Goal: Task Accomplishment & Management: Manage account settings

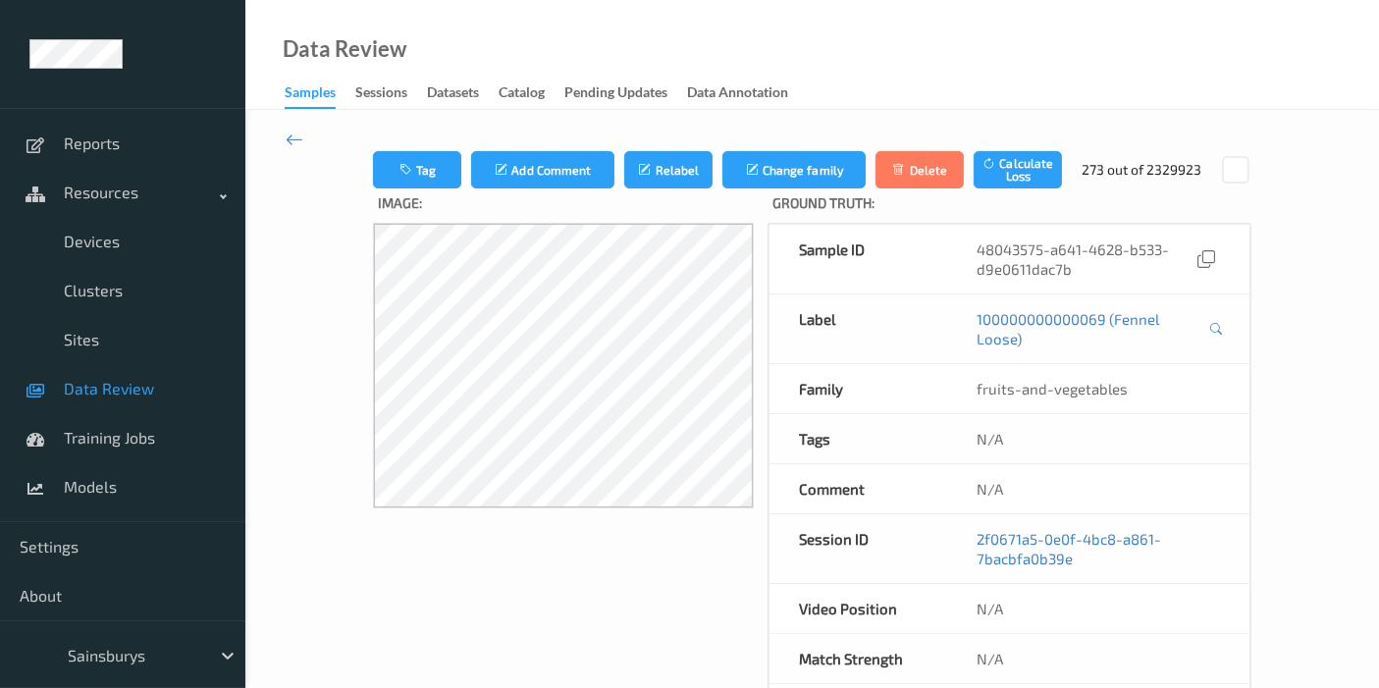
click at [153, 652] on div at bounding box center [134, 656] width 132 height 24
type input "b"
type input "vt"
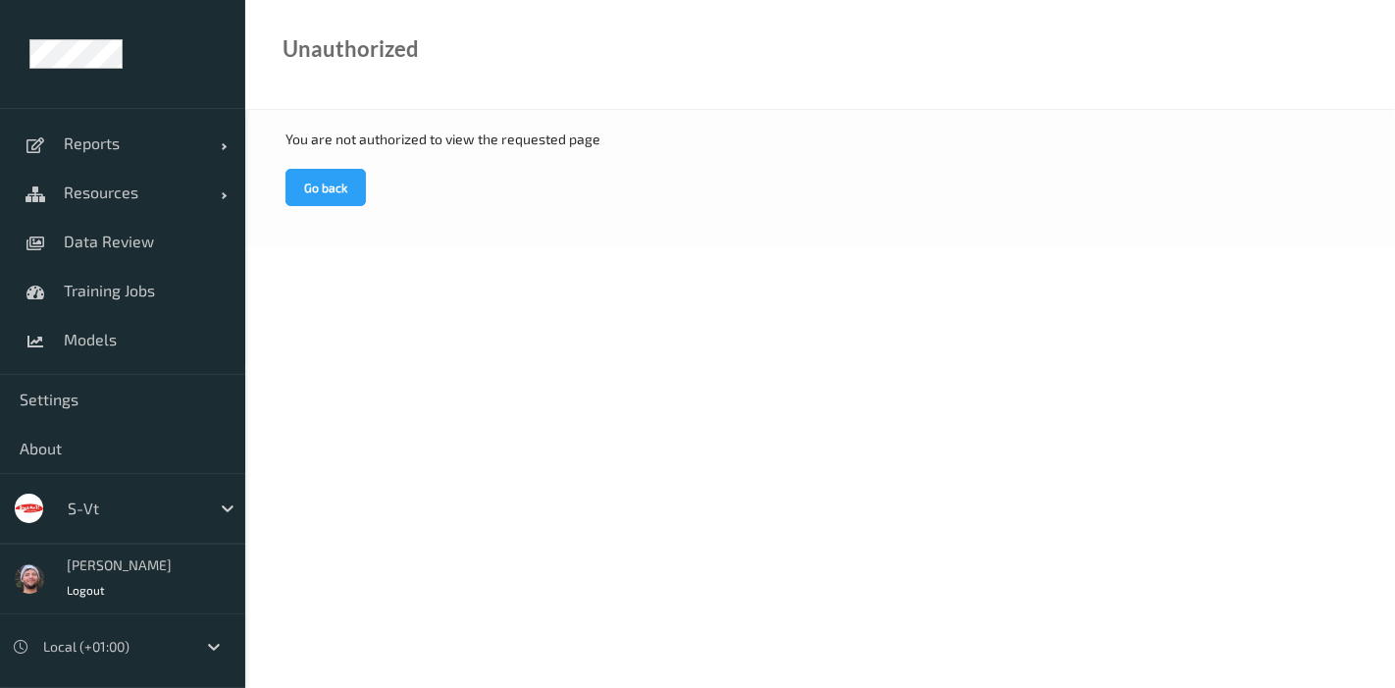
click at [145, 390] on span "Settings" at bounding box center [123, 400] width 206 height 20
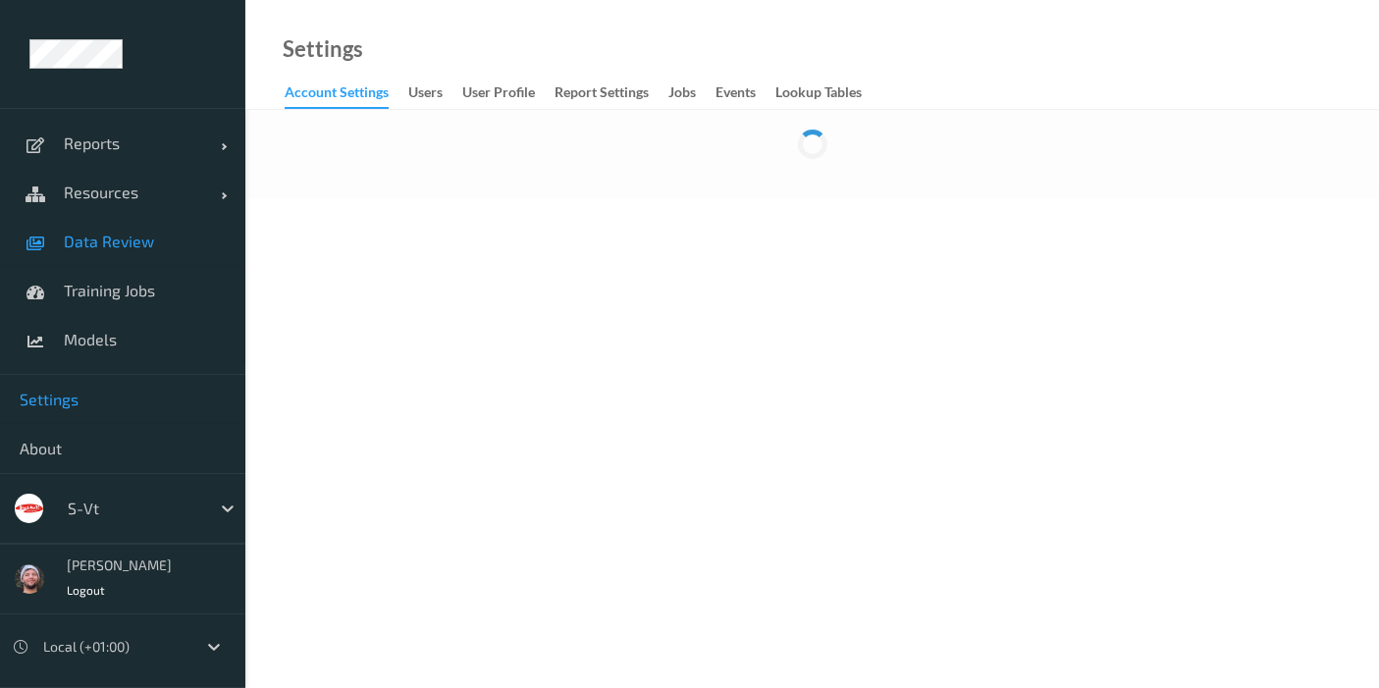
click at [128, 251] on link "Data Review" at bounding box center [122, 241] width 245 height 49
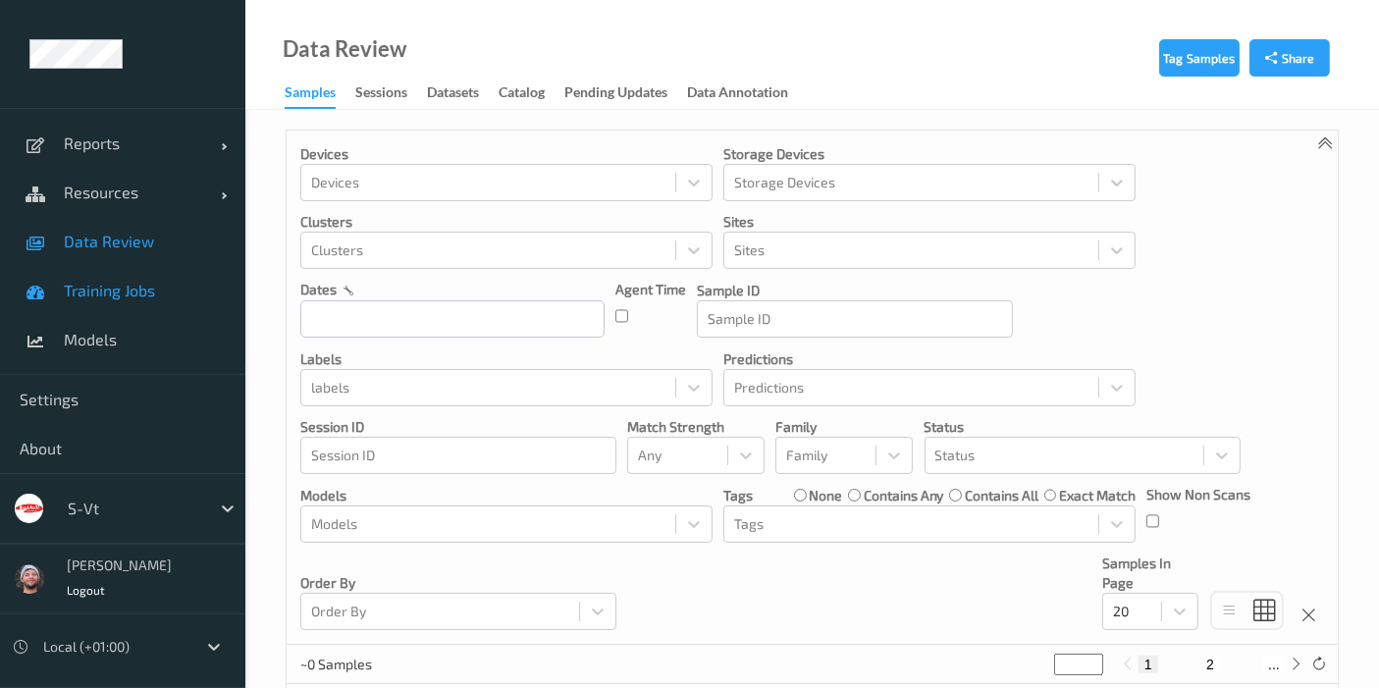
click at [130, 282] on span "Training Jobs" at bounding box center [145, 291] width 162 height 20
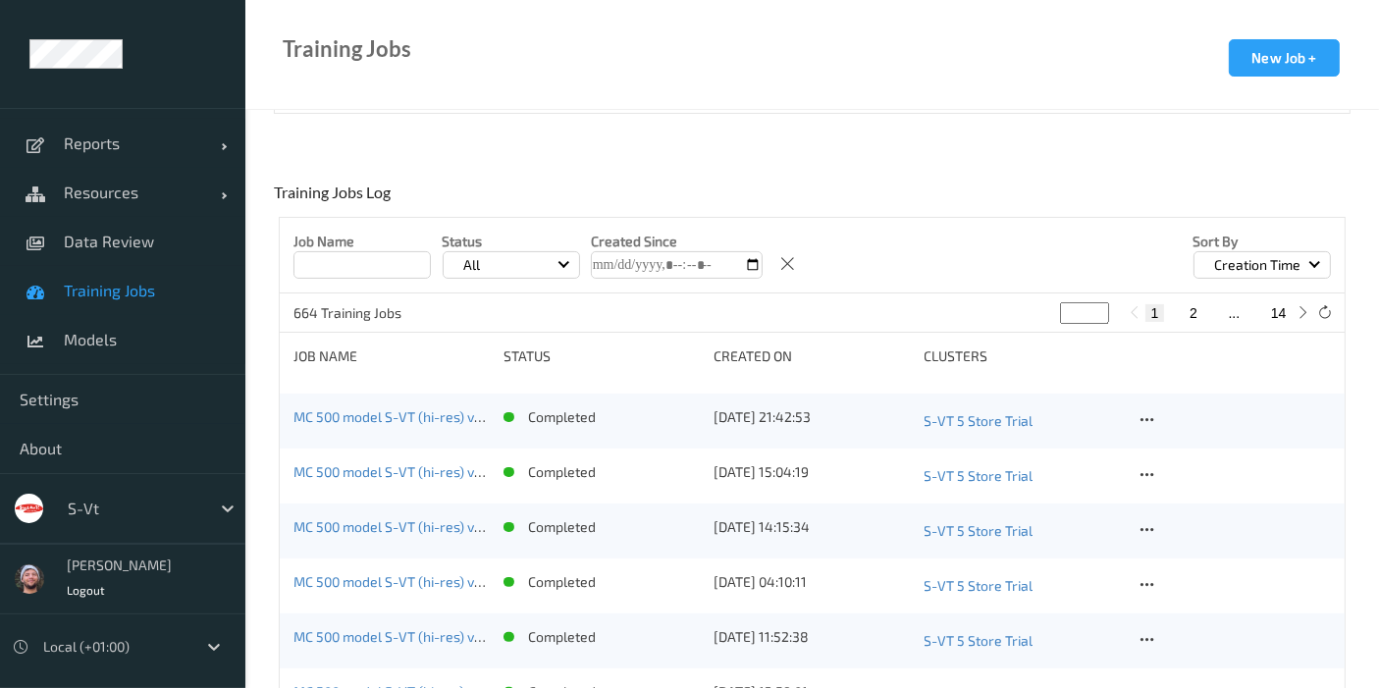
scroll to position [367, 0]
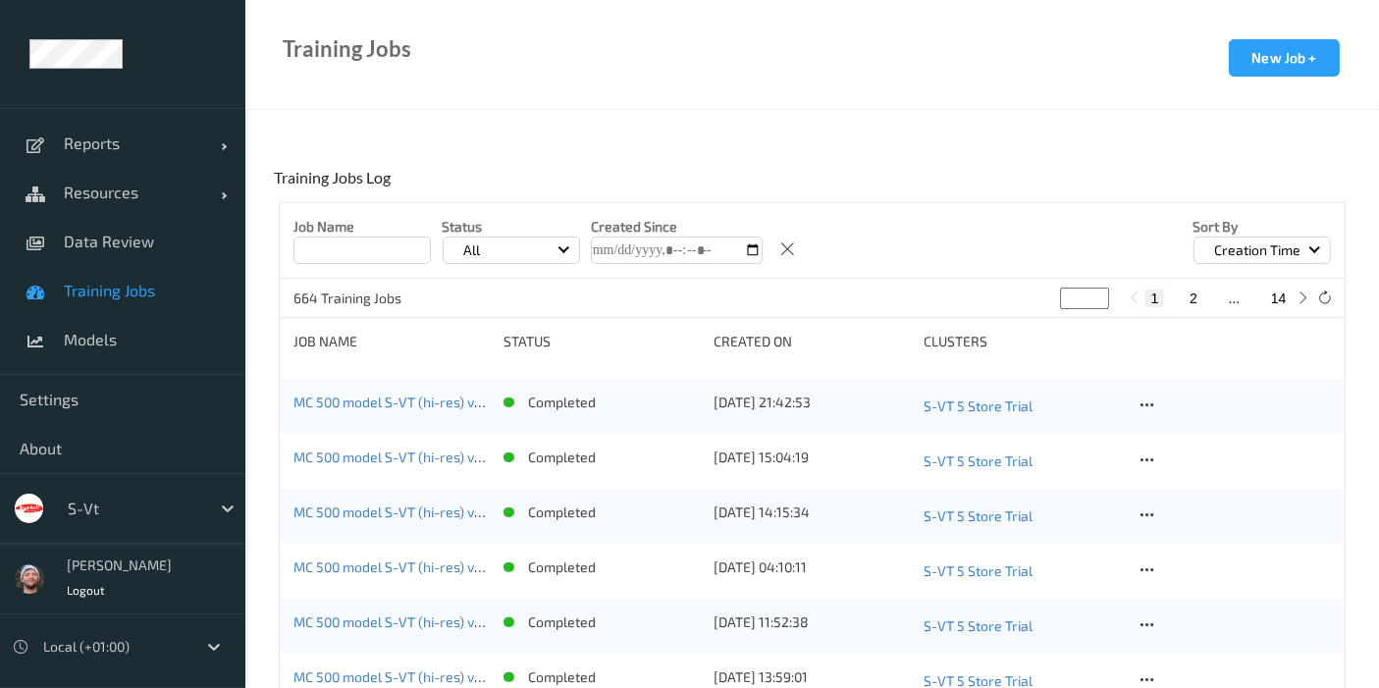
click at [88, 372] on div "Reports Default Report Customized Report Resources Devices Clusters Sites Data …" at bounding box center [122, 241] width 245 height 267
click at [156, 351] on link "Models" at bounding box center [122, 339] width 245 height 49
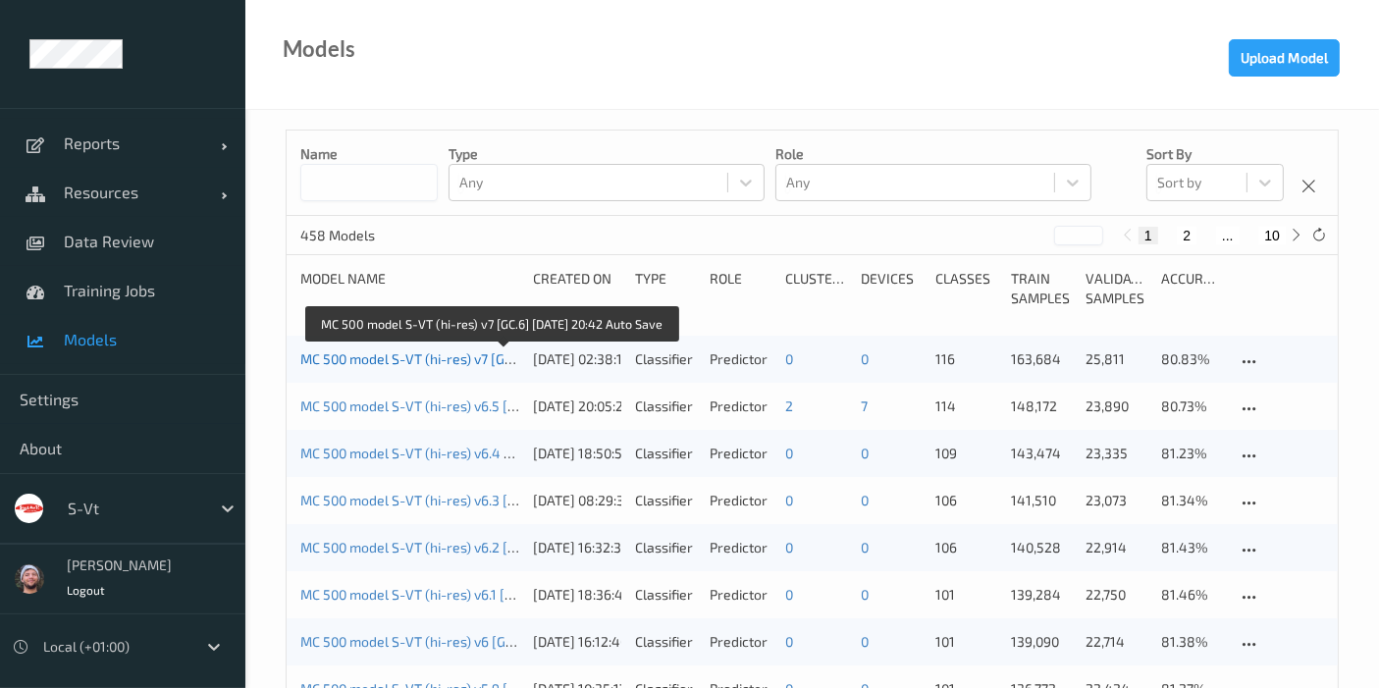
click at [423, 357] on link "MC 500 model S-VT (hi-res) v7 [GC.6] 2025-09-21 20:42 Auto Save" at bounding box center [488, 358] width 377 height 17
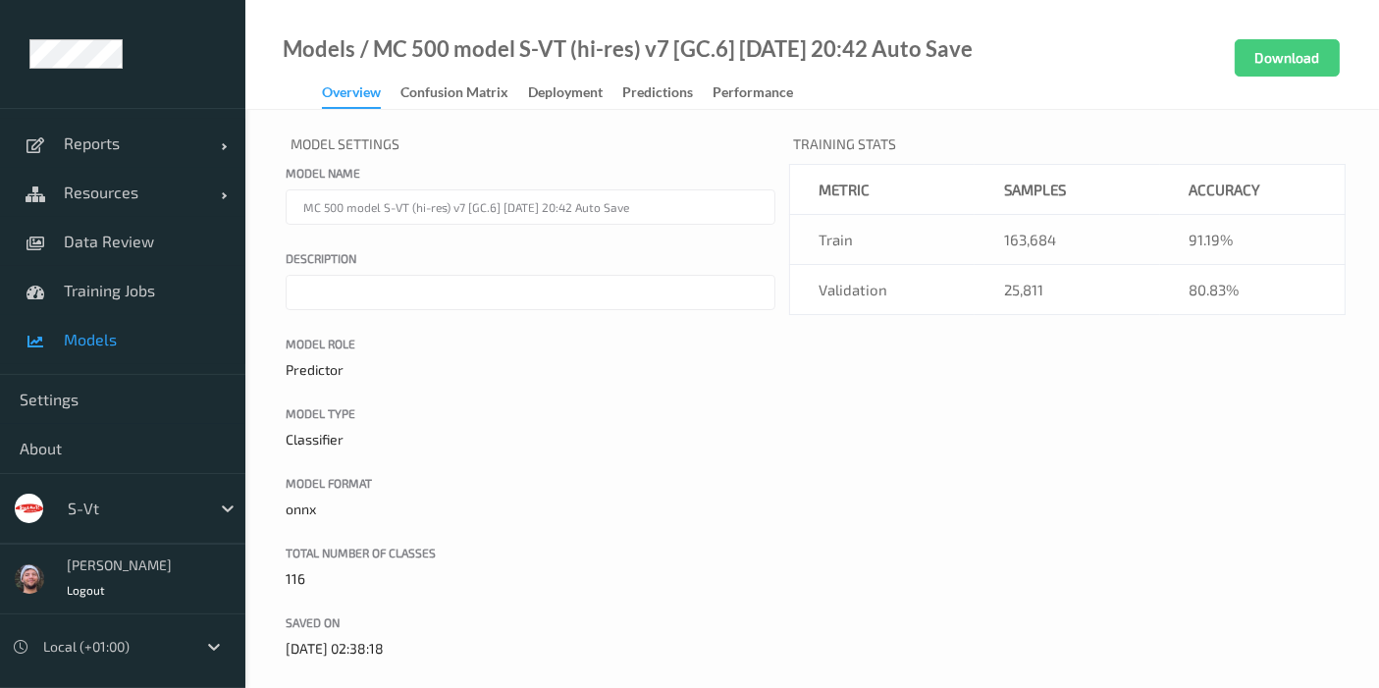
click at [92, 348] on span "Models" at bounding box center [145, 340] width 162 height 20
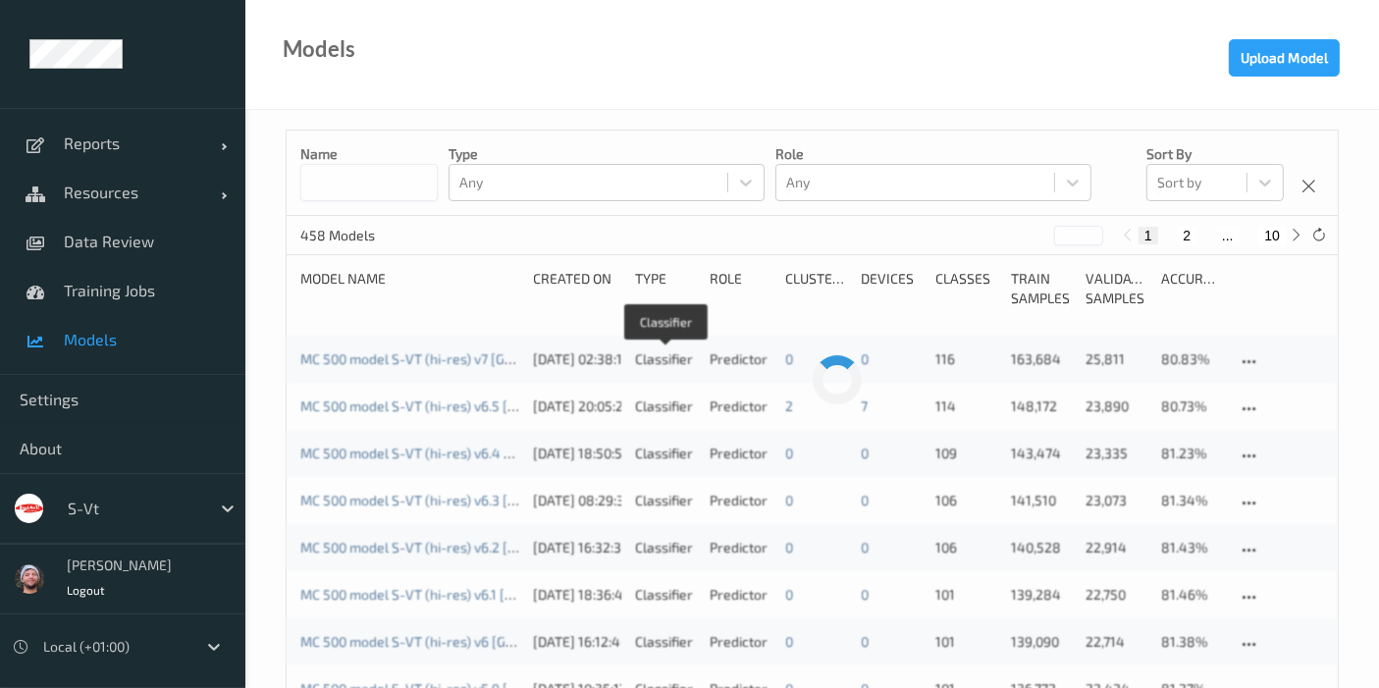
scroll to position [228, 0]
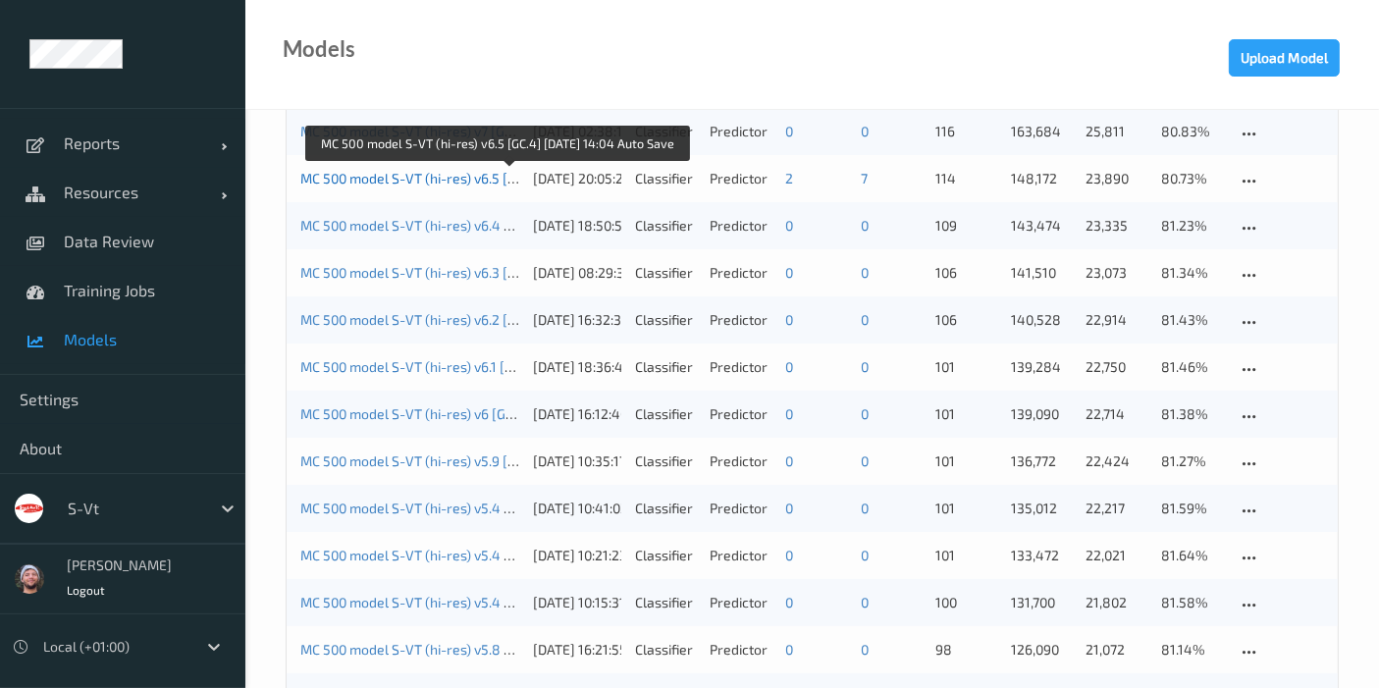
click at [394, 182] on link "MC 500 model S-VT (hi-res) v6.5 [GC.4] [DATE] 14:04 Auto Save" at bounding box center [494, 178] width 389 height 17
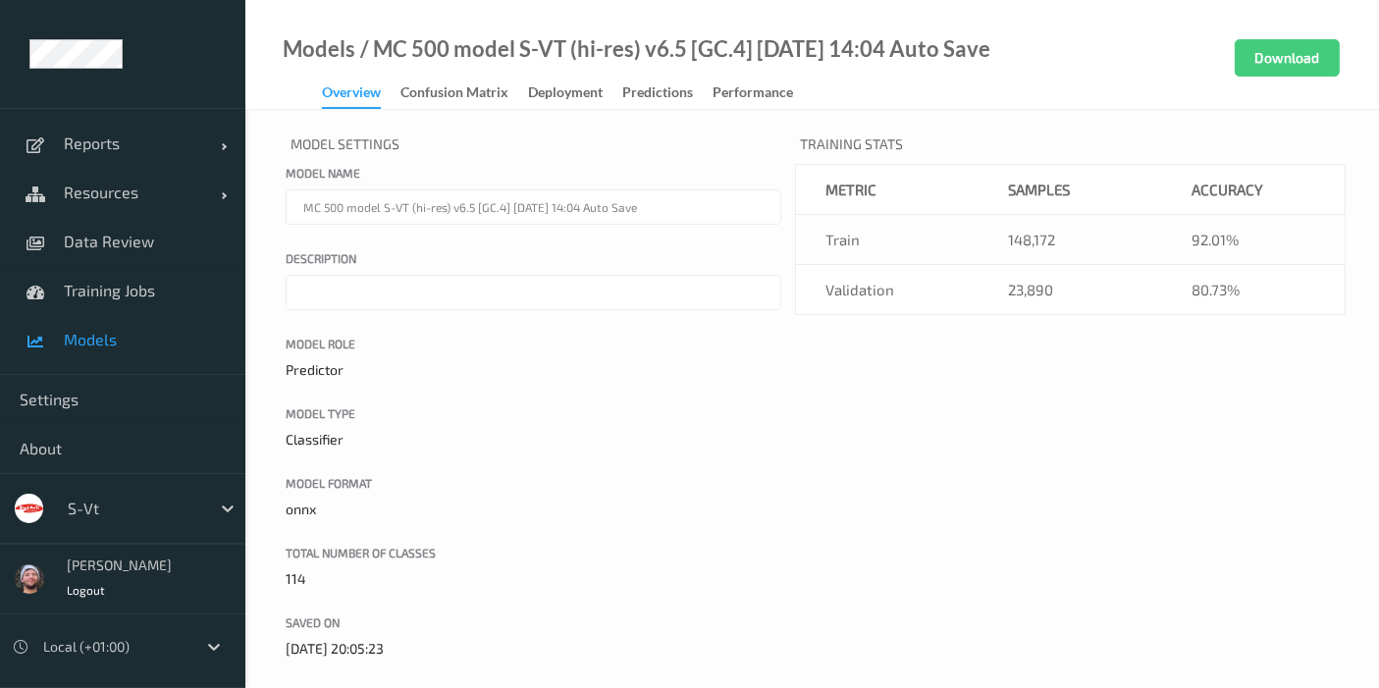
click at [175, 357] on link "Models" at bounding box center [122, 339] width 245 height 49
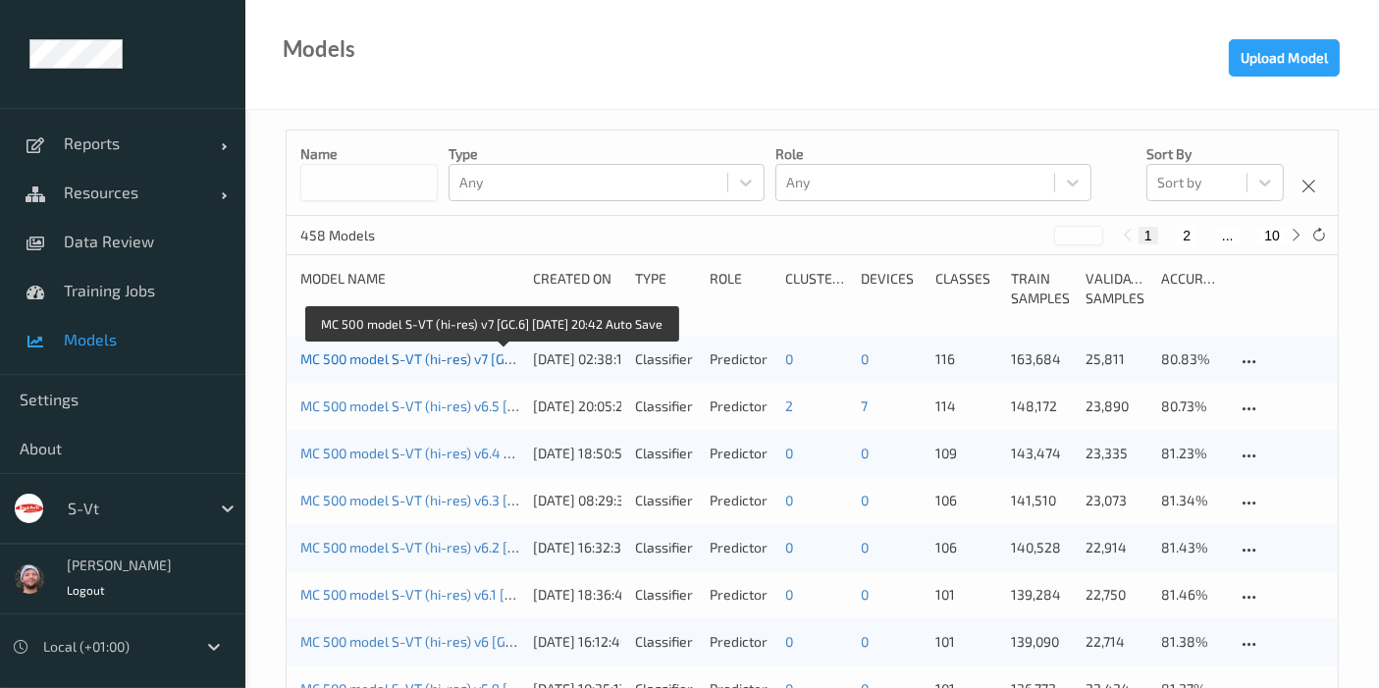
click at [485, 357] on link "MC 500 model S-VT (hi-res) v7 [GC.6] 2025-09-21 20:42 Auto Save" at bounding box center [488, 358] width 377 height 17
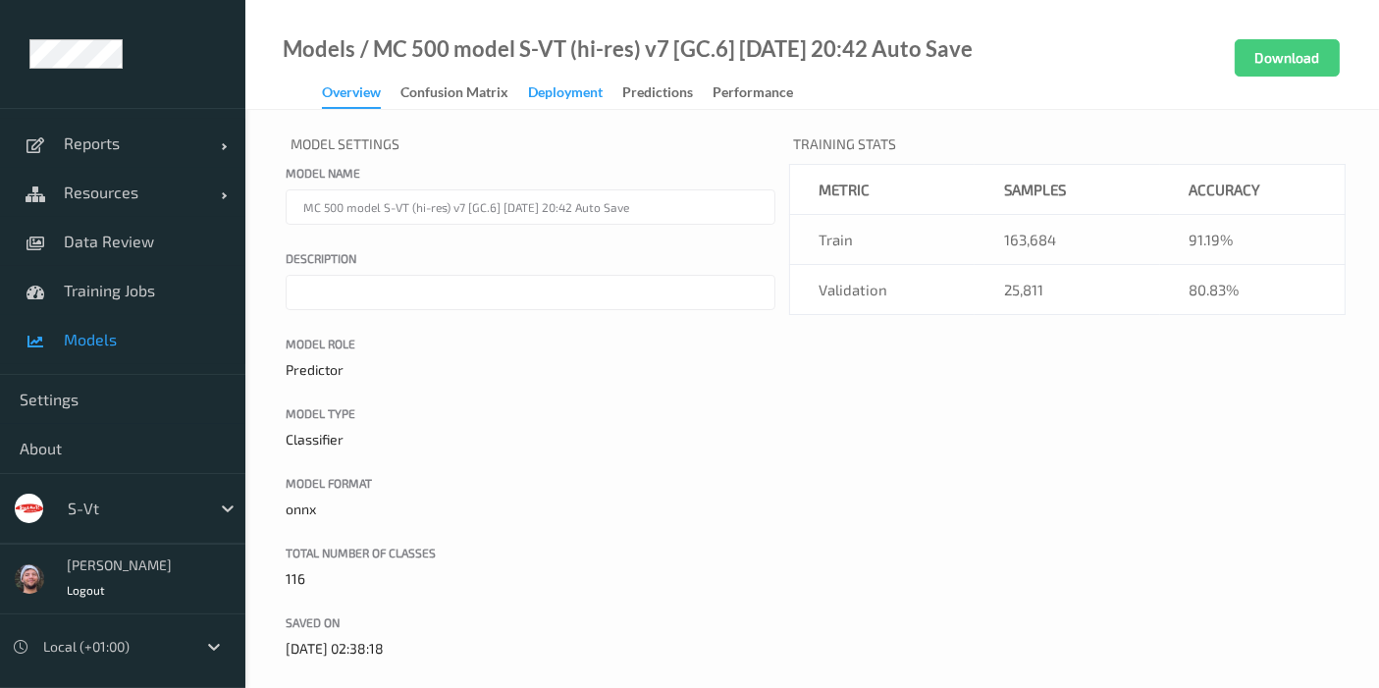
click at [566, 94] on div "Deployment" at bounding box center [565, 94] width 75 height 25
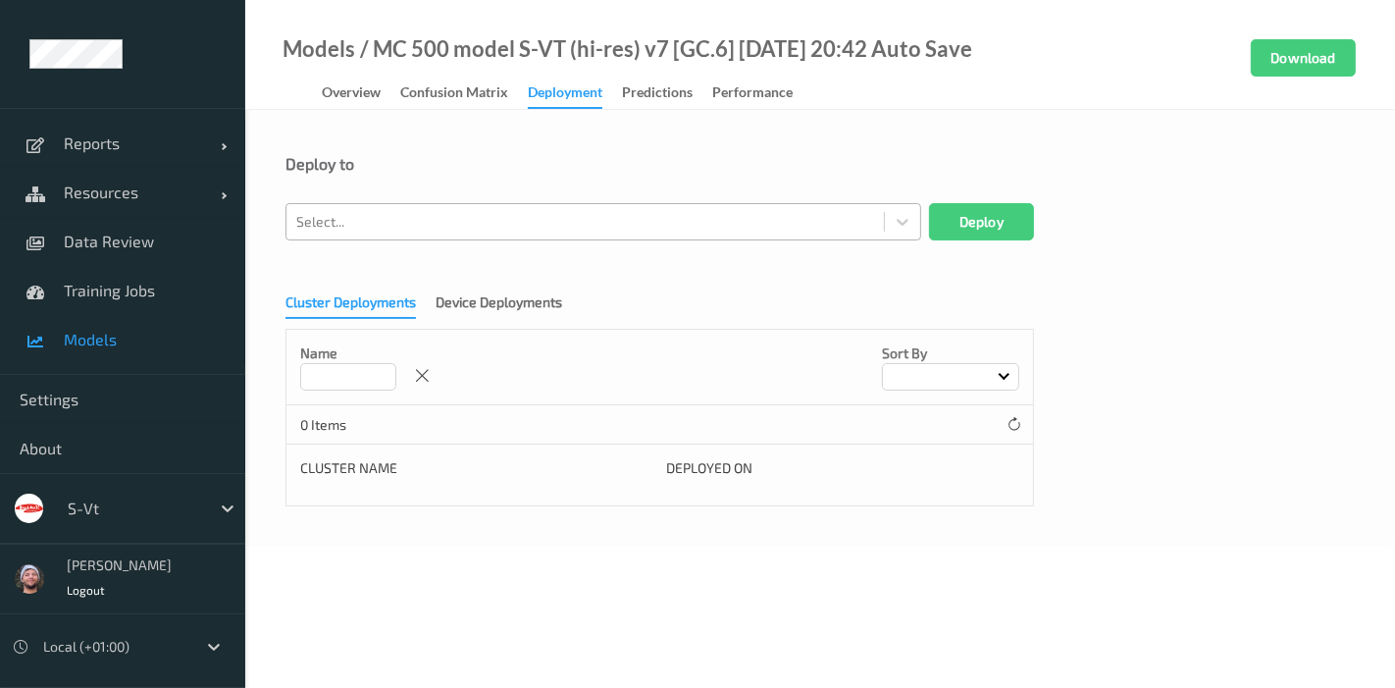
click at [456, 218] on div at bounding box center [585, 222] width 578 height 24
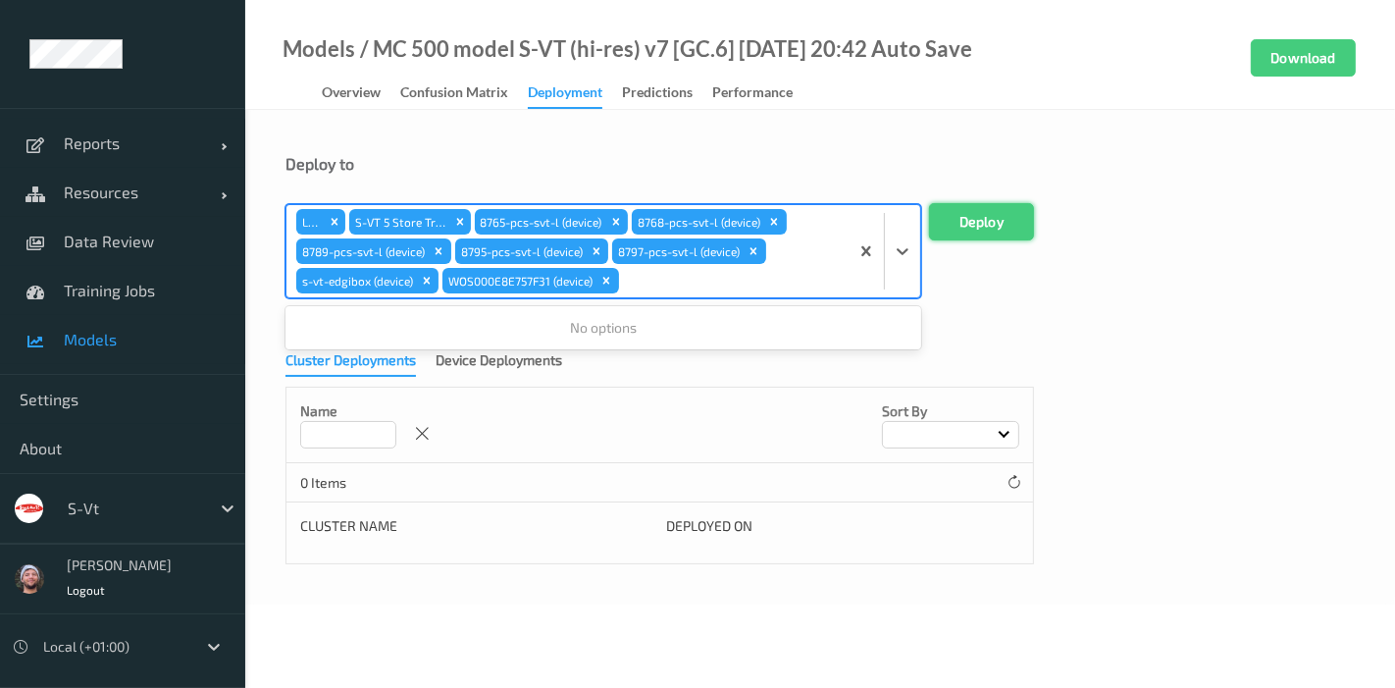
click at [977, 217] on button "Deploy" at bounding box center [981, 221] width 105 height 37
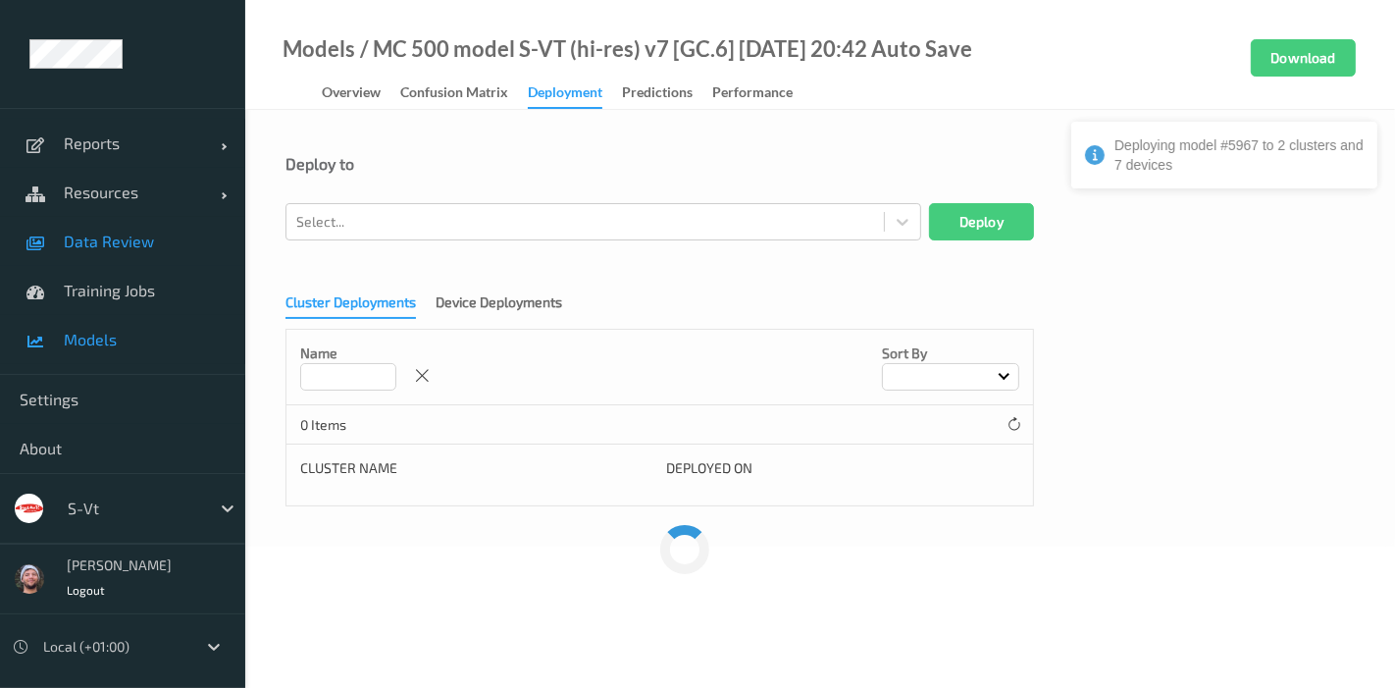
click at [109, 234] on span "Data Review" at bounding box center [145, 242] width 162 height 20
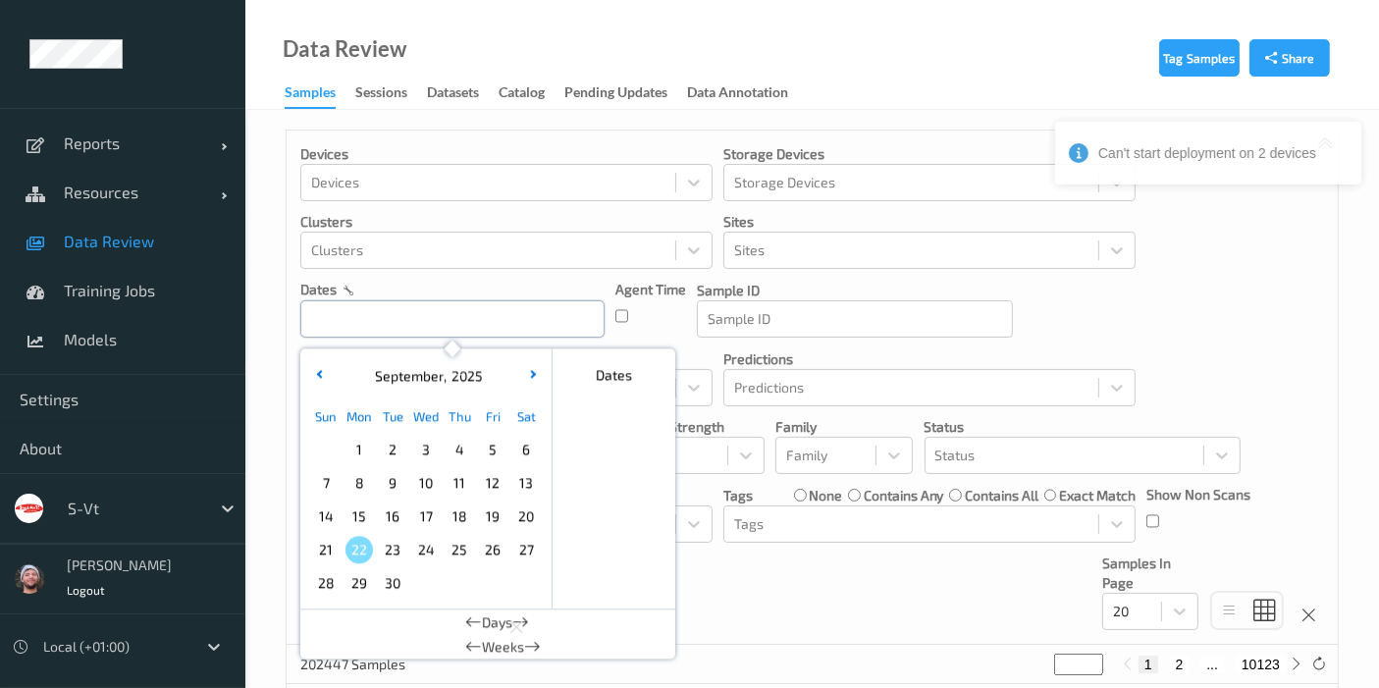
click at [557, 303] on input "text" at bounding box center [452, 318] width 304 height 37
click at [321, 548] on span "21" at bounding box center [325, 549] width 27 height 27
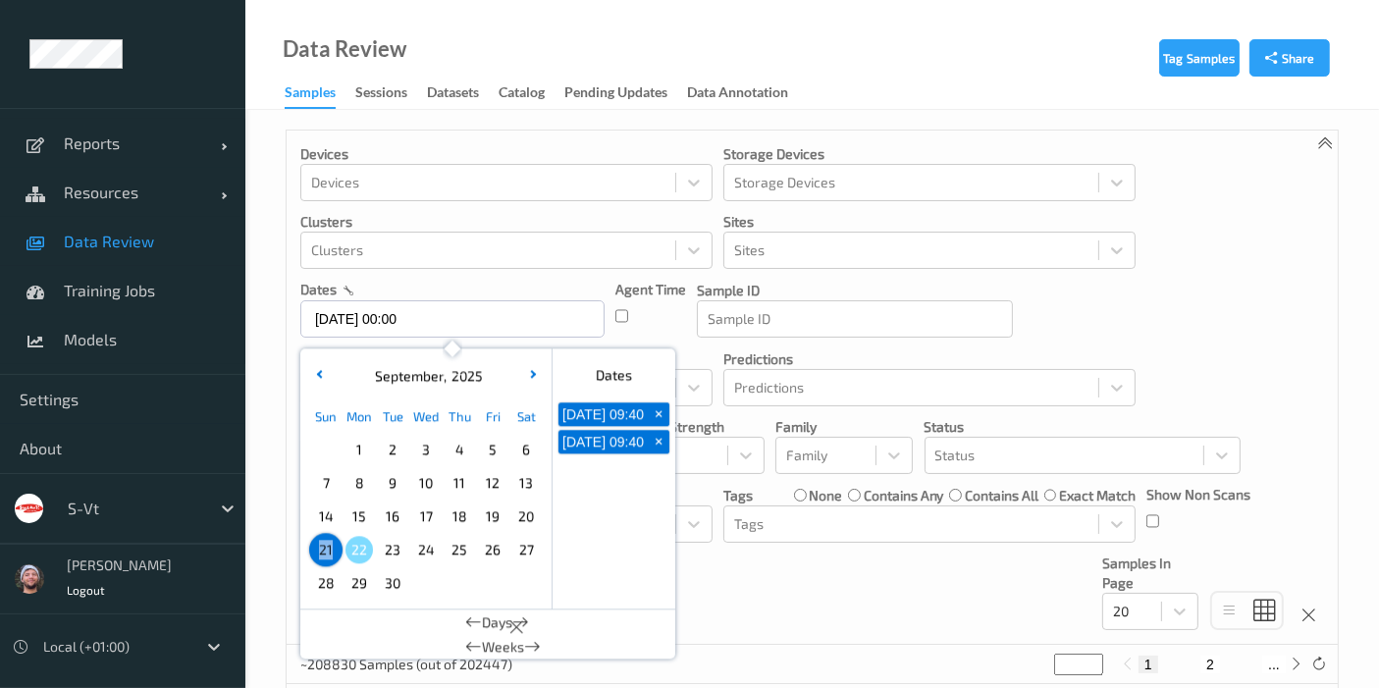
type input "[DATE] 00:00 -> [DATE] 23:59"
click at [858, 586] on div "Devices Devices Storage Devices Storage Devices Clusters Clusters Sites Sites d…" at bounding box center [812, 388] width 1051 height 514
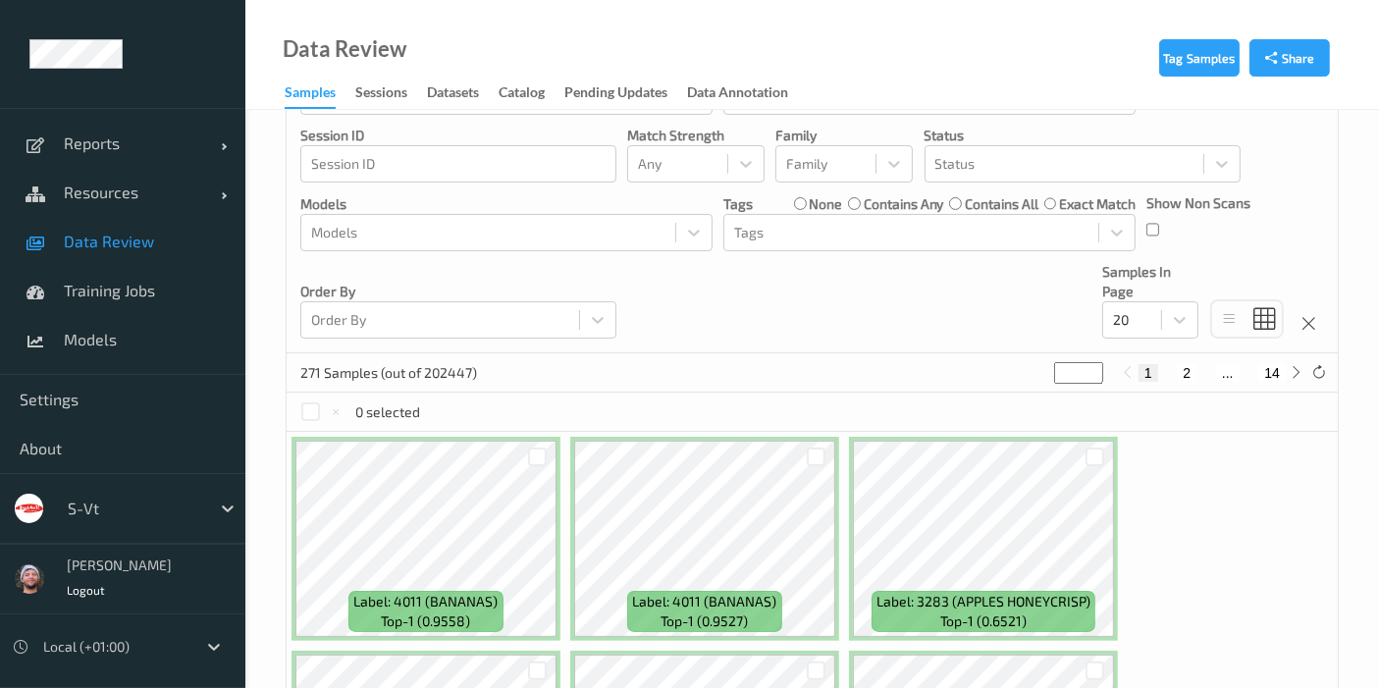
scroll to position [279, 0]
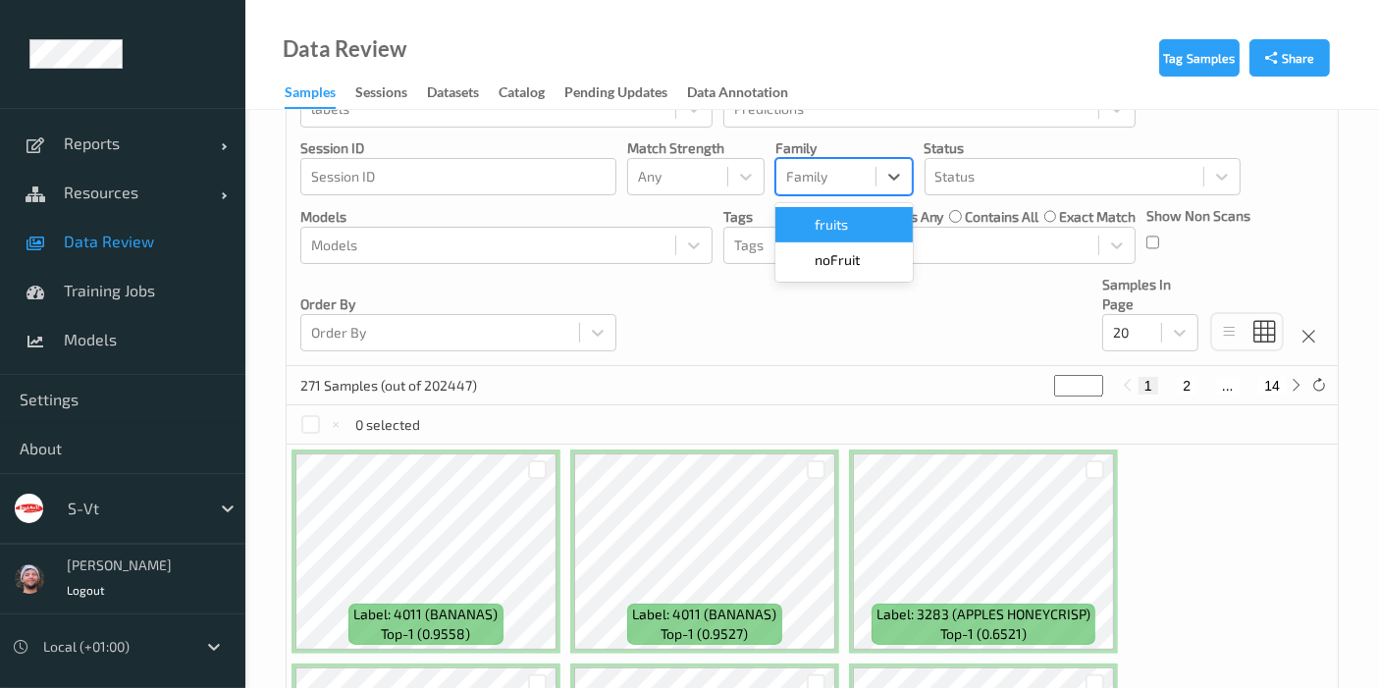
click at [838, 172] on div at bounding box center [825, 177] width 79 height 24
click at [665, 169] on div at bounding box center [677, 177] width 79 height 24
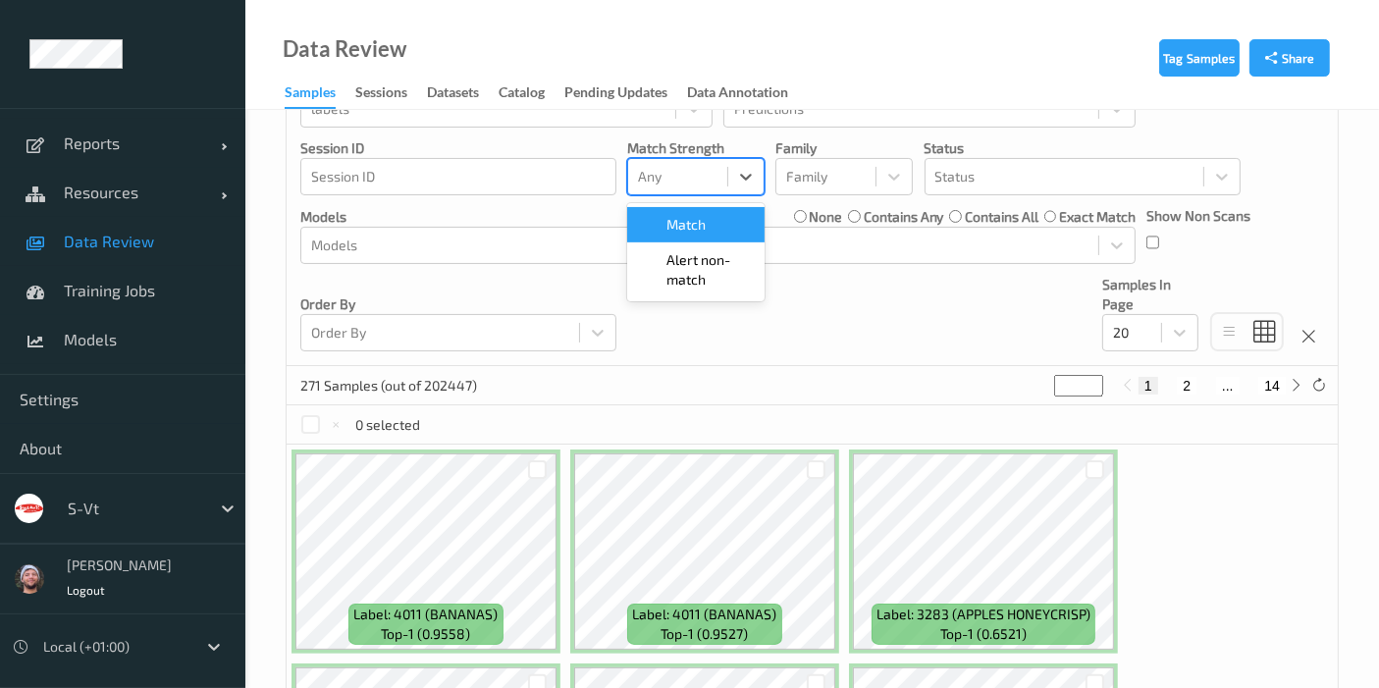
click at [673, 243] on div "Alert non-match" at bounding box center [695, 269] width 137 height 55
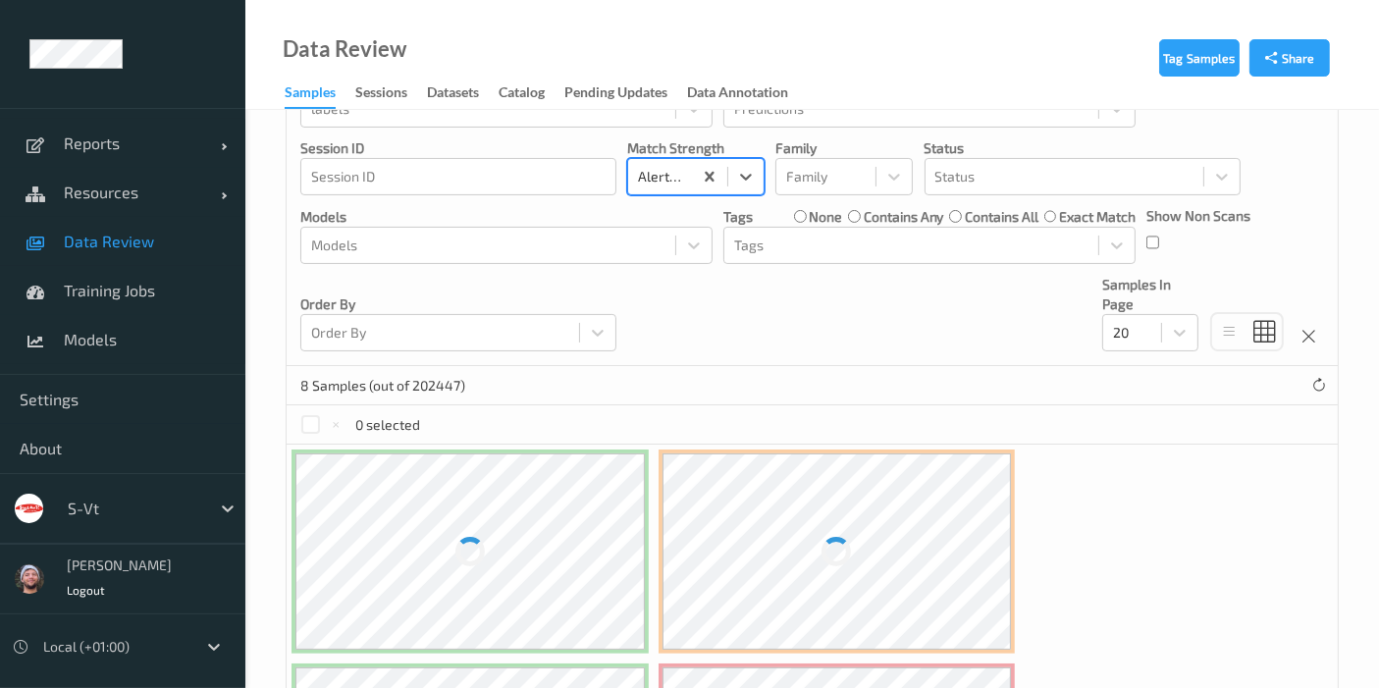
click at [916, 340] on div "Devices Devices Storage Devices Storage Devices Clusters Clusters Sites Sites d…" at bounding box center [812, 109] width 1051 height 514
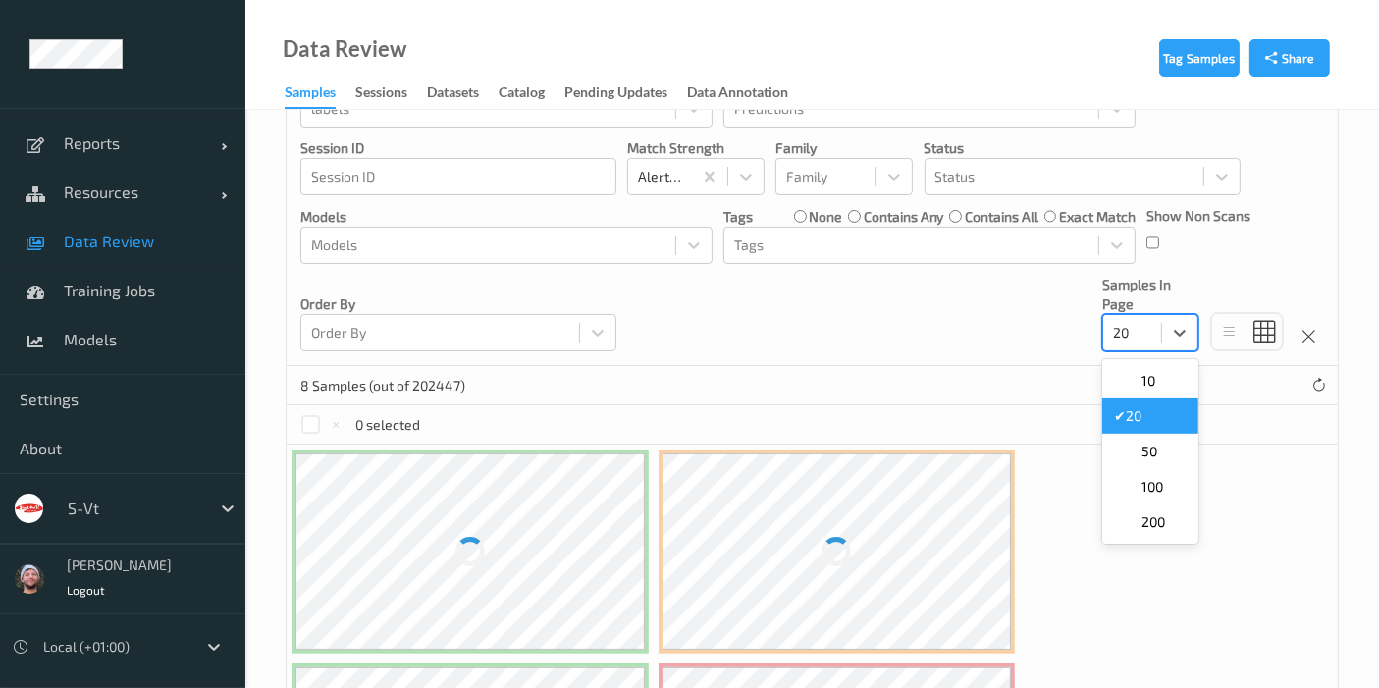
click at [1159, 341] on div "20" at bounding box center [1132, 332] width 58 height 31
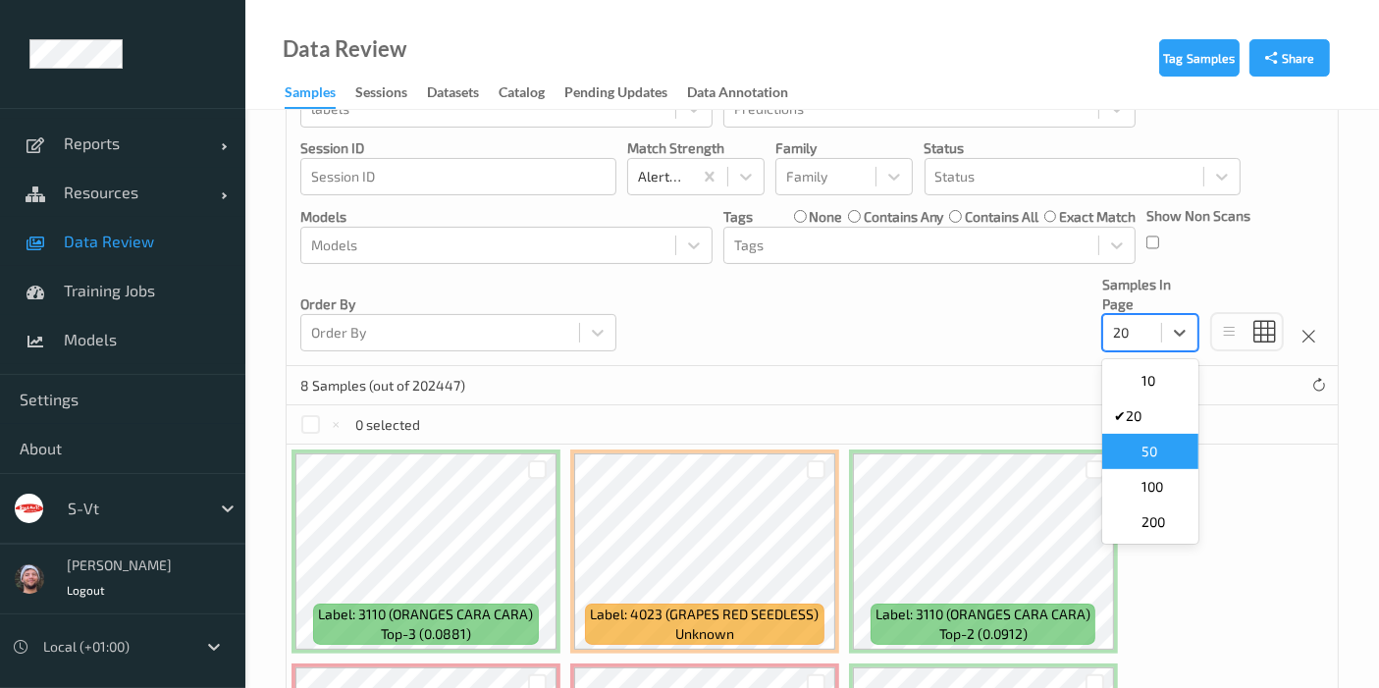
drag, startPoint x: 1151, startPoint y: 446, endPoint x: 912, endPoint y: 354, distance: 256.2
click at [912, 354] on div "Devices Devices Storage Devices Storage Devices Clusters Clusters Sites Sites d…" at bounding box center [812, 109] width 1051 height 514
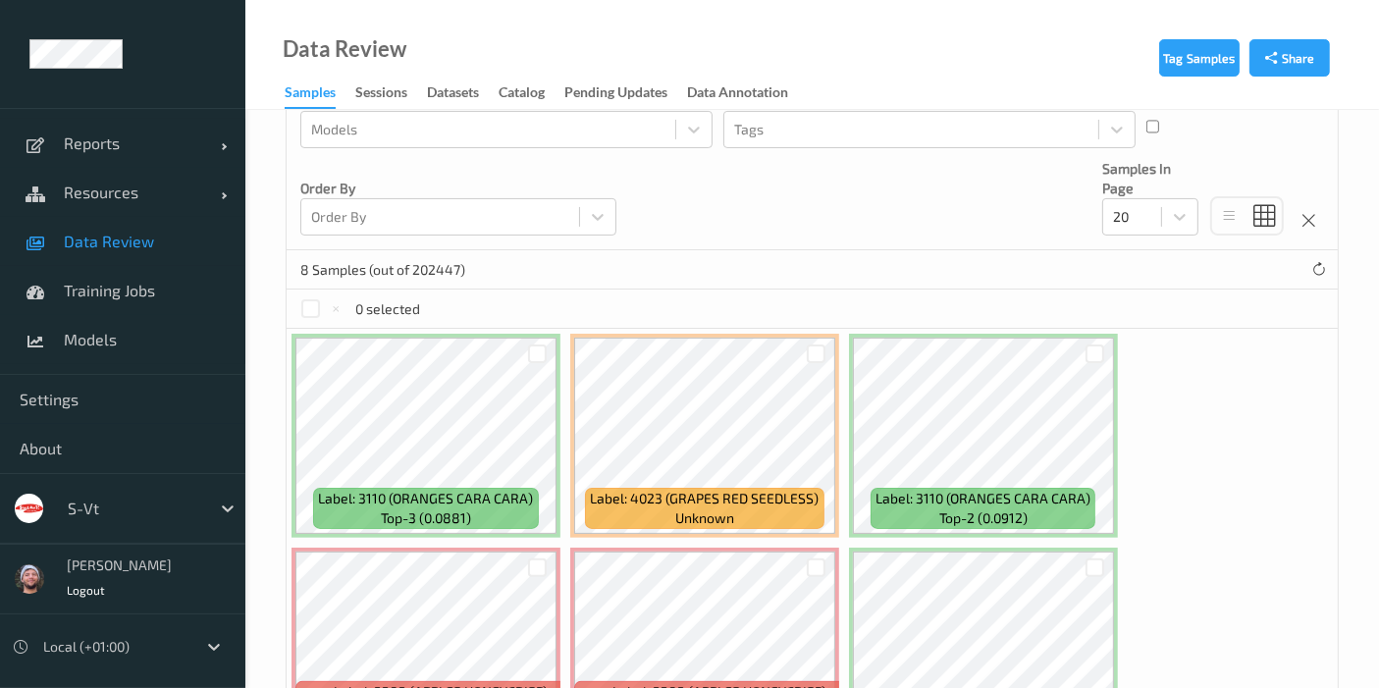
scroll to position [300, 0]
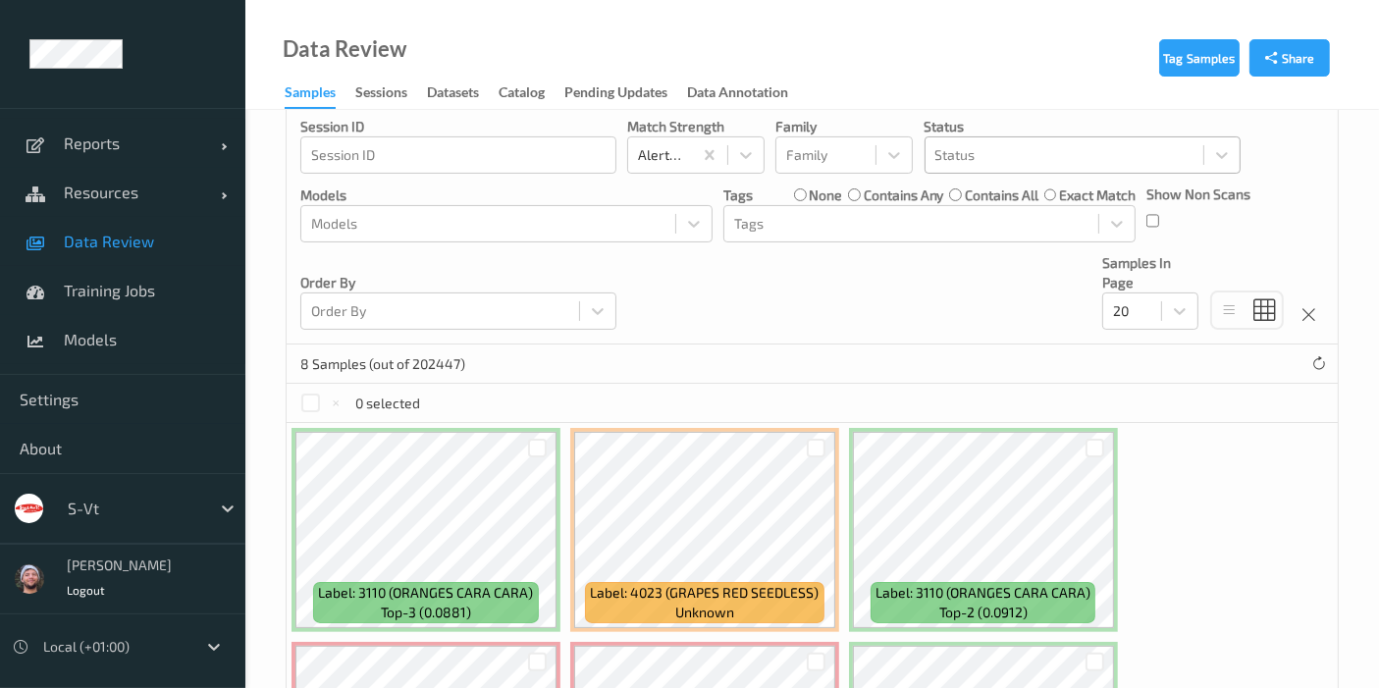
click at [970, 139] on div "Status" at bounding box center [1064, 154] width 278 height 31
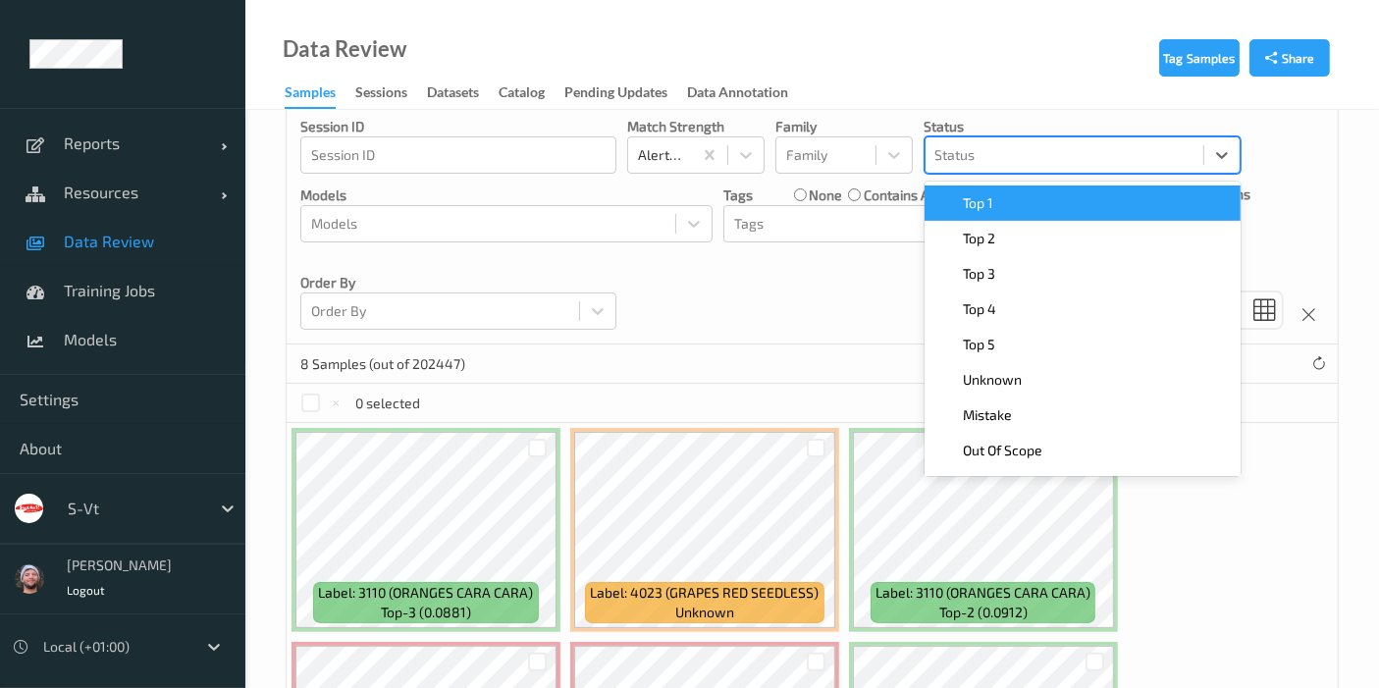
click at [1036, 206] on div "Top 1" at bounding box center [1082, 203] width 292 height 20
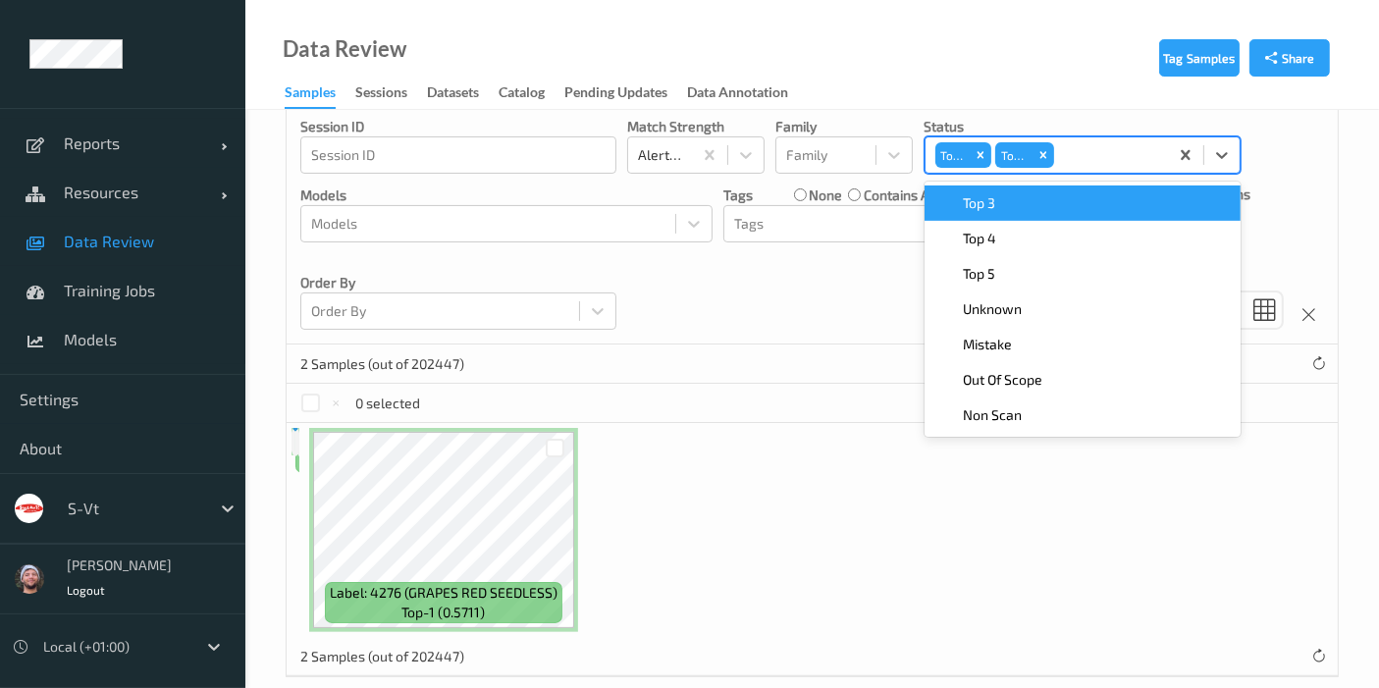
click at [1036, 206] on div "Top 3" at bounding box center [1082, 203] width 292 height 20
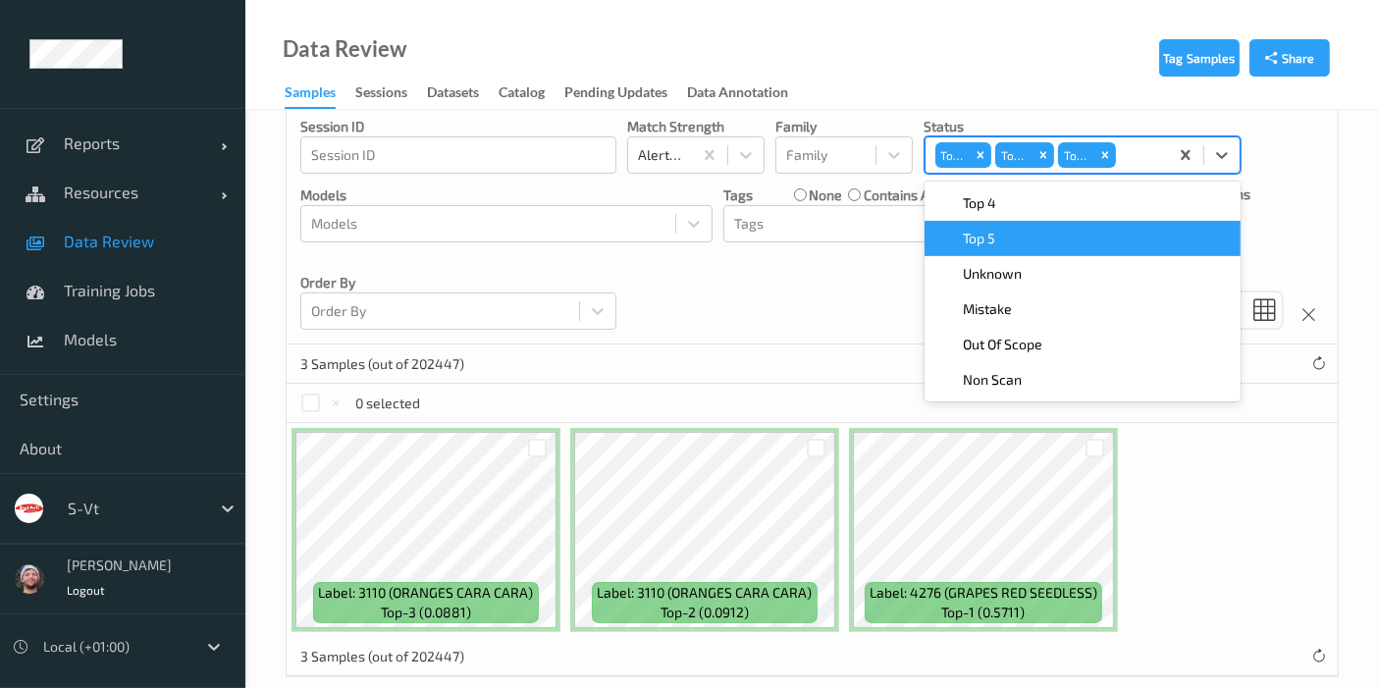
scroll to position [327, 0]
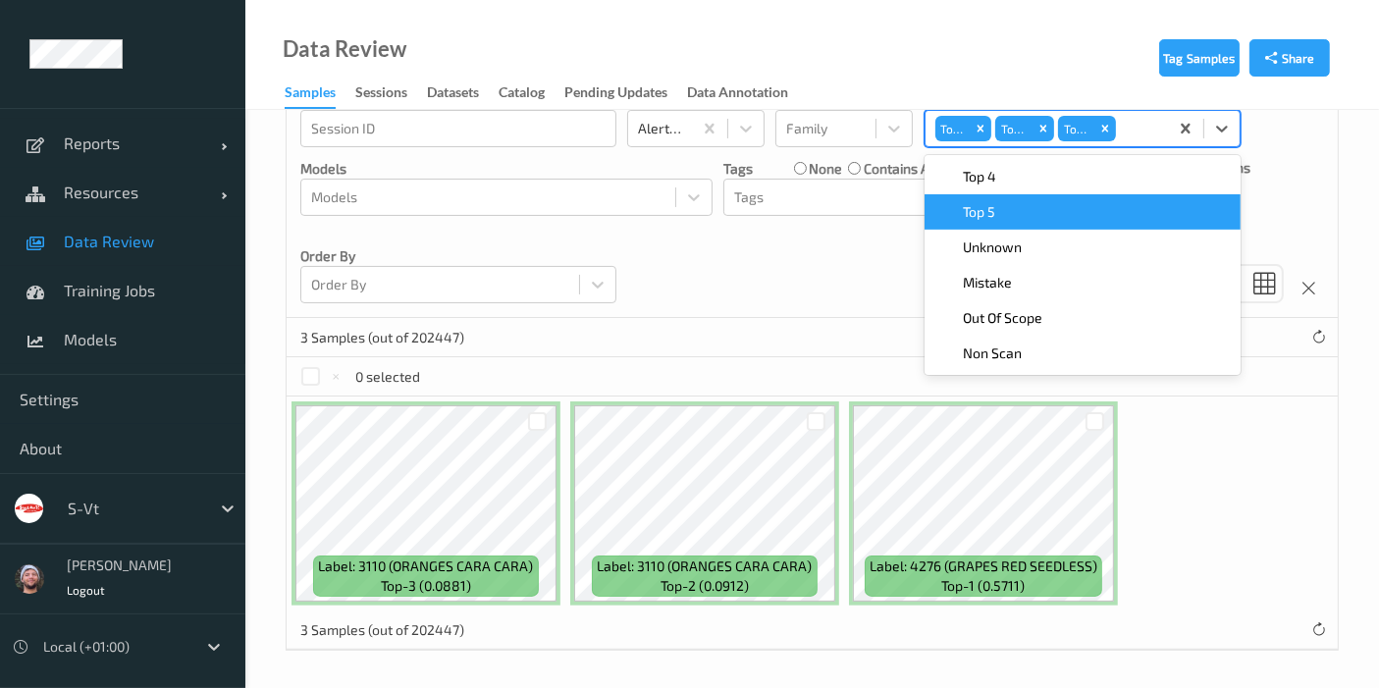
click at [774, 318] on div "3 Samples (out of 202447)" at bounding box center [812, 337] width 1051 height 39
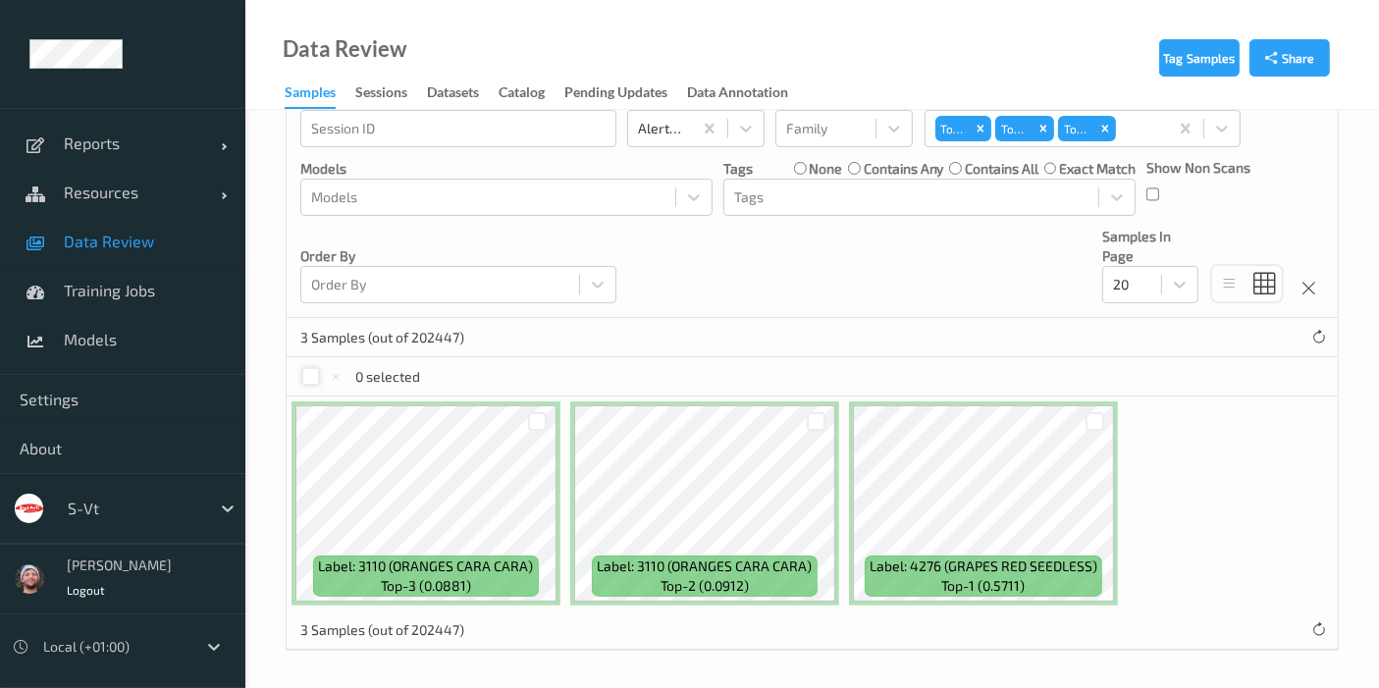
click at [306, 374] on div at bounding box center [310, 376] width 19 height 19
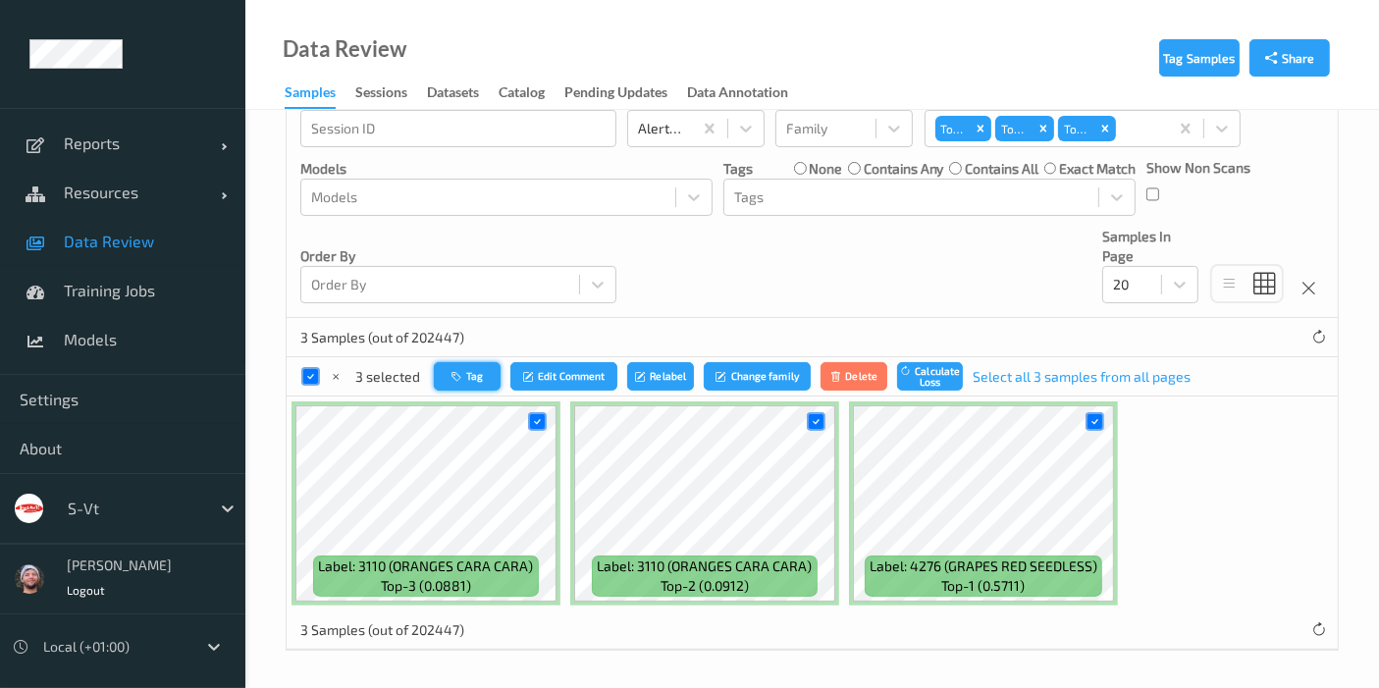
click at [469, 368] on button "Tag" at bounding box center [467, 376] width 67 height 28
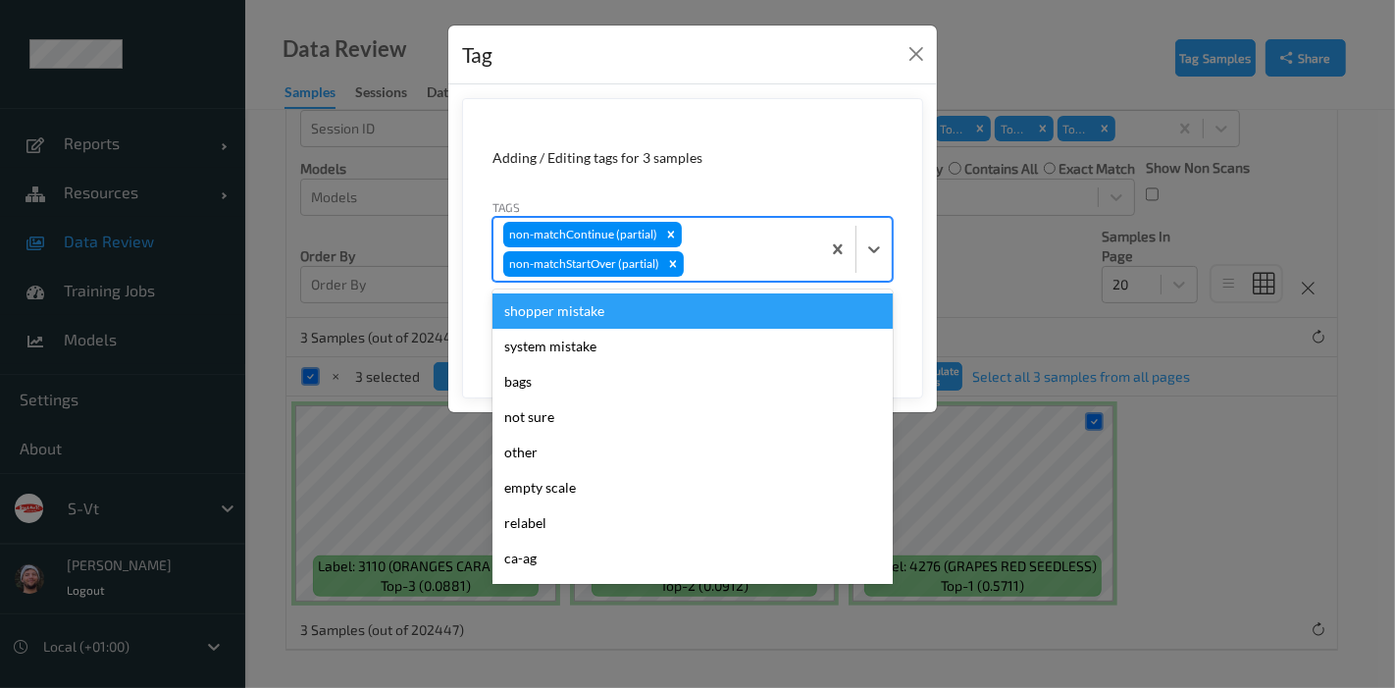
click at [767, 247] on div "non-matchContinue (partial) non-matchStartOver (partial)" at bounding box center [657, 249] width 327 height 63
type input "wa"
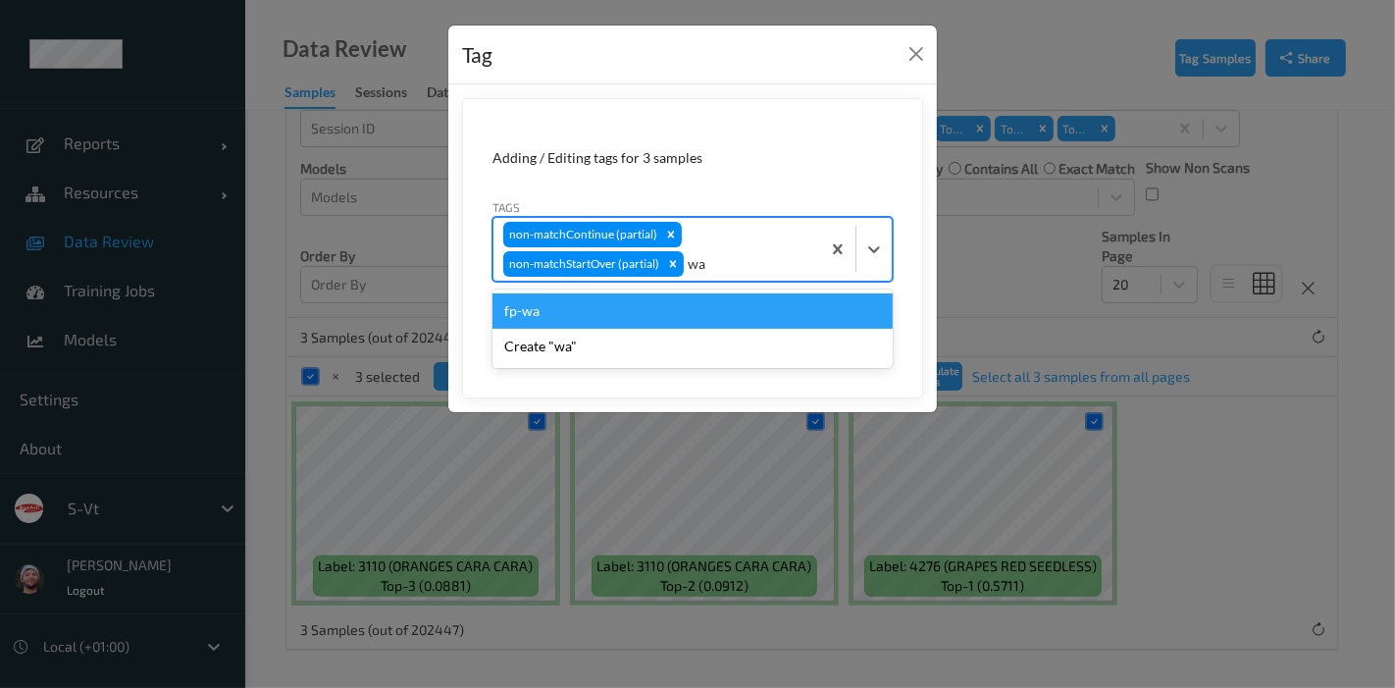
click at [648, 312] on div "fp-wa" at bounding box center [693, 310] width 400 height 35
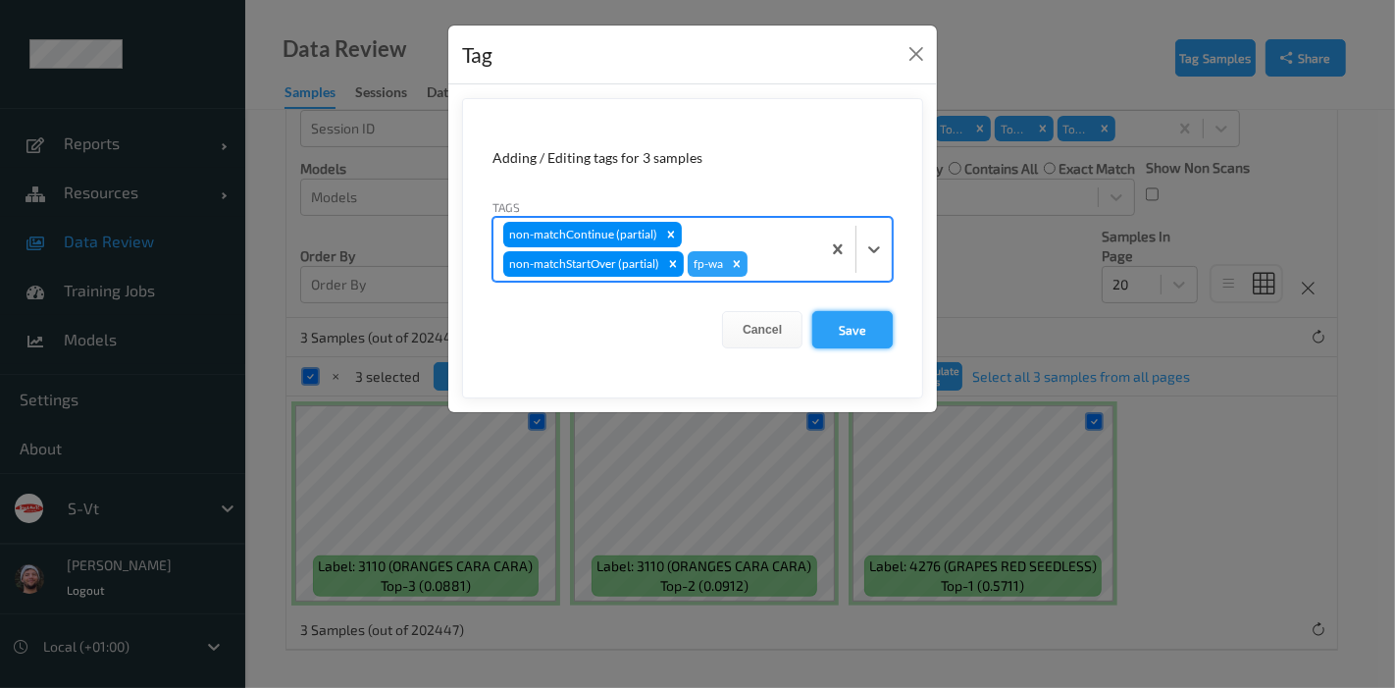
click at [865, 335] on button "Save" at bounding box center [853, 329] width 80 height 37
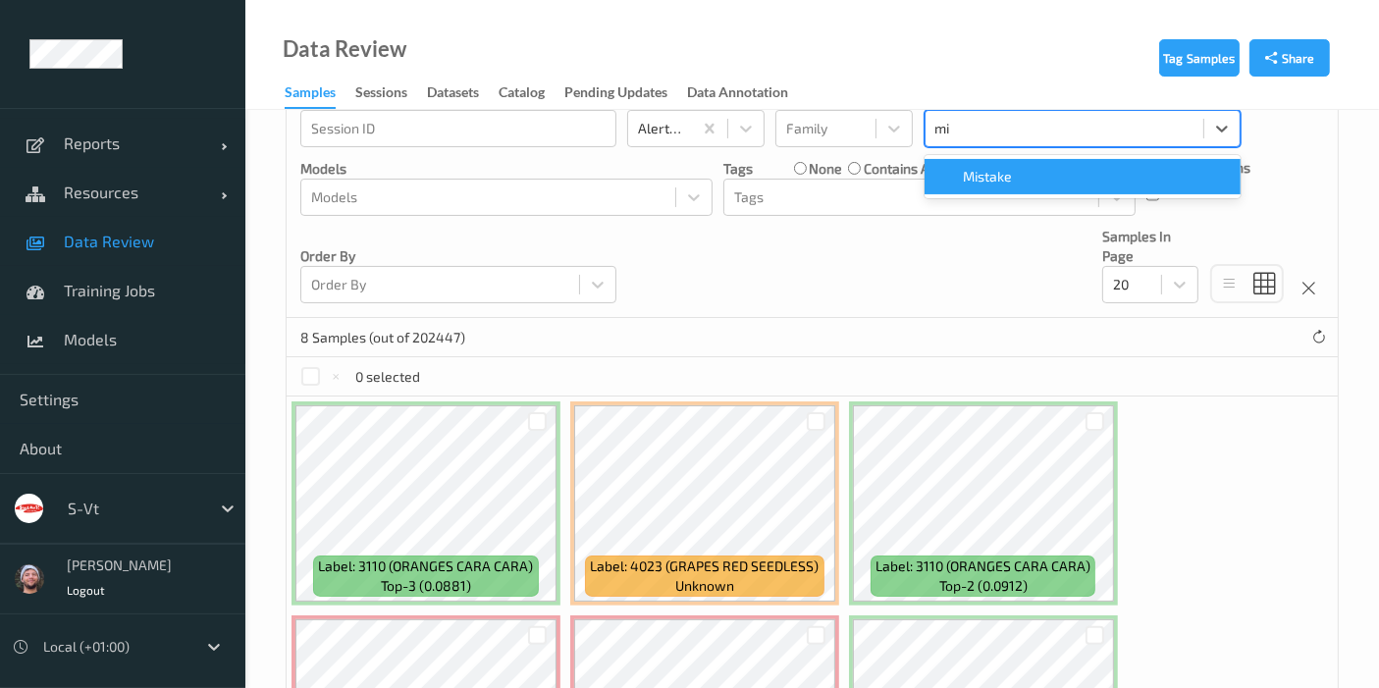
type input "mis"
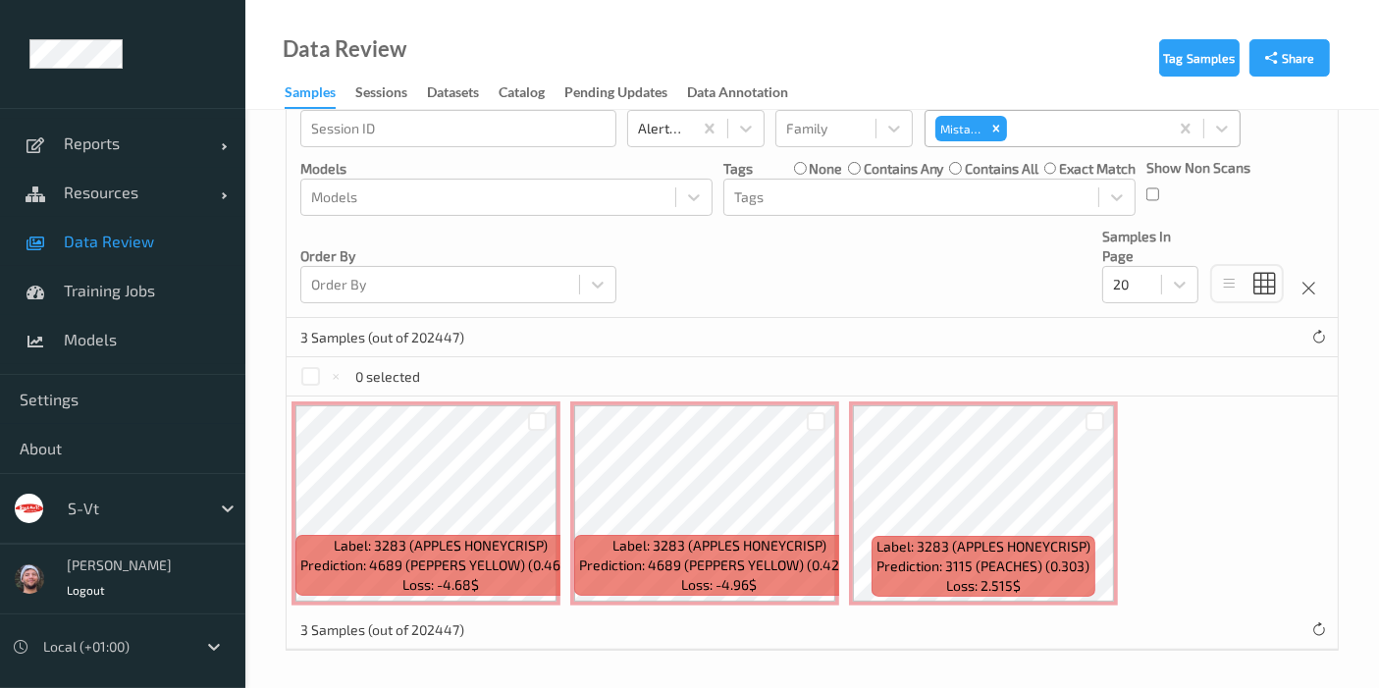
click at [785, 268] on div "Devices Devices Storage Devices Storage Devices Clusters Clusters Sites Sites d…" at bounding box center [812, 61] width 1051 height 514
click at [311, 373] on div at bounding box center [310, 376] width 19 height 19
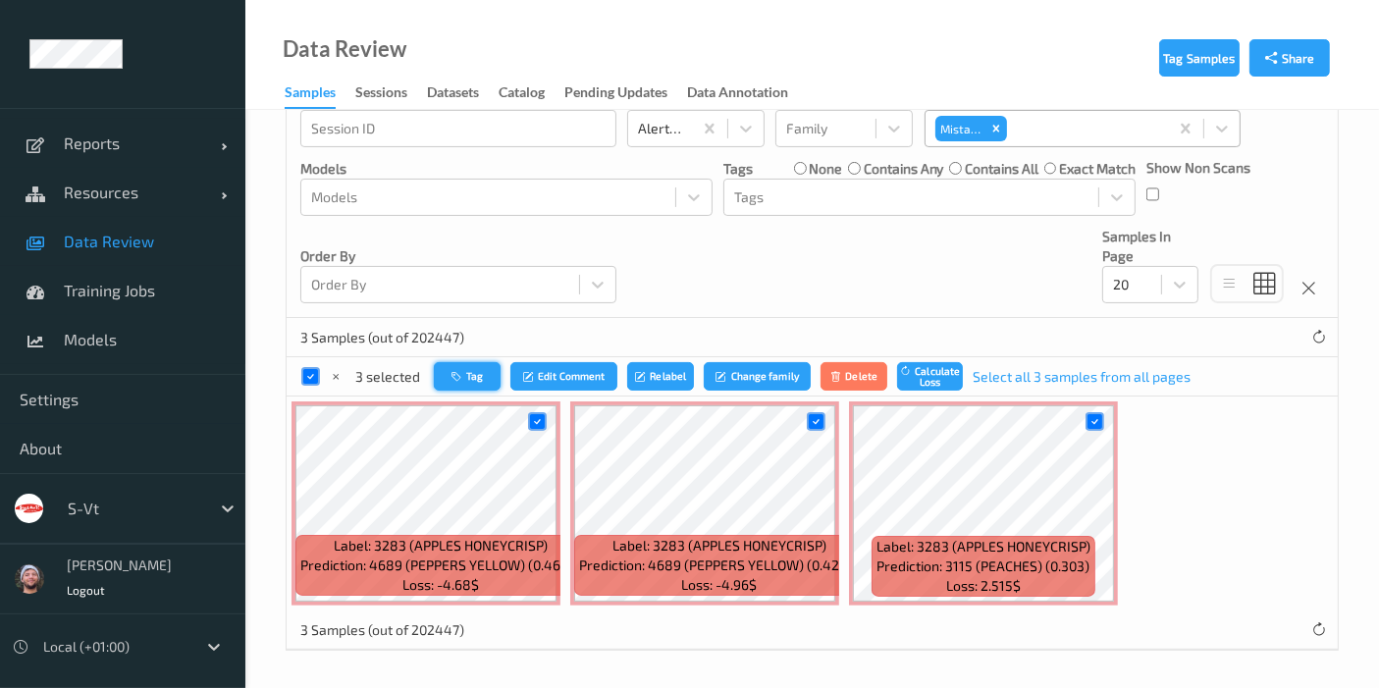
click at [463, 379] on icon "button" at bounding box center [458, 376] width 15 height 12
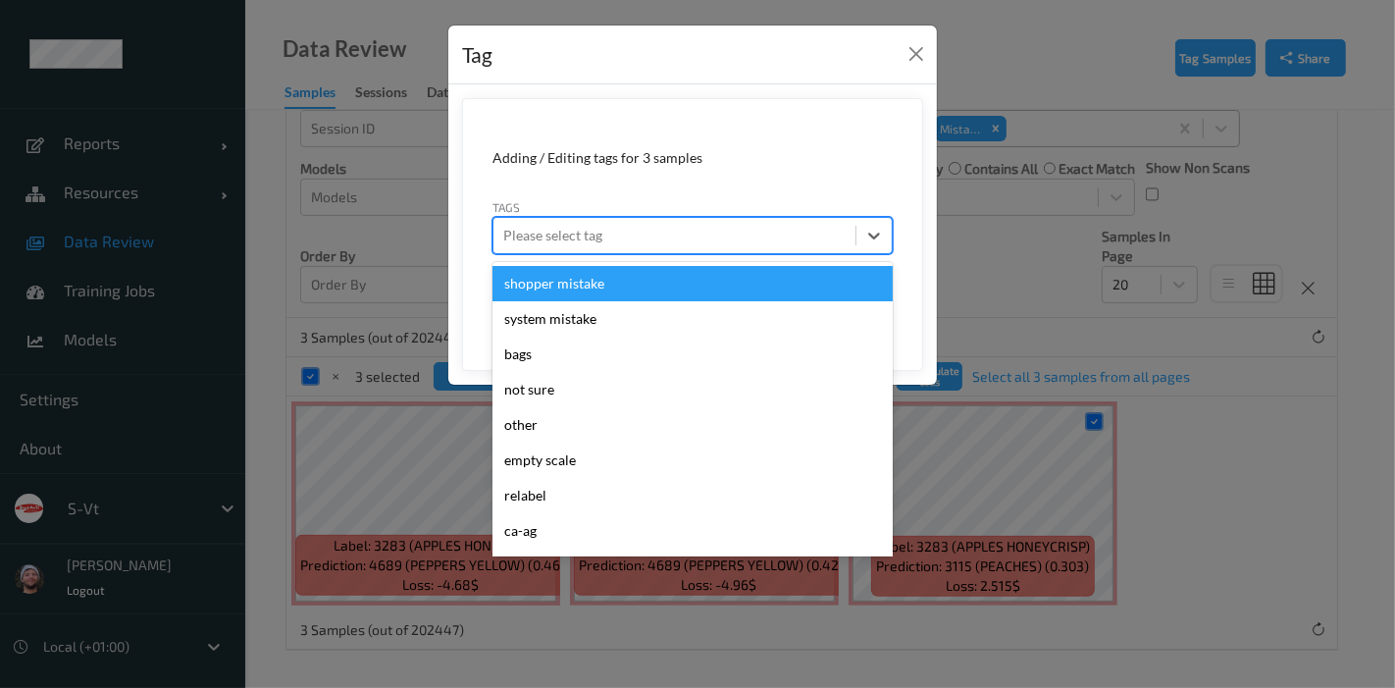
click at [683, 231] on div at bounding box center [674, 236] width 342 height 24
type input "ig"
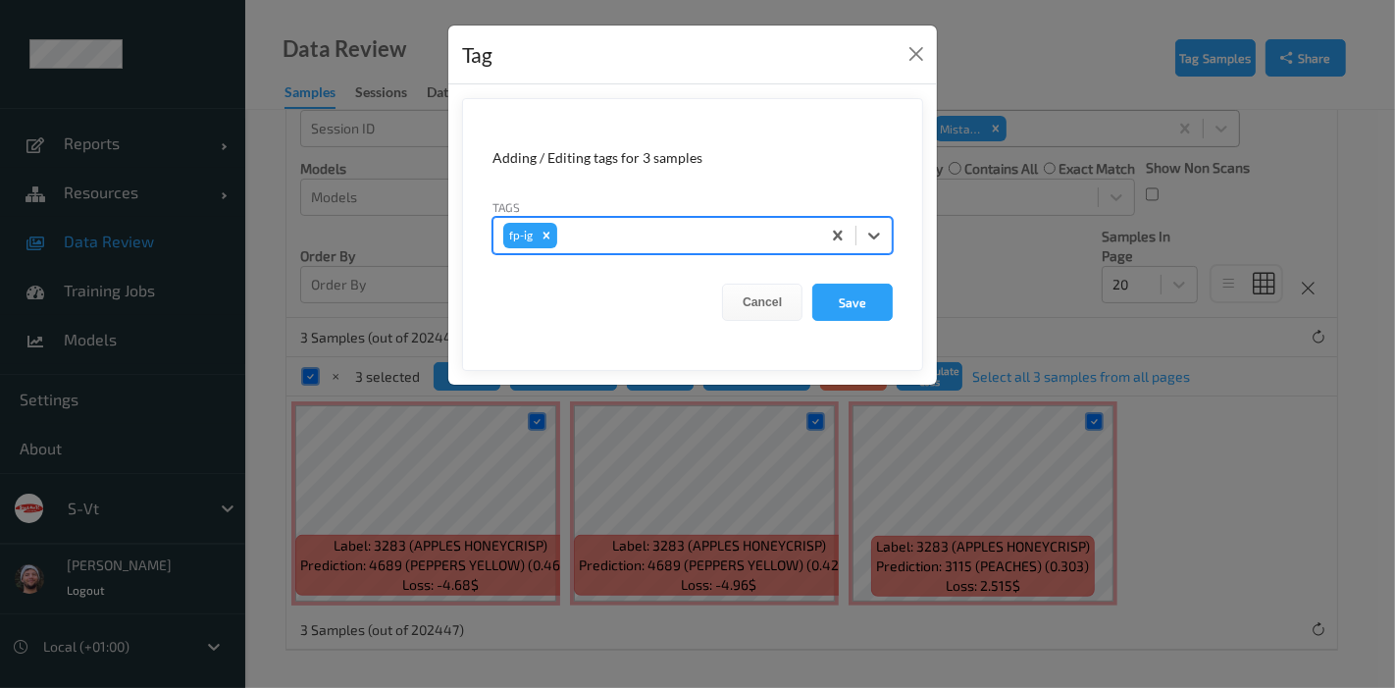
click at [813, 284] on button "Save" at bounding box center [853, 302] width 80 height 37
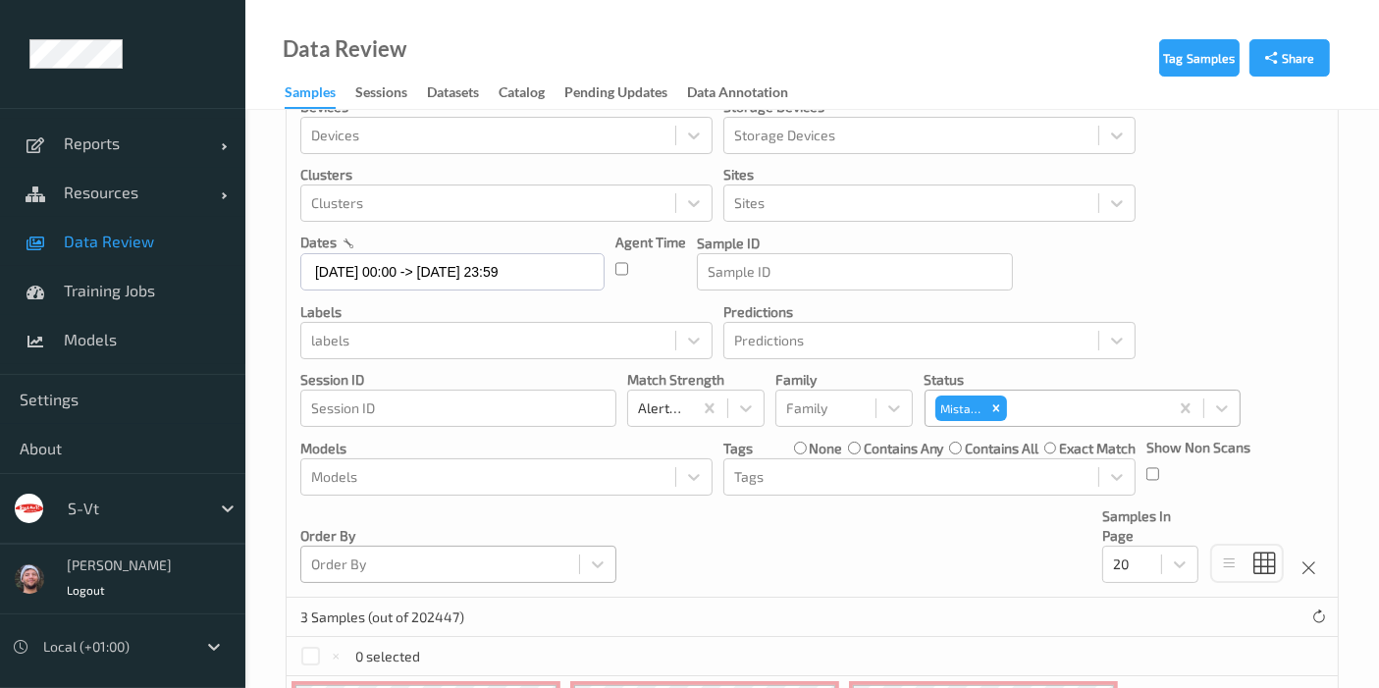
scroll to position [45, 0]
click at [544, 333] on div at bounding box center [488, 343] width 354 height 24
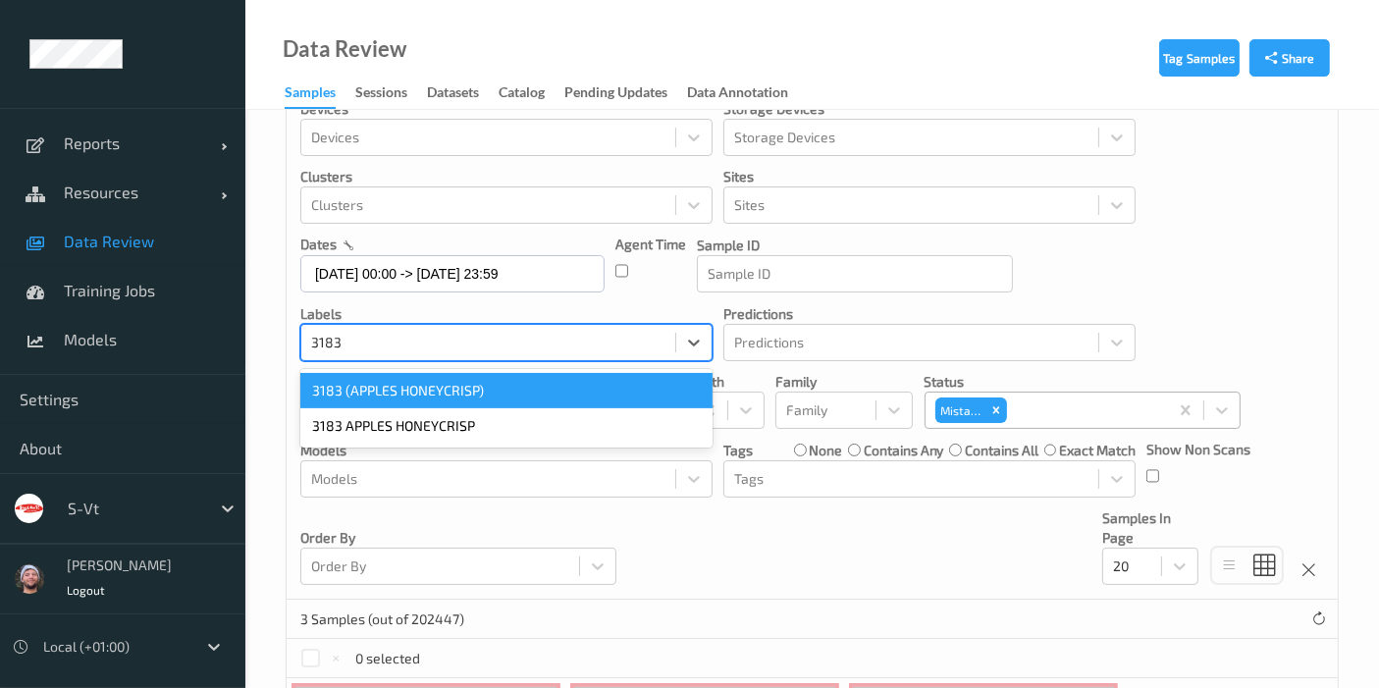
type input "3183"
click at [672, 534] on div "Devices Devices Storage Devices Storage Devices Clusters Clusters Sites Sites d…" at bounding box center [812, 342] width 1051 height 514
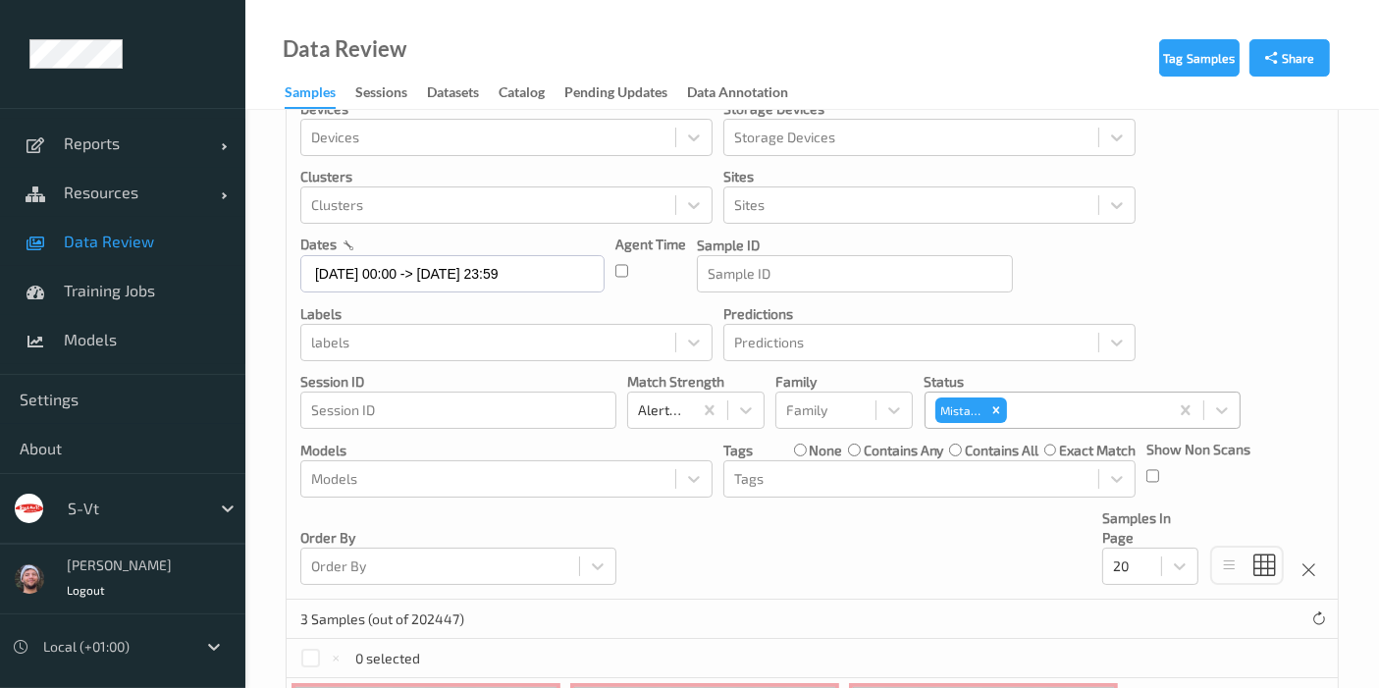
scroll to position [295, 0]
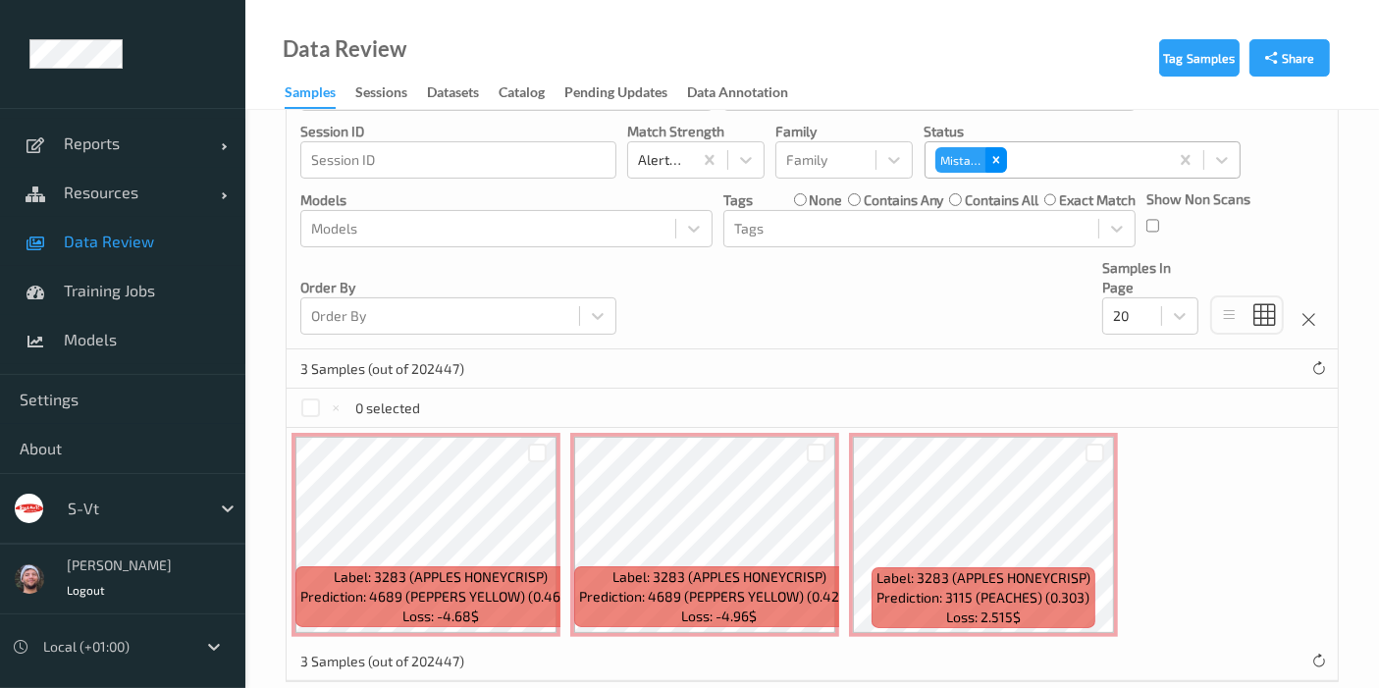
click at [999, 159] on icon "Remove Mistake" at bounding box center [996, 160] width 14 height 14
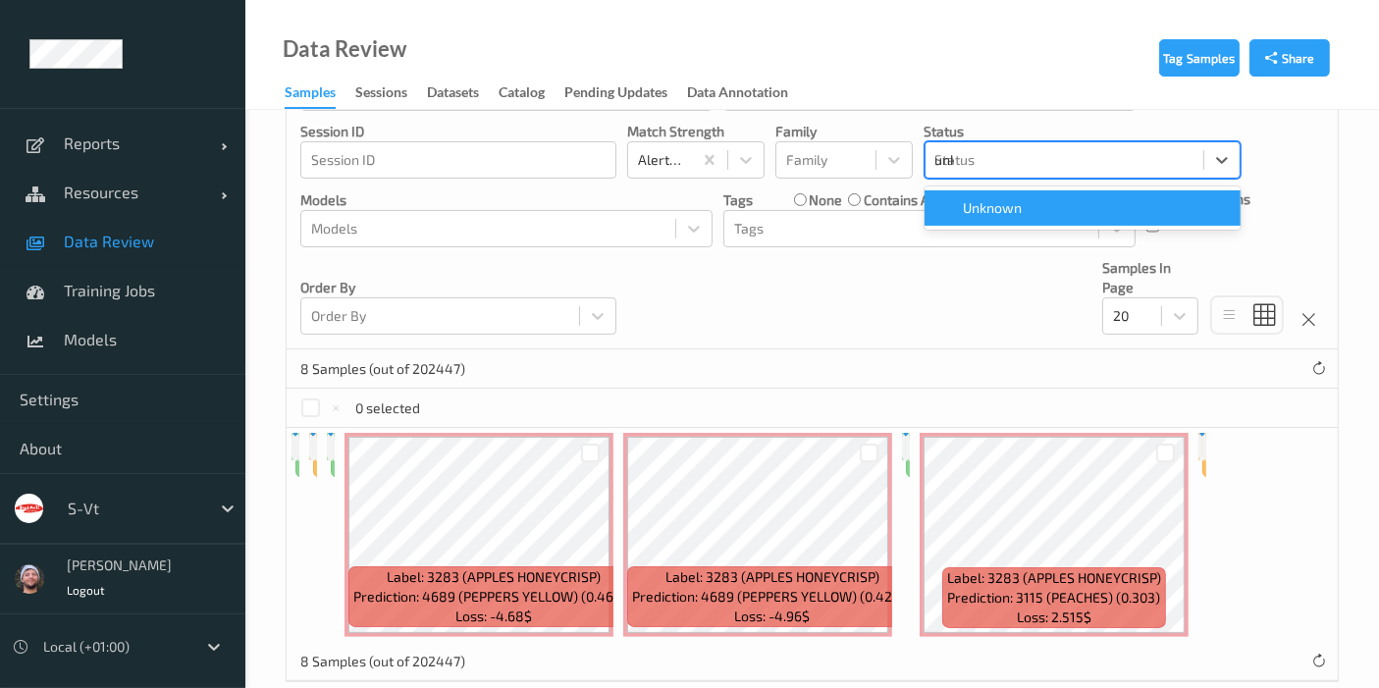
type input "unkn"
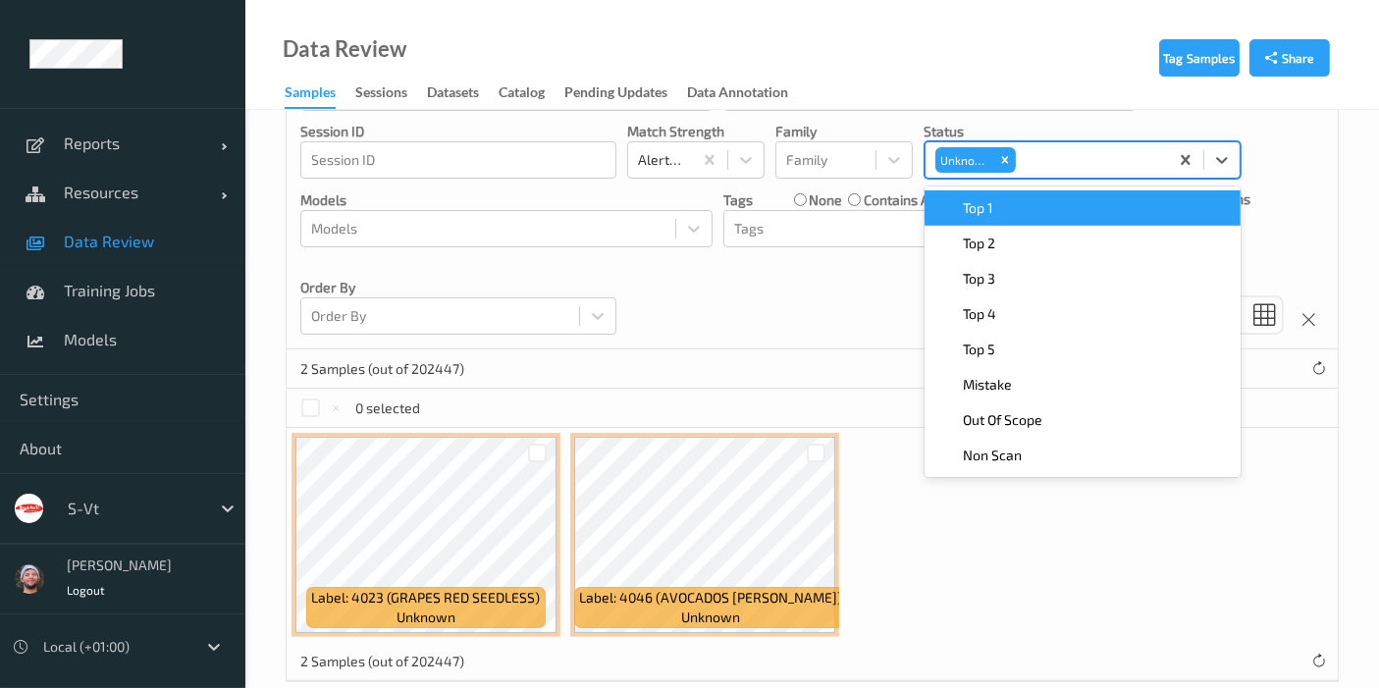
click at [766, 337] on div "Devices Devices Storage Devices Storage Devices Clusters Clusters Sites Sites d…" at bounding box center [812, 92] width 1051 height 514
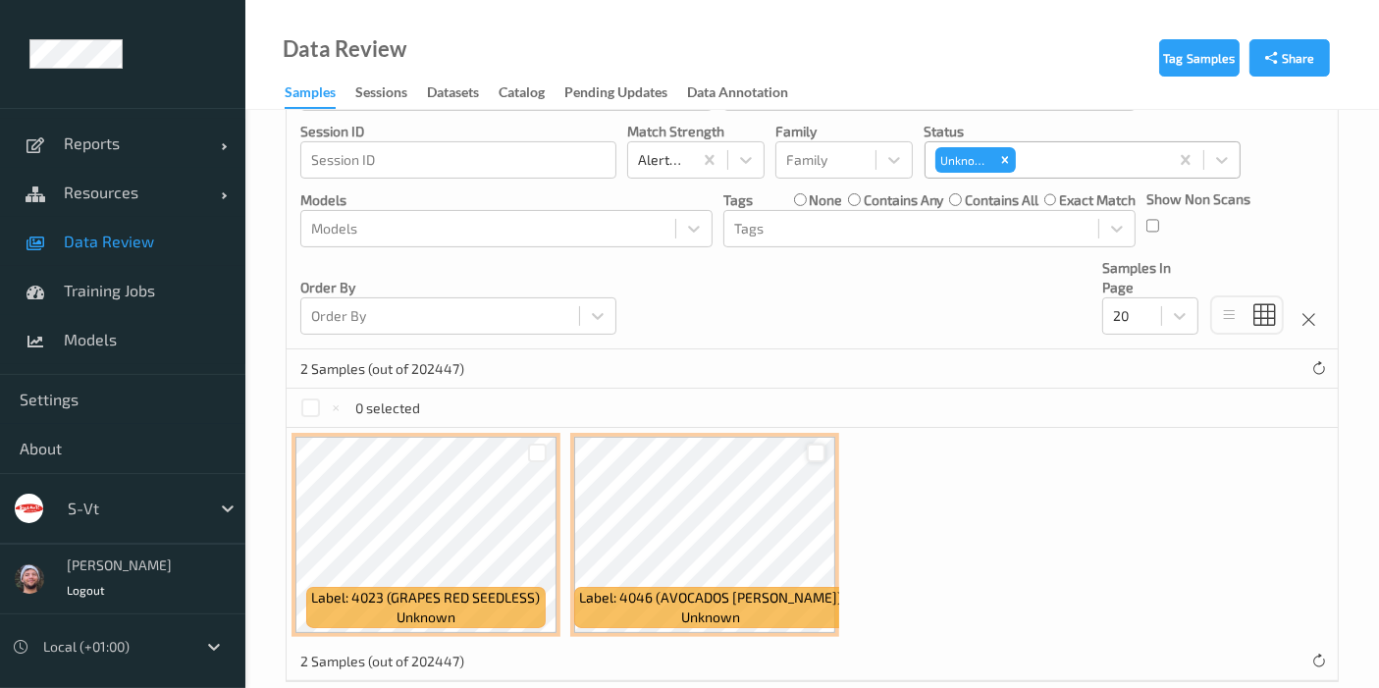
click at [819, 453] on div at bounding box center [816, 453] width 19 height 19
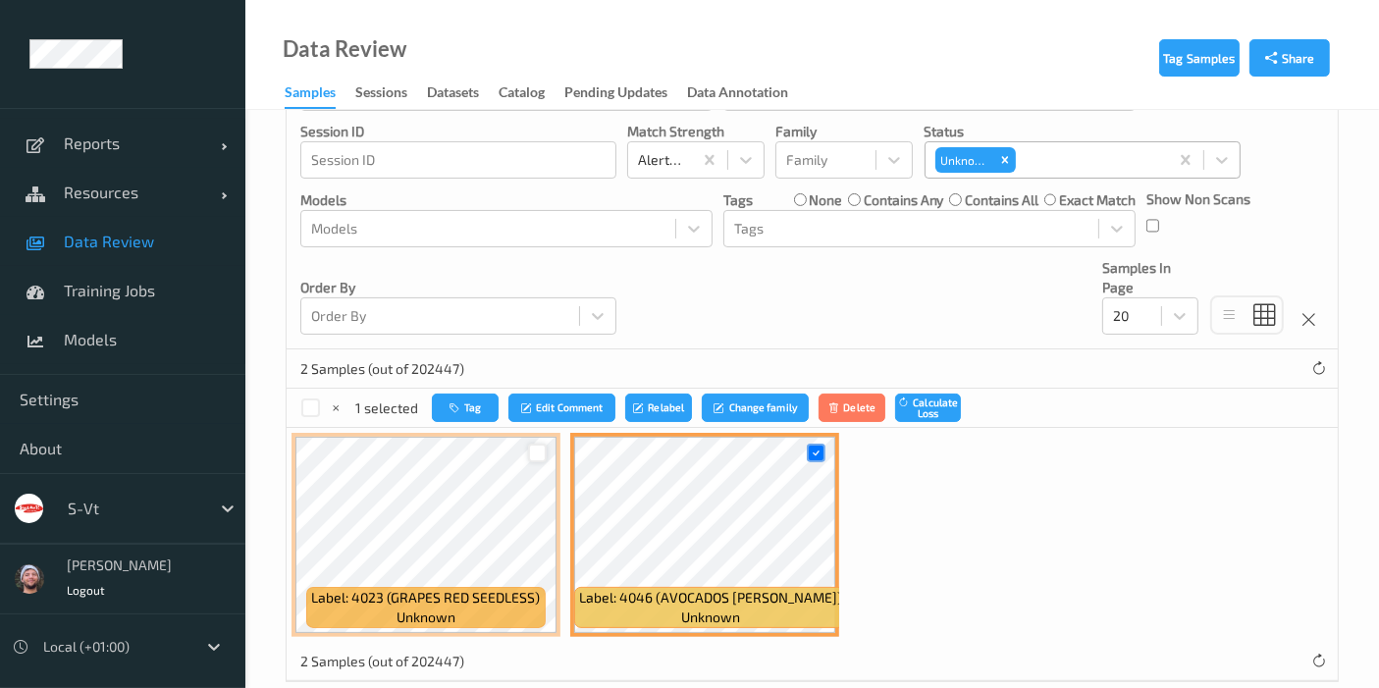
click at [537, 449] on div at bounding box center [537, 453] width 19 height 19
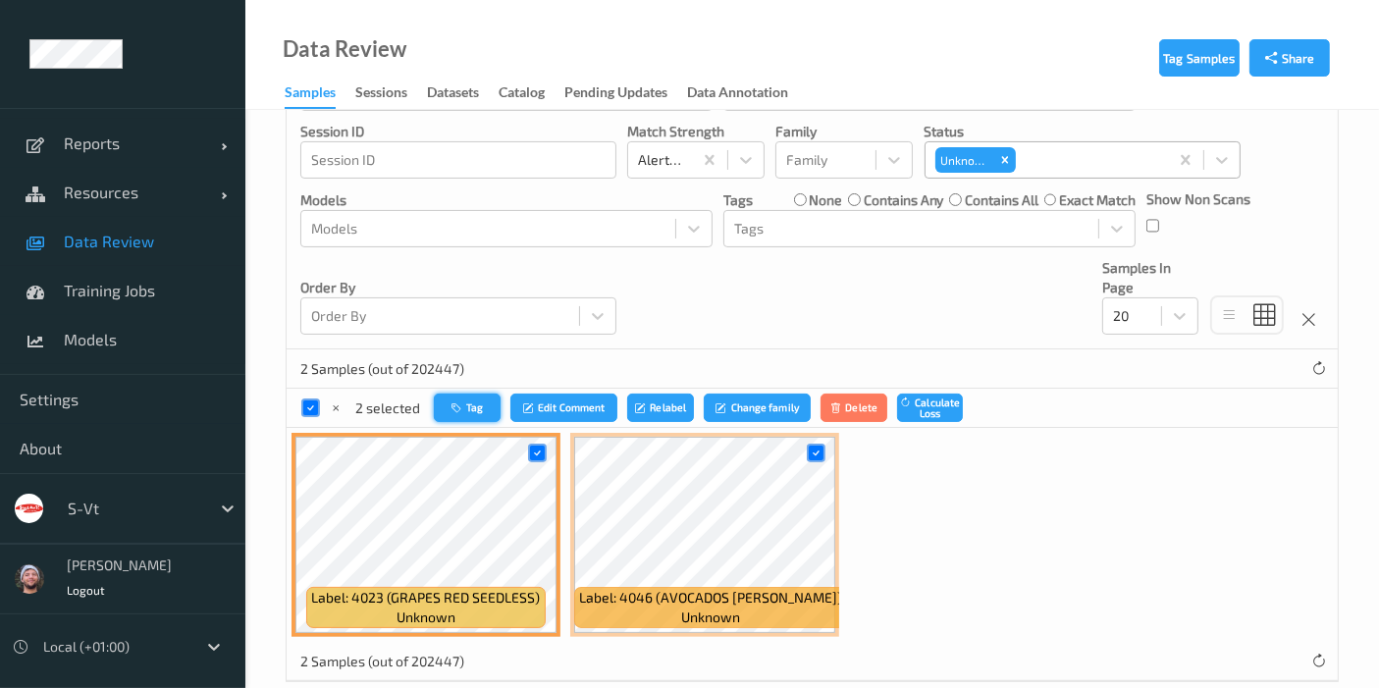
click at [477, 419] on button "Tag" at bounding box center [467, 408] width 67 height 28
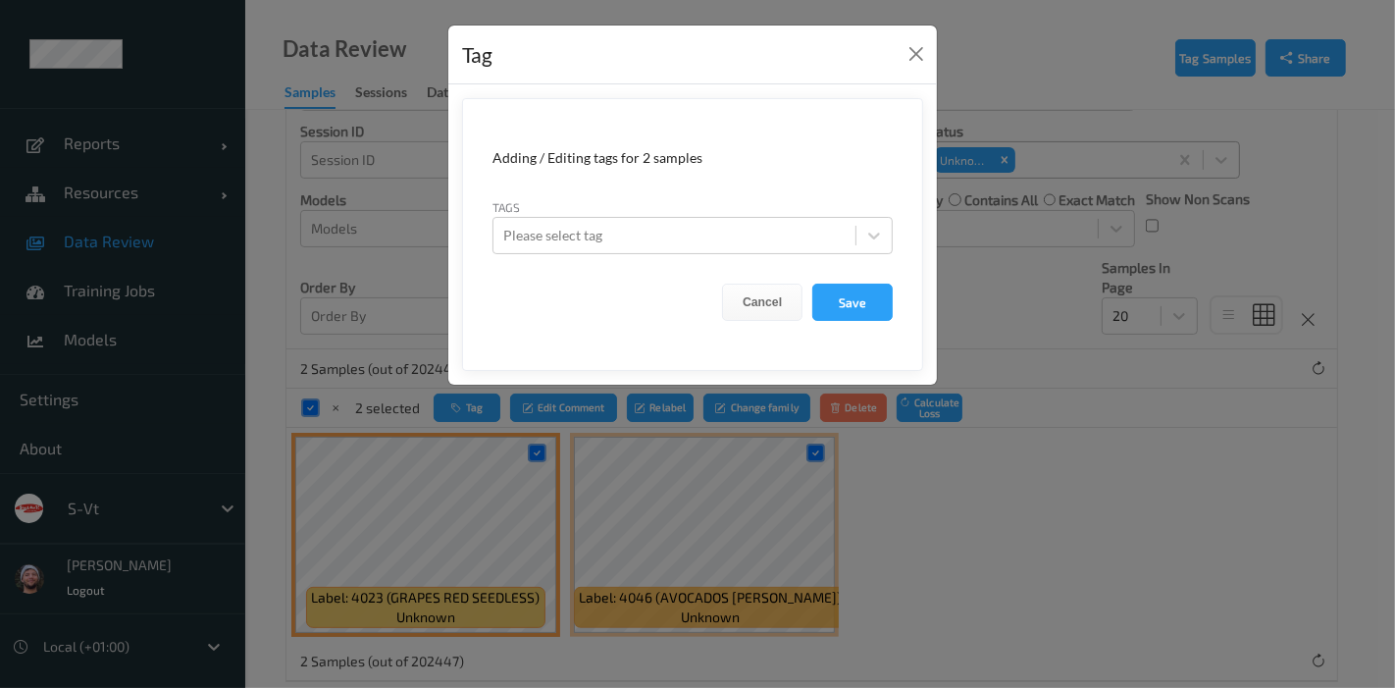
click at [686, 253] on form "Adding / Editing tags for 2 samples Tags Please select tag Cancel Save" at bounding box center [692, 234] width 461 height 273
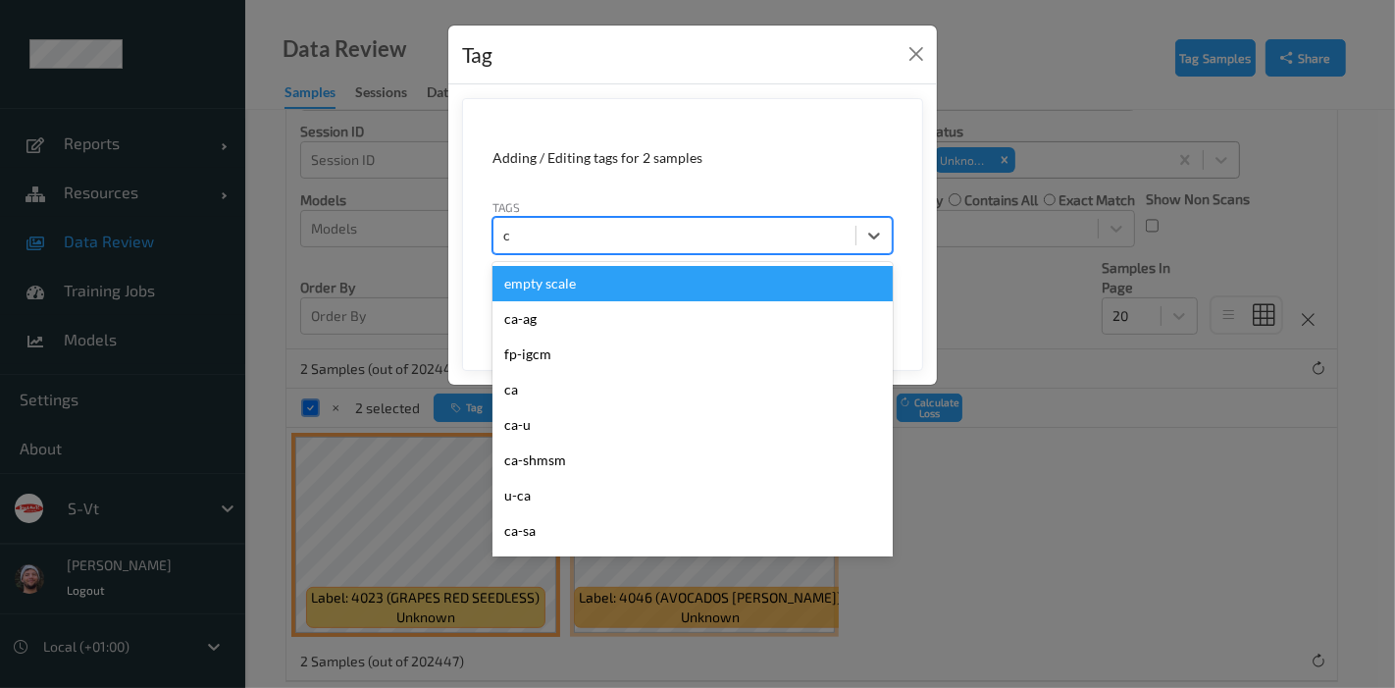
click at [666, 245] on div "c" at bounding box center [674, 236] width 342 height 24
type input "ca"
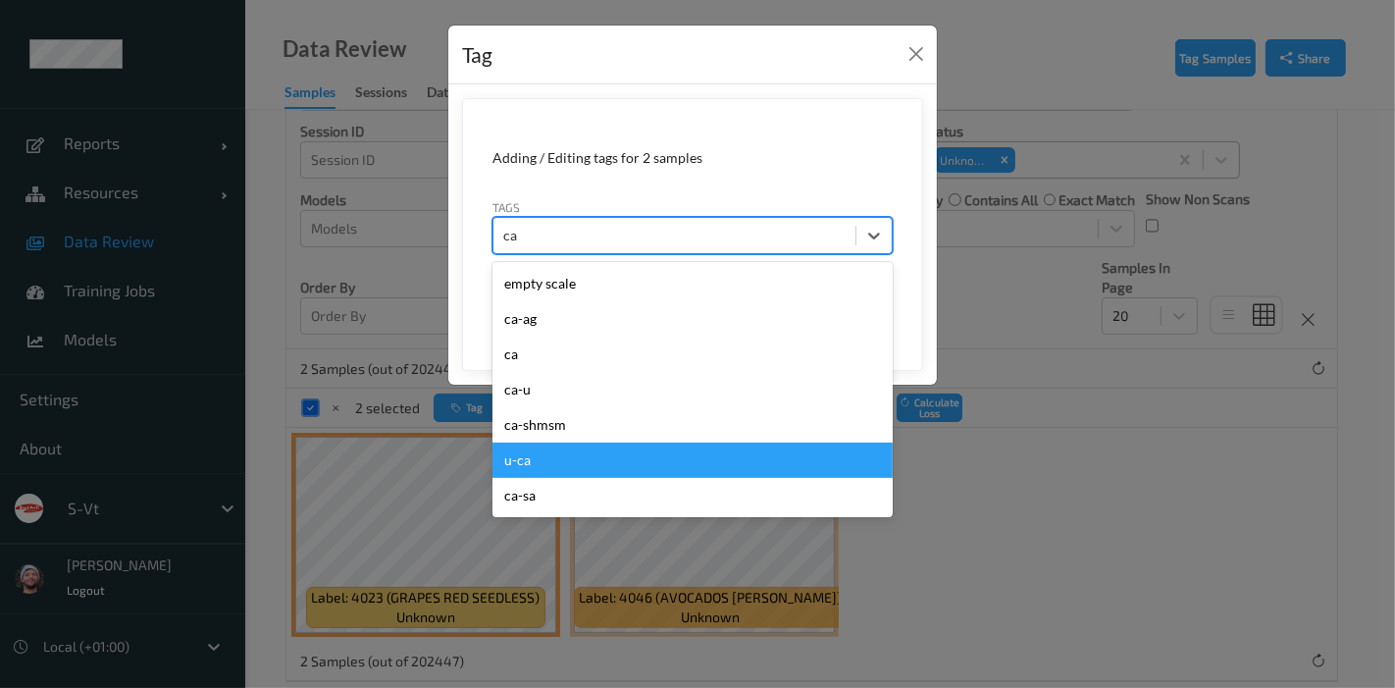
click at [563, 465] on div "u-ca" at bounding box center [693, 460] width 400 height 35
type input "s"
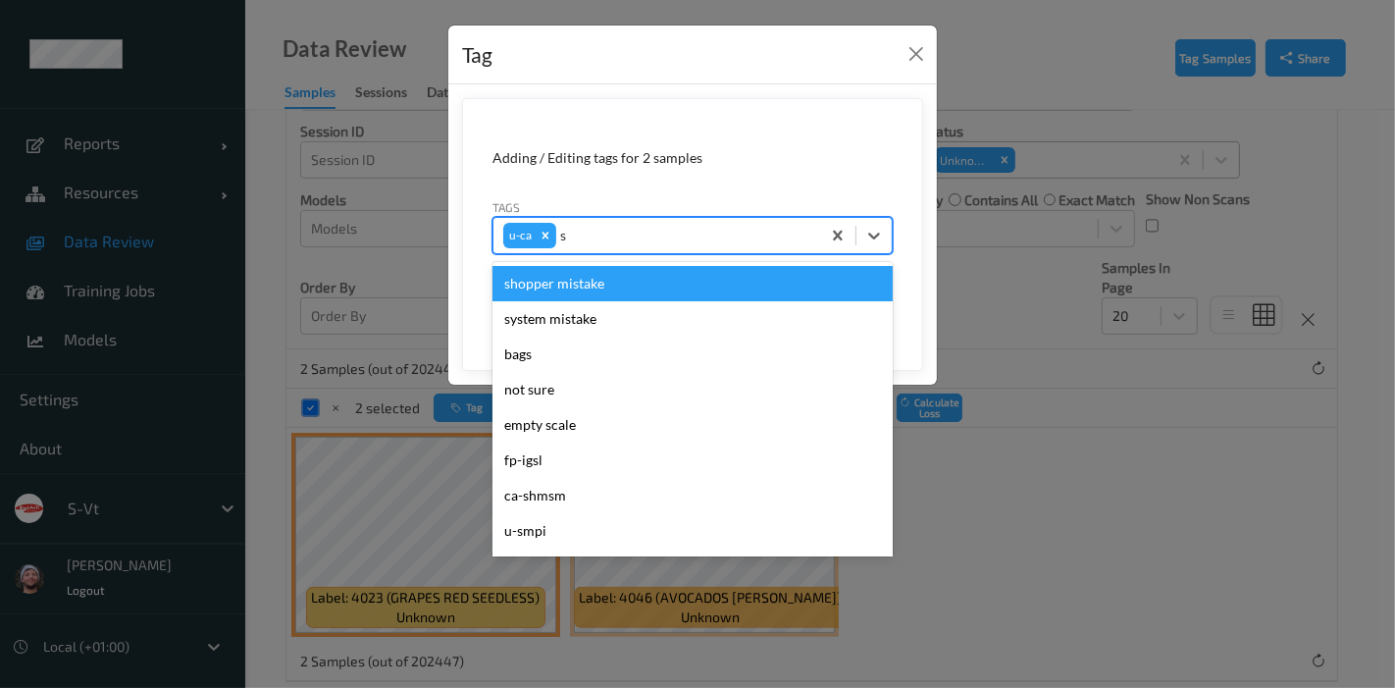
click at [613, 294] on div "shopper mistake" at bounding box center [693, 283] width 400 height 35
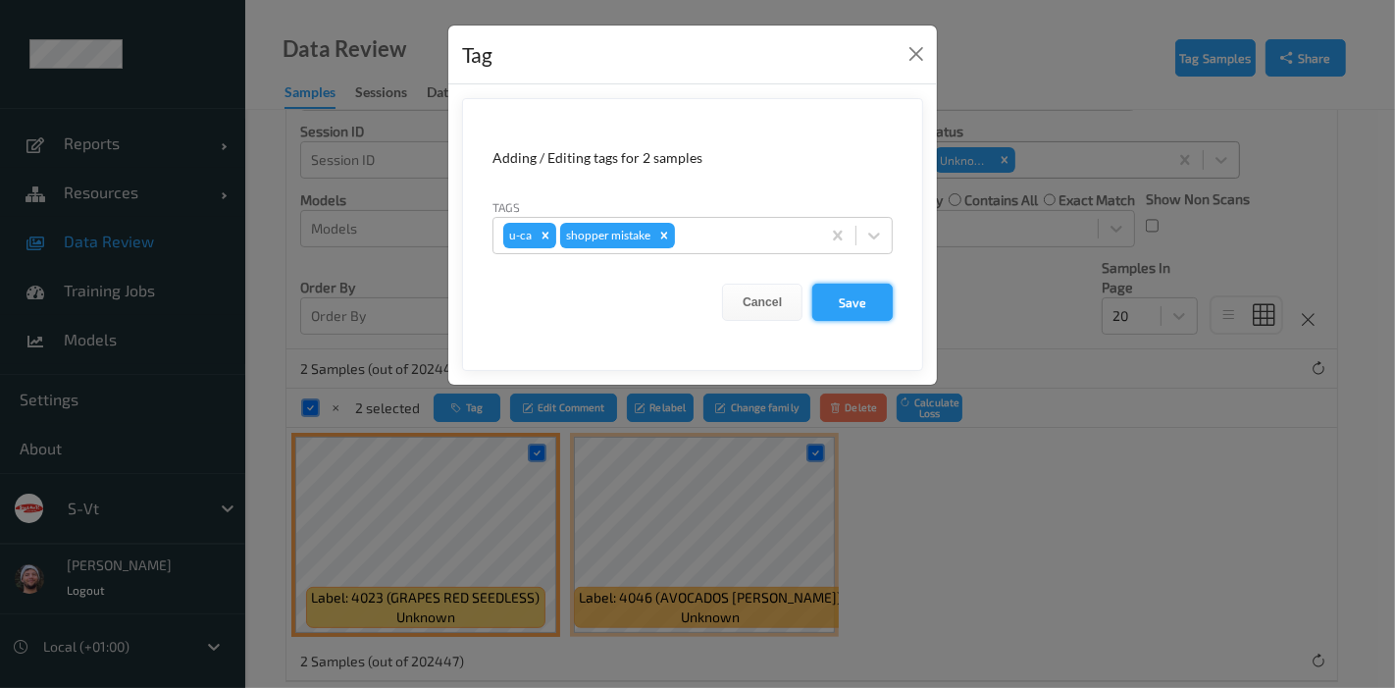
click at [863, 290] on button "Save" at bounding box center [853, 302] width 80 height 37
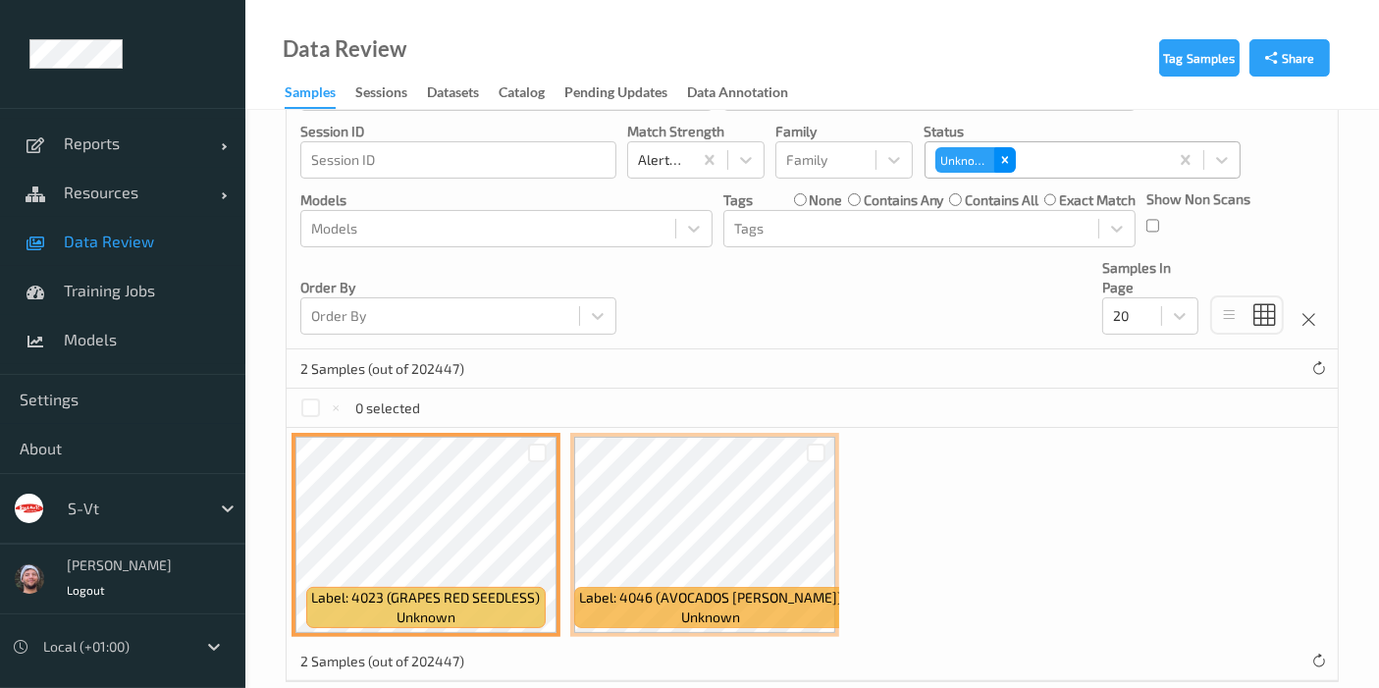
click at [1007, 158] on icon "Remove Unknown" at bounding box center [1005, 160] width 14 height 14
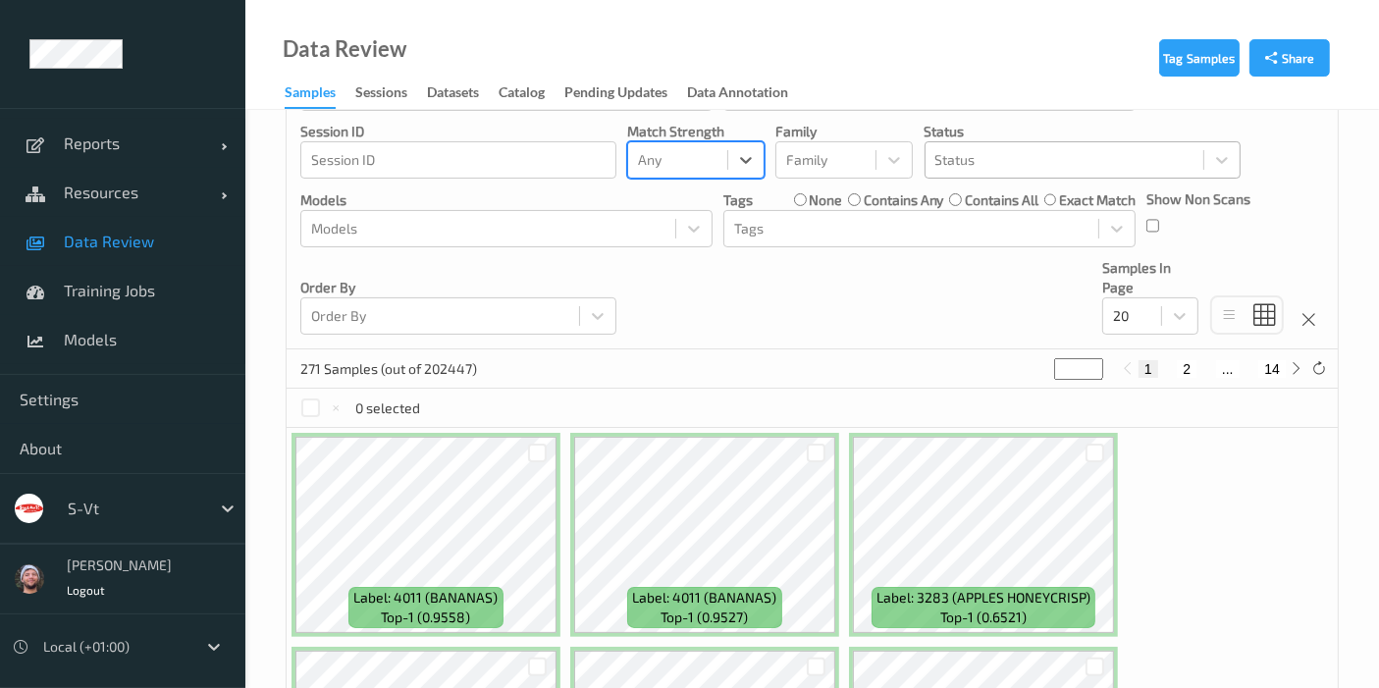
scroll to position [350, 0]
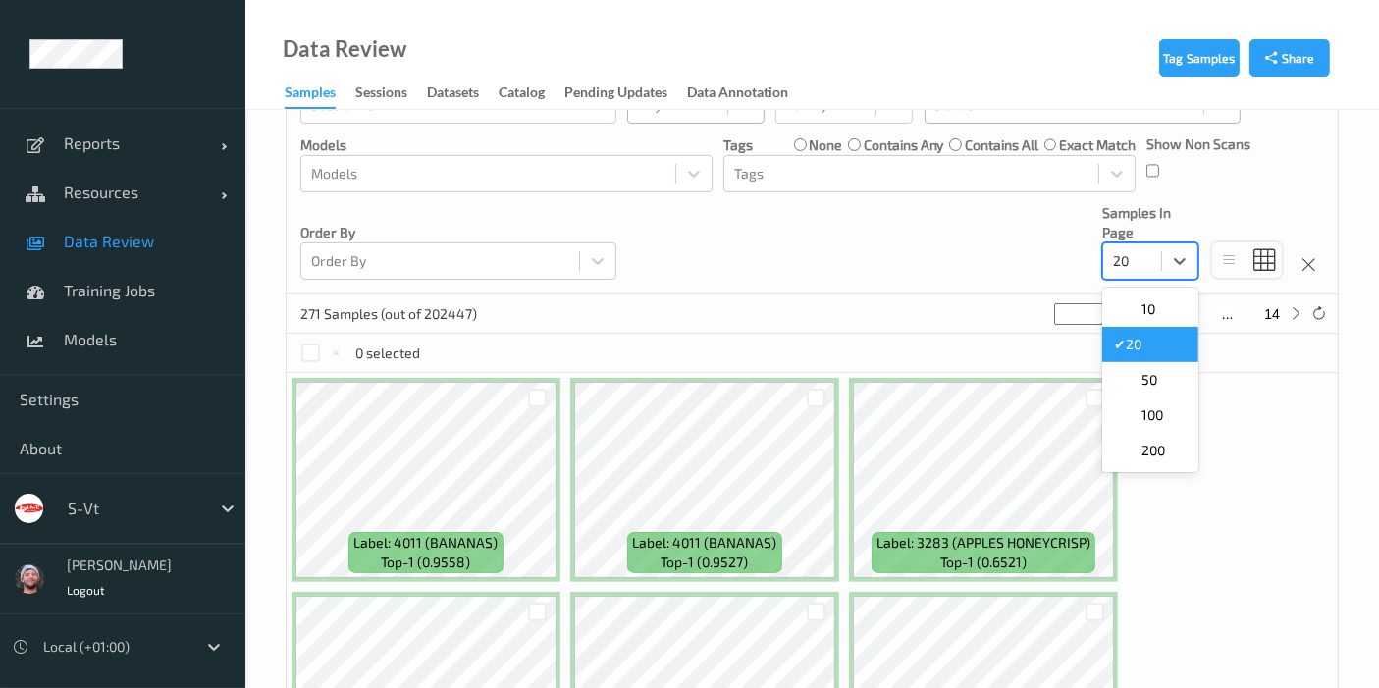
click at [1151, 254] on div at bounding box center [1132, 261] width 38 height 24
click at [1156, 448] on span "200" at bounding box center [1153, 451] width 24 height 20
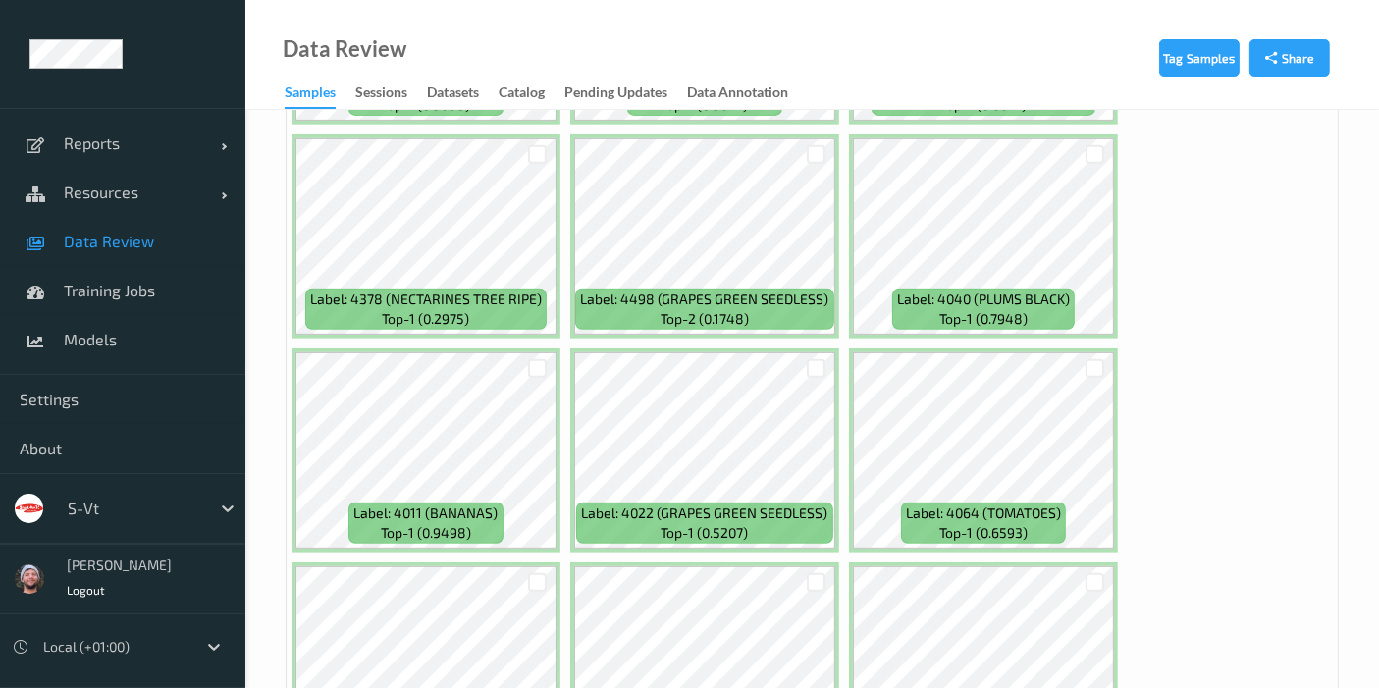
scroll to position [1103, 0]
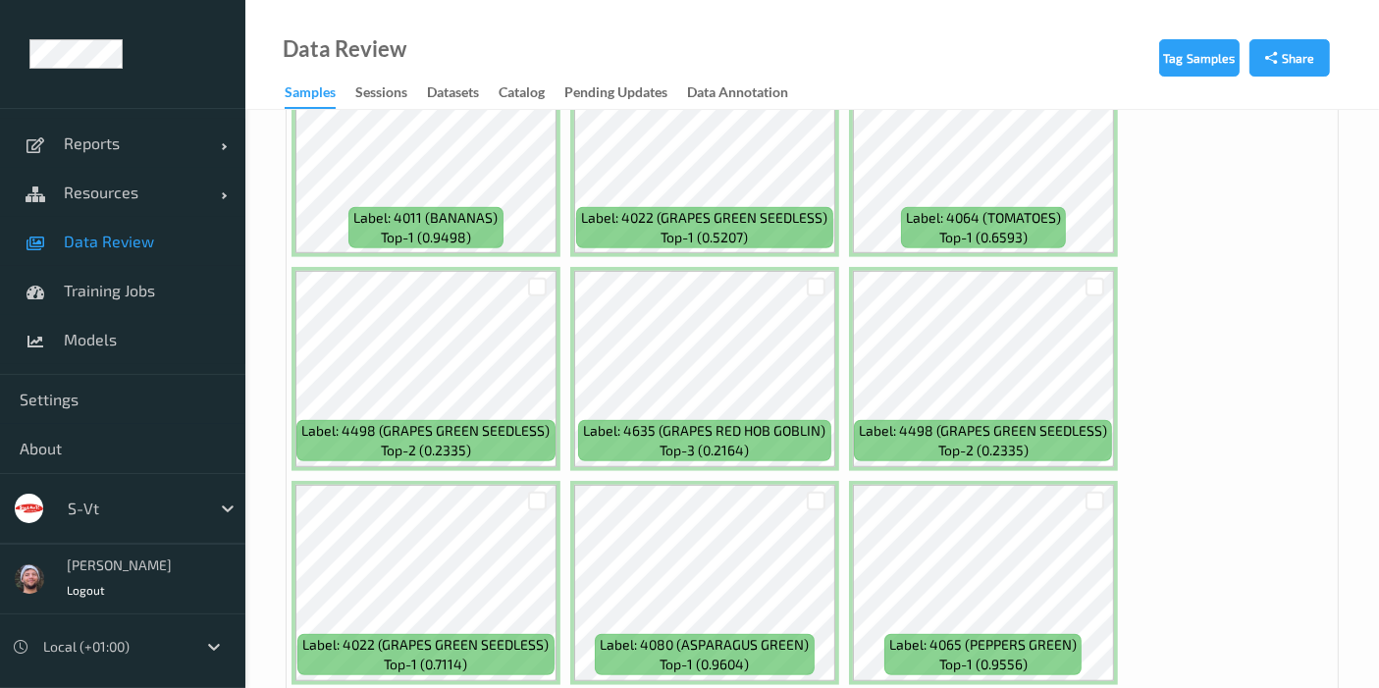
drag, startPoint x: 1270, startPoint y: 396, endPoint x: 1429, endPoint y: 446, distance: 166.4
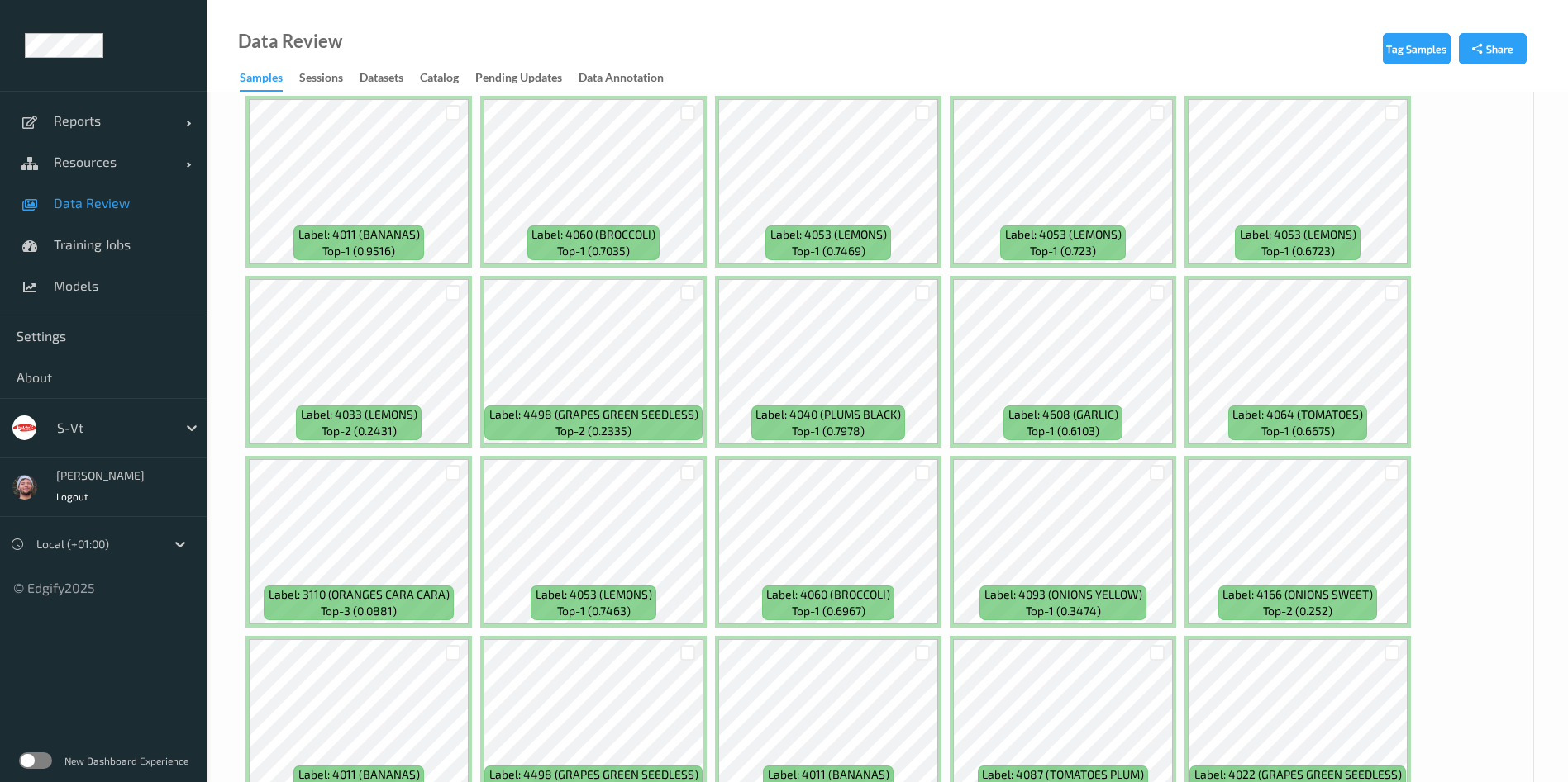
scroll to position [1485, 0]
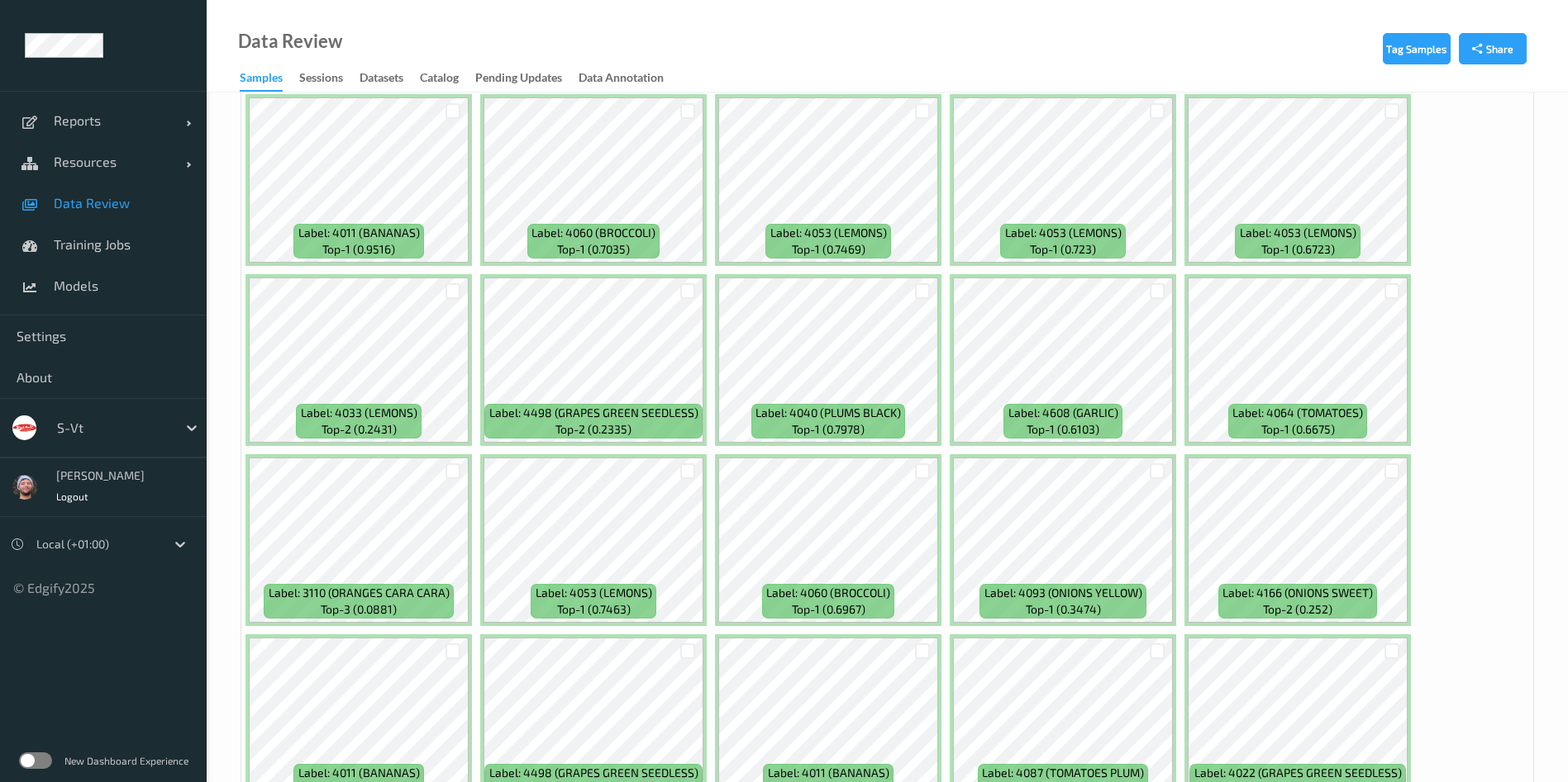
click at [1165, 290] on div at bounding box center [1156, 291] width 31 height 27
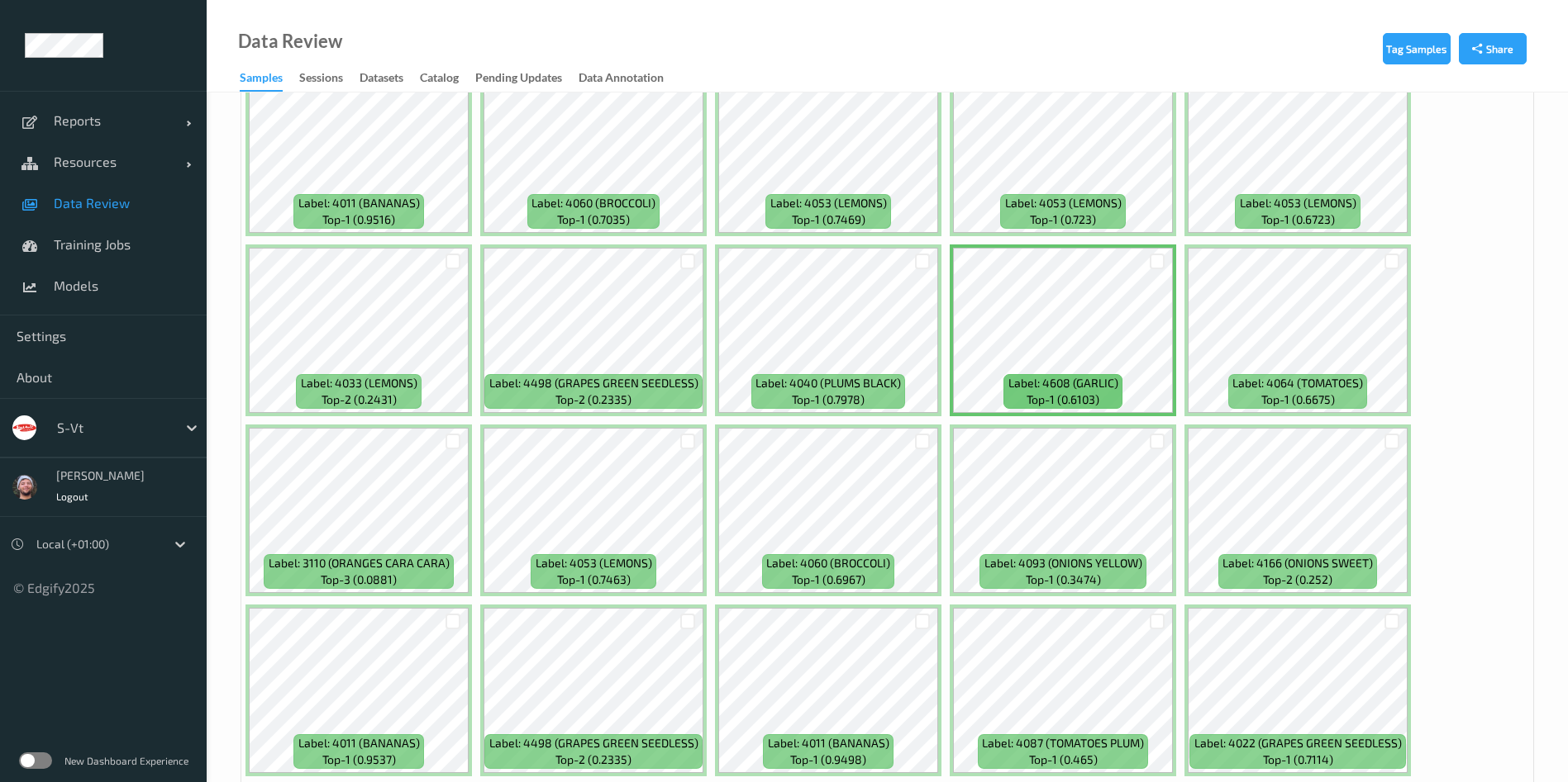
scroll to position [1550, 0]
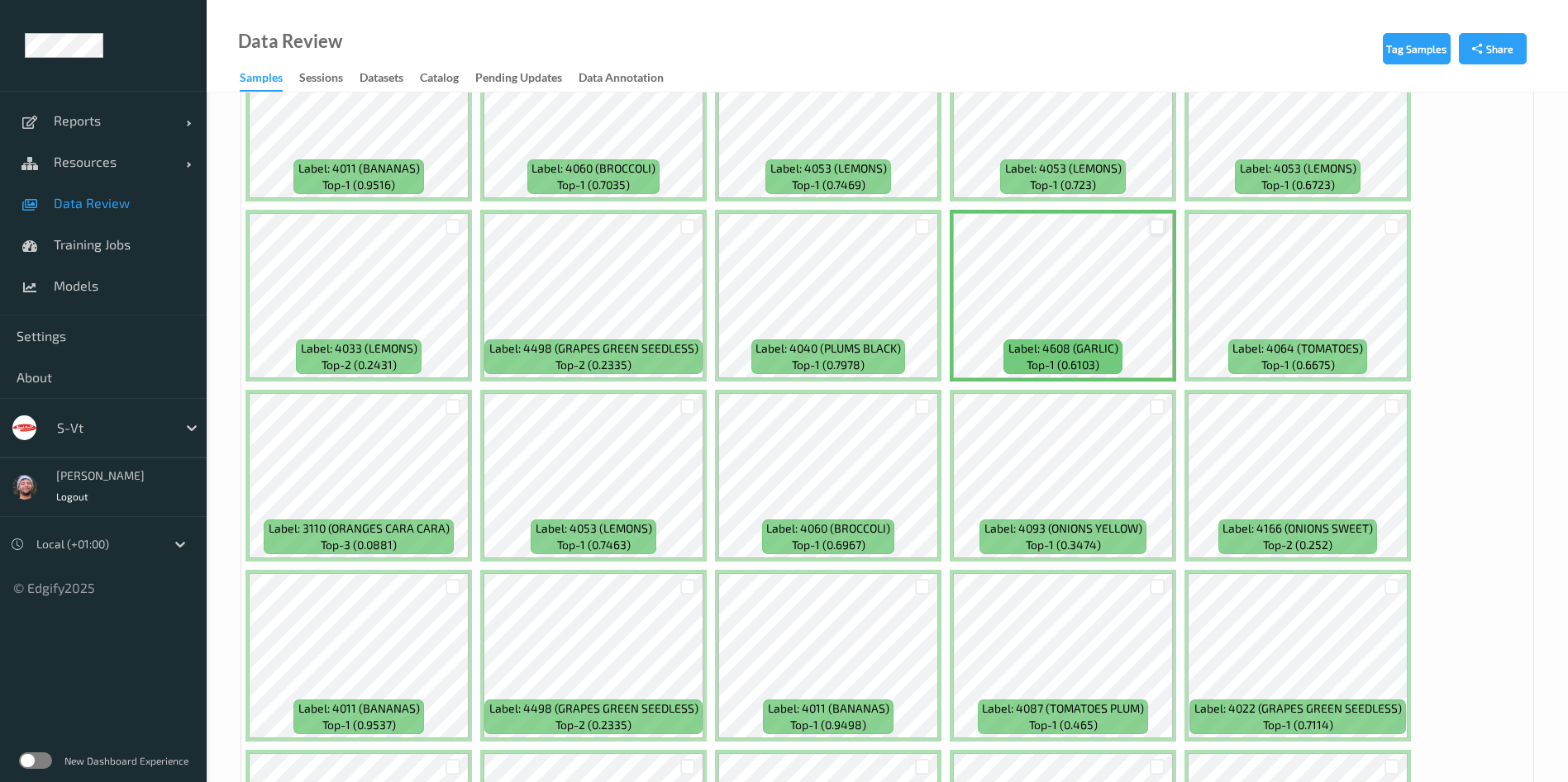
click at [1151, 223] on div at bounding box center [1157, 226] width 16 height 16
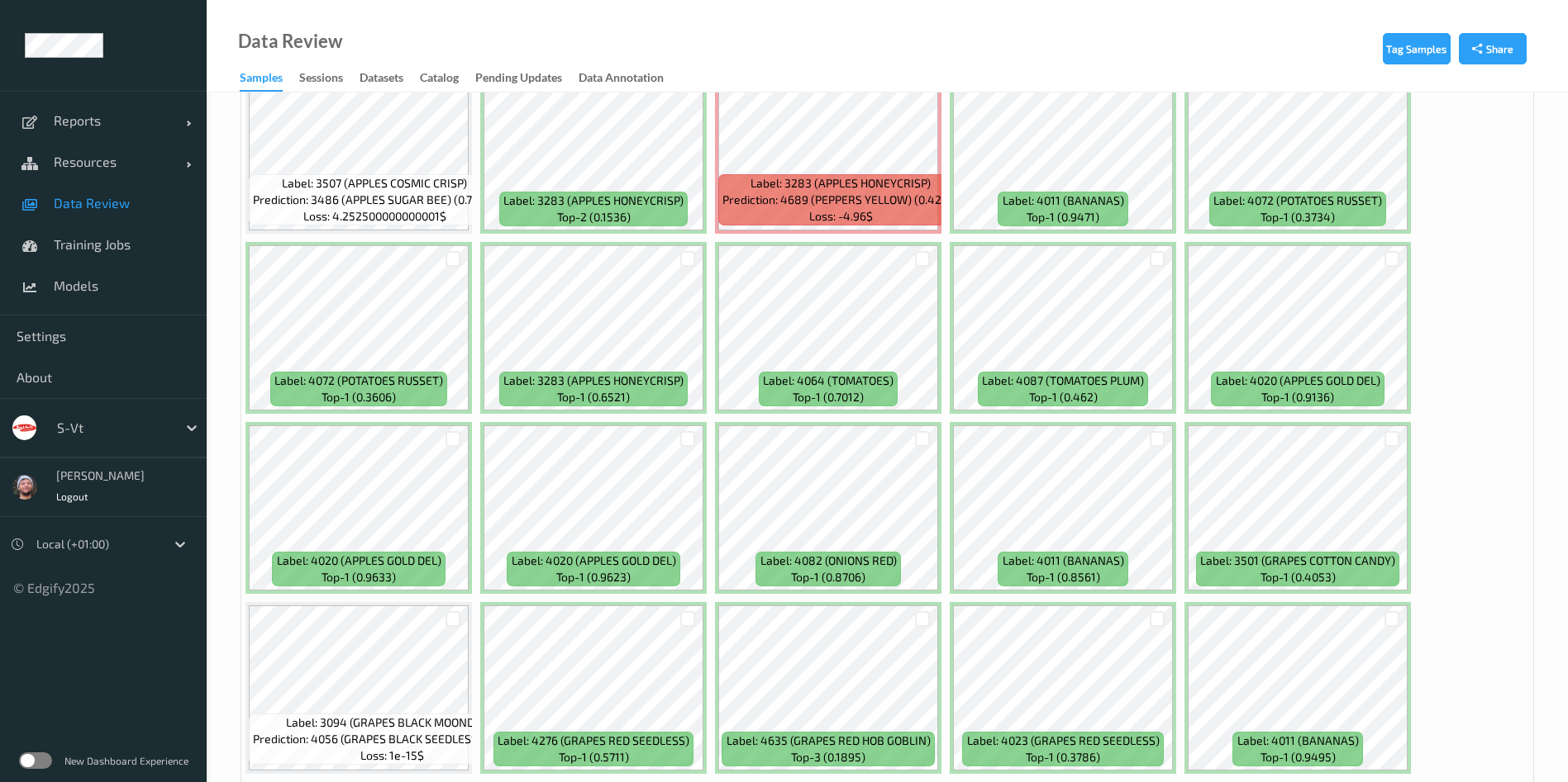
scroll to position [6983, 0]
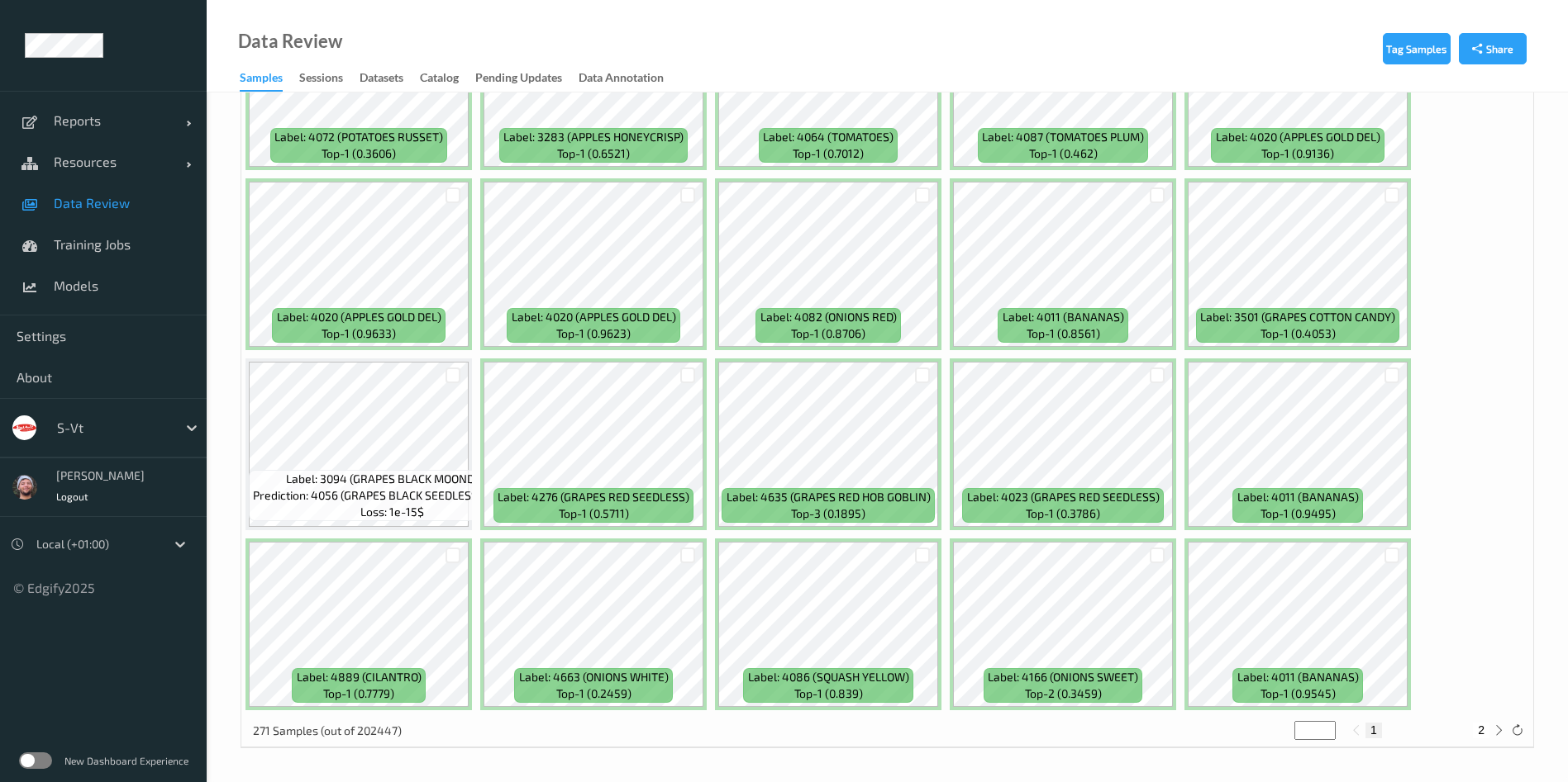
click at [1174, 578] on button "2" at bounding box center [1481, 731] width 17 height 15
type input "*"
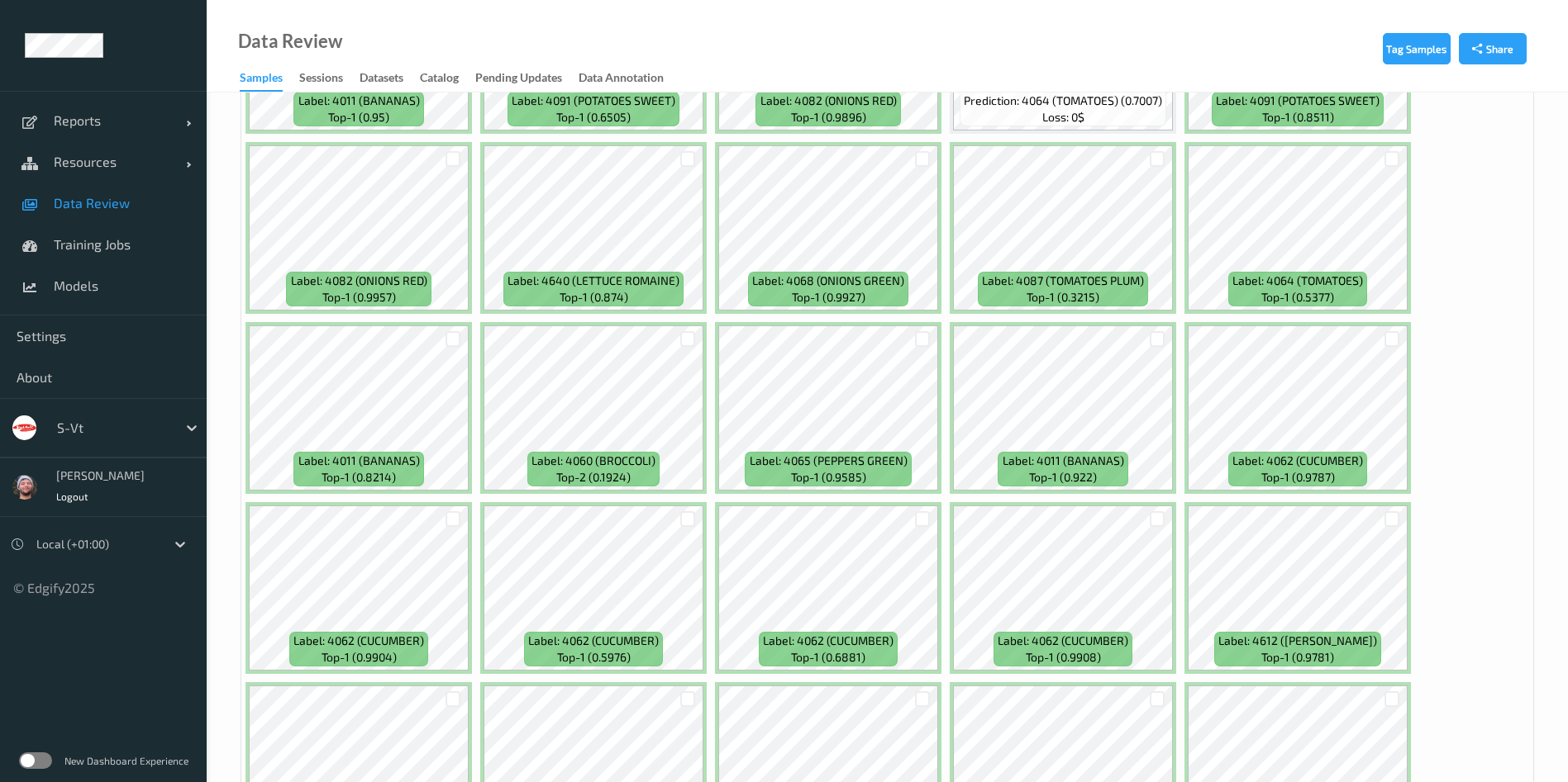
scroll to position [1083, 0]
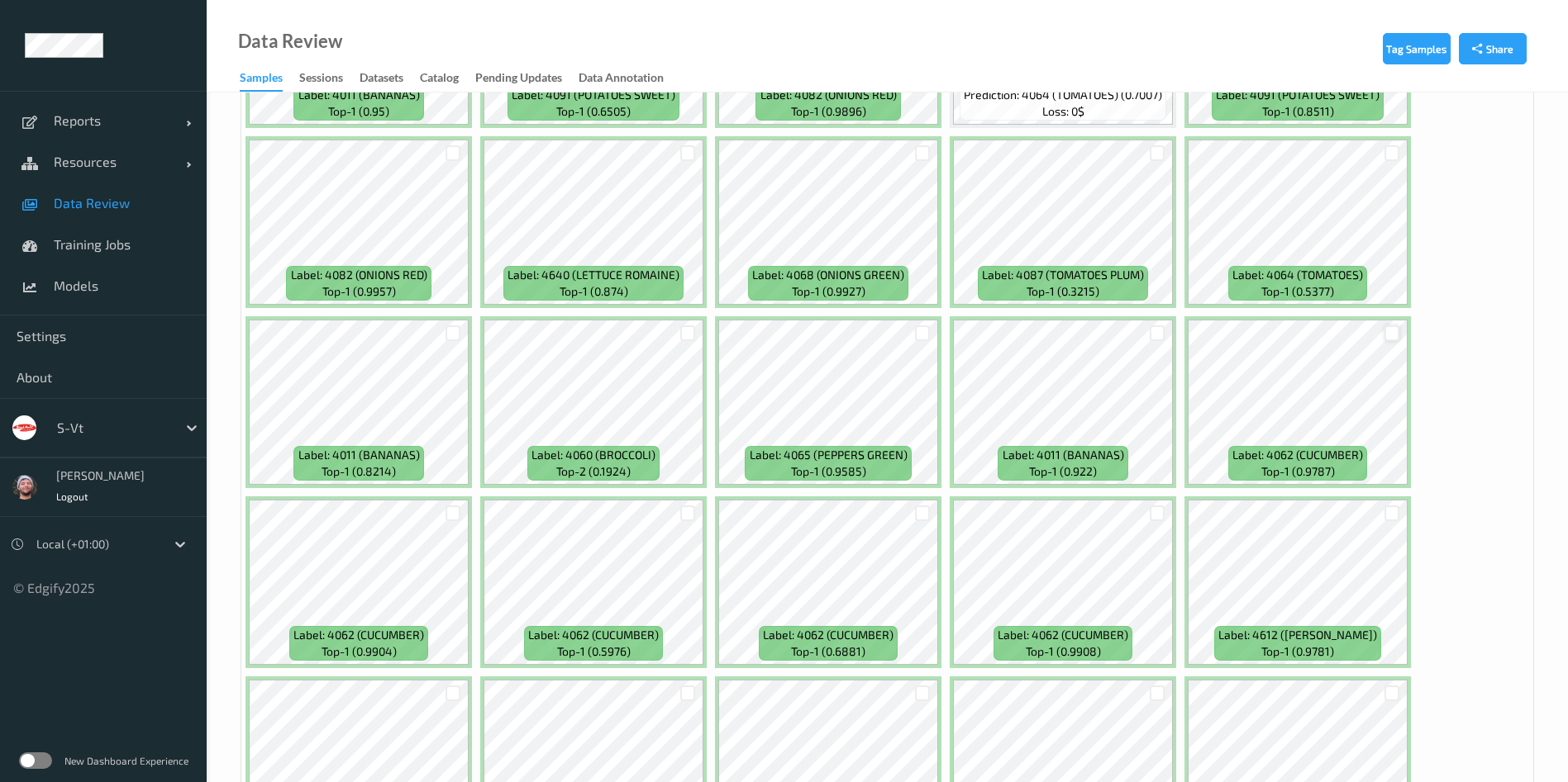
click at [1174, 332] on div at bounding box center [1392, 333] width 16 height 16
click at [1174, 516] on div at bounding box center [1391, 513] width 31 height 27
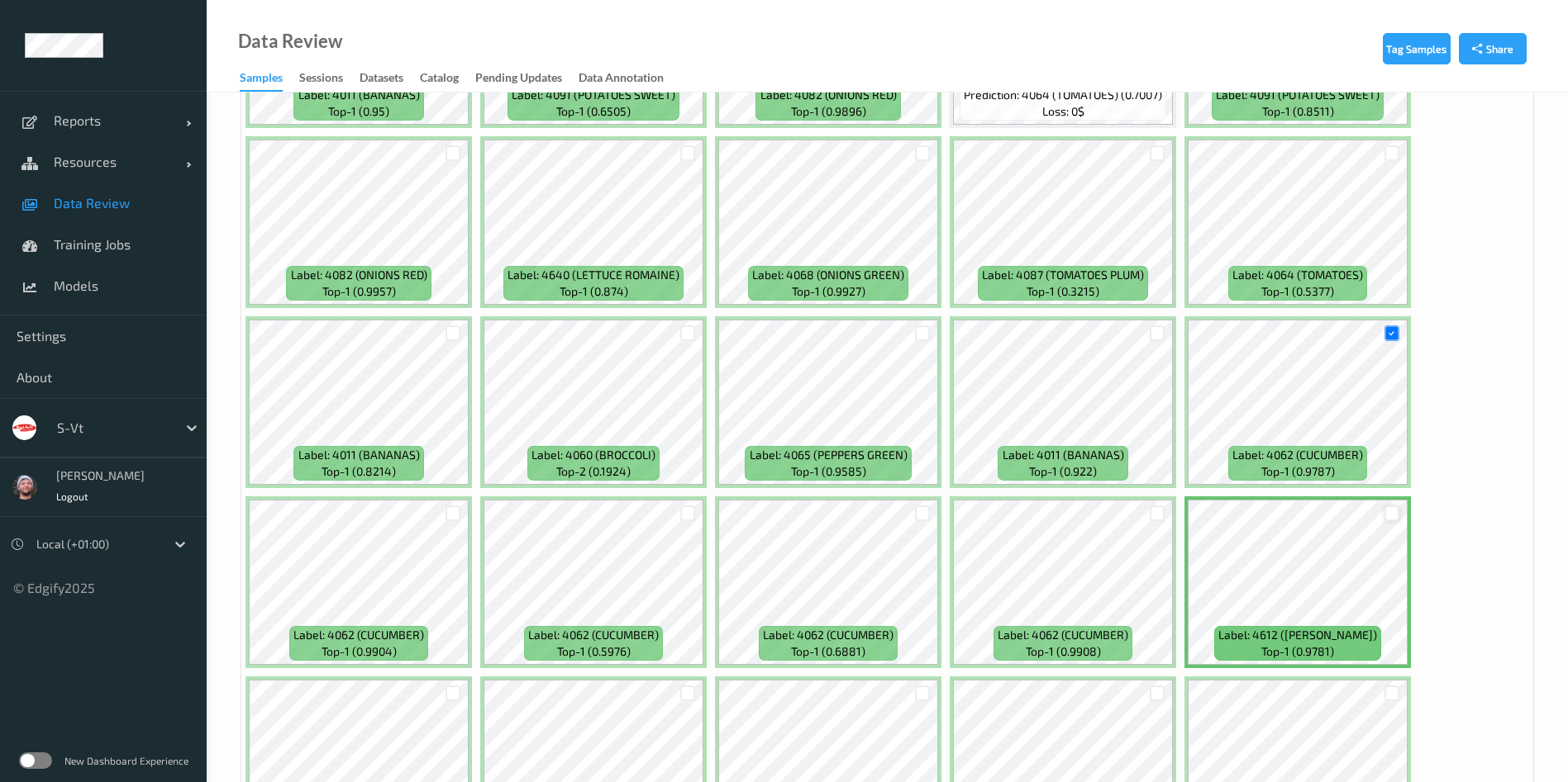
click at [1174, 515] on div at bounding box center [1392, 513] width 16 height 16
click at [1155, 510] on div at bounding box center [1157, 513] width 16 height 16
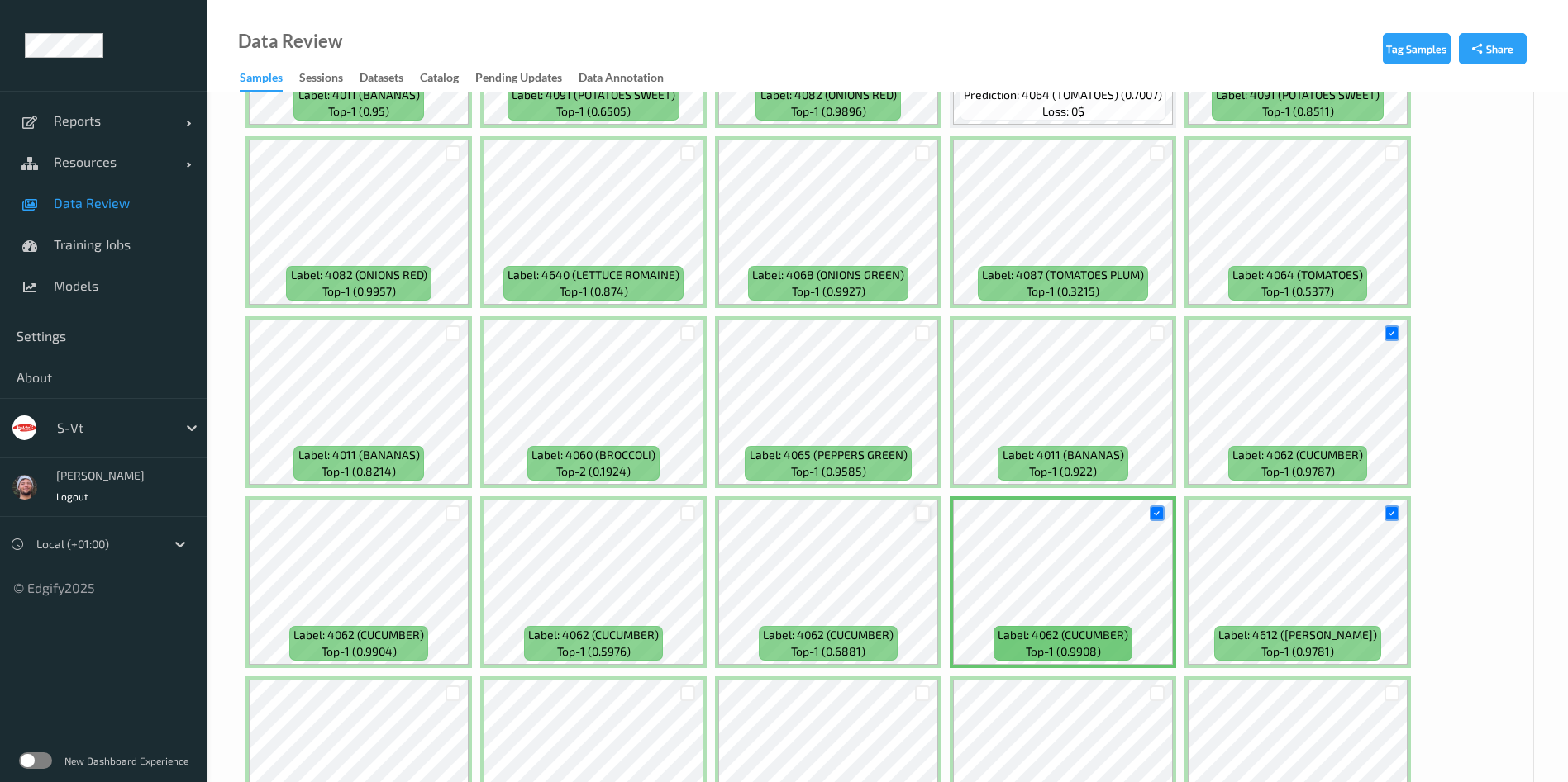
click at [918, 512] on div at bounding box center [922, 513] width 16 height 16
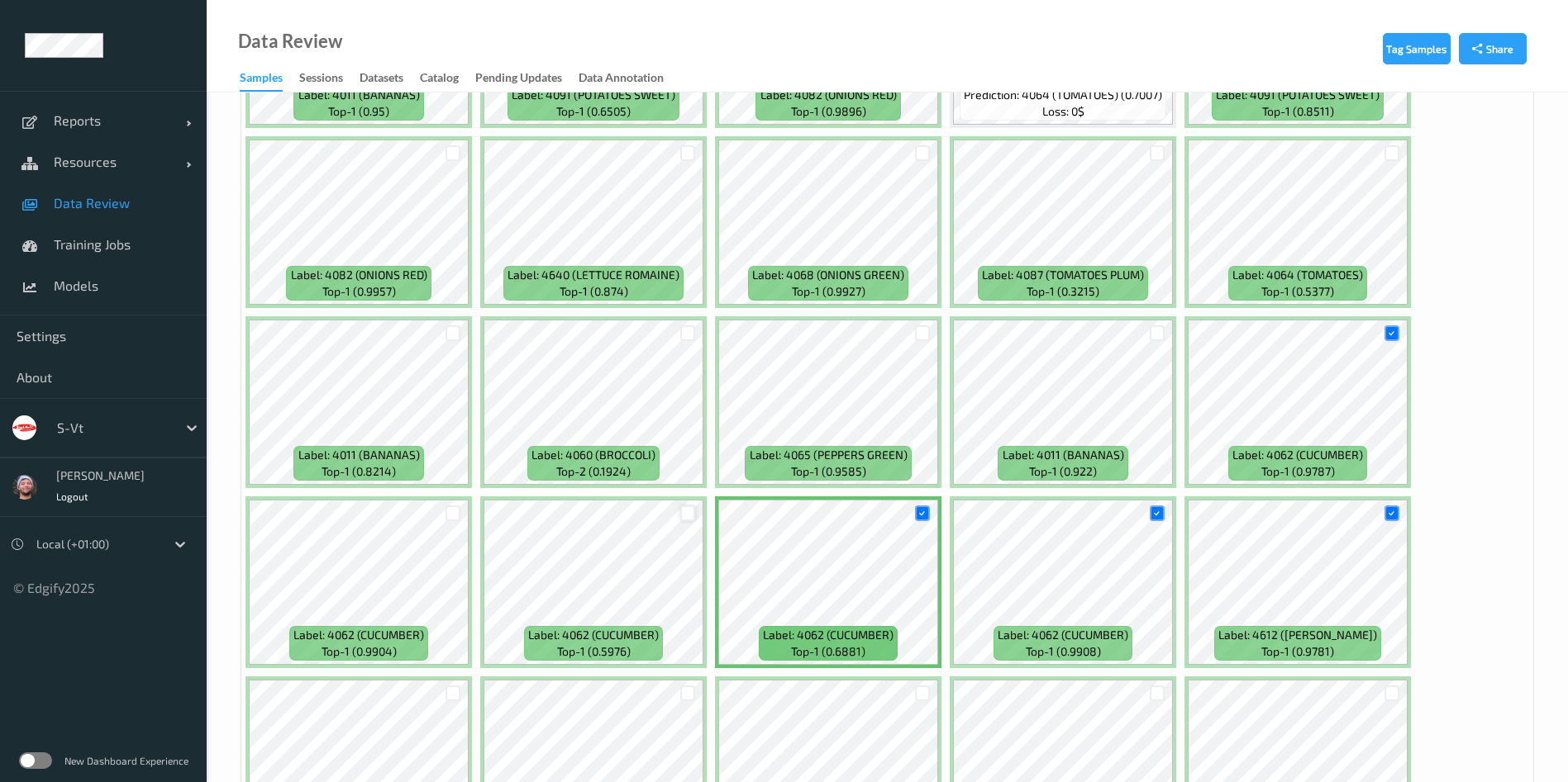
click at [685, 514] on div at bounding box center [688, 513] width 16 height 16
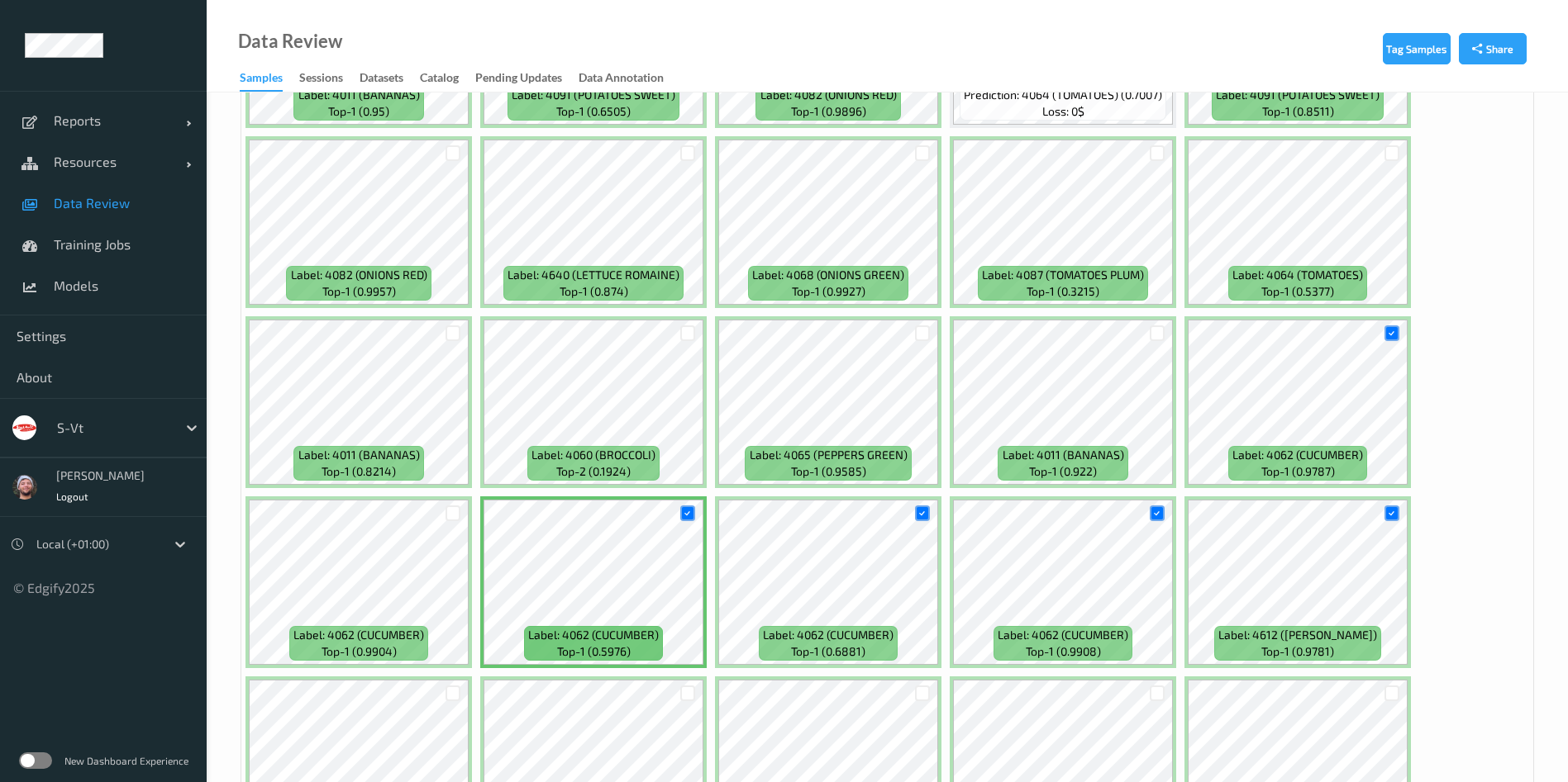
click at [440, 512] on div at bounding box center [452, 513] width 31 height 27
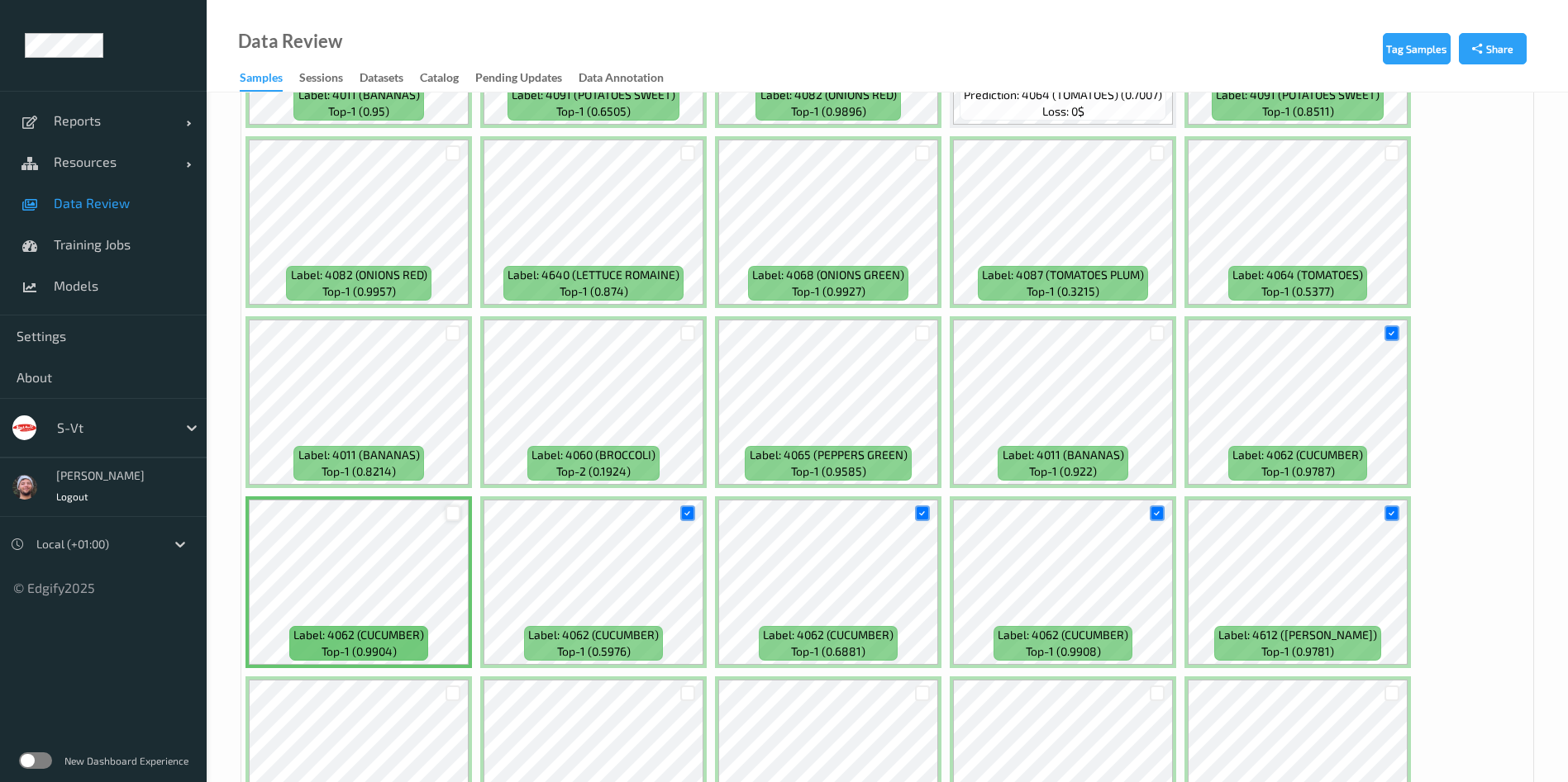
click at [454, 512] on div at bounding box center [453, 513] width 16 height 16
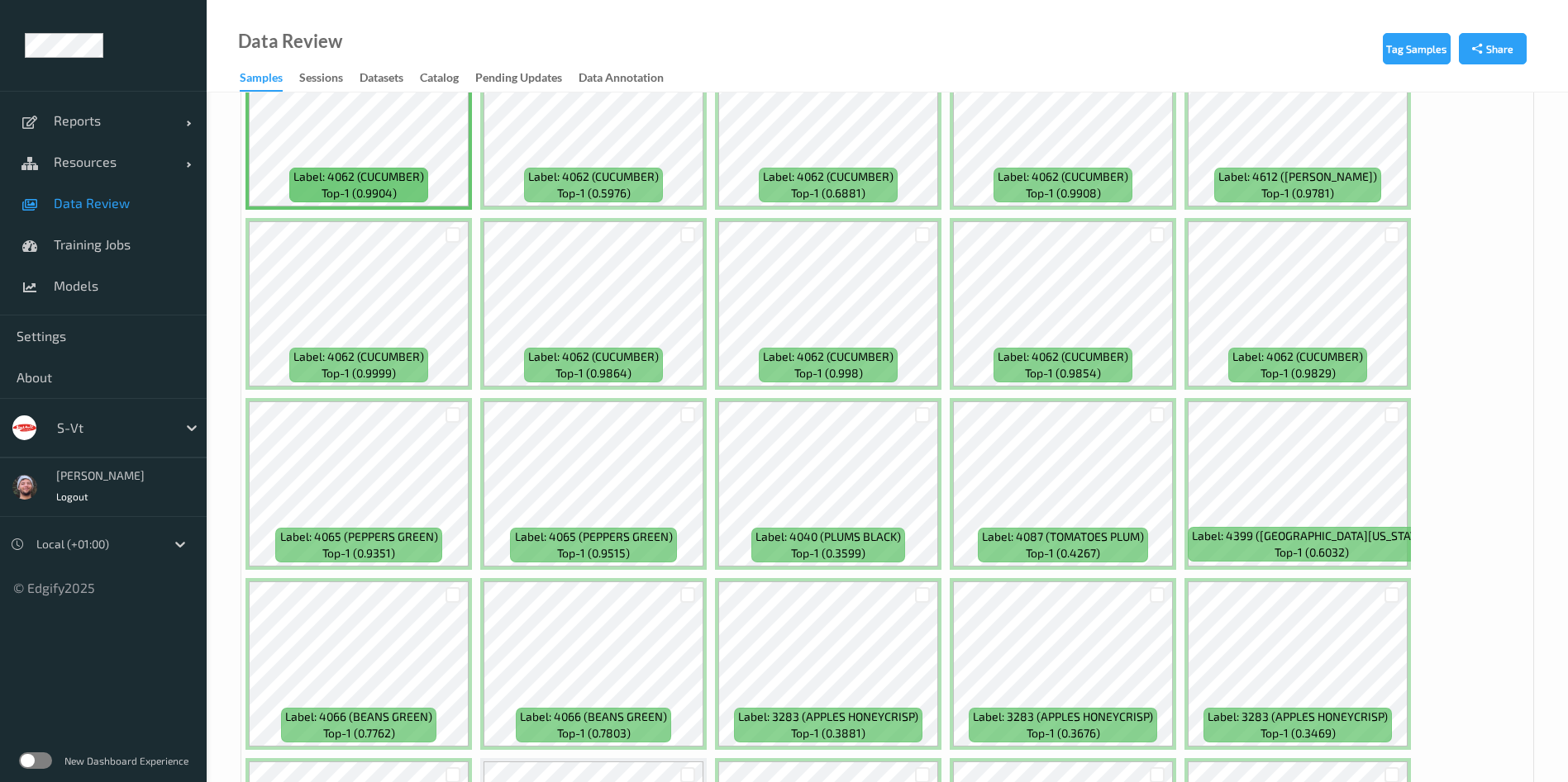
scroll to position [1543, 0]
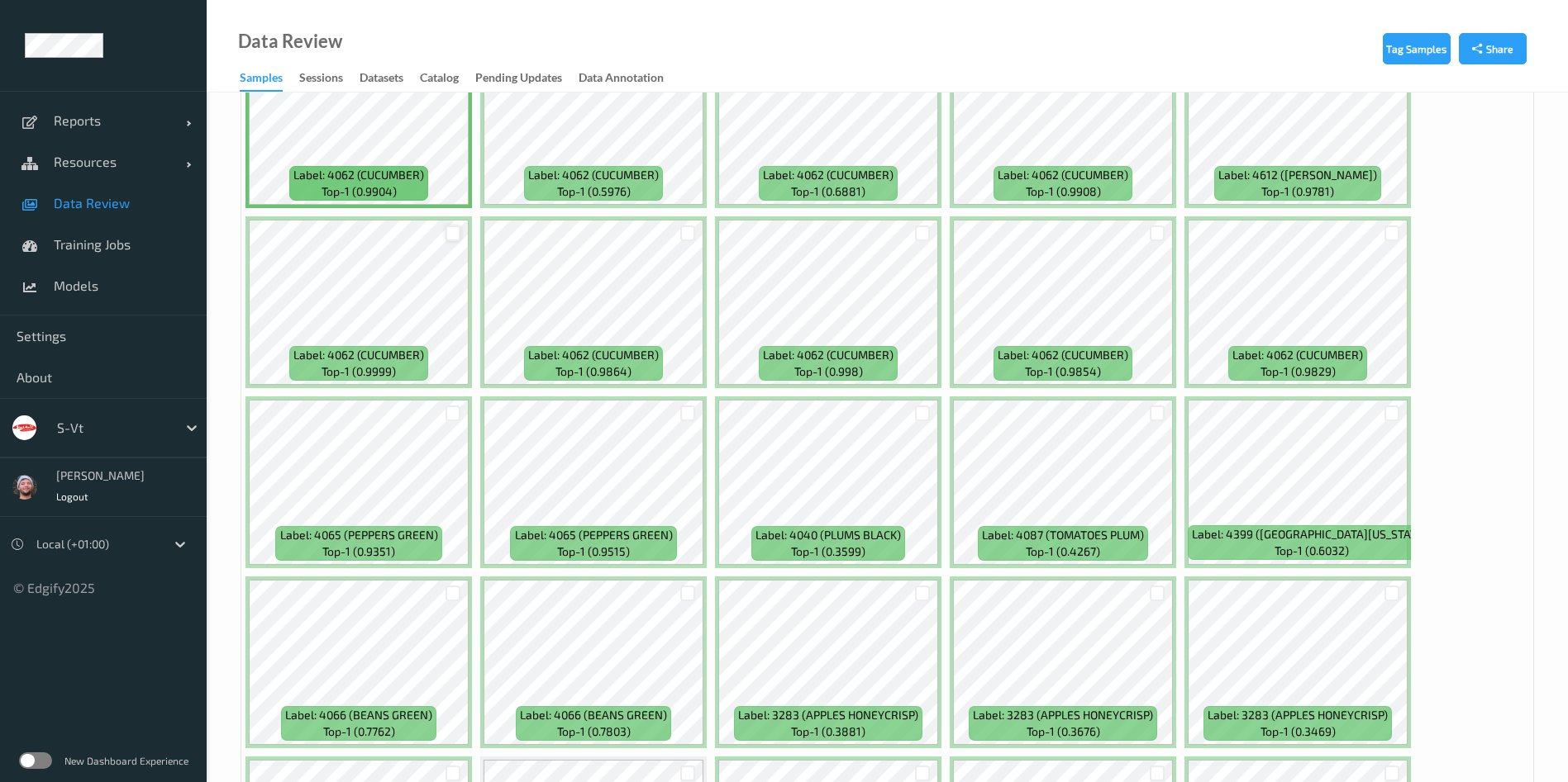
click at [452, 238] on div at bounding box center [453, 233] width 16 height 16
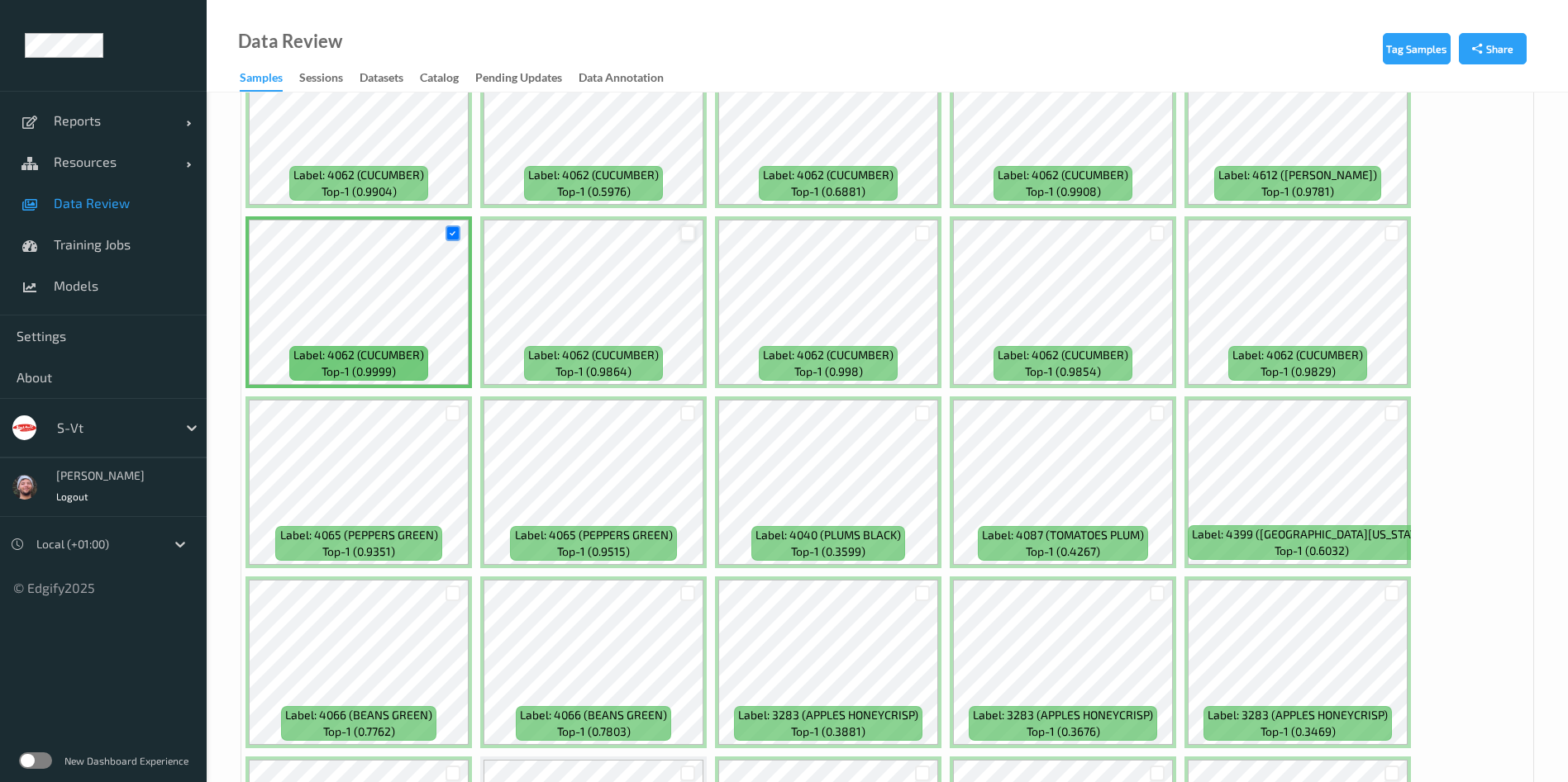
click at [688, 231] on div at bounding box center [688, 233] width 16 height 16
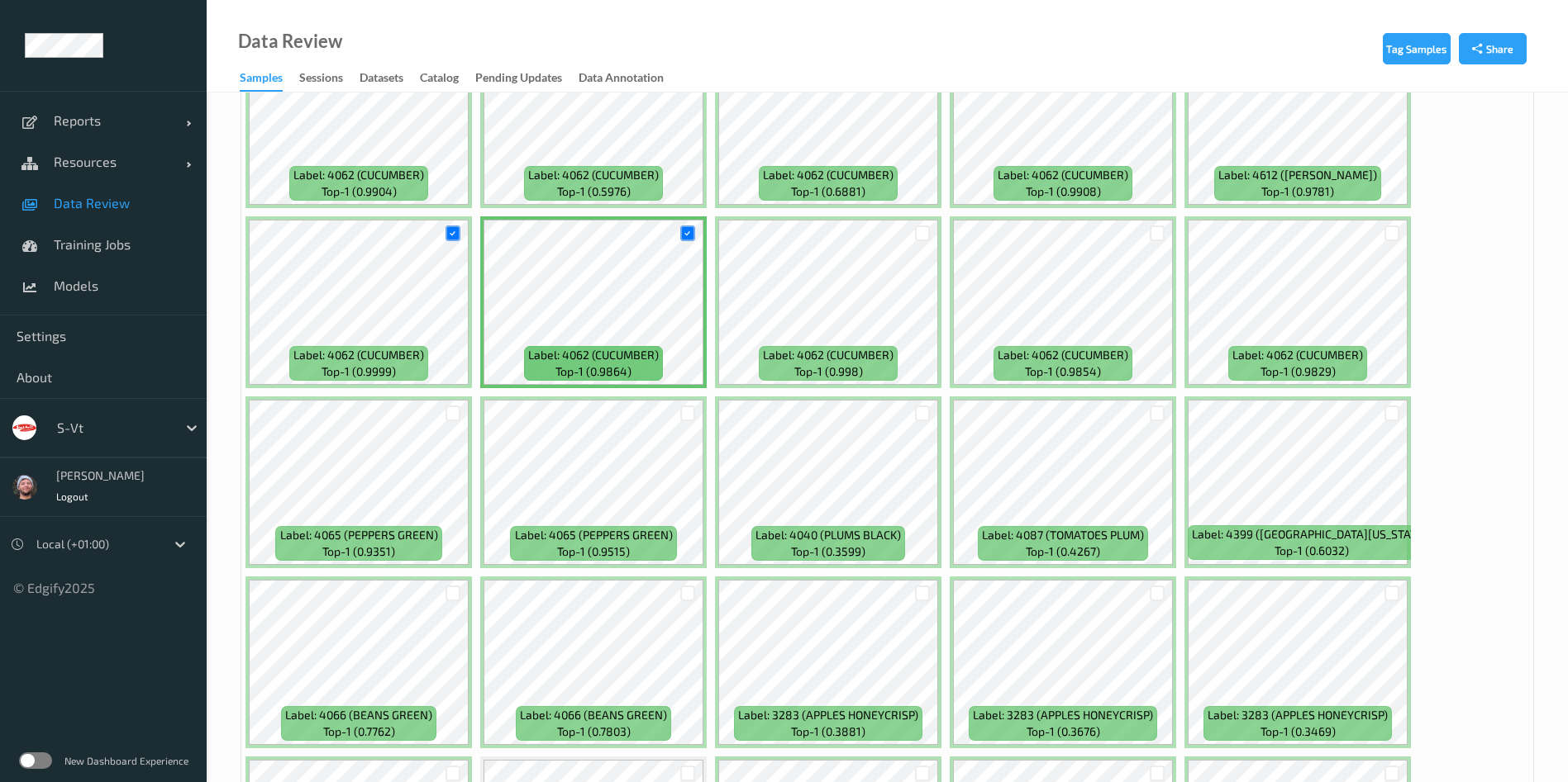
click at [930, 237] on div at bounding box center [922, 233] width 31 height 27
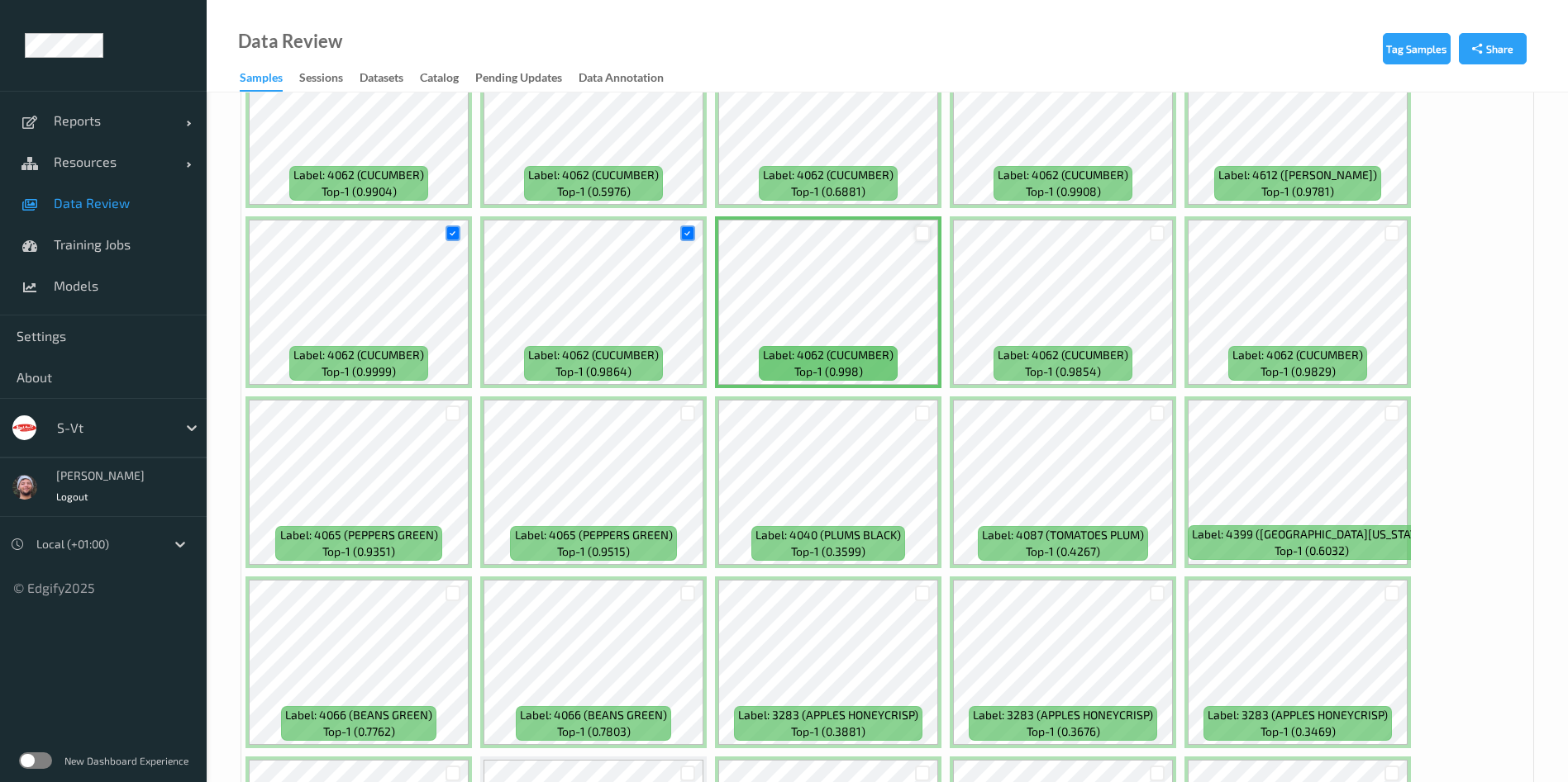
click at [921, 237] on div at bounding box center [922, 233] width 16 height 16
click at [1157, 233] on div at bounding box center [1157, 233] width 16 height 16
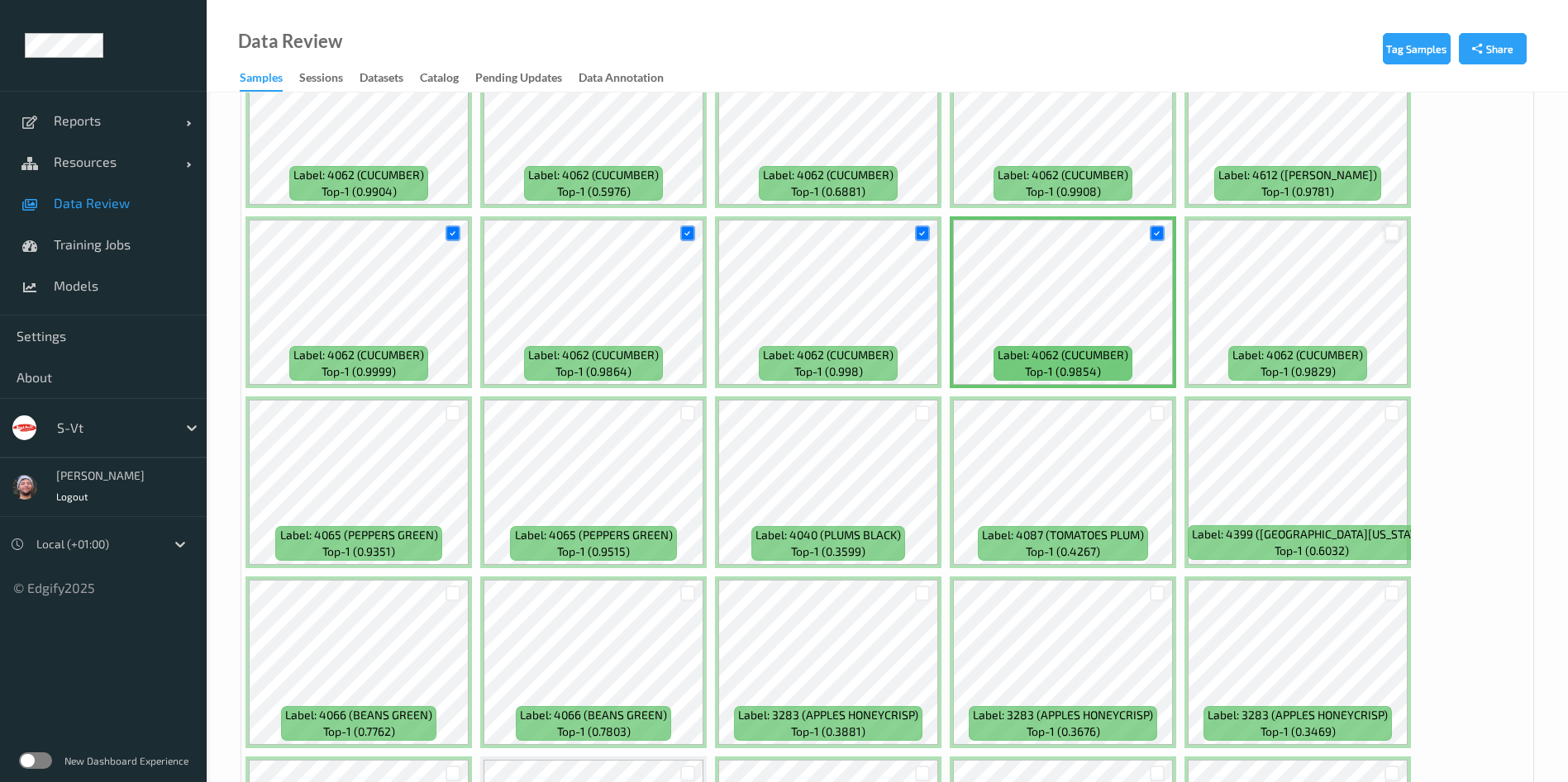
click at [1174, 231] on div at bounding box center [1392, 233] width 16 height 16
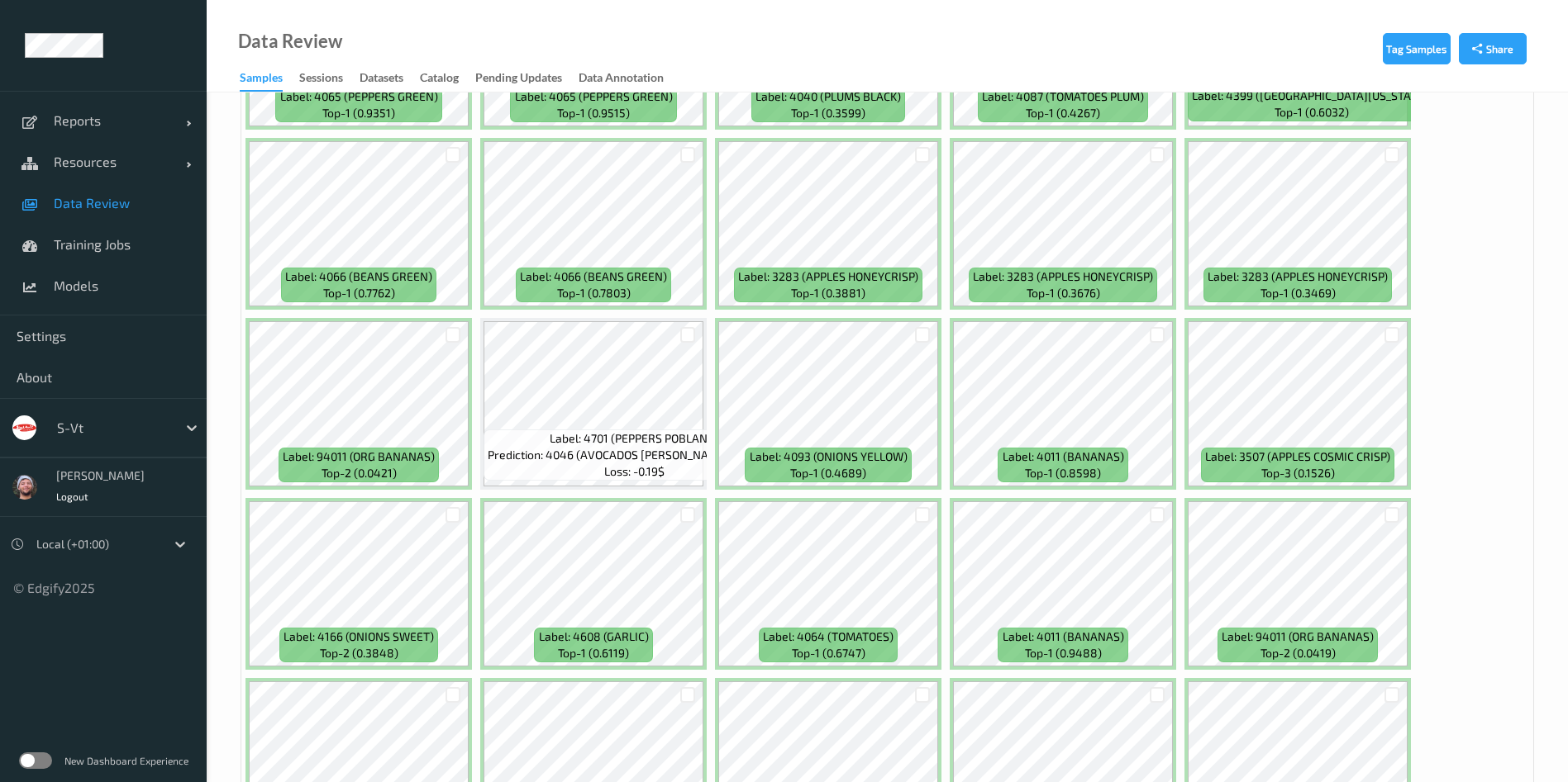
scroll to position [1935, 0]
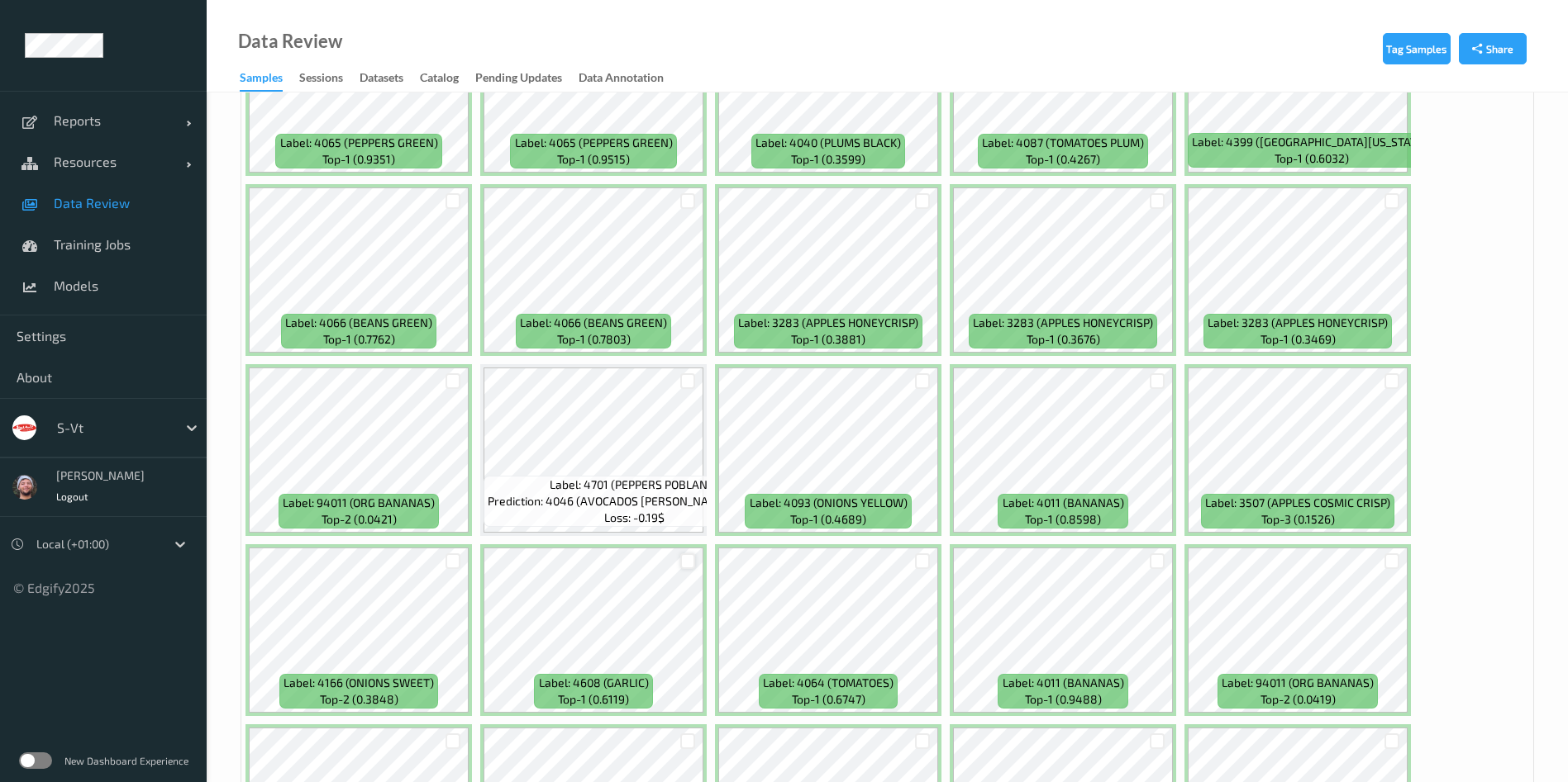
click at [689, 558] on div at bounding box center [688, 561] width 16 height 16
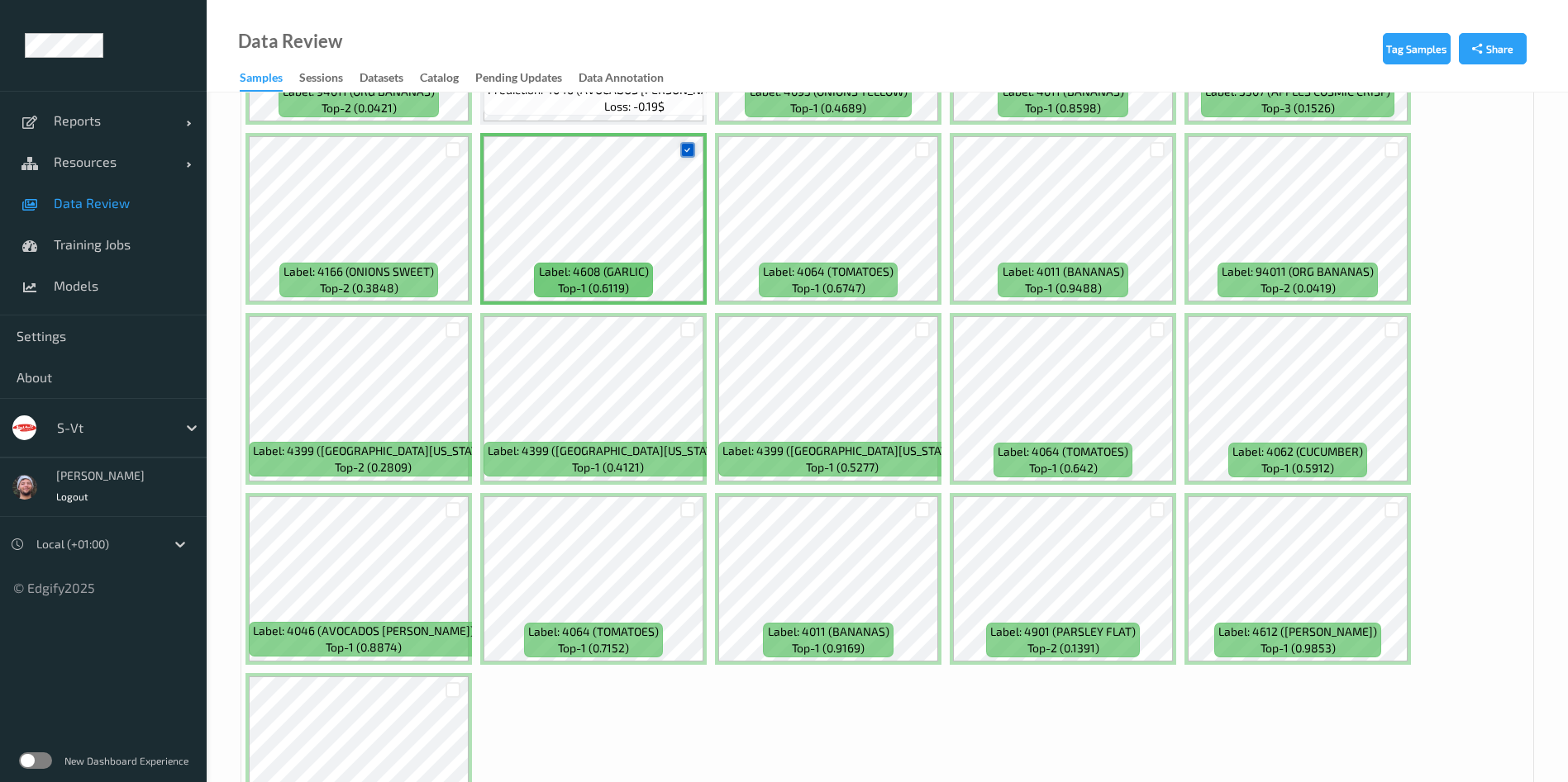
scroll to position [2349, 0]
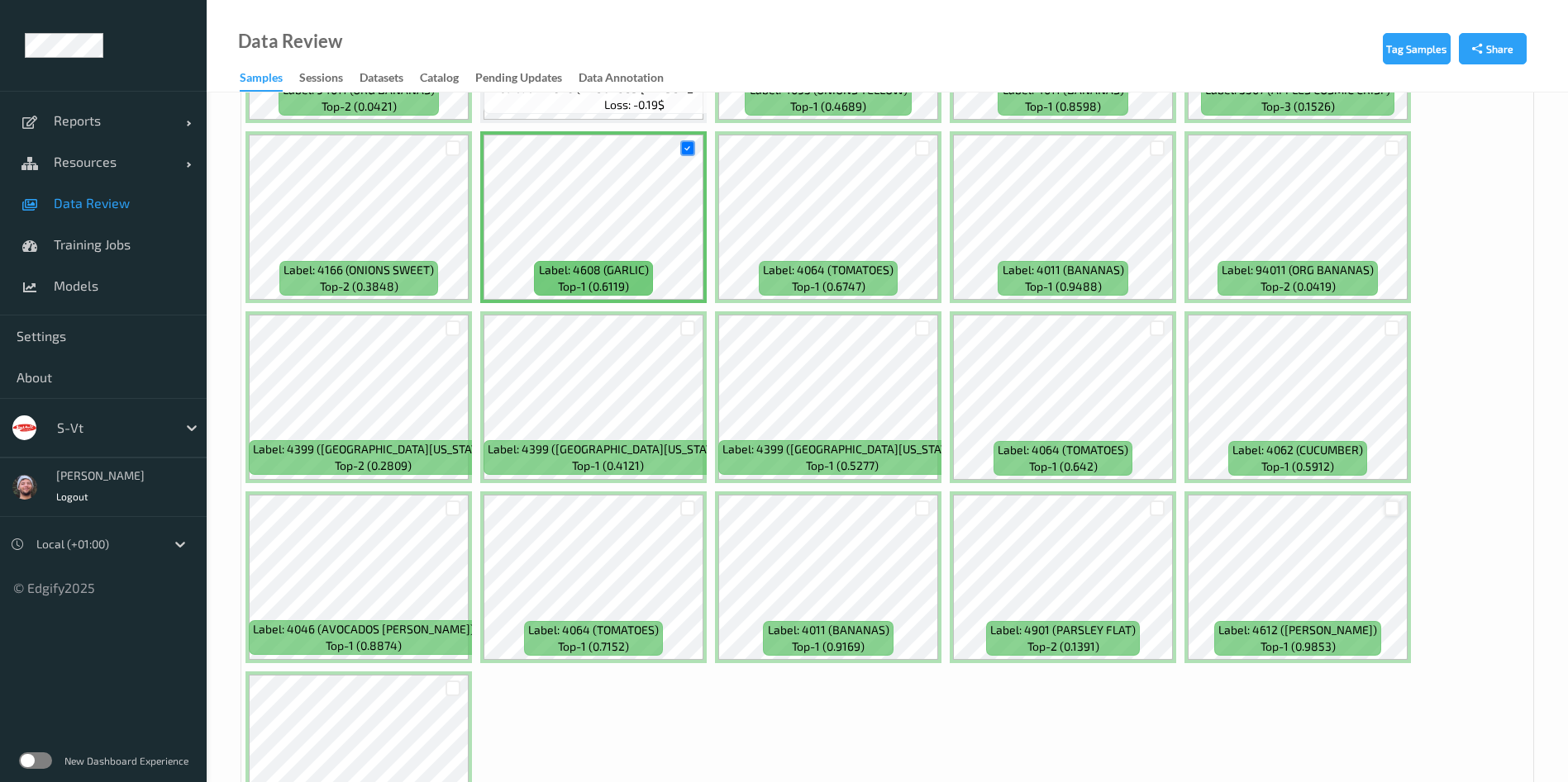
click at [1174, 508] on div at bounding box center [1392, 508] width 16 height 16
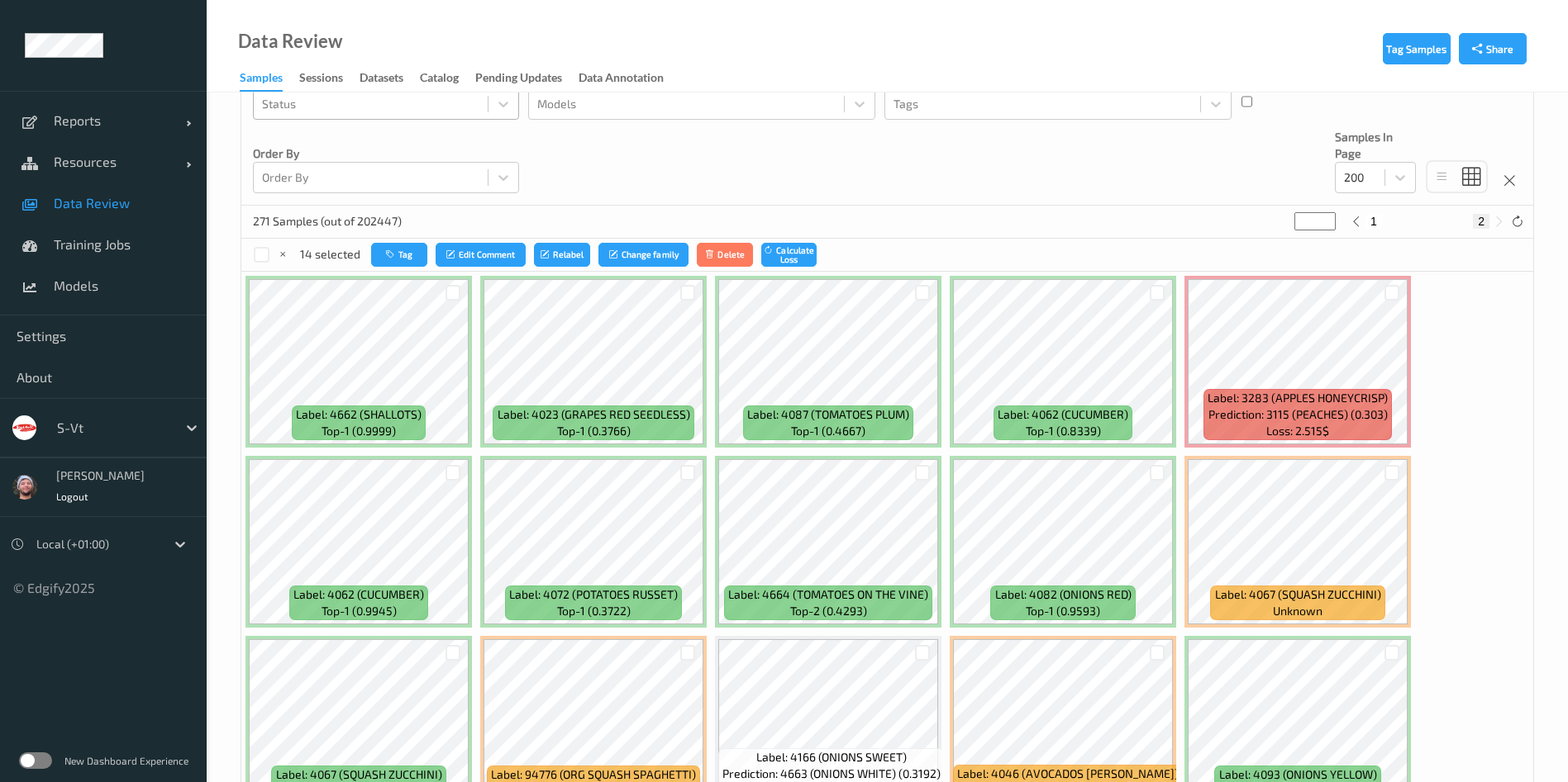
scroll to position [222, 0]
click at [403, 247] on button "Tag" at bounding box center [399, 255] width 56 height 24
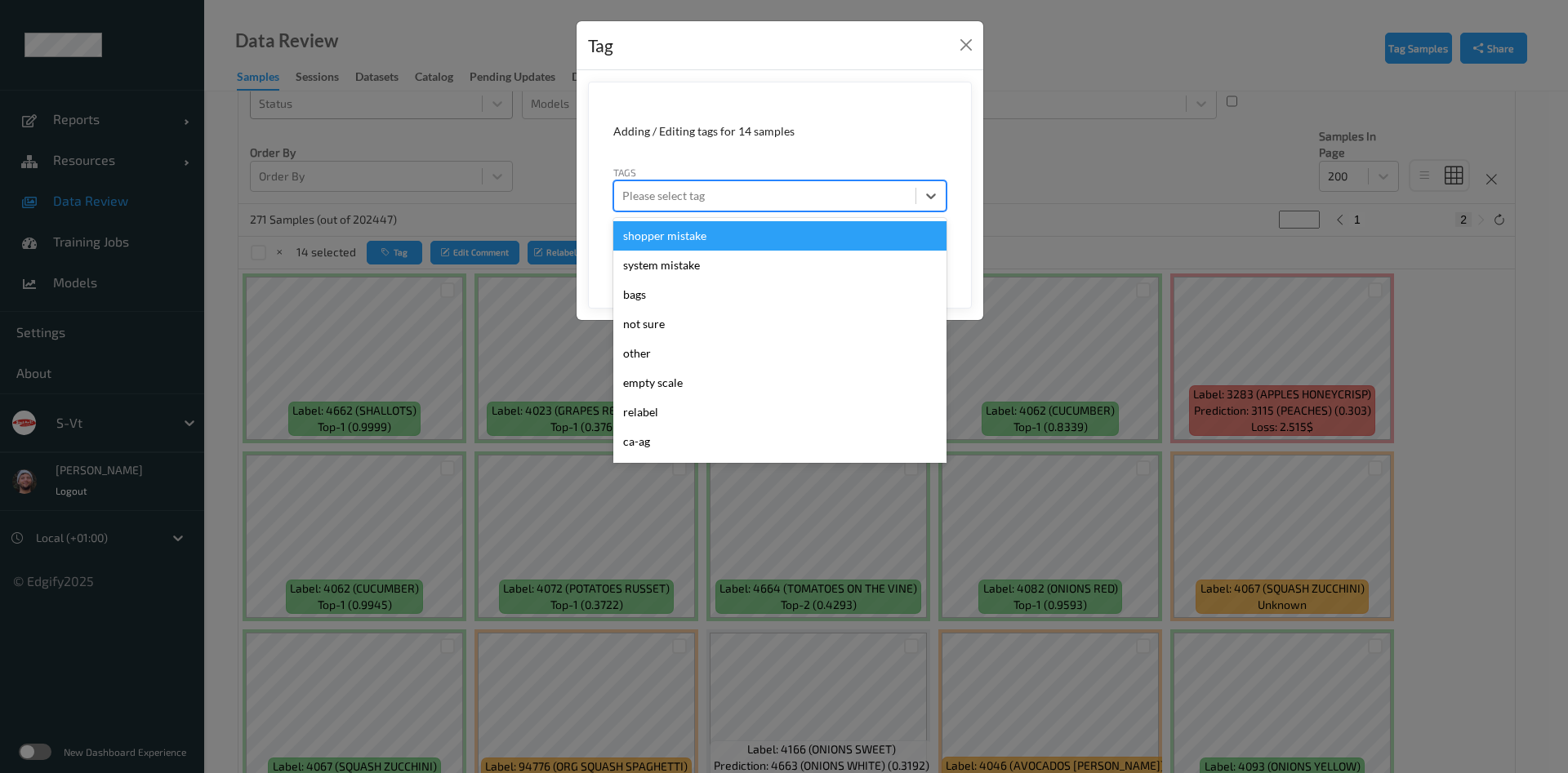
click at [727, 196] on div at bounding box center [765, 196] width 285 height 20
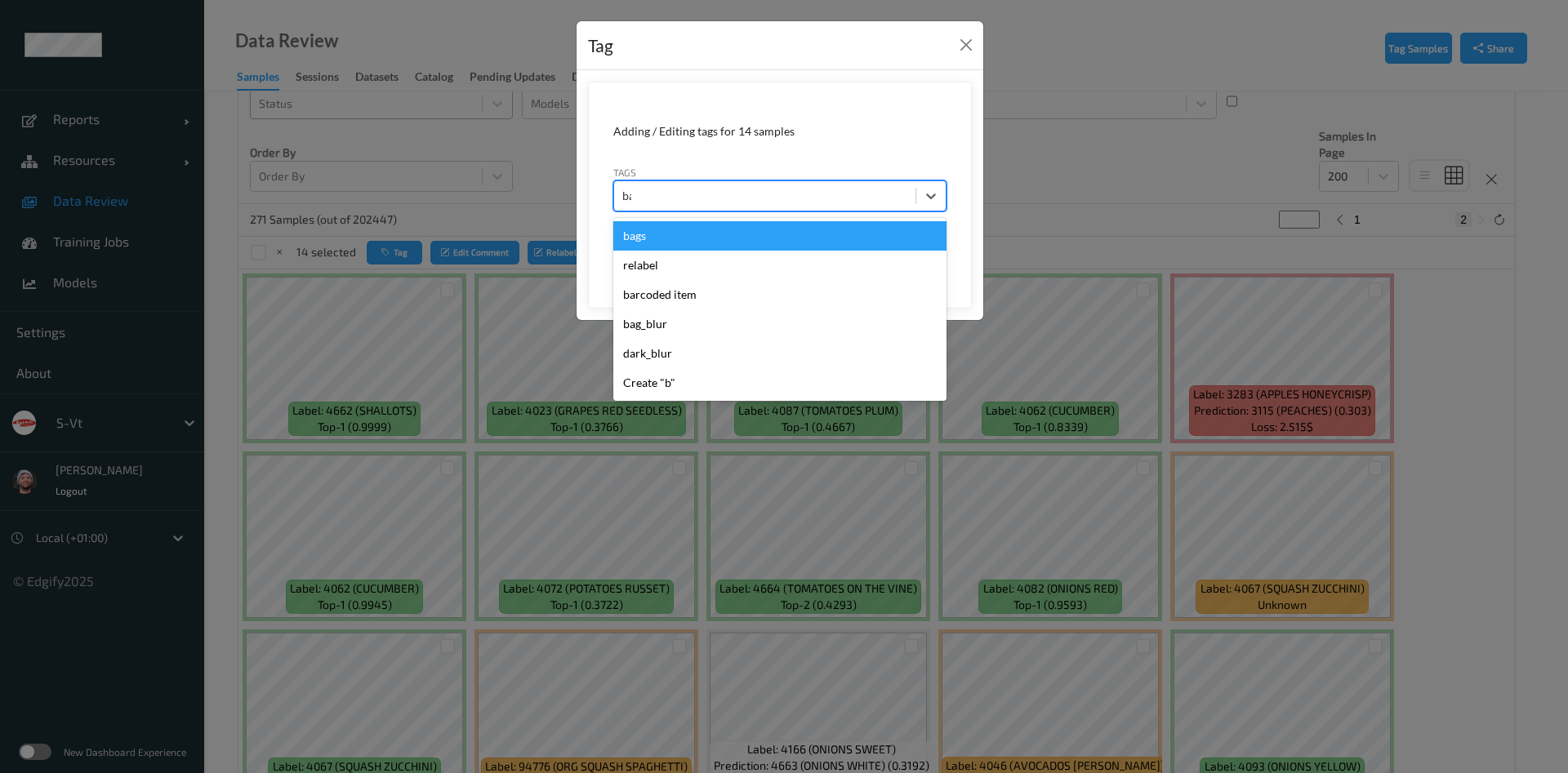
type input "bar"
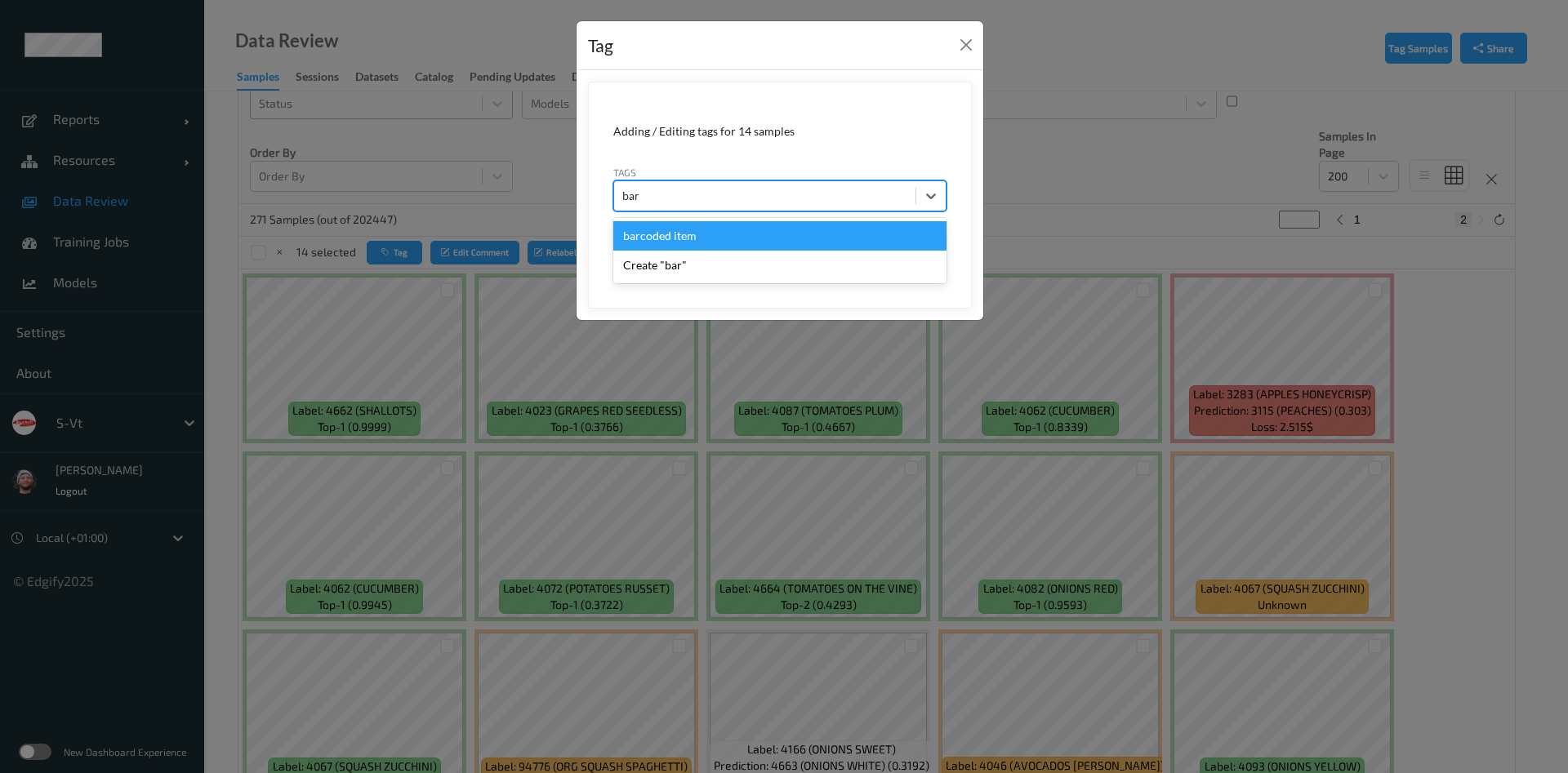
click at [708, 247] on div "barcoded item" at bounding box center [780, 235] width 333 height 29
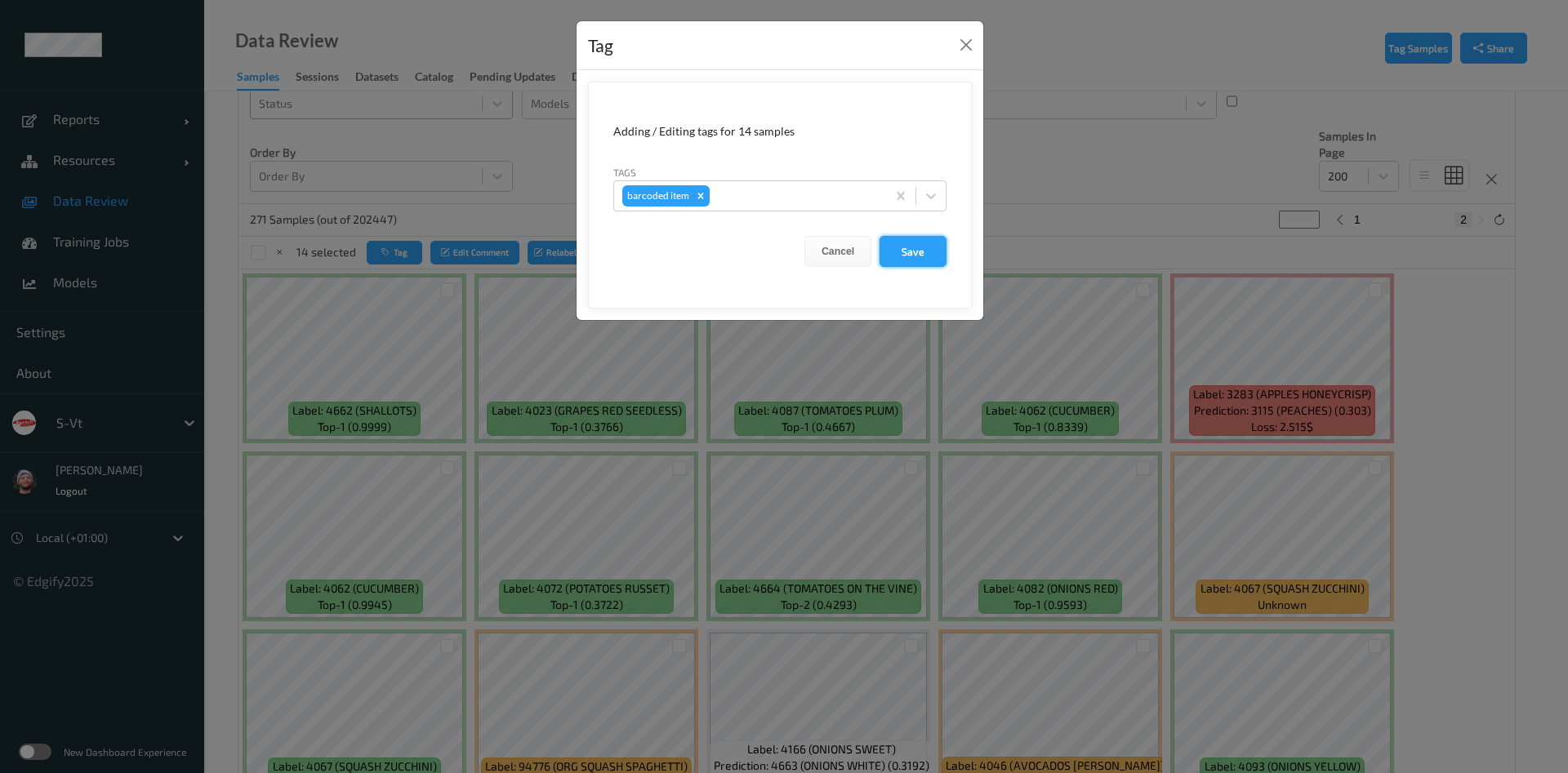
click at [886, 248] on button "Save" at bounding box center [913, 251] width 67 height 31
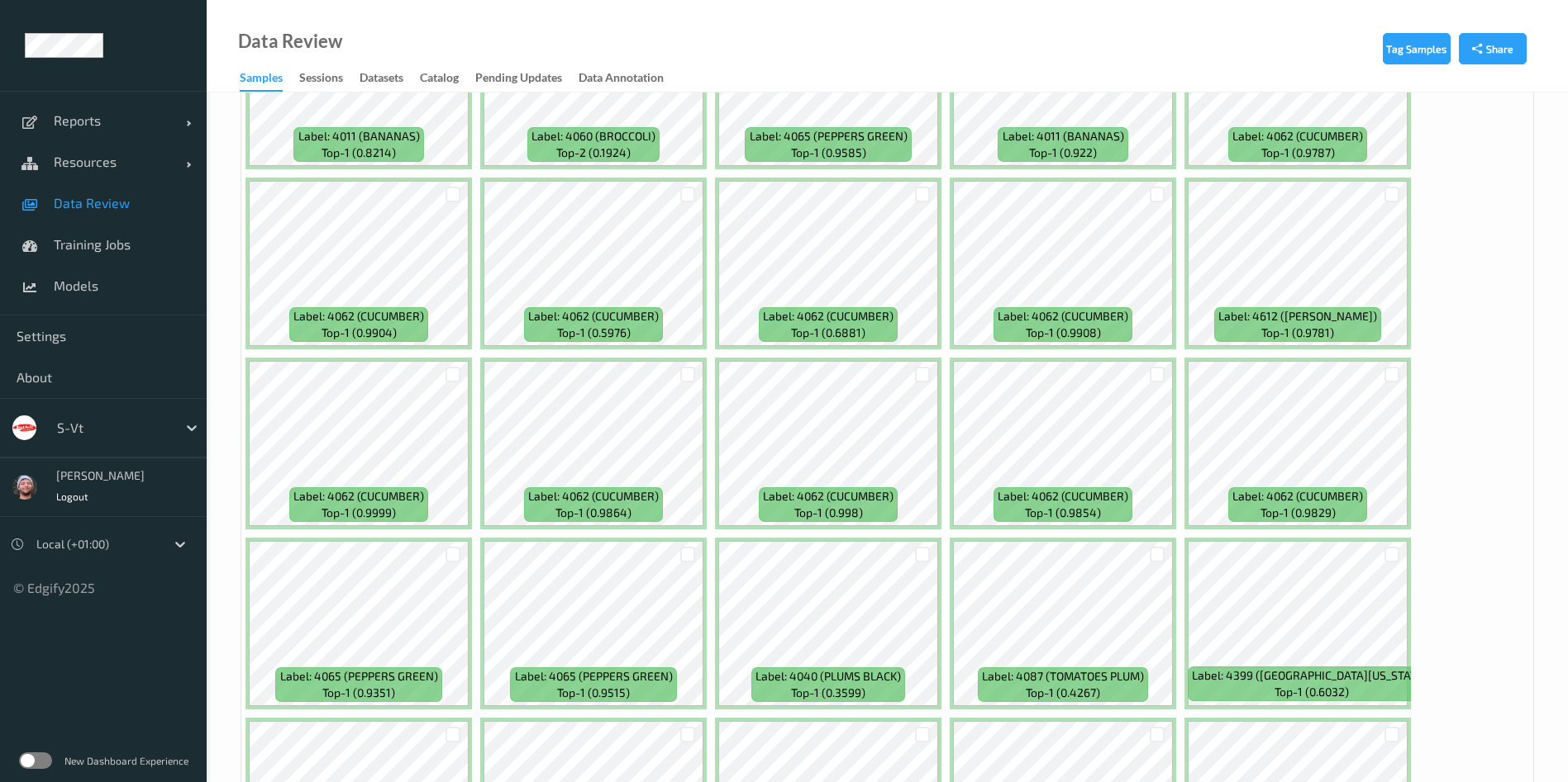
scroll to position [1402, 0]
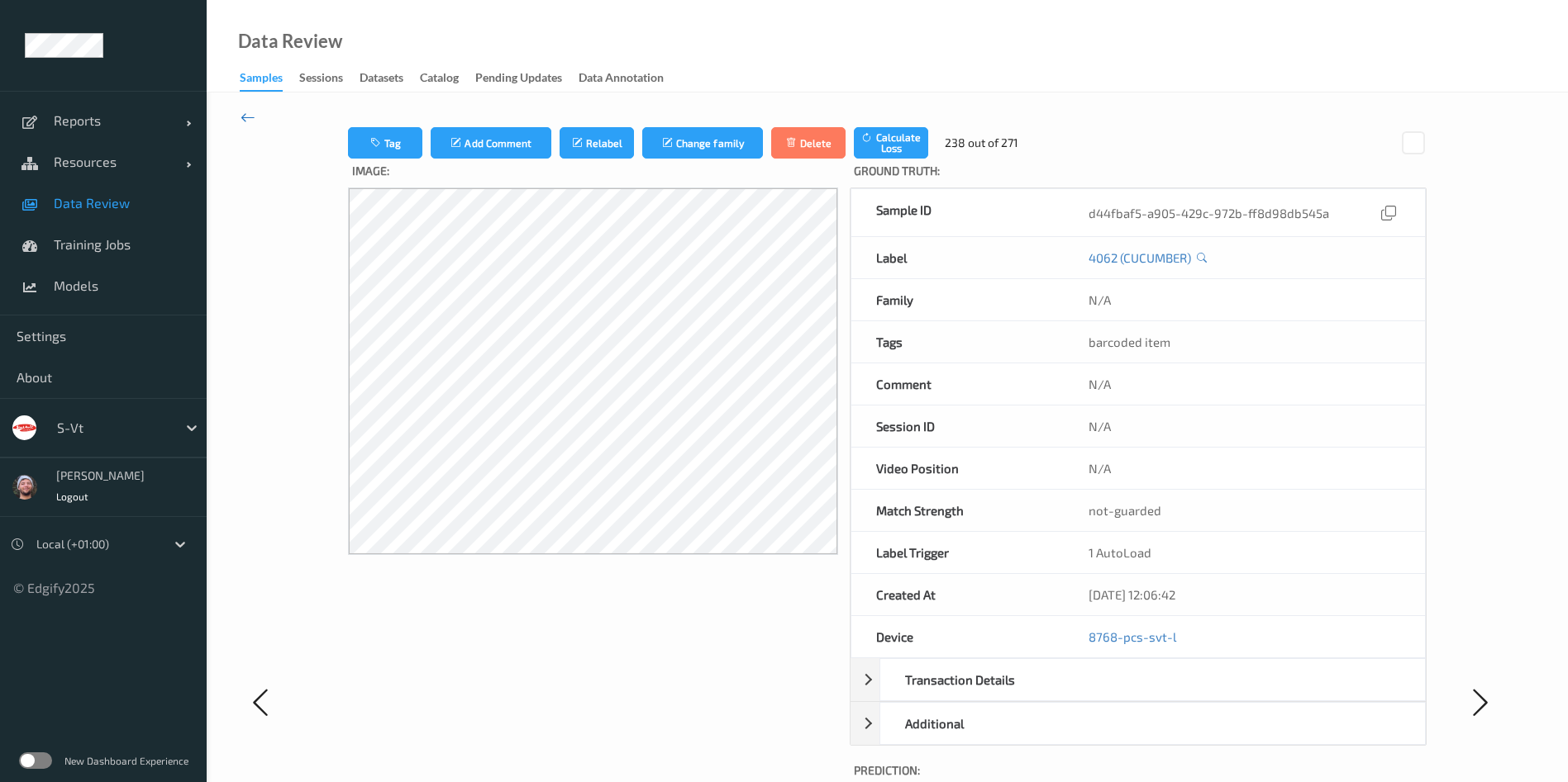
click at [244, 118] on icon at bounding box center [248, 118] width 15 height 19
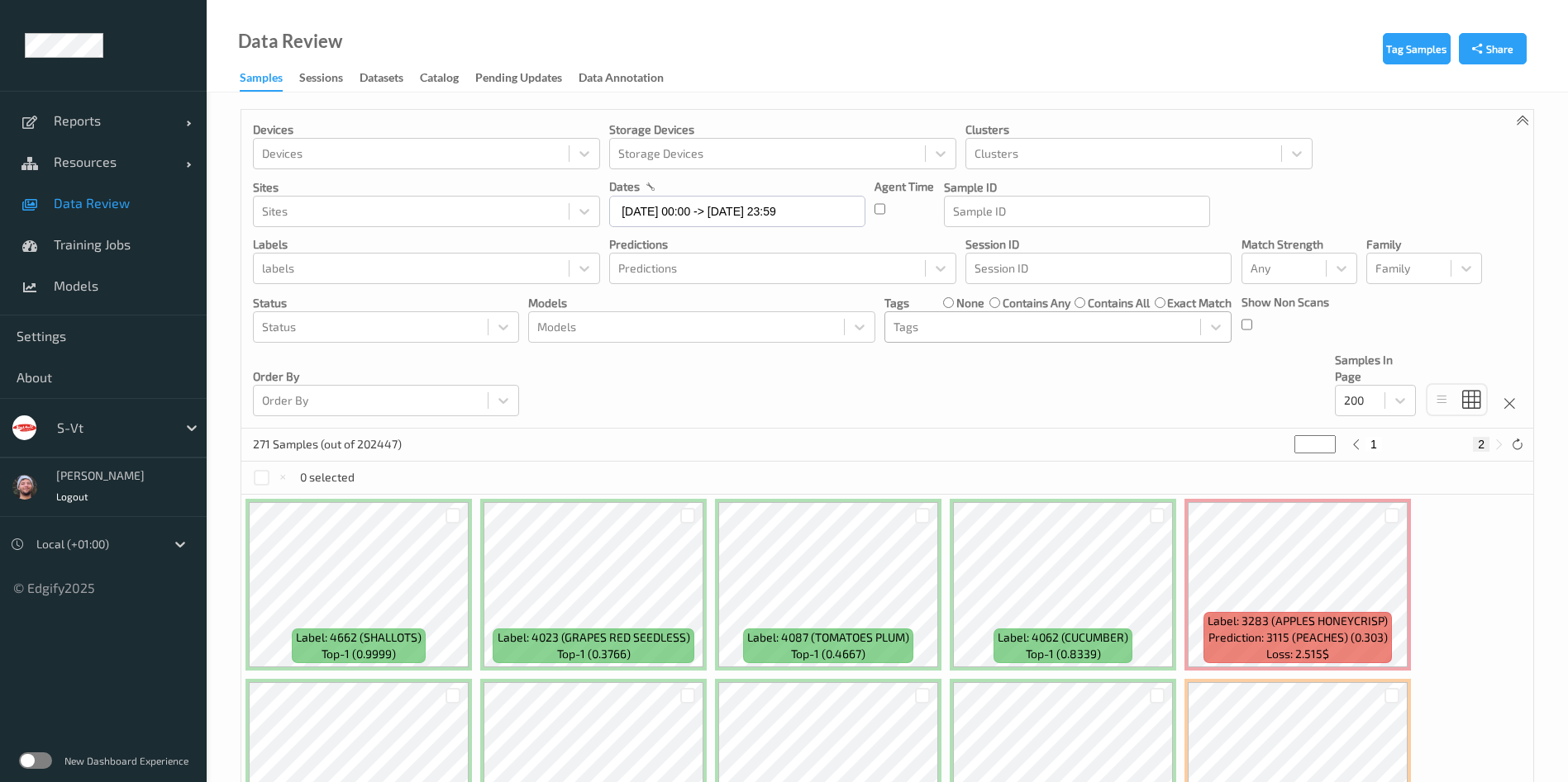
click at [925, 332] on div at bounding box center [1043, 327] width 298 height 20
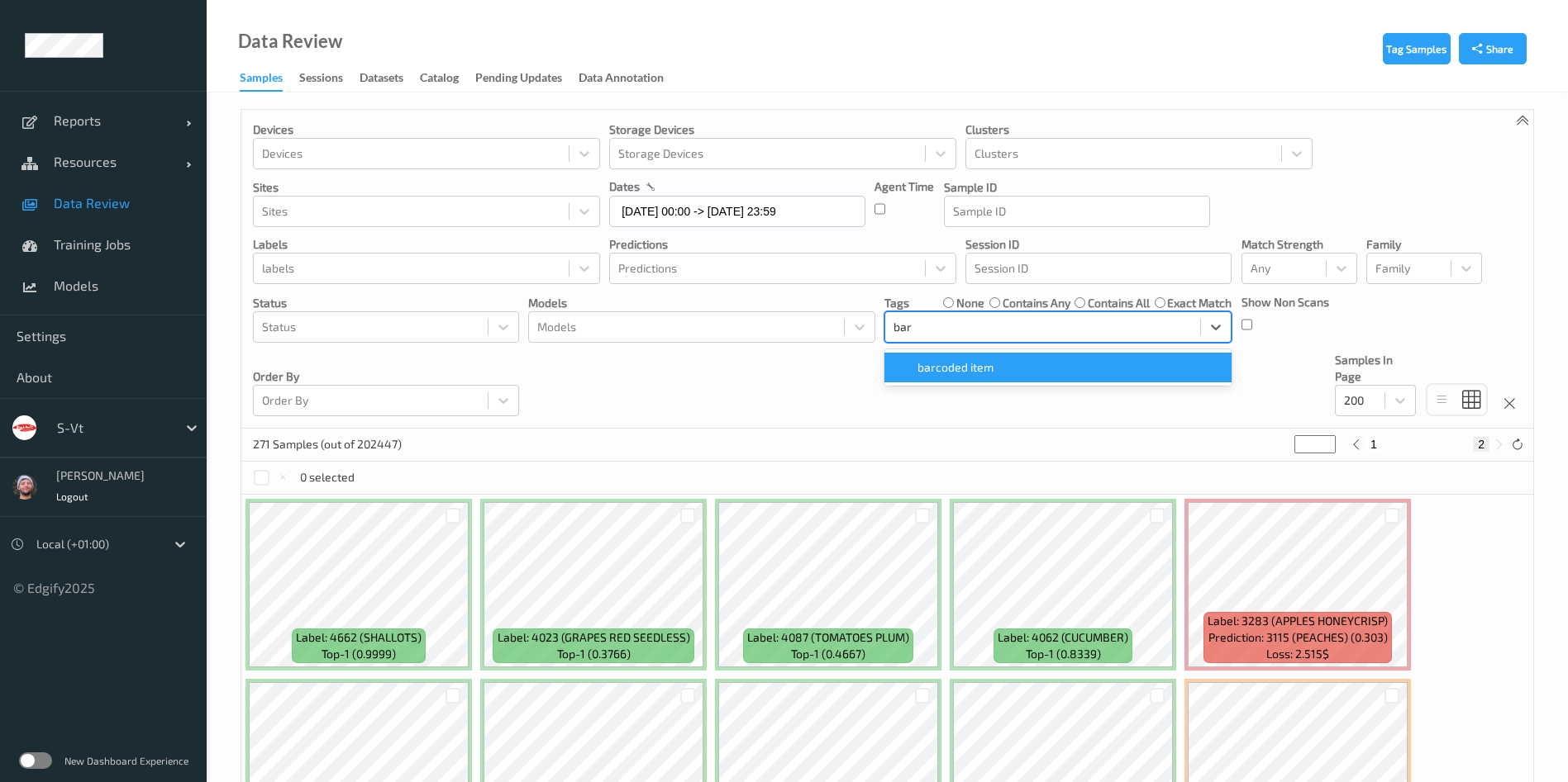
type input "barc"
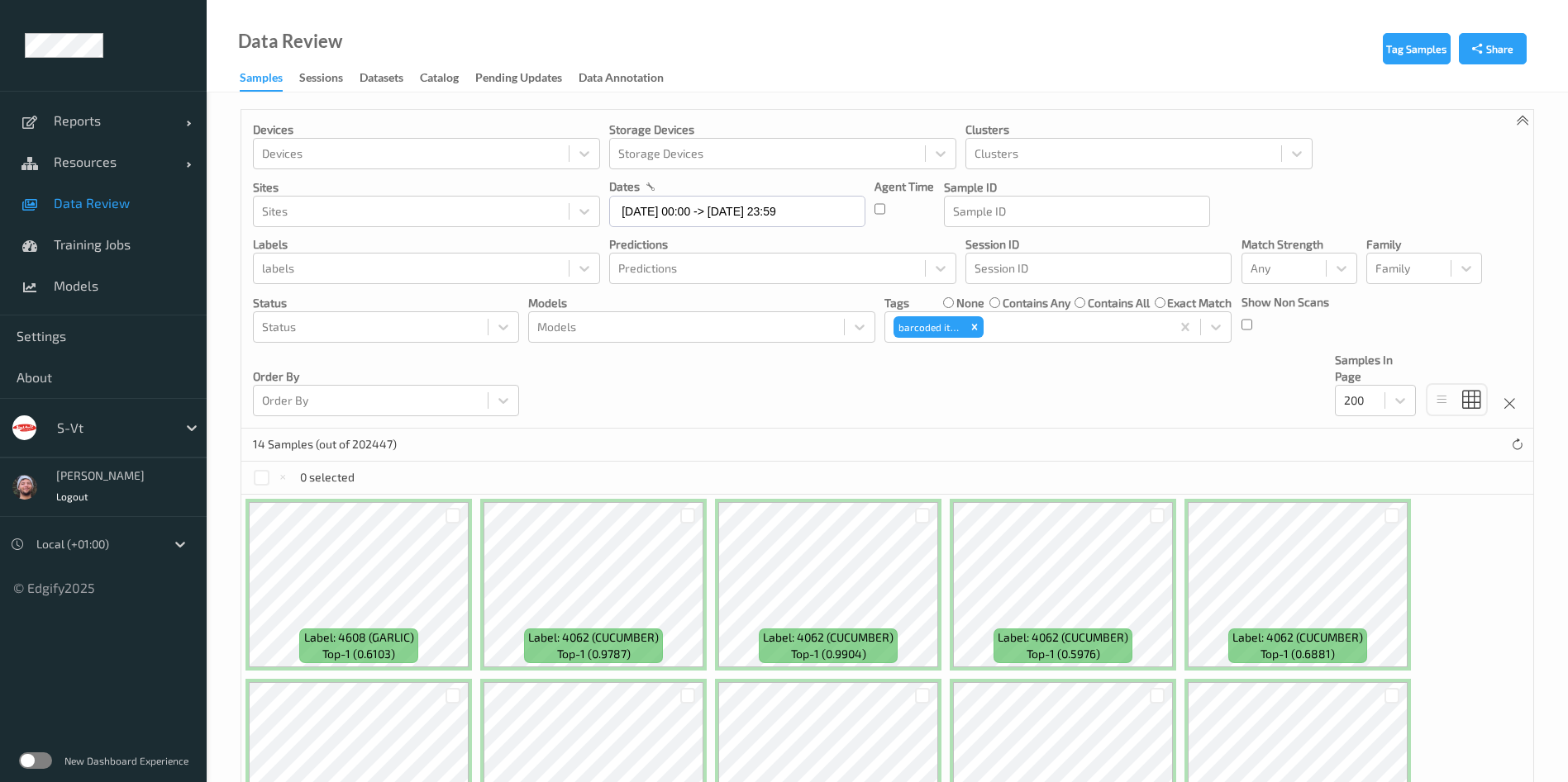
click at [712, 403] on div "Devices Devices Storage Devices Storage Devices Clusters Clusters Sites Sites d…" at bounding box center [888, 269] width 1292 height 319
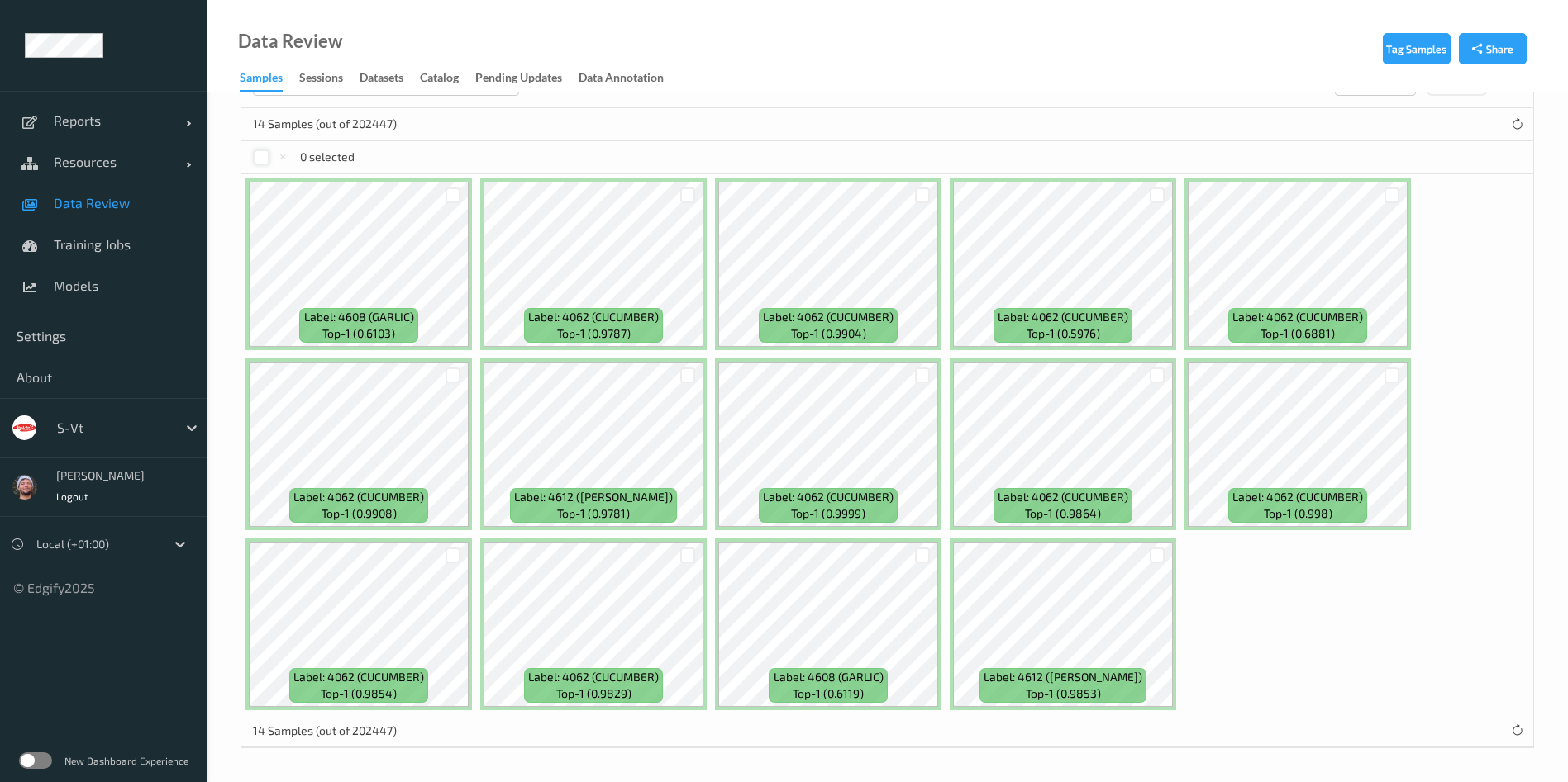
click at [268, 157] on div at bounding box center [261, 157] width 16 height 16
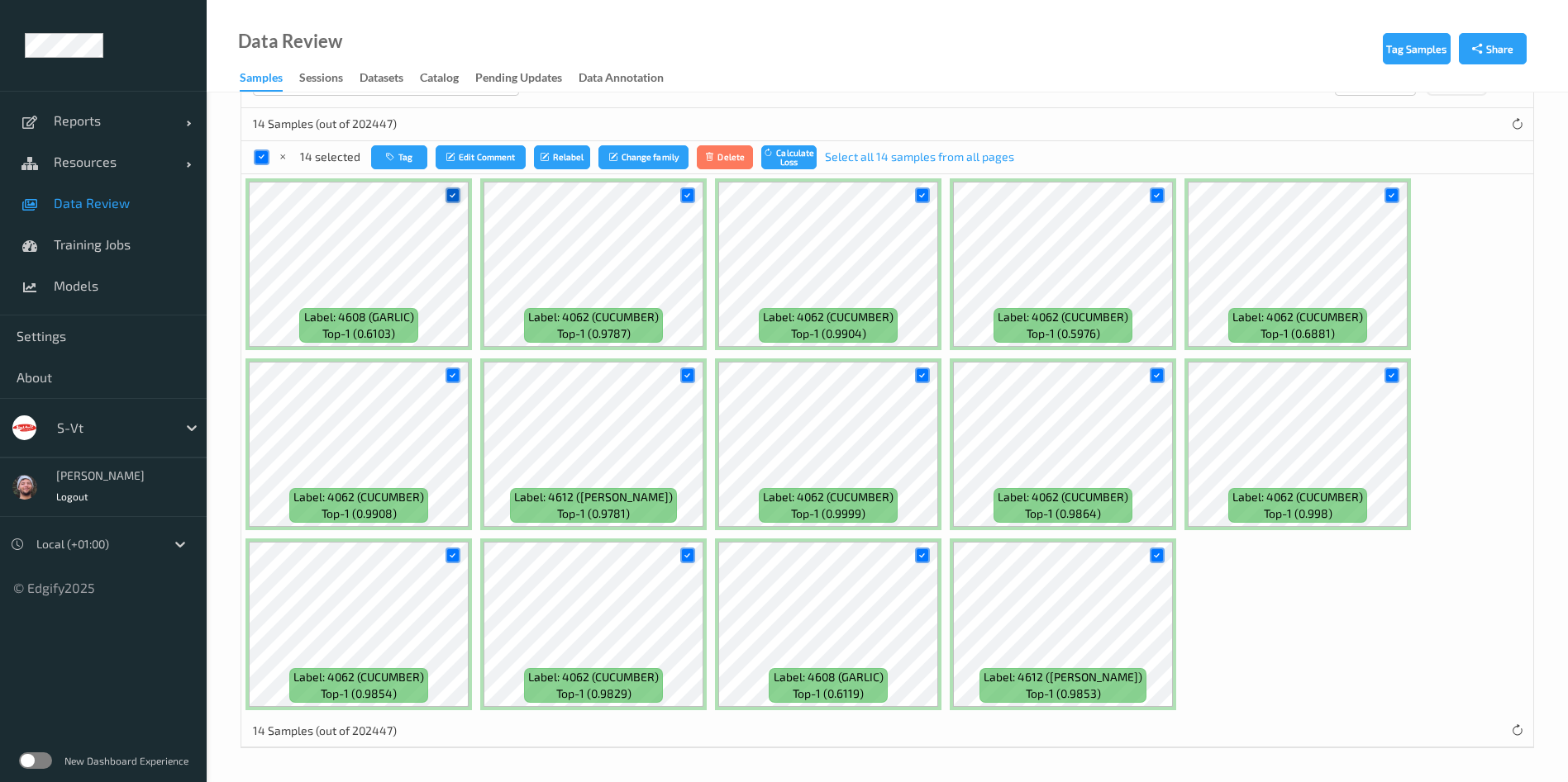
click at [450, 194] on icon at bounding box center [452, 195] width 11 height 11
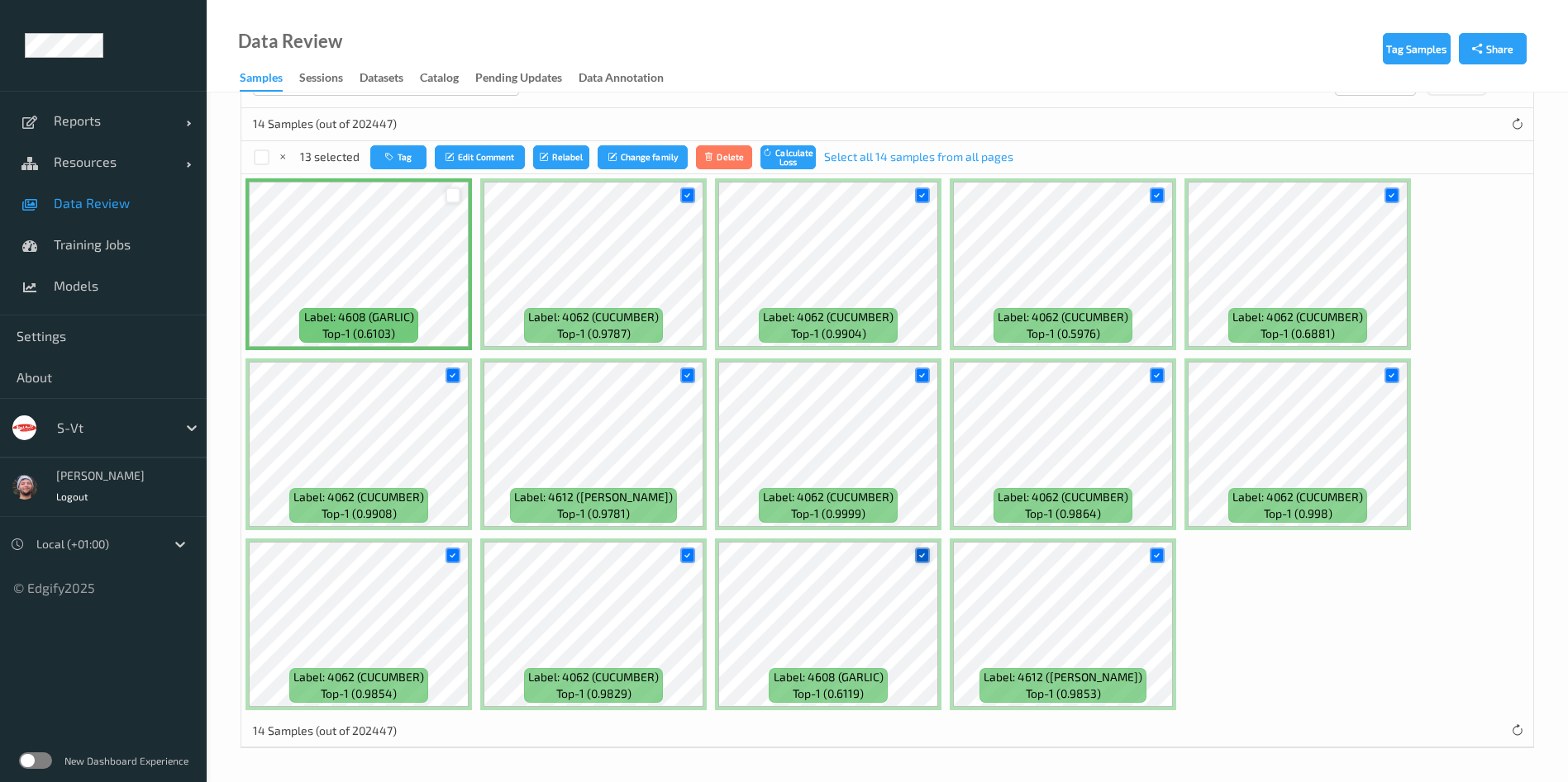
click at [928, 559] on div at bounding box center [922, 556] width 16 height 16
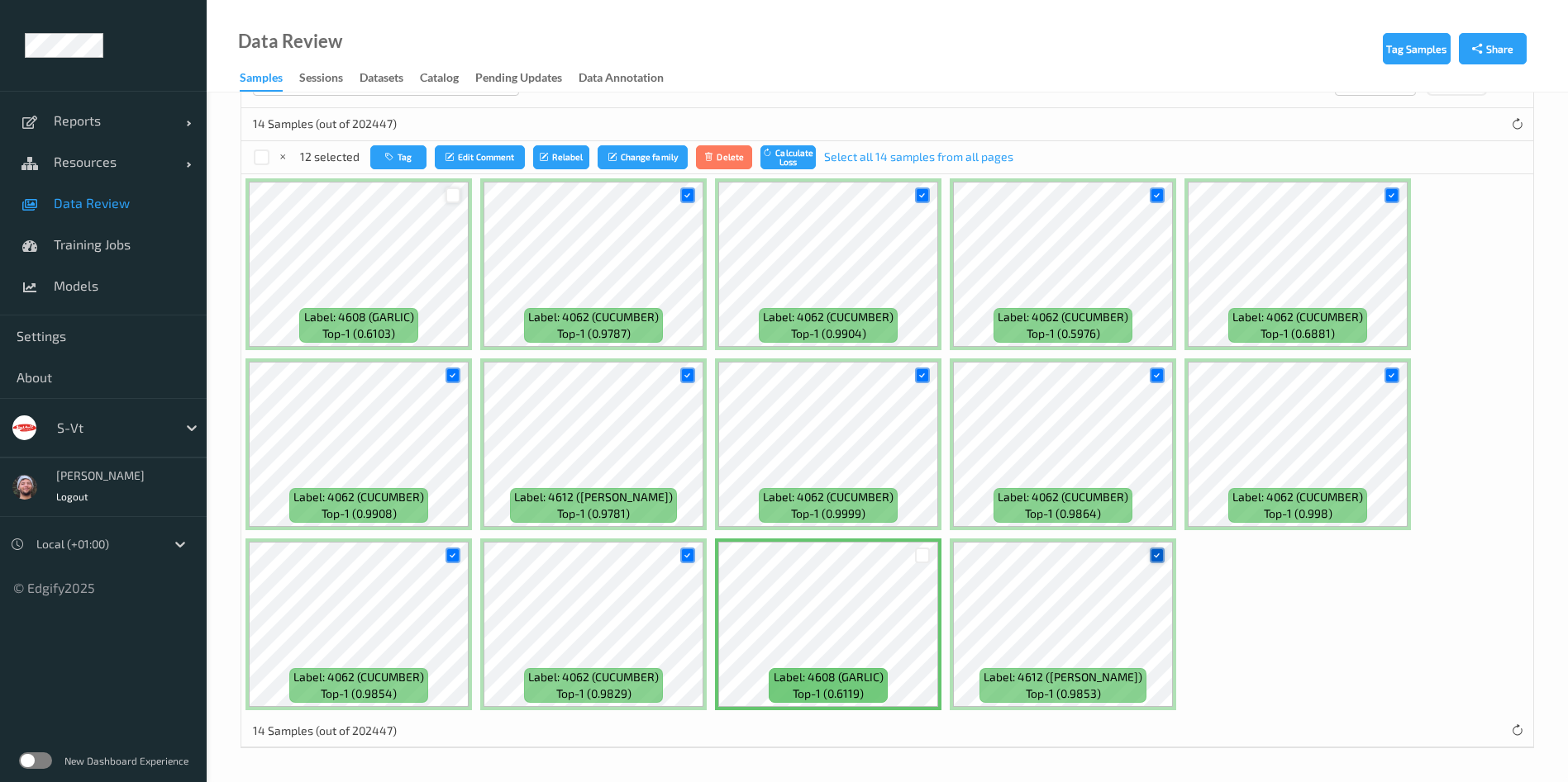
click at [1157, 556] on icon at bounding box center [1156, 556] width 11 height 11
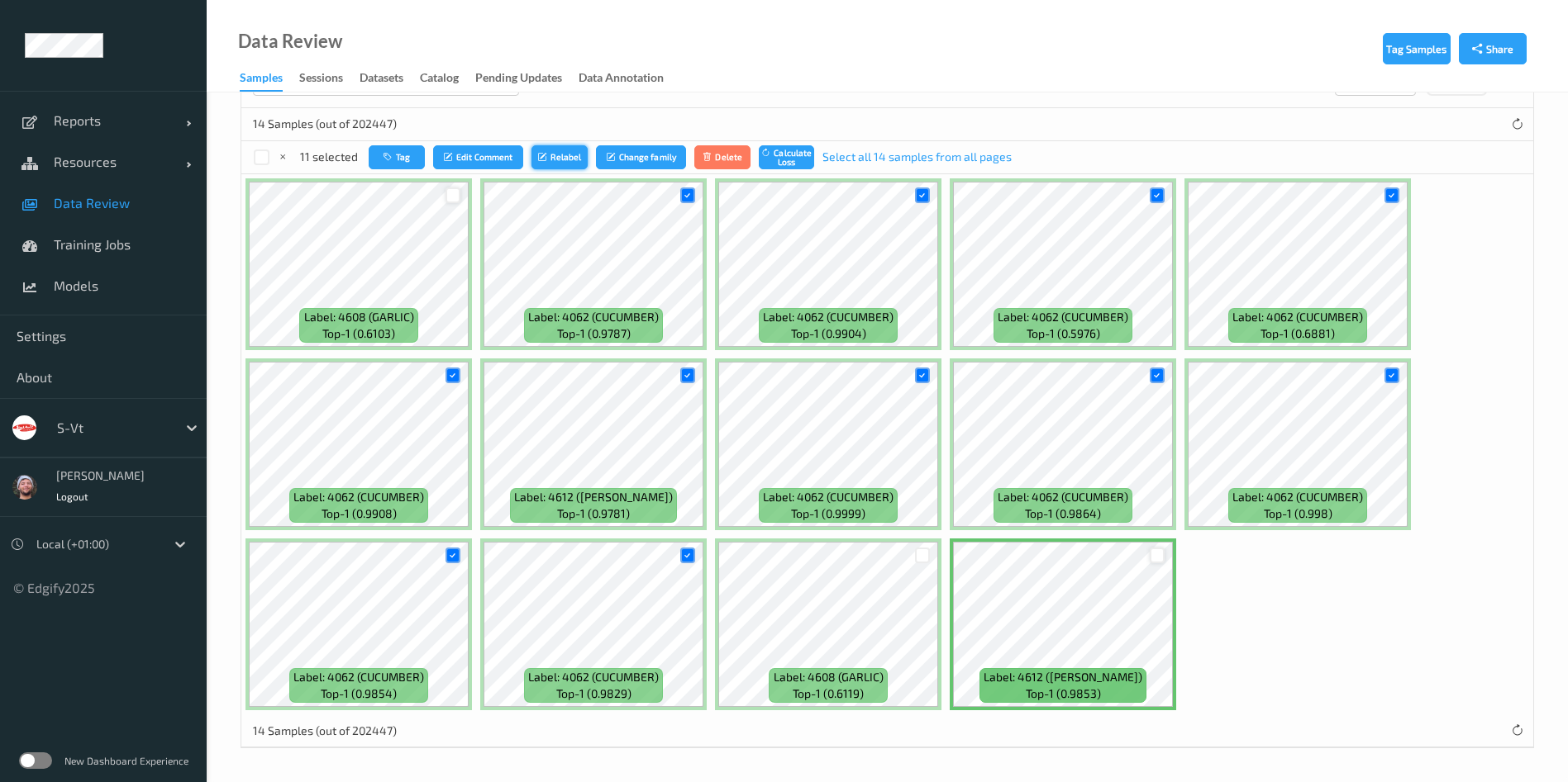
click at [565, 164] on button "Relabel" at bounding box center [559, 157] width 56 height 24
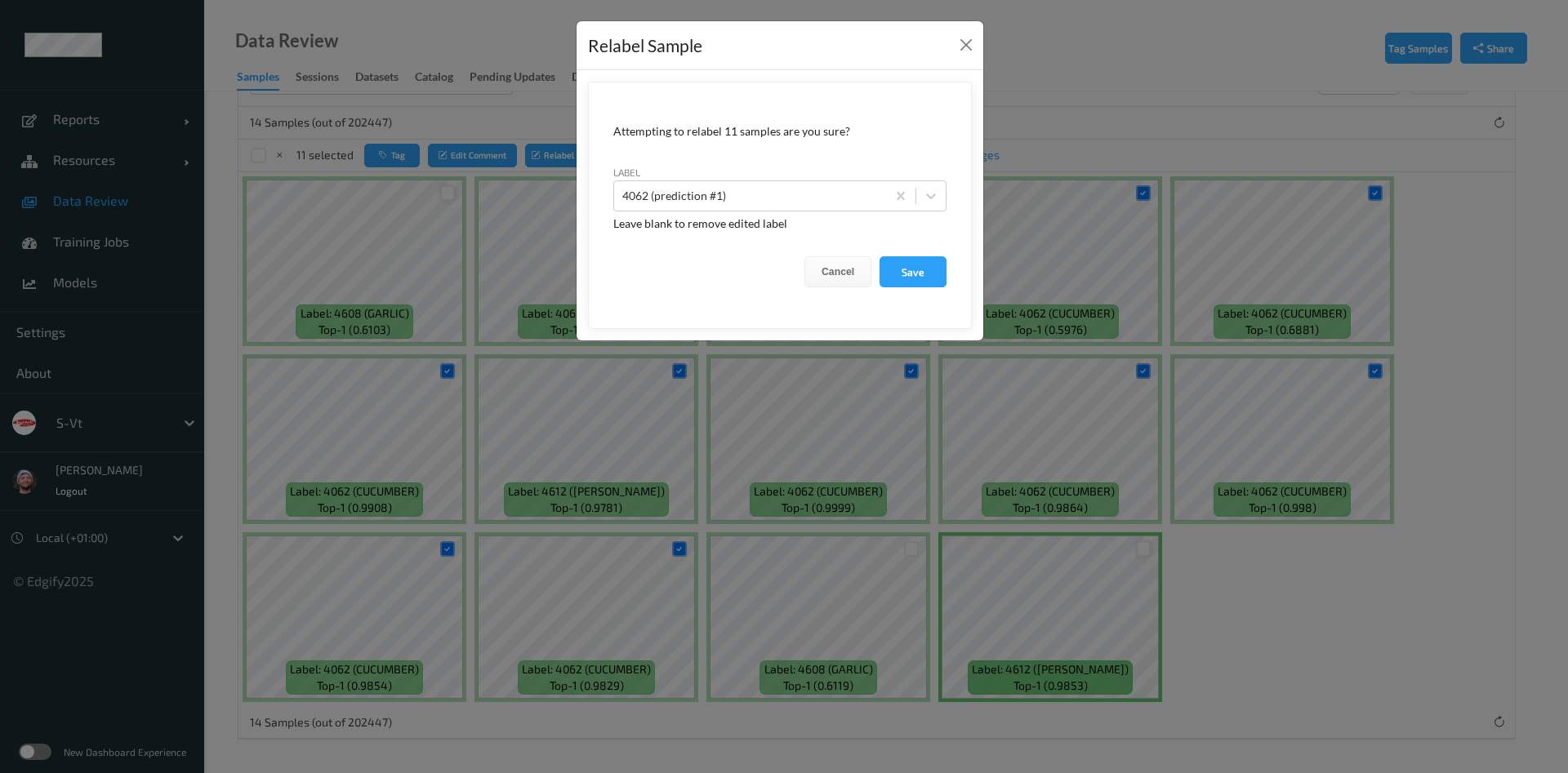
click at [775, 177] on div "label 4062 (prediction #1)" at bounding box center [780, 187] width 333 height 47
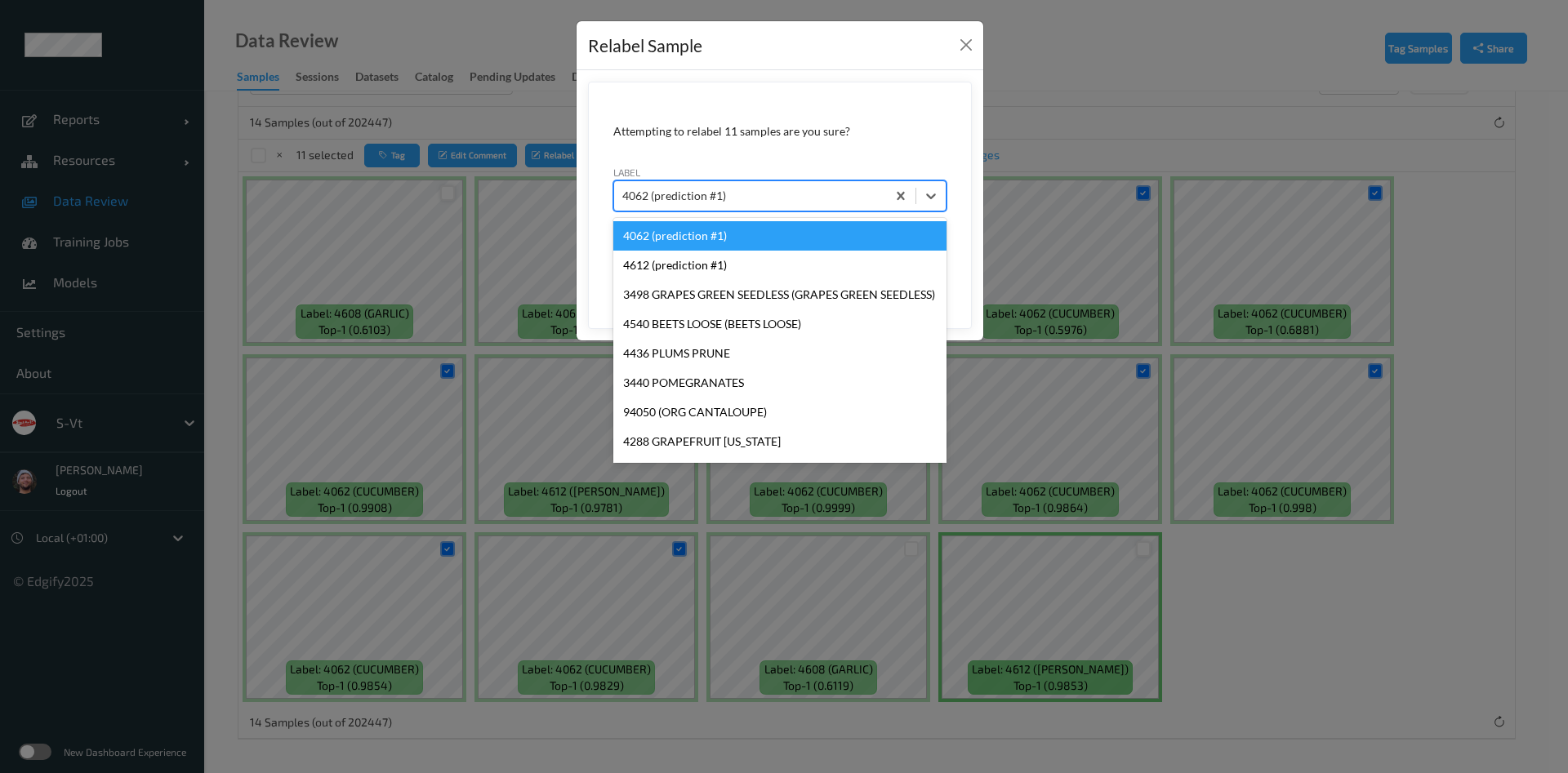
click at [777, 189] on div at bounding box center [750, 196] width 256 height 20
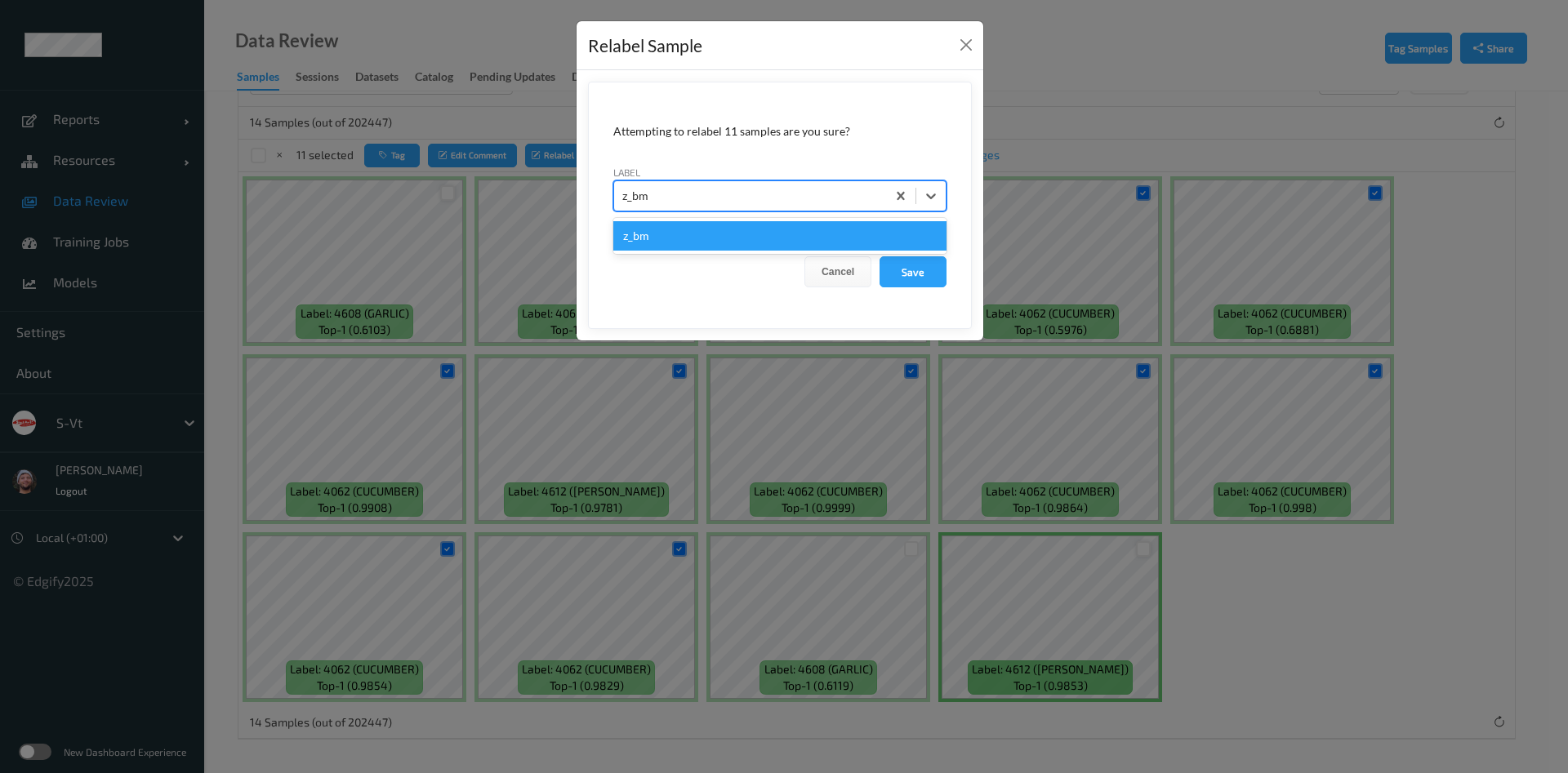
type input "z_bmb"
click at [880, 256] on button "Save" at bounding box center [913, 271] width 67 height 31
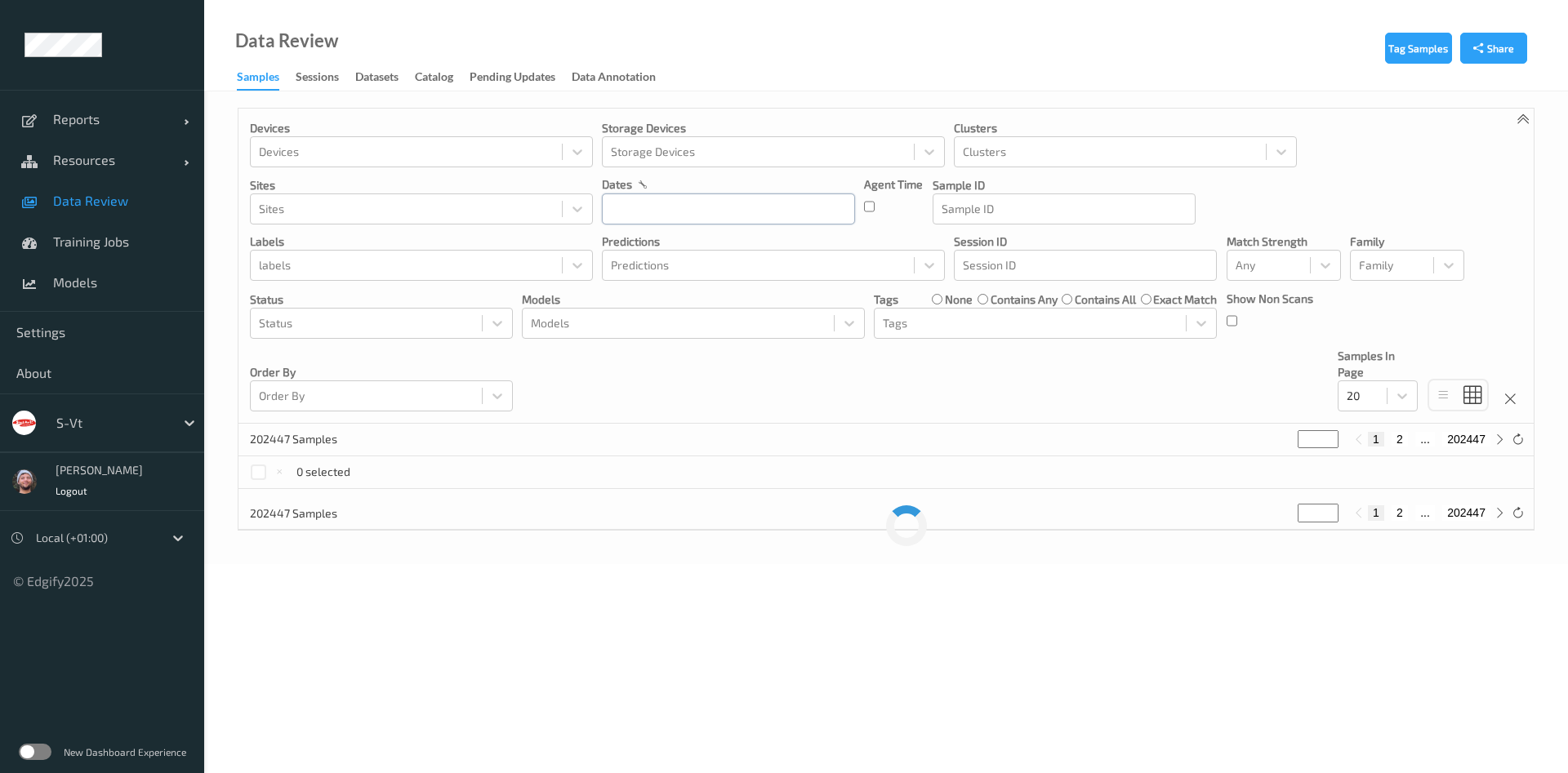
click at [678, 204] on input "text" at bounding box center [728, 209] width 253 height 31
click at [633, 396] on span "21" at bounding box center [623, 400] width 22 height 22
type input "[DATE] 00:00 -> [DATE] 23:59"
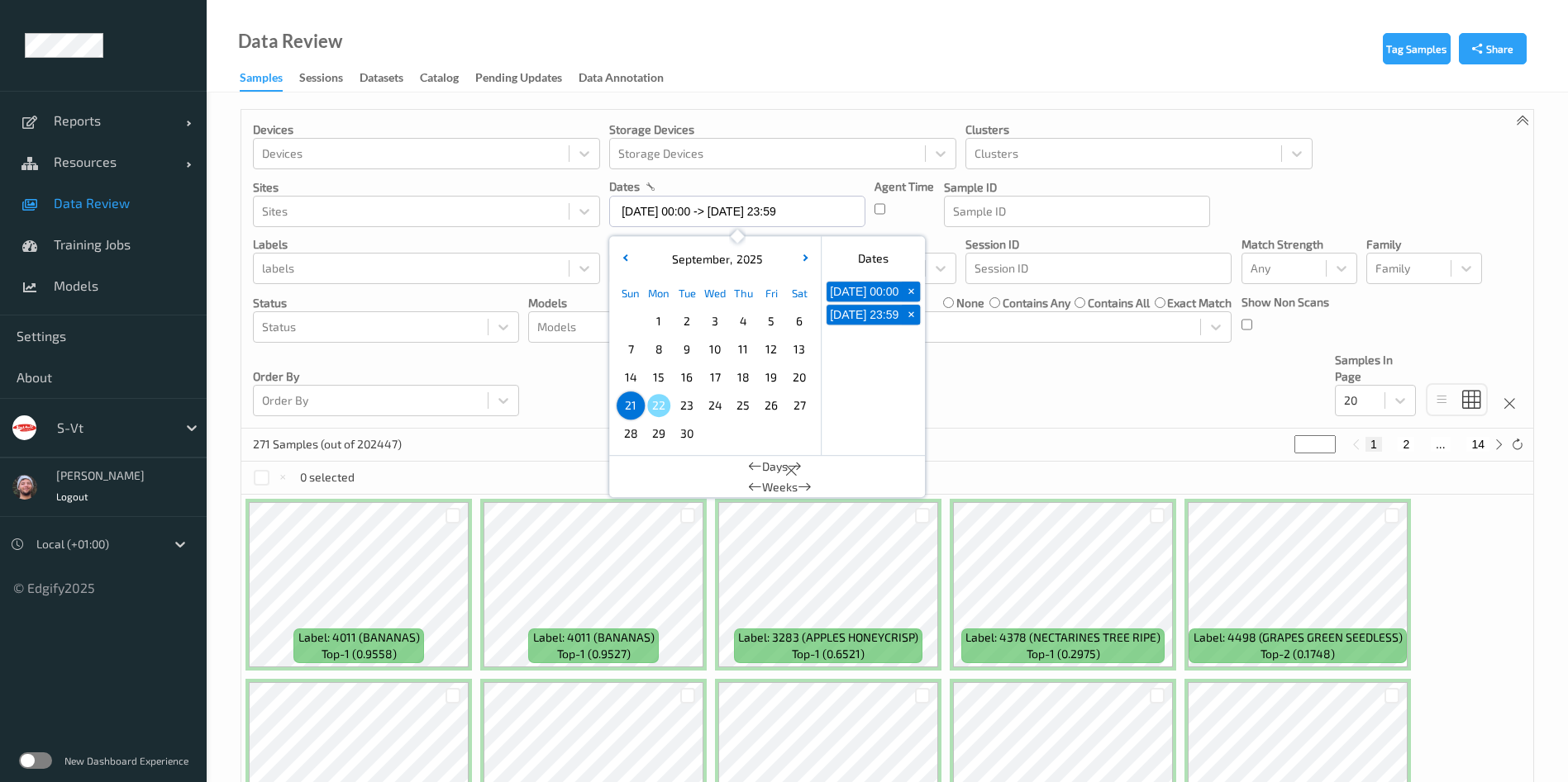
click at [1016, 360] on div "Devices Devices Storage Devices Storage Devices Clusters Clusters Sites Sites d…" at bounding box center [888, 269] width 1292 height 319
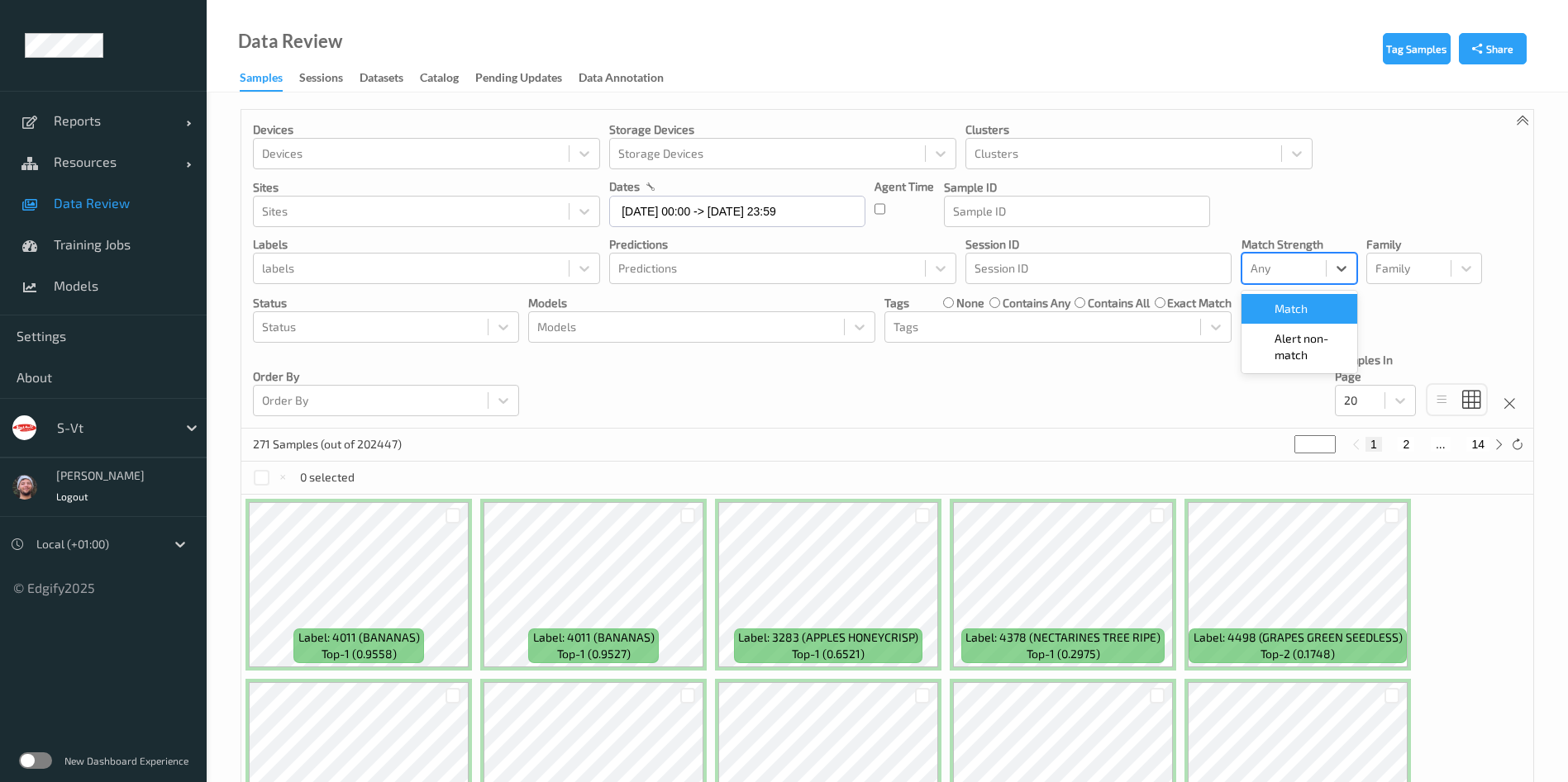
click at [1300, 276] on div at bounding box center [1283, 269] width 67 height 20
click at [941, 318] on div at bounding box center [1043, 327] width 298 height 20
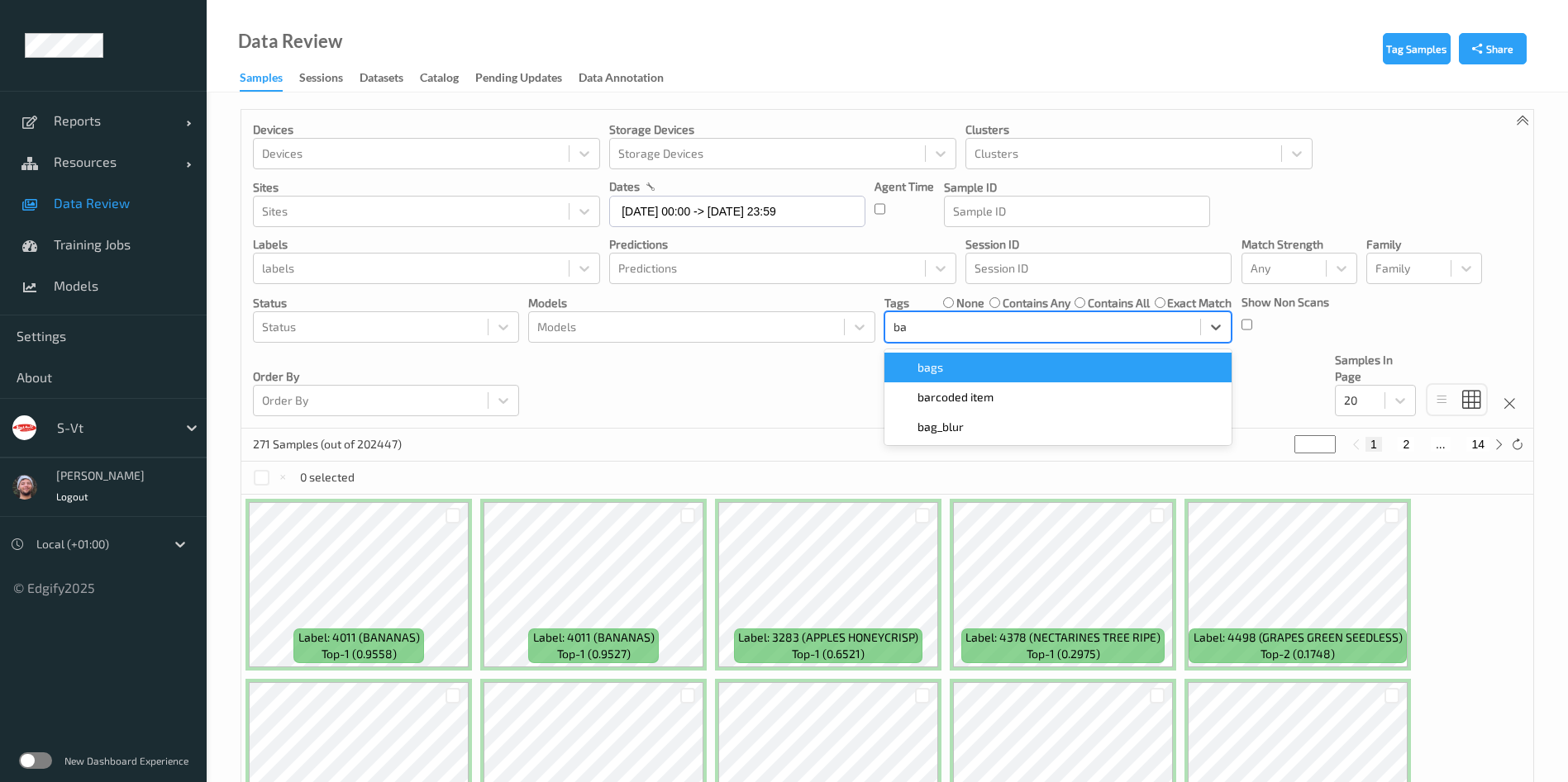
type input "bar"
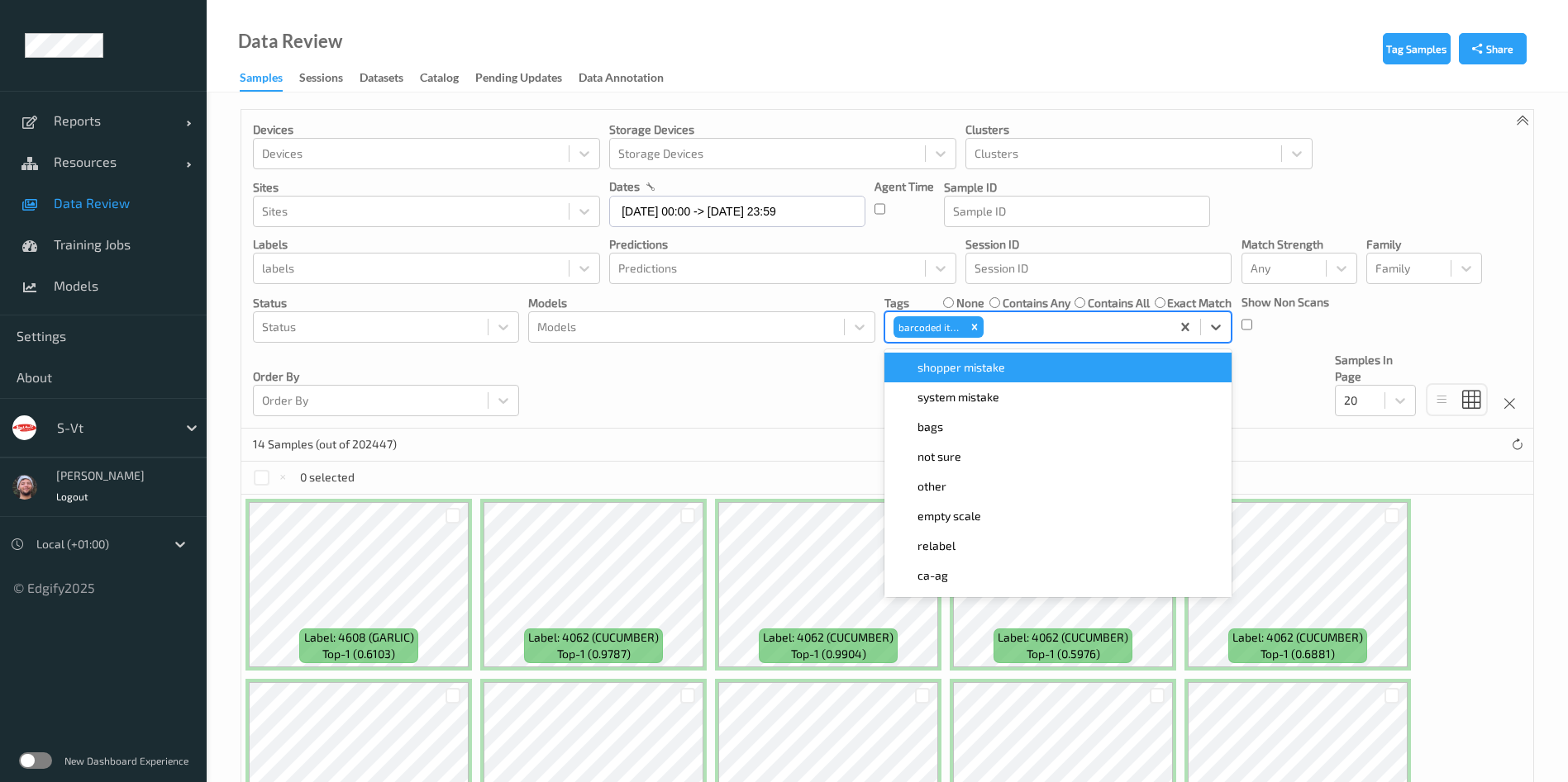
scroll to position [321, 0]
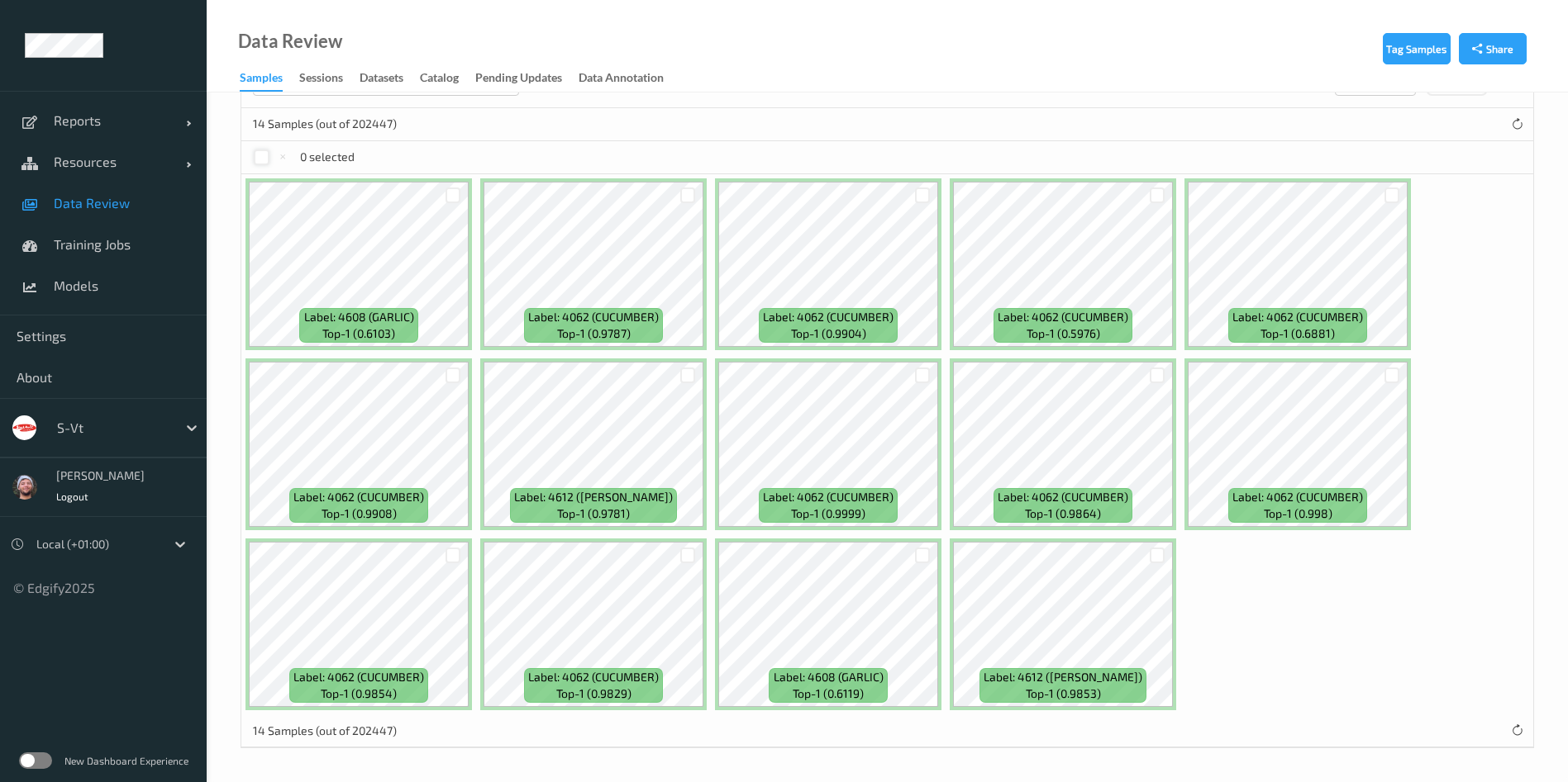
click at [263, 161] on div at bounding box center [261, 157] width 16 height 16
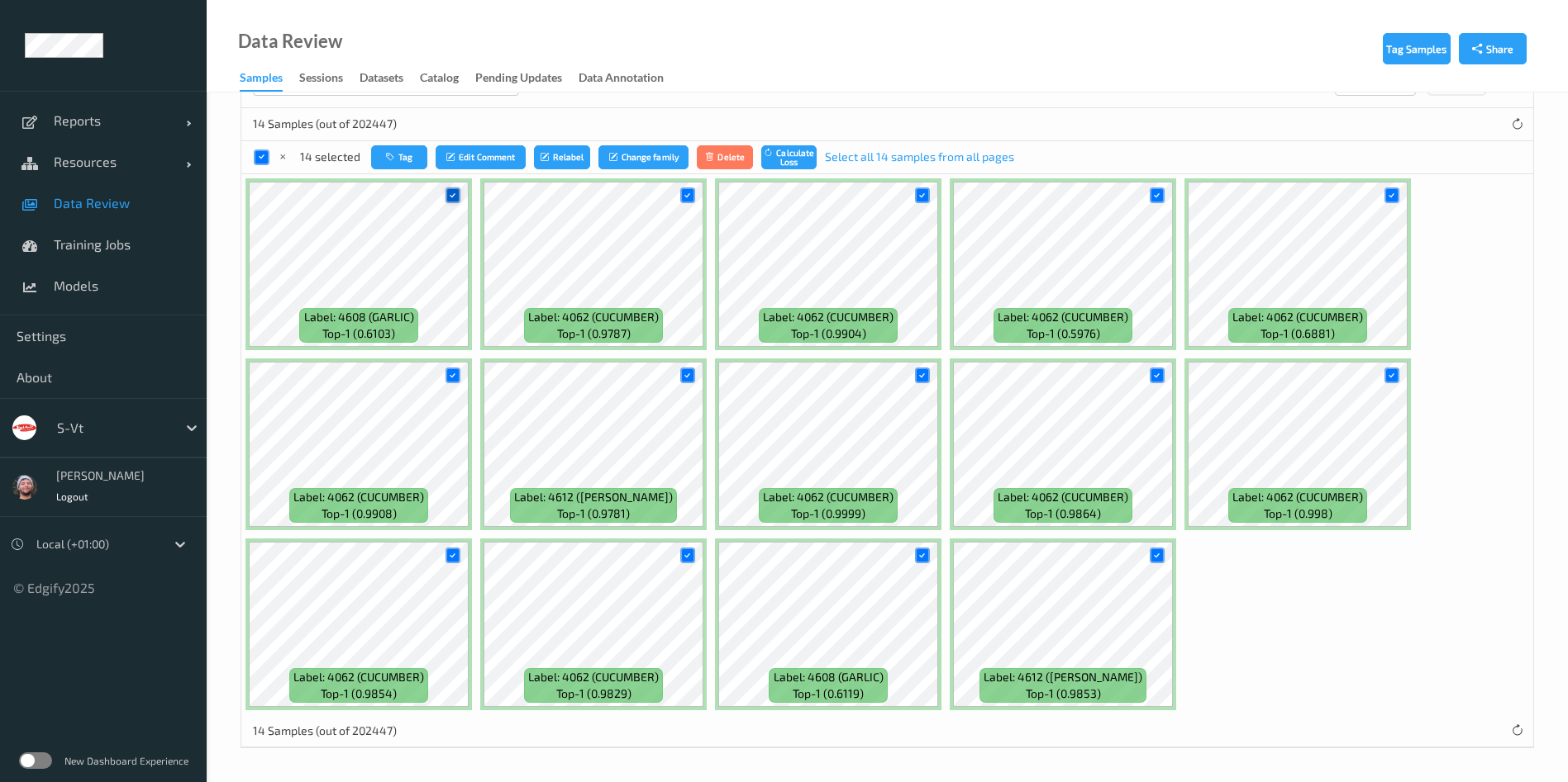
click at [451, 194] on icon at bounding box center [452, 195] width 11 height 11
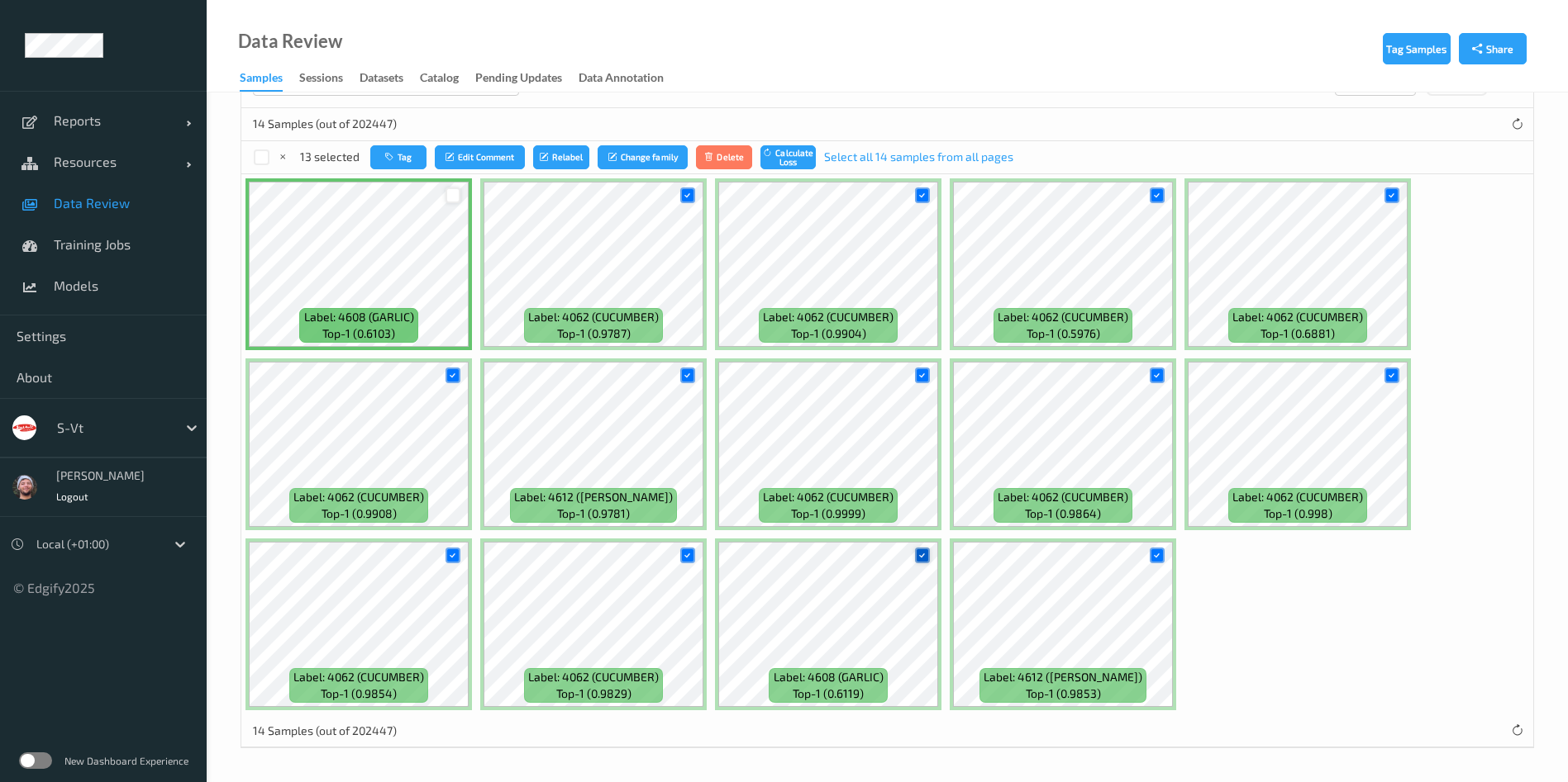
click at [920, 555] on icon at bounding box center [921, 556] width 11 height 11
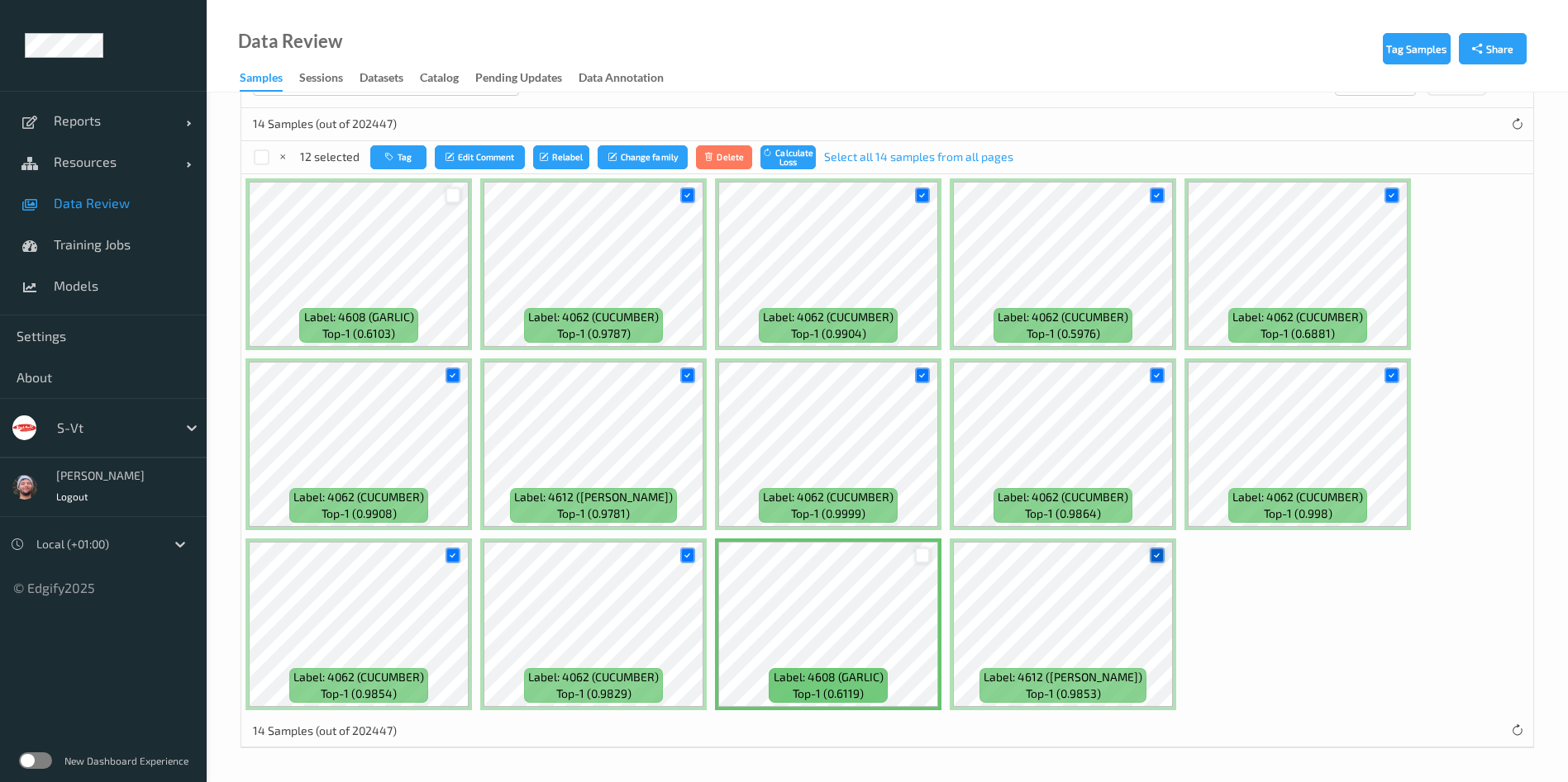
click at [1152, 557] on icon at bounding box center [1156, 556] width 11 height 11
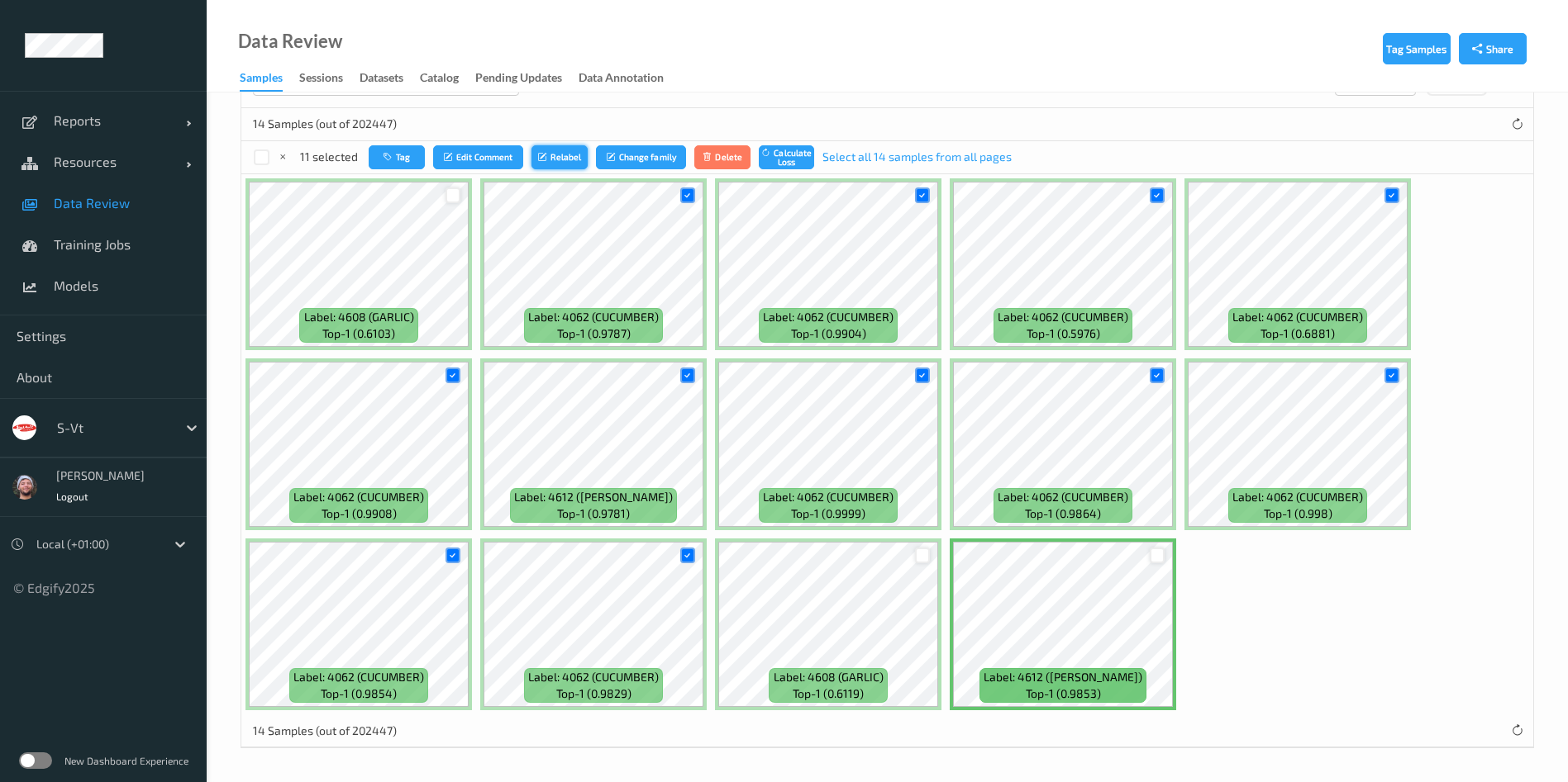
click at [572, 156] on button "Relabel" at bounding box center [559, 157] width 56 height 24
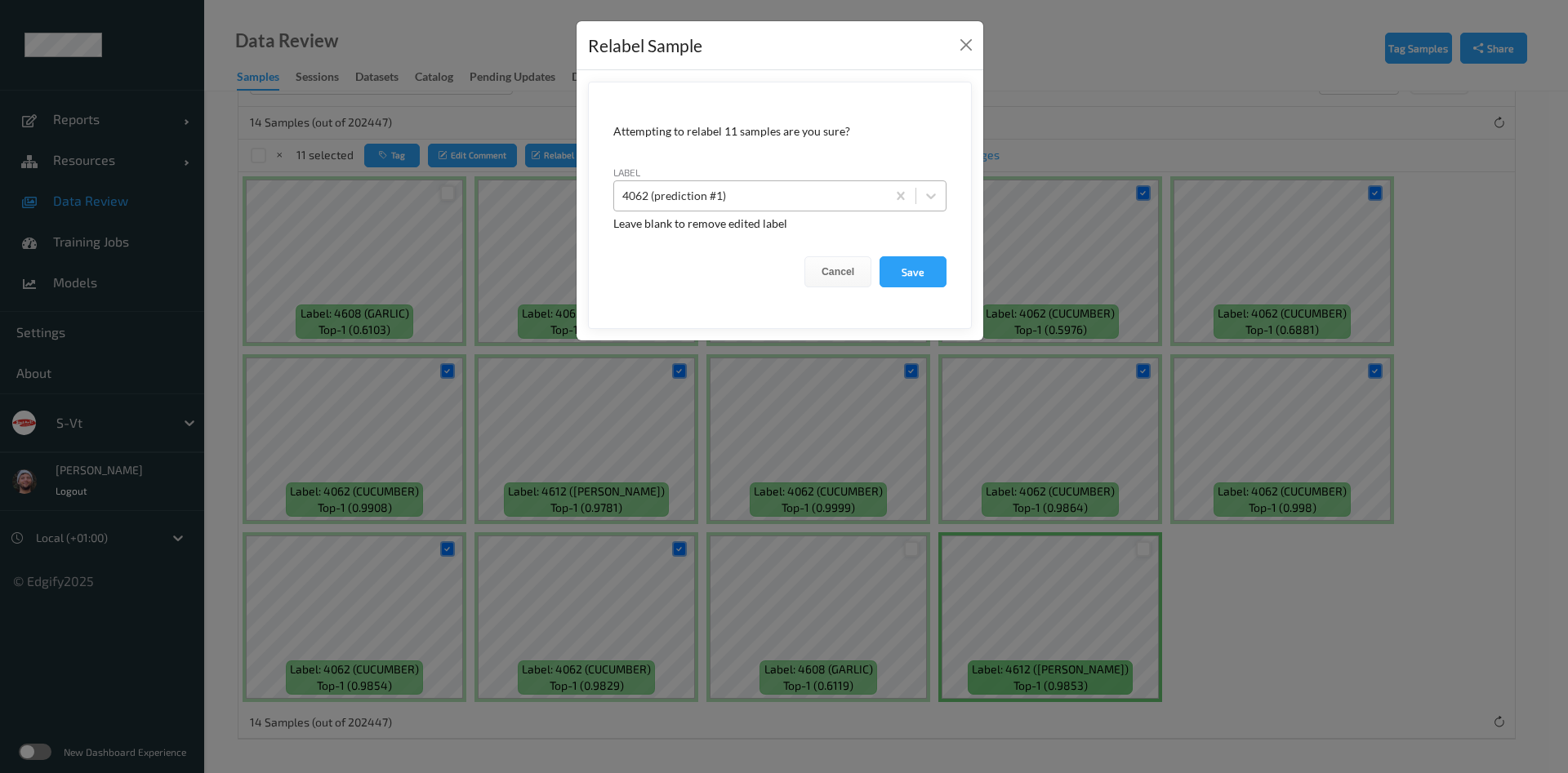
click at [742, 192] on div at bounding box center [750, 196] width 256 height 20
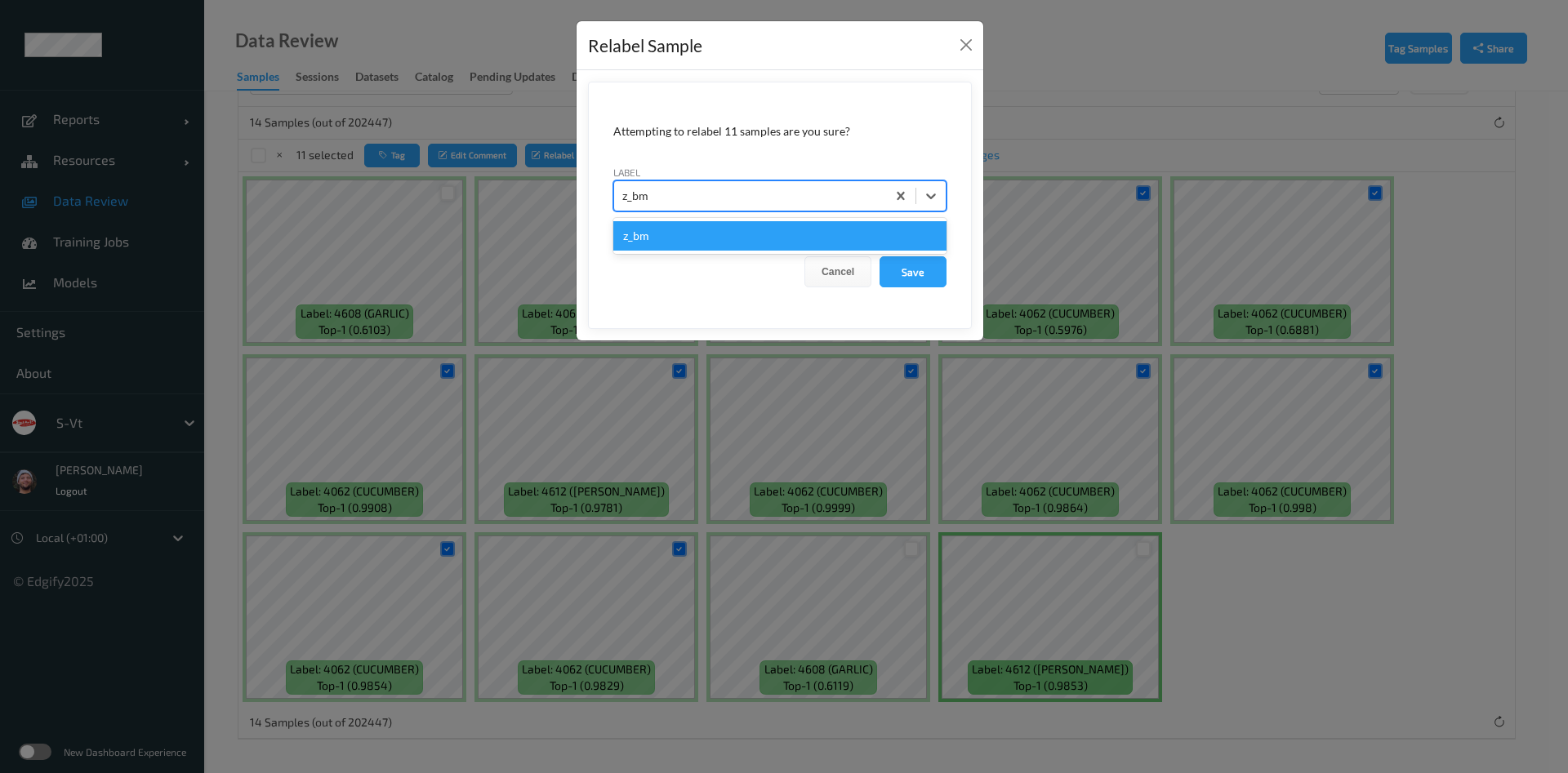
type input "z_bmb"
click at [880, 256] on button "Save" at bounding box center [913, 271] width 67 height 31
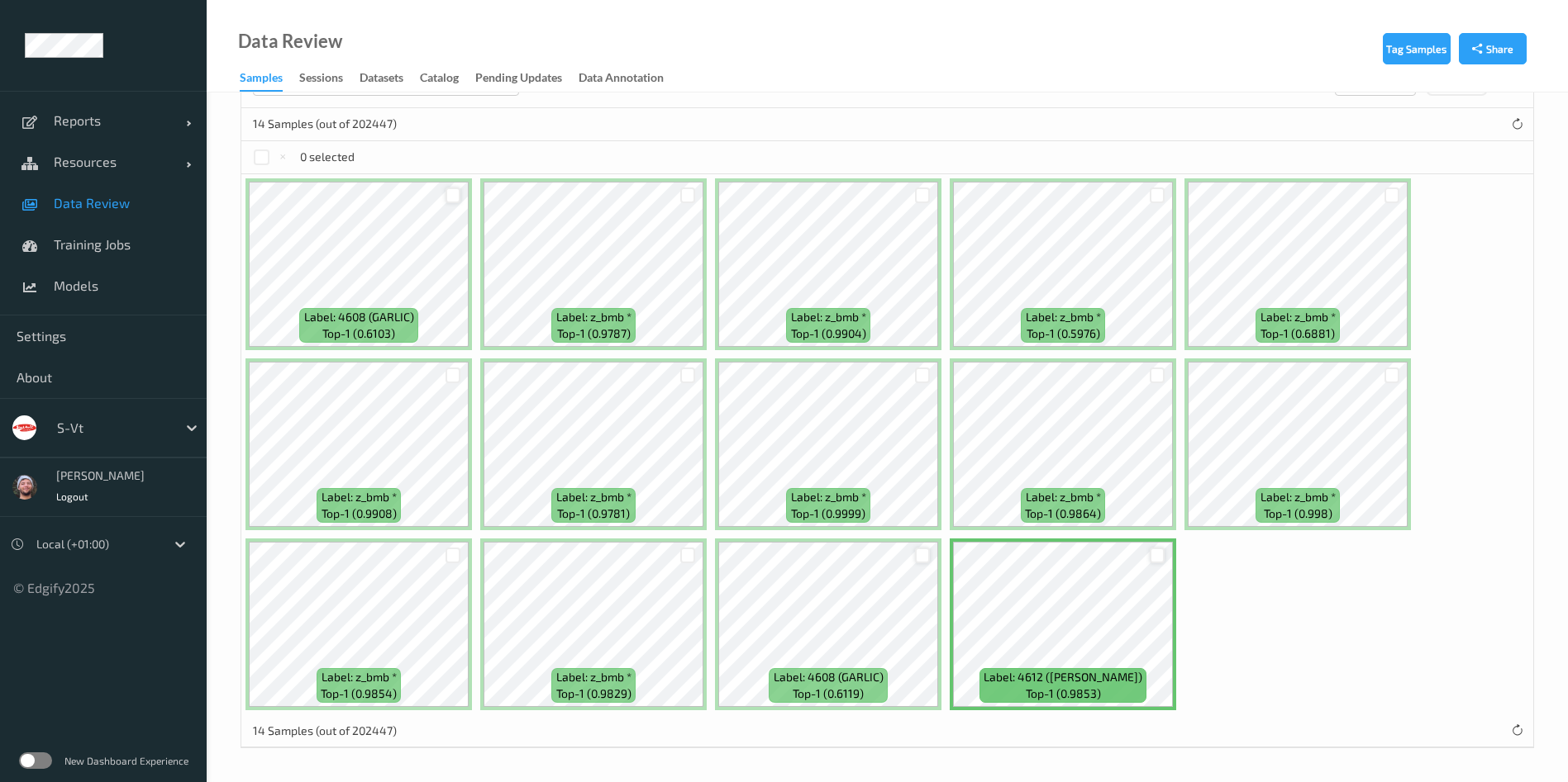
click at [440, 186] on div at bounding box center [452, 195] width 31 height 27
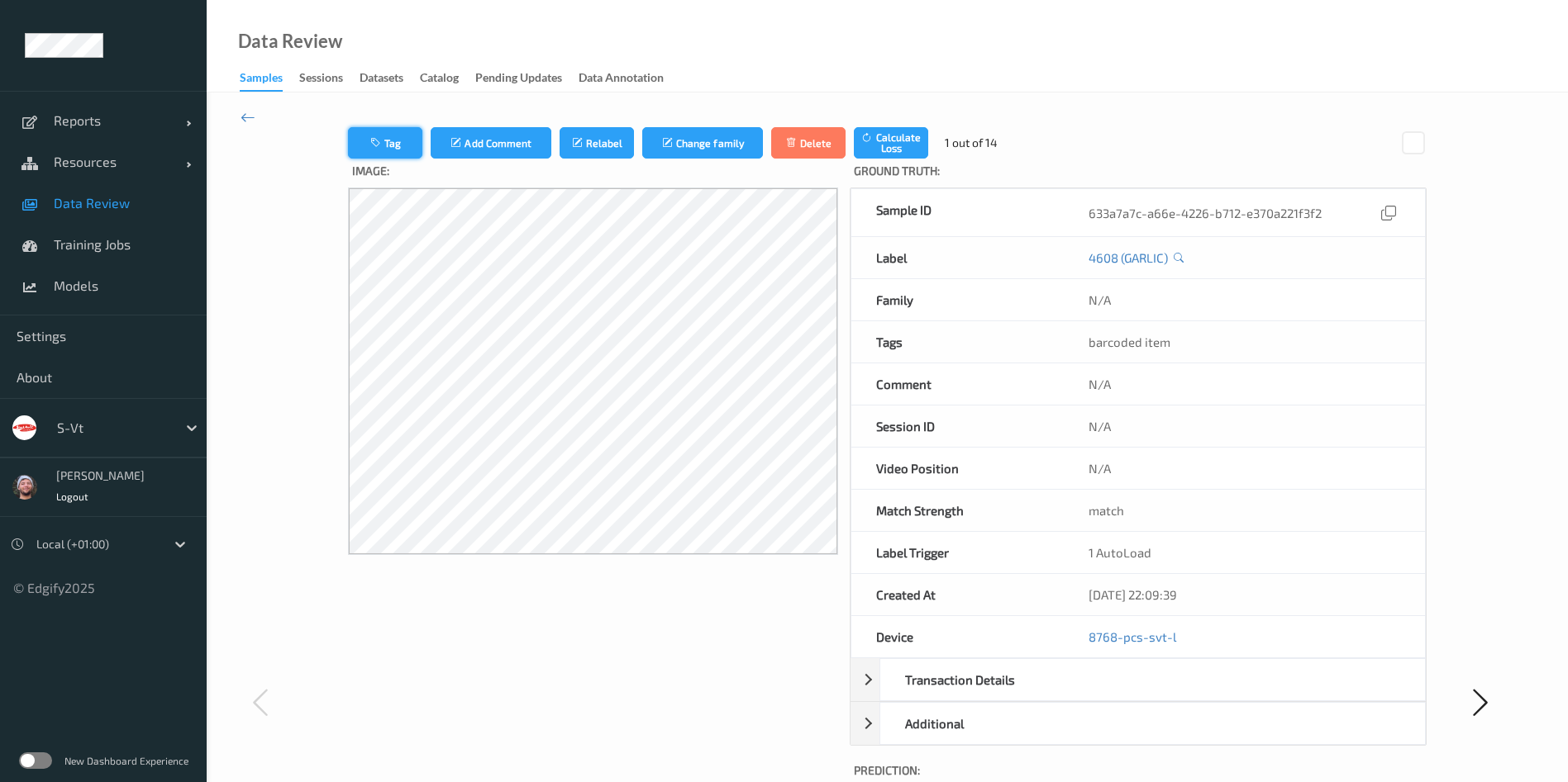
click at [379, 145] on icon "button" at bounding box center [377, 143] width 14 height 12
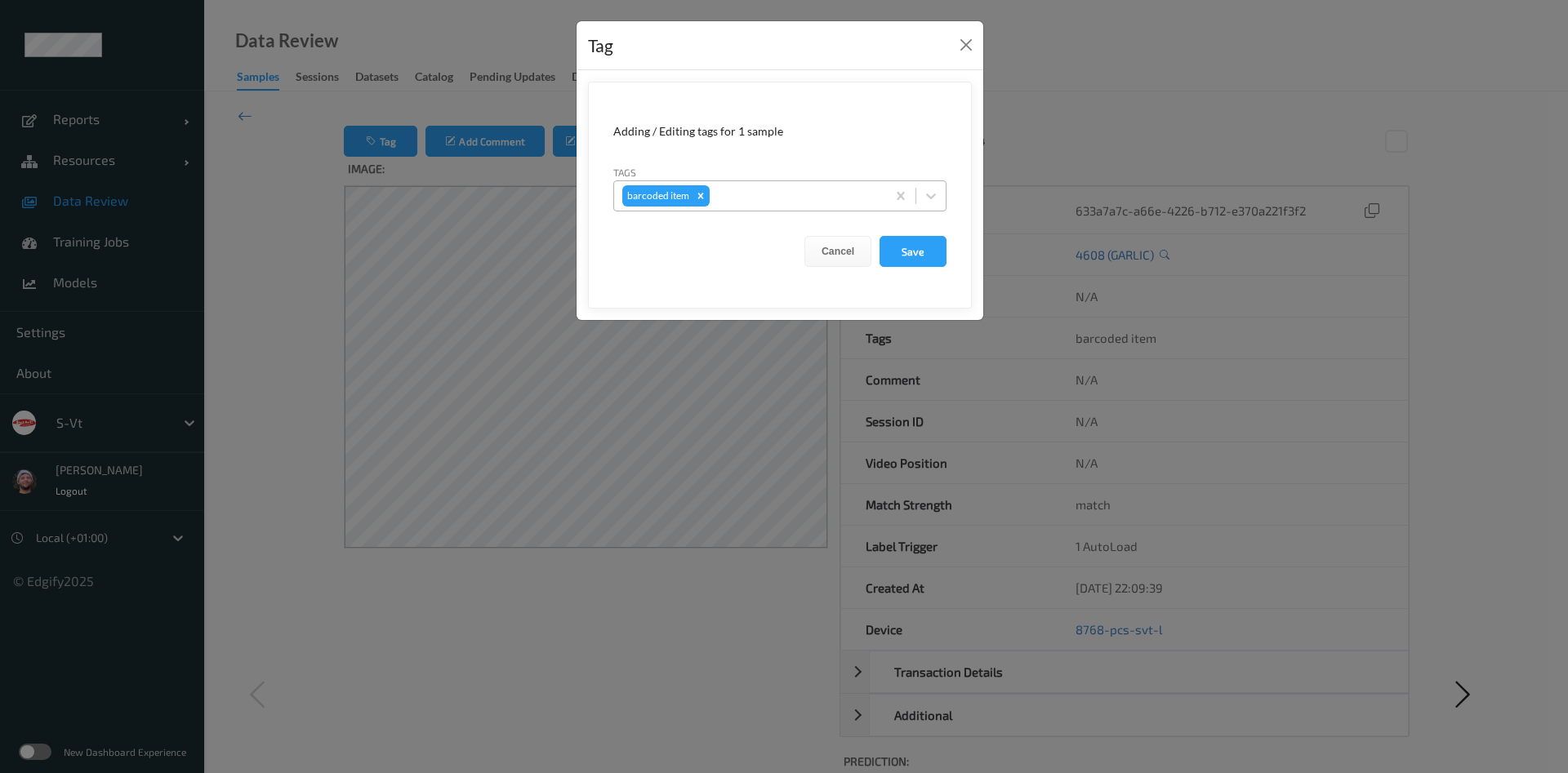
click at [710, 194] on div "barcoded item" at bounding box center [750, 196] width 272 height 27
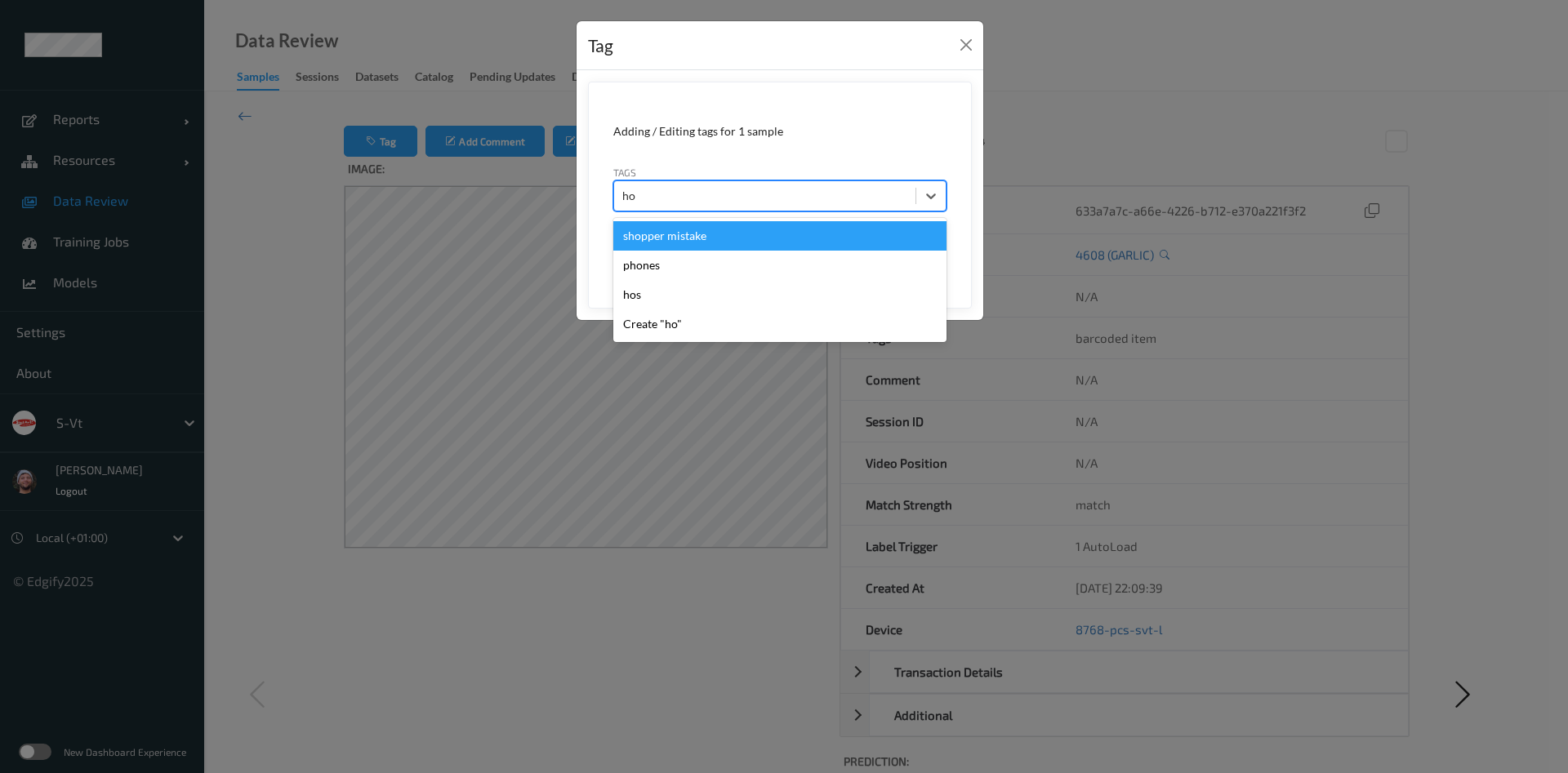
type input "hos"
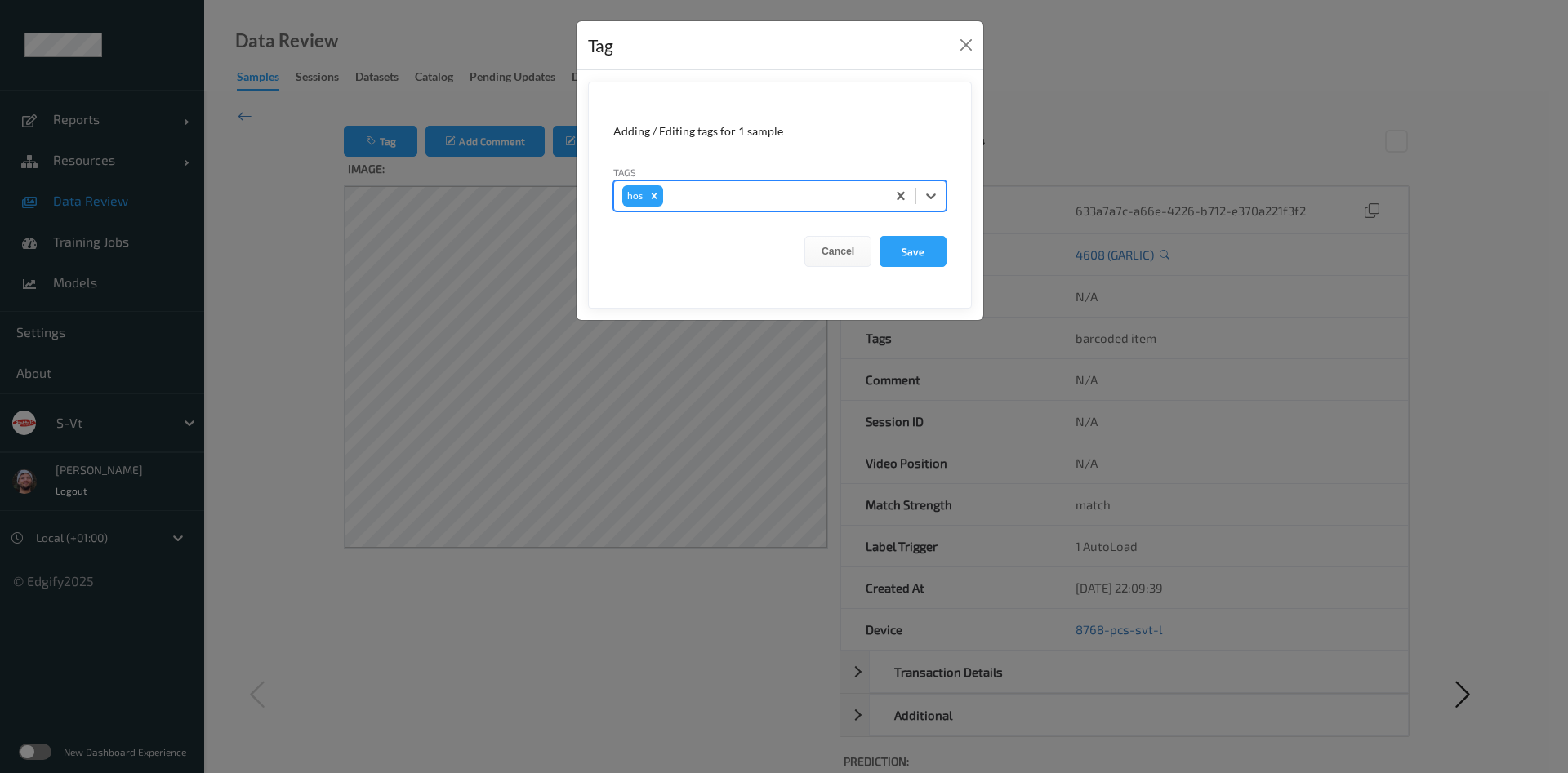
click at [880, 236] on button "Save" at bounding box center [913, 251] width 67 height 31
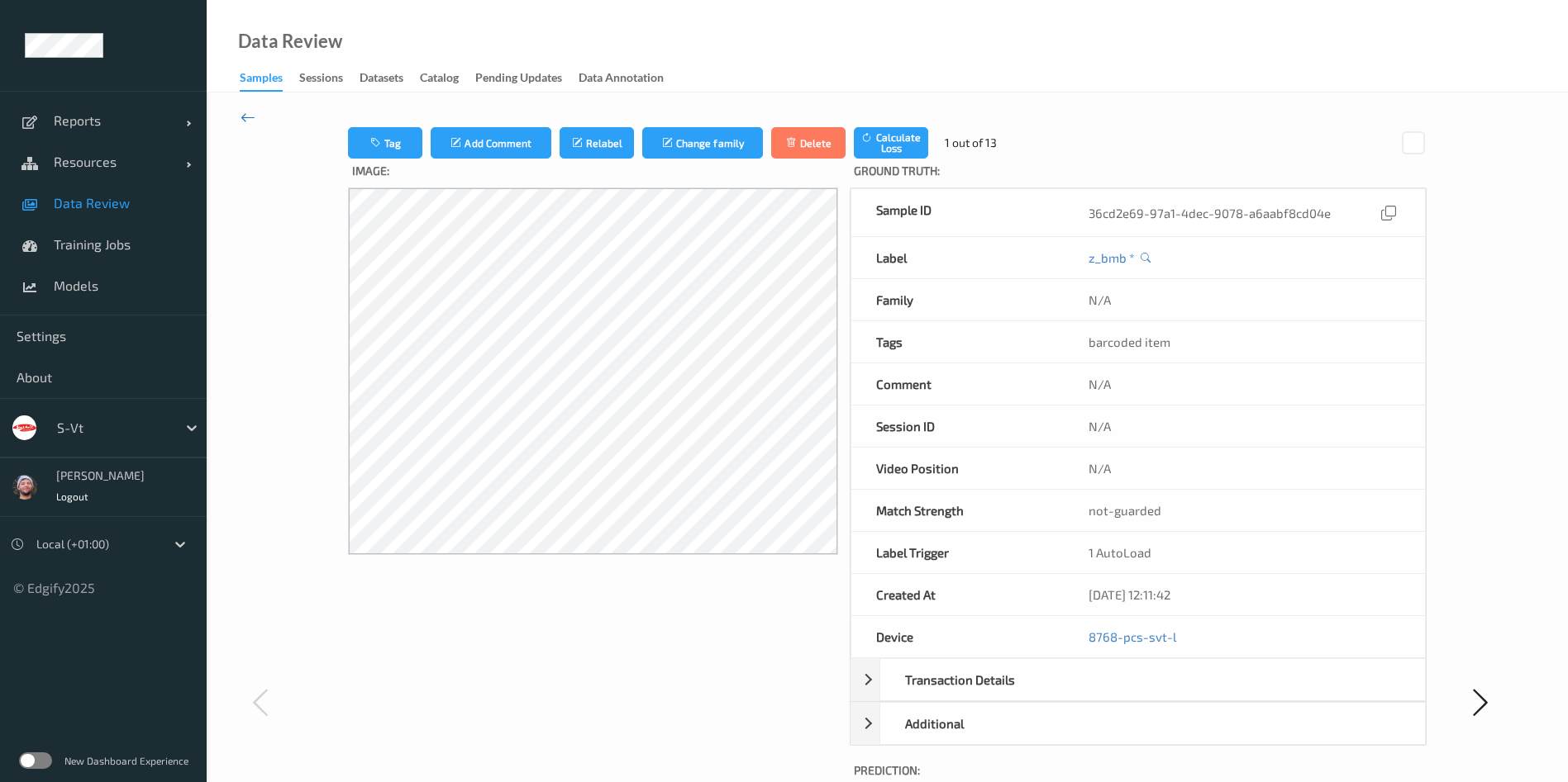
click at [251, 119] on icon at bounding box center [248, 118] width 15 height 19
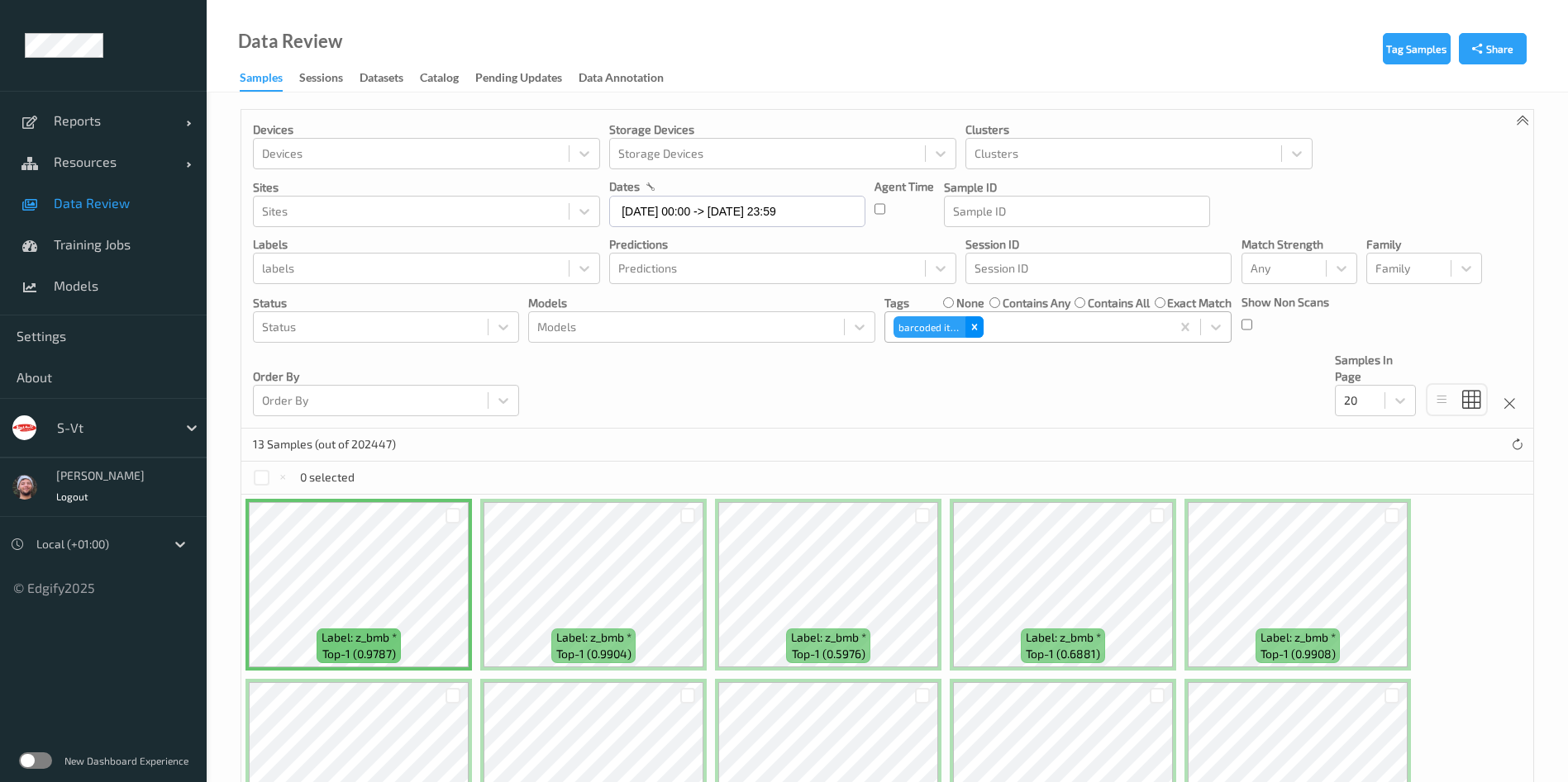
click at [973, 327] on icon "Remove barcoded item" at bounding box center [973, 327] width 6 height 6
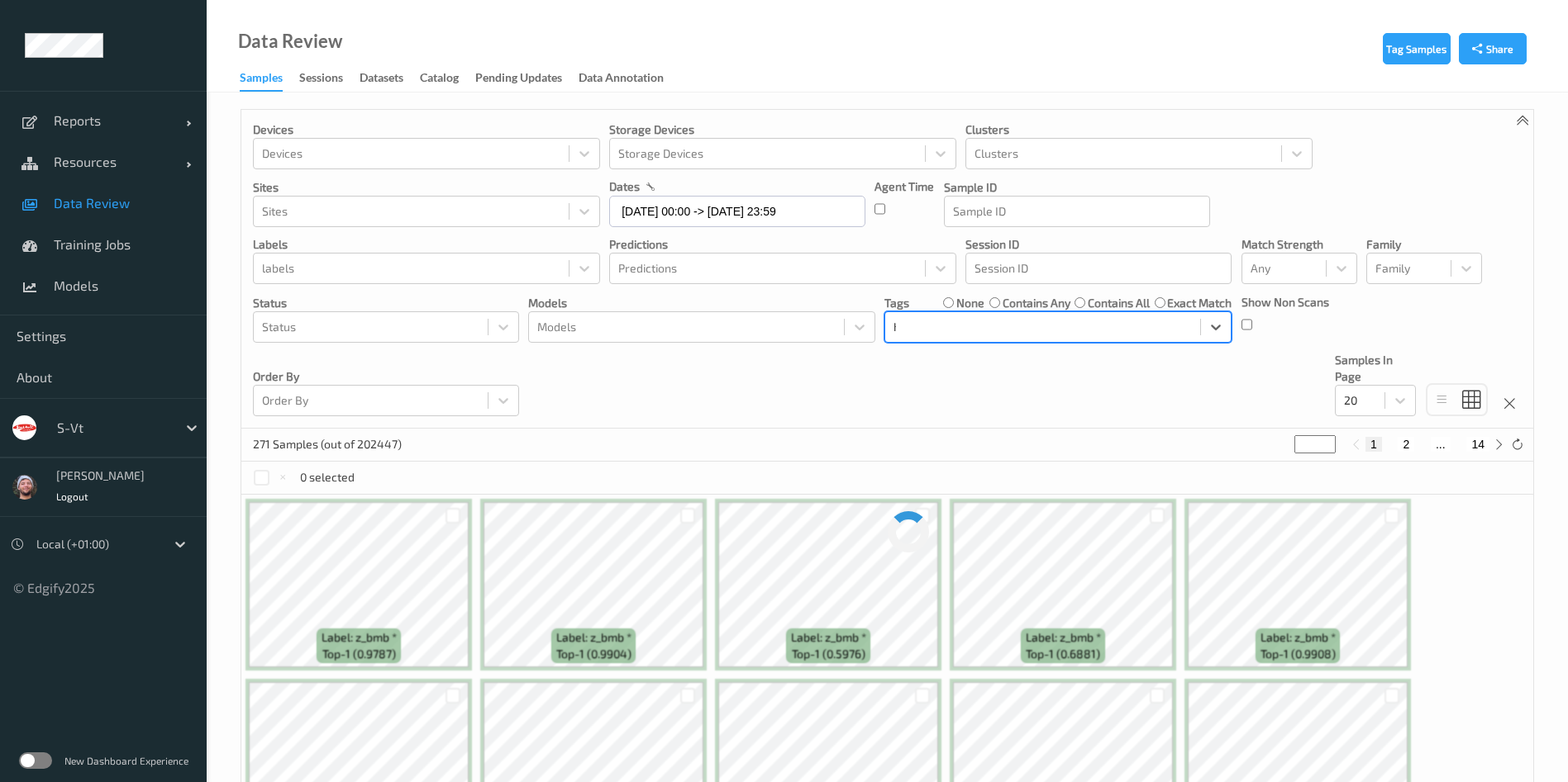
type input "hos"
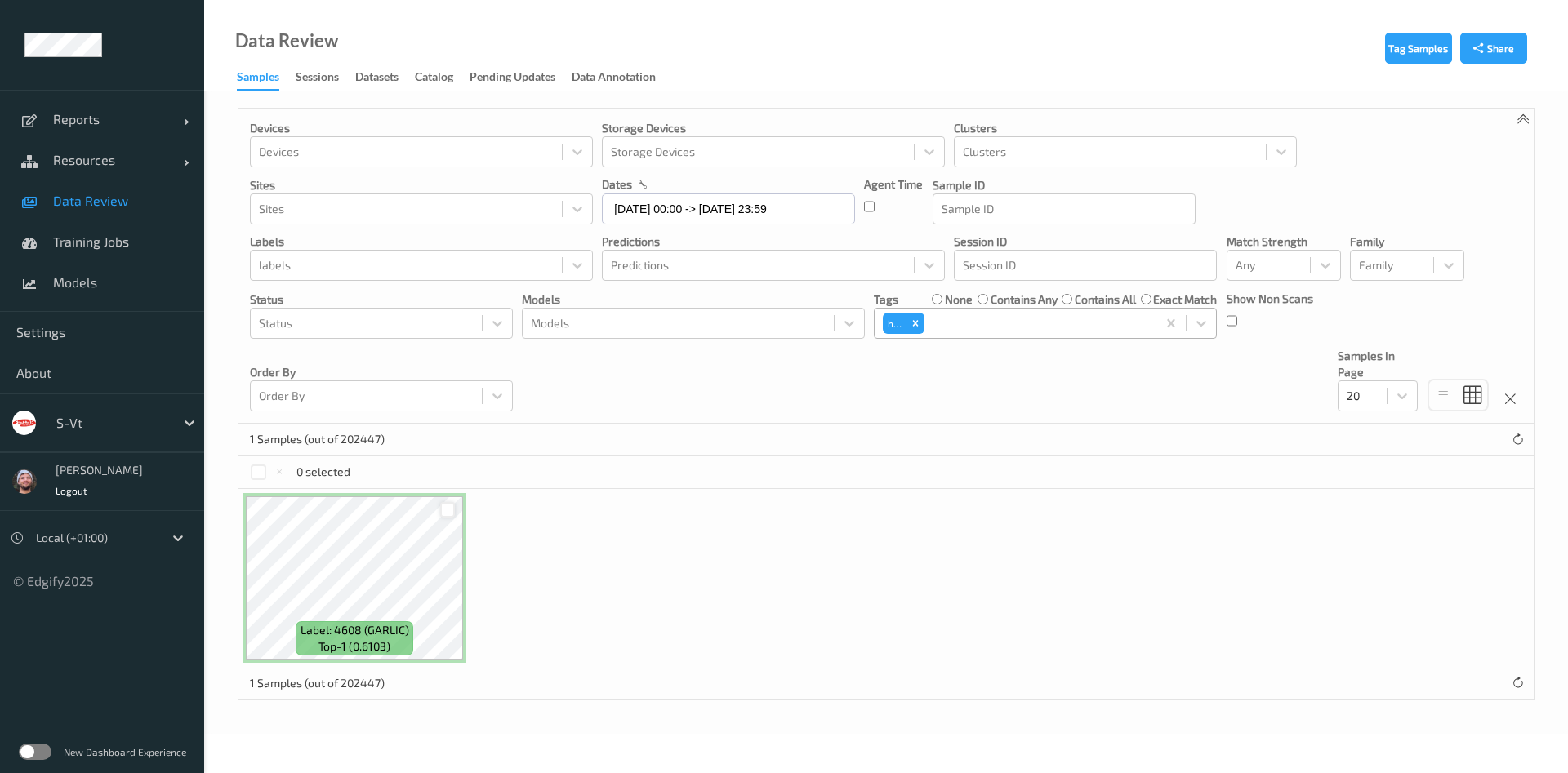
click at [444, 508] on div at bounding box center [448, 510] width 16 height 16
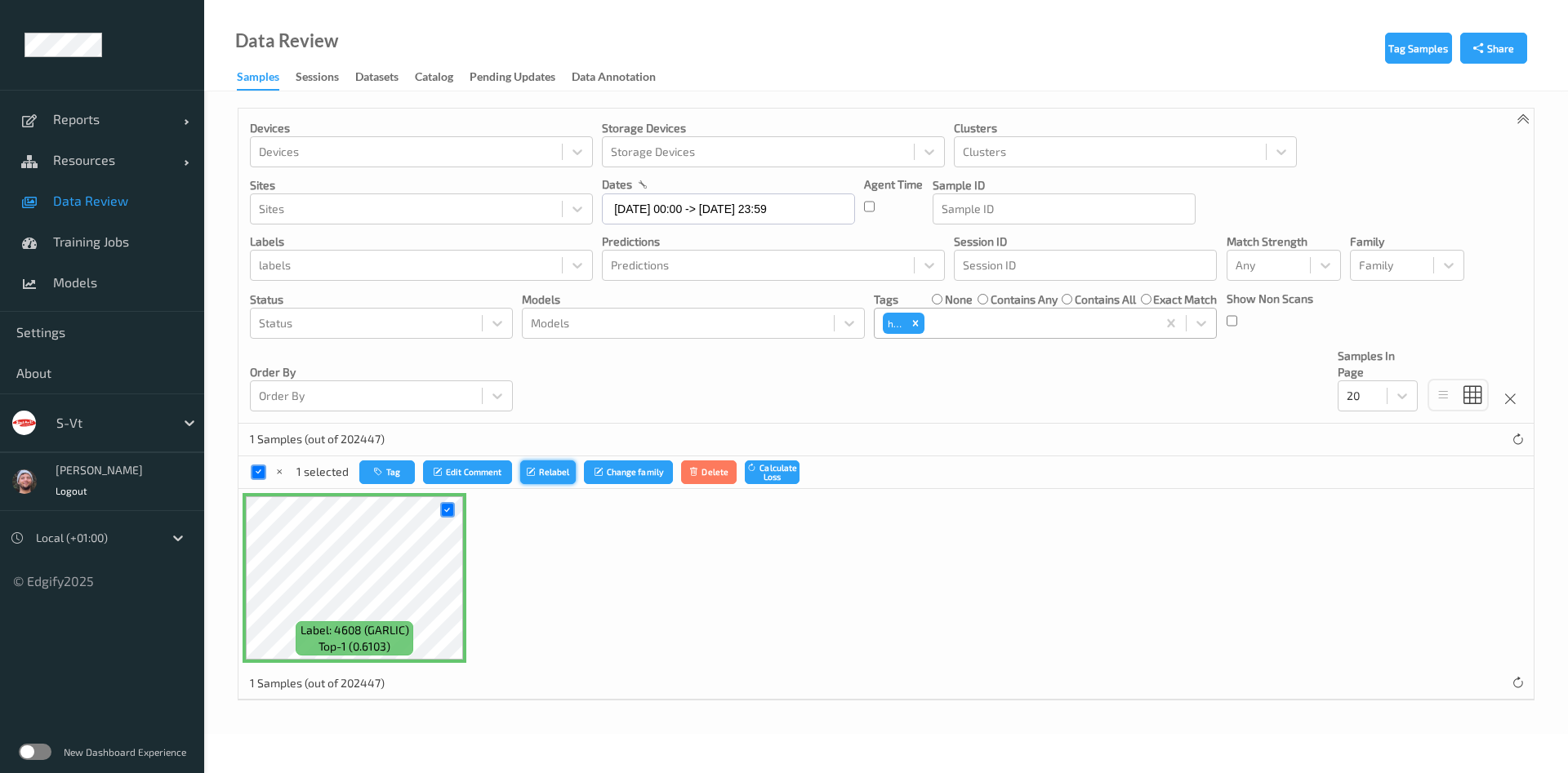
click at [521, 473] on button "Relabel" at bounding box center [548, 472] width 56 height 23
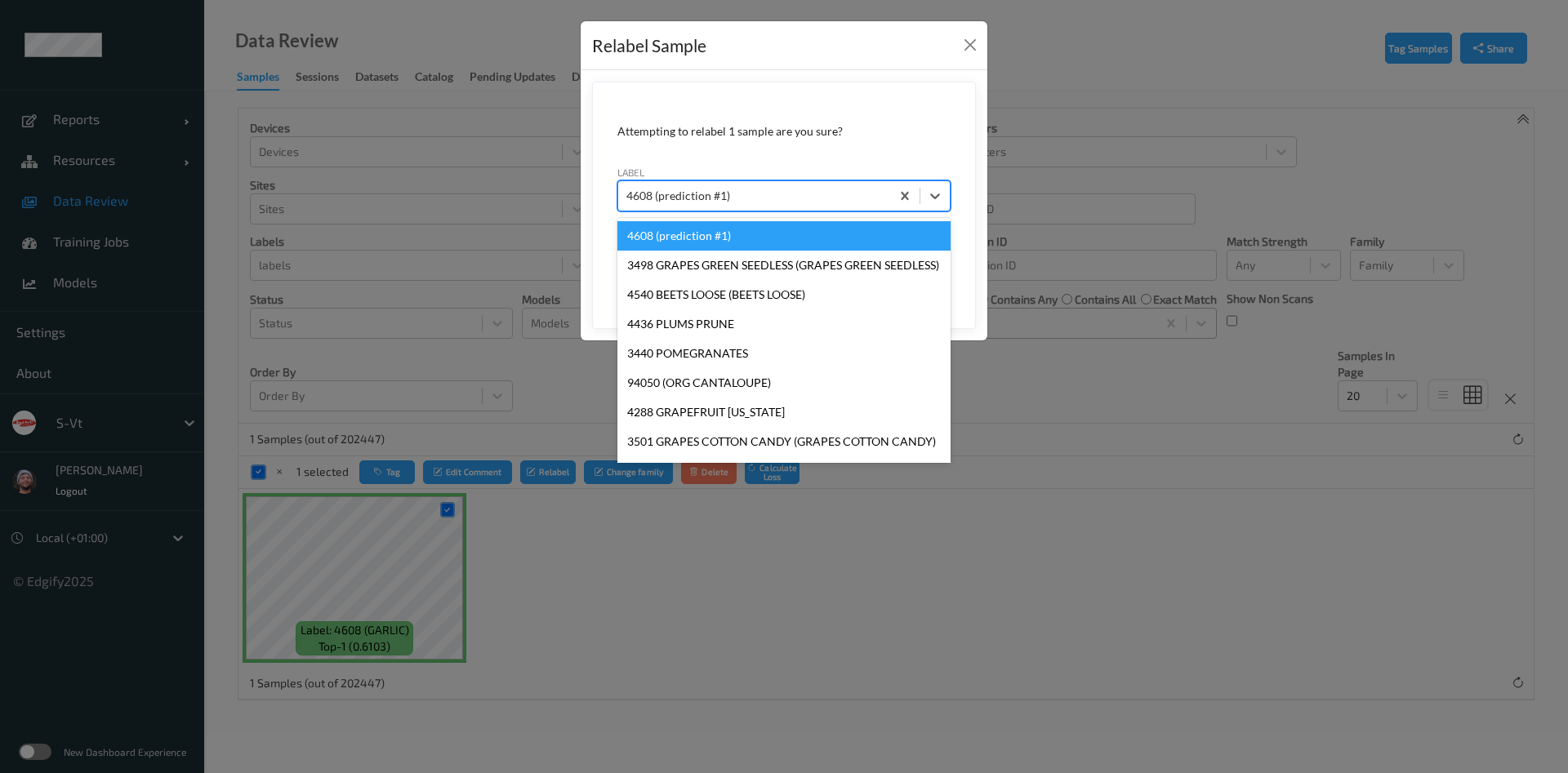
click at [691, 197] on div at bounding box center [754, 196] width 256 height 20
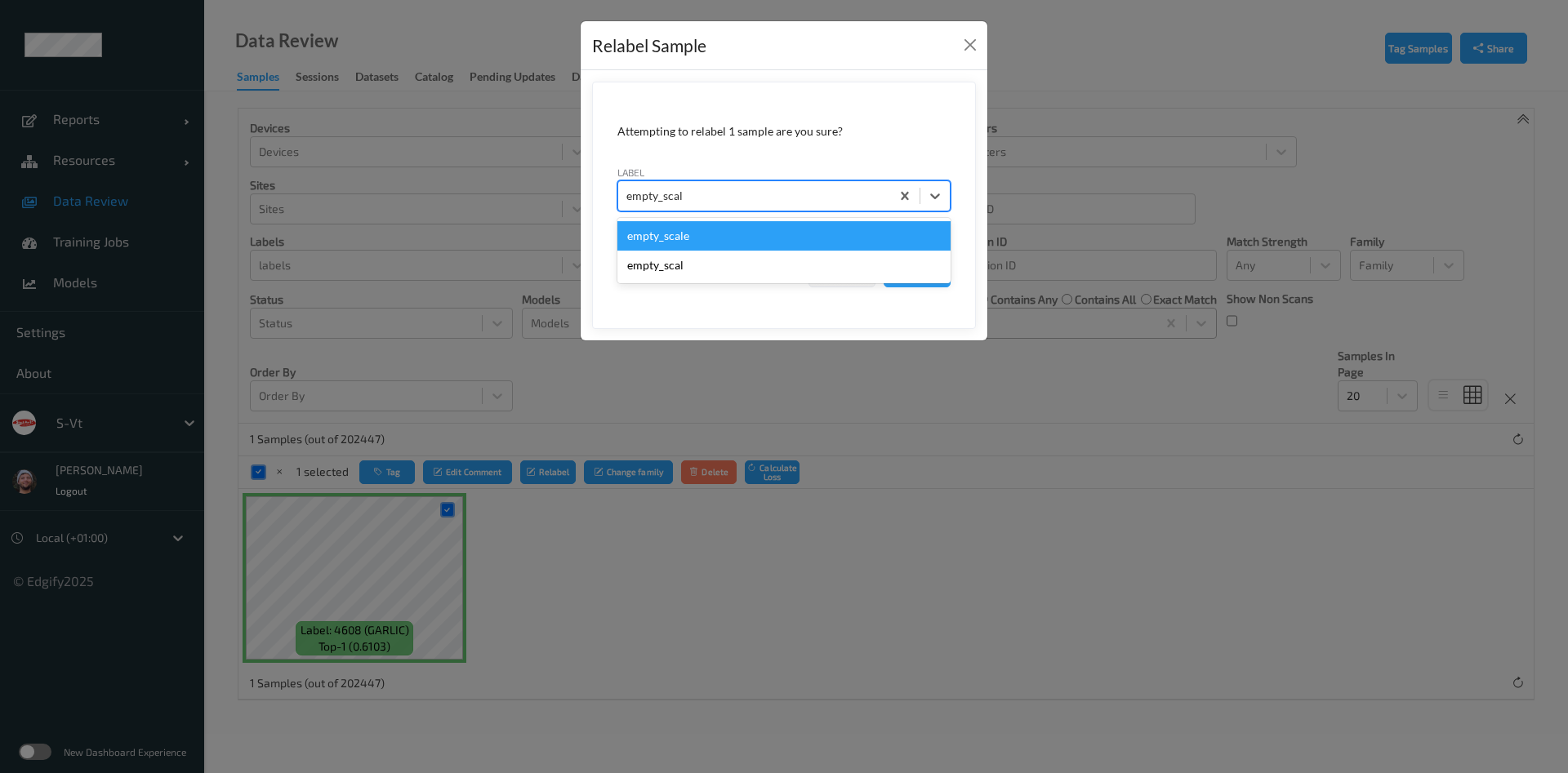
type input "empty_scale"
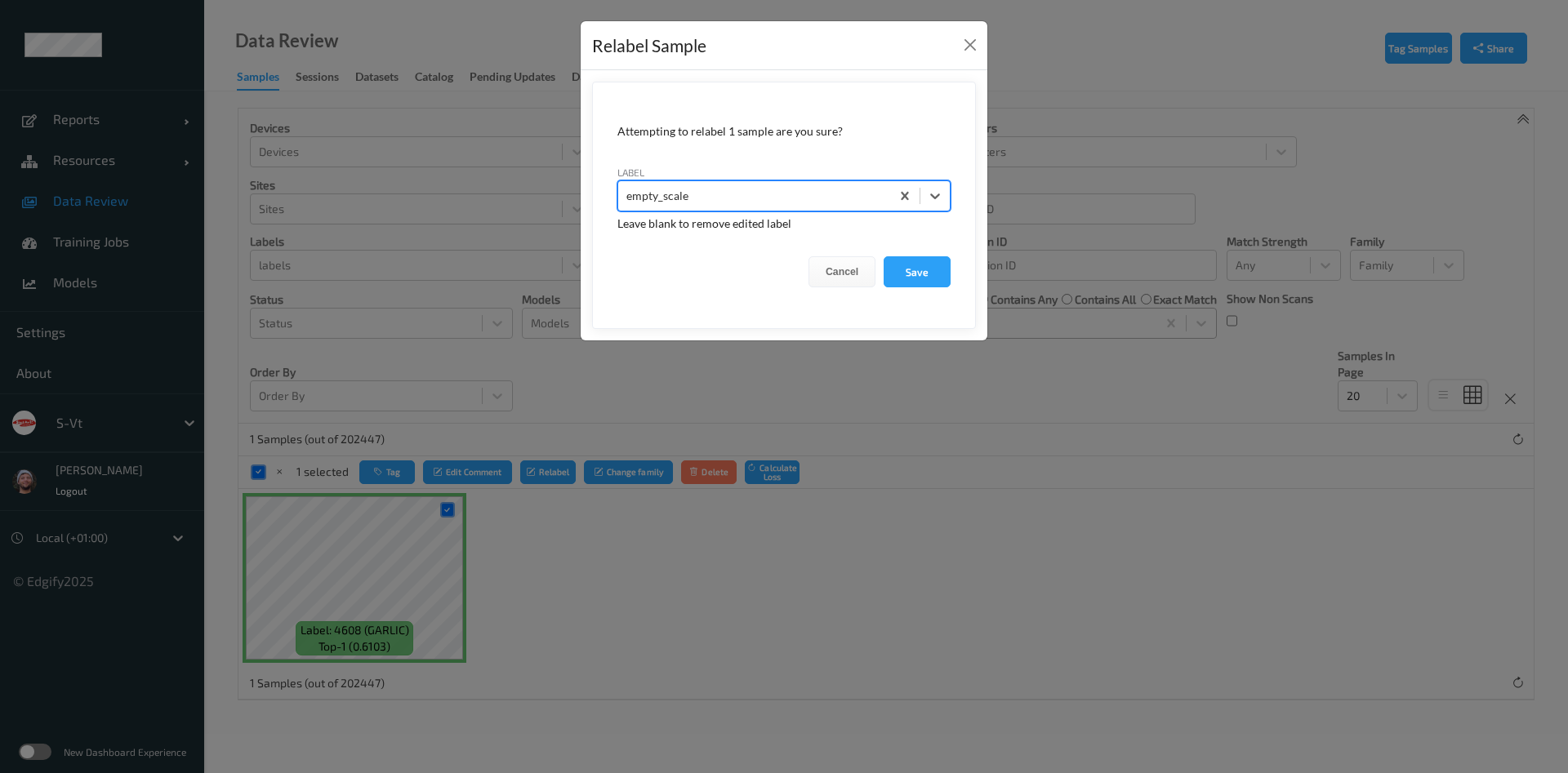
click at [884, 256] on button "Save" at bounding box center [917, 271] width 67 height 31
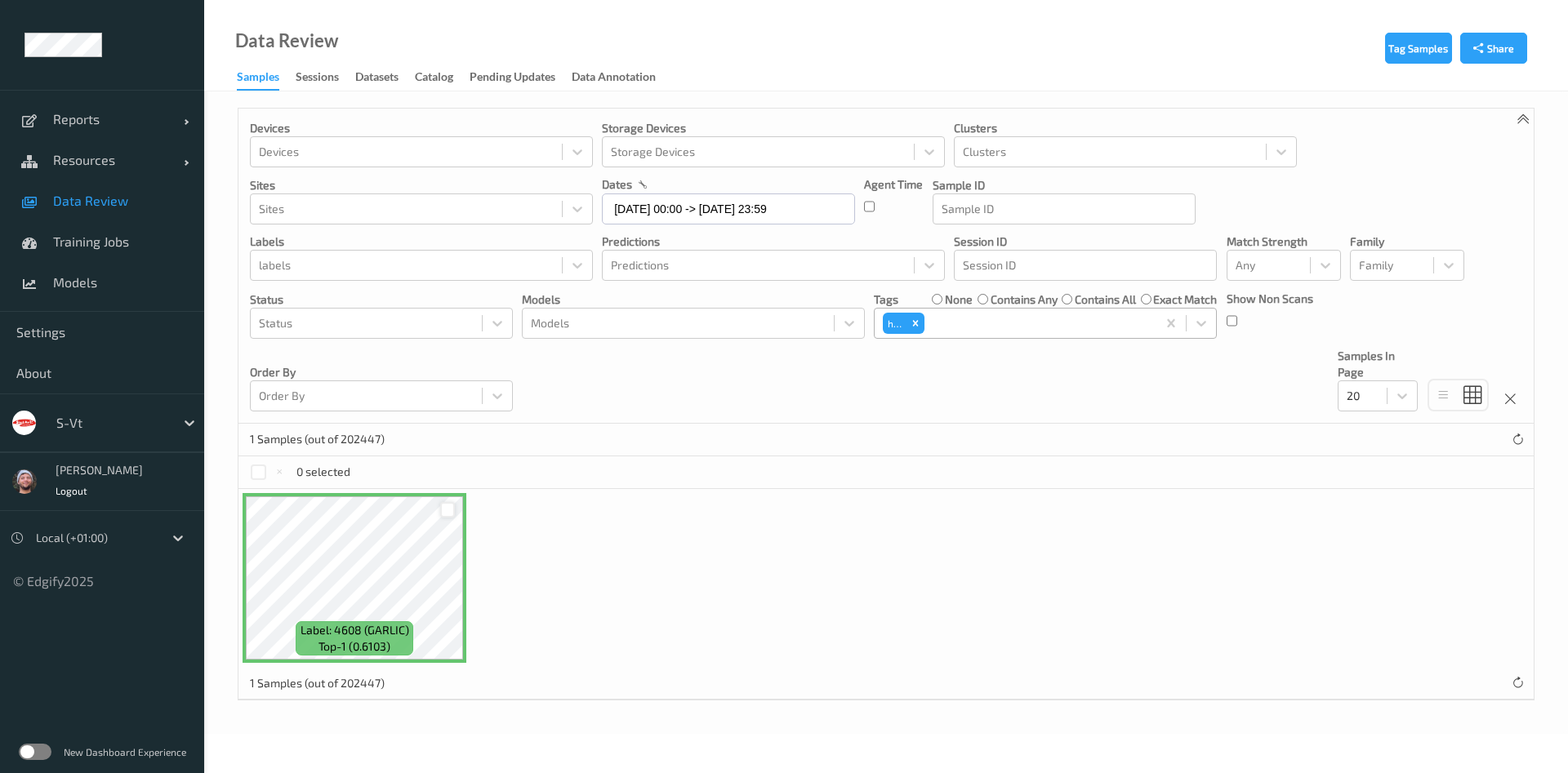
click at [440, 512] on div at bounding box center [448, 510] width 16 height 16
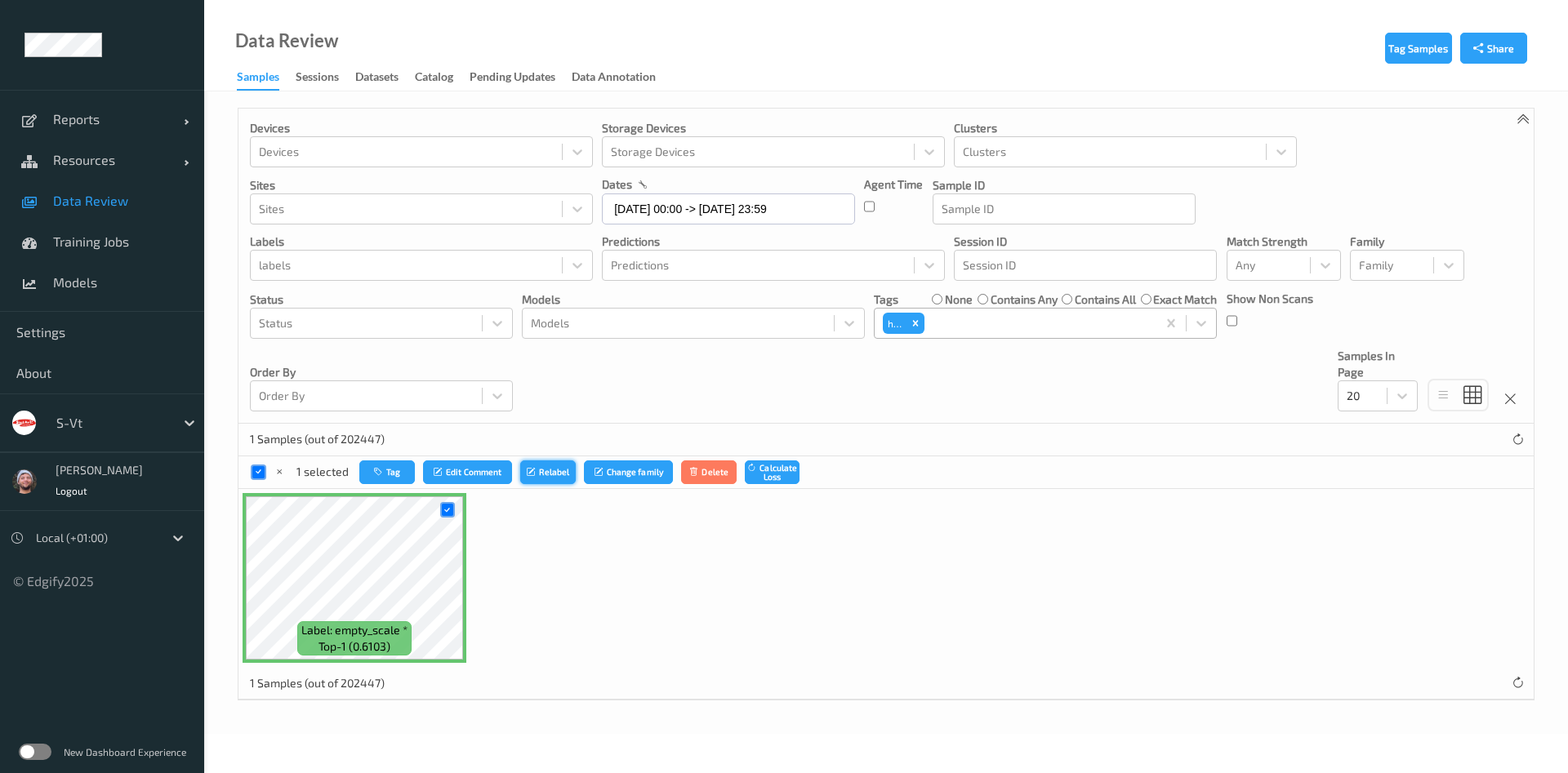
click at [536, 470] on icon "submit" at bounding box center [533, 472] width 12 height 10
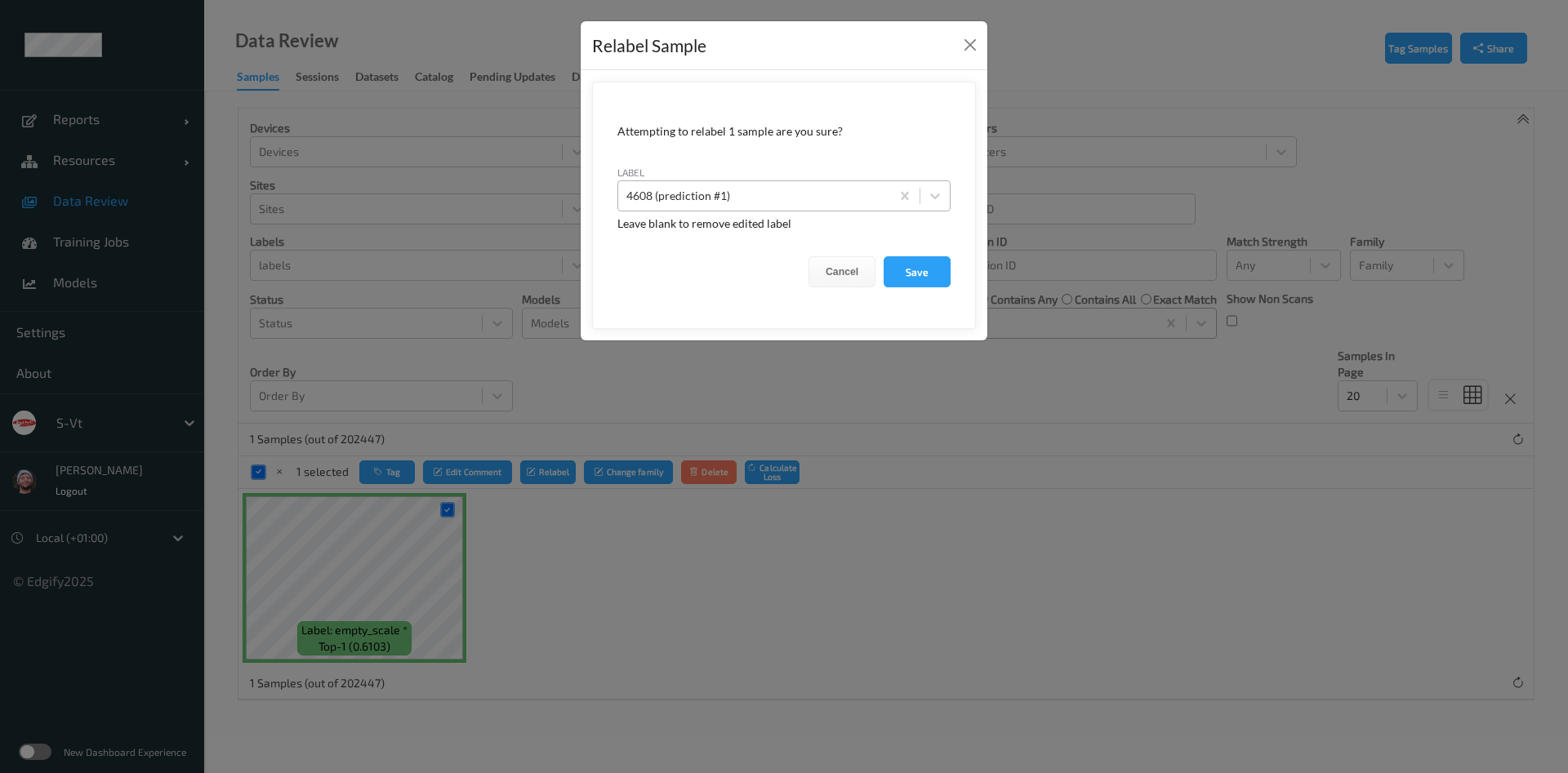
click at [722, 202] on div at bounding box center [754, 196] width 256 height 20
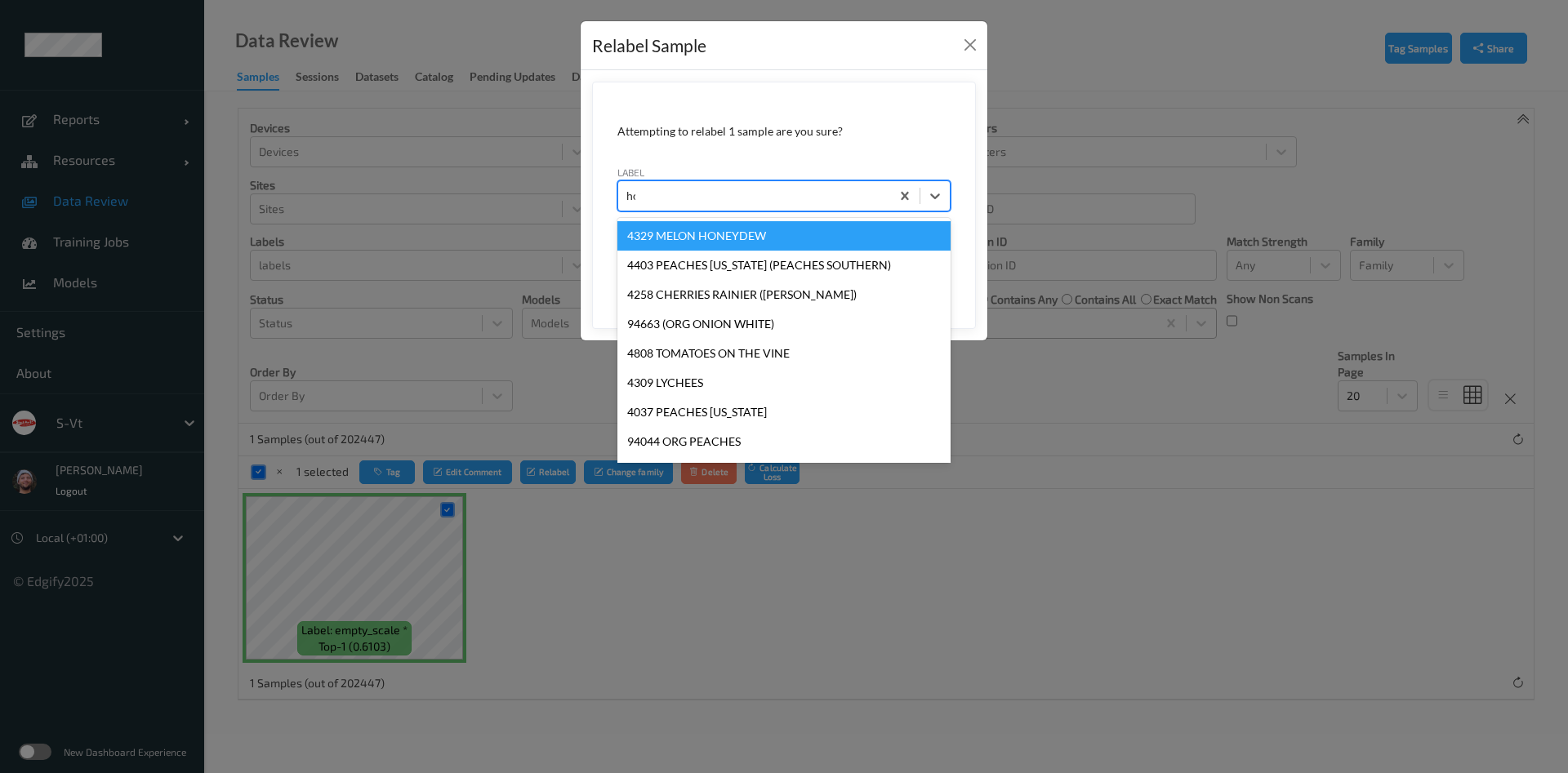
type input "hos"
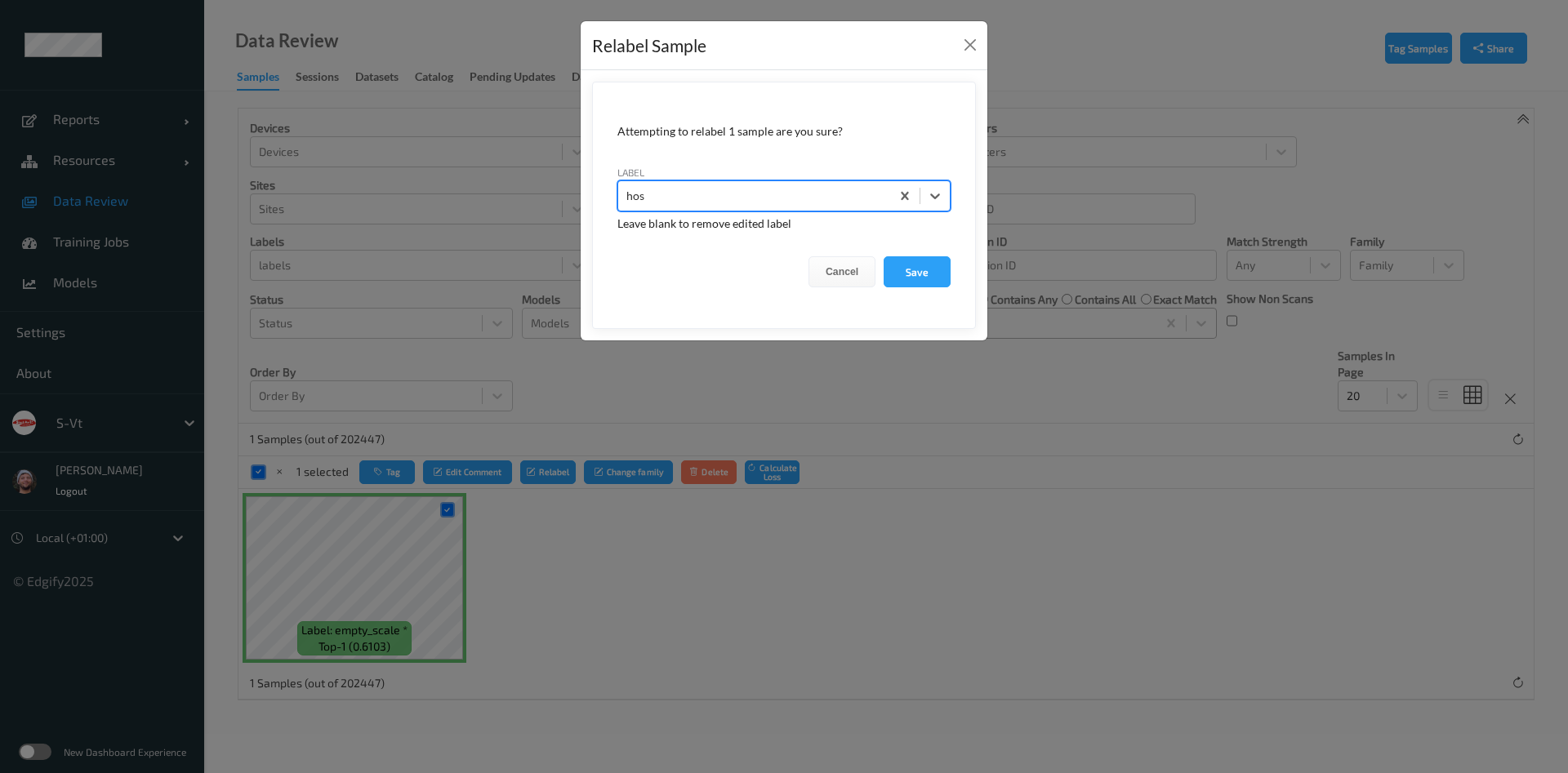
click at [884, 256] on button "Save" at bounding box center [917, 271] width 67 height 31
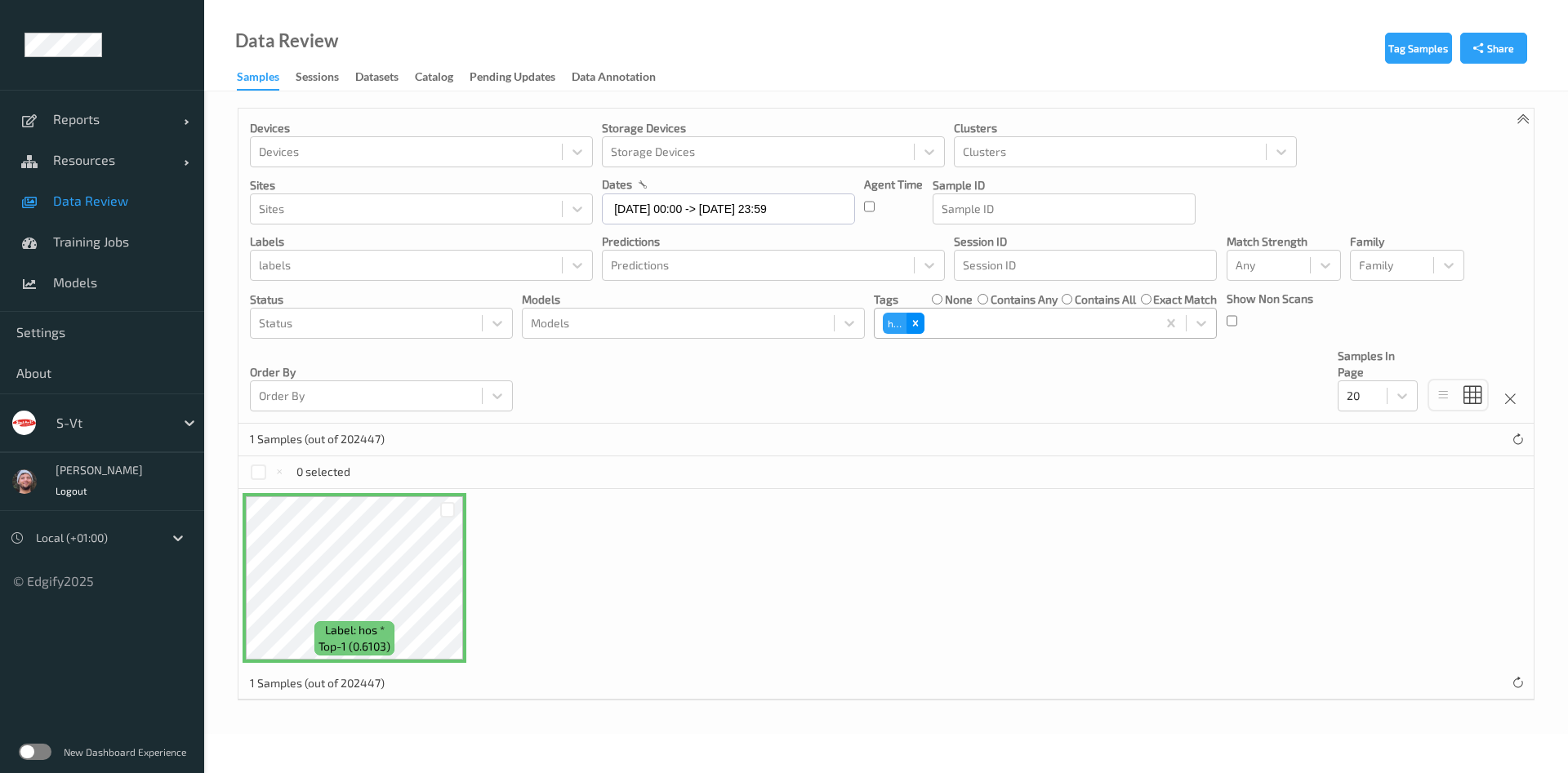
click at [912, 325] on icon "Remove hos" at bounding box center [915, 324] width 12 height 12
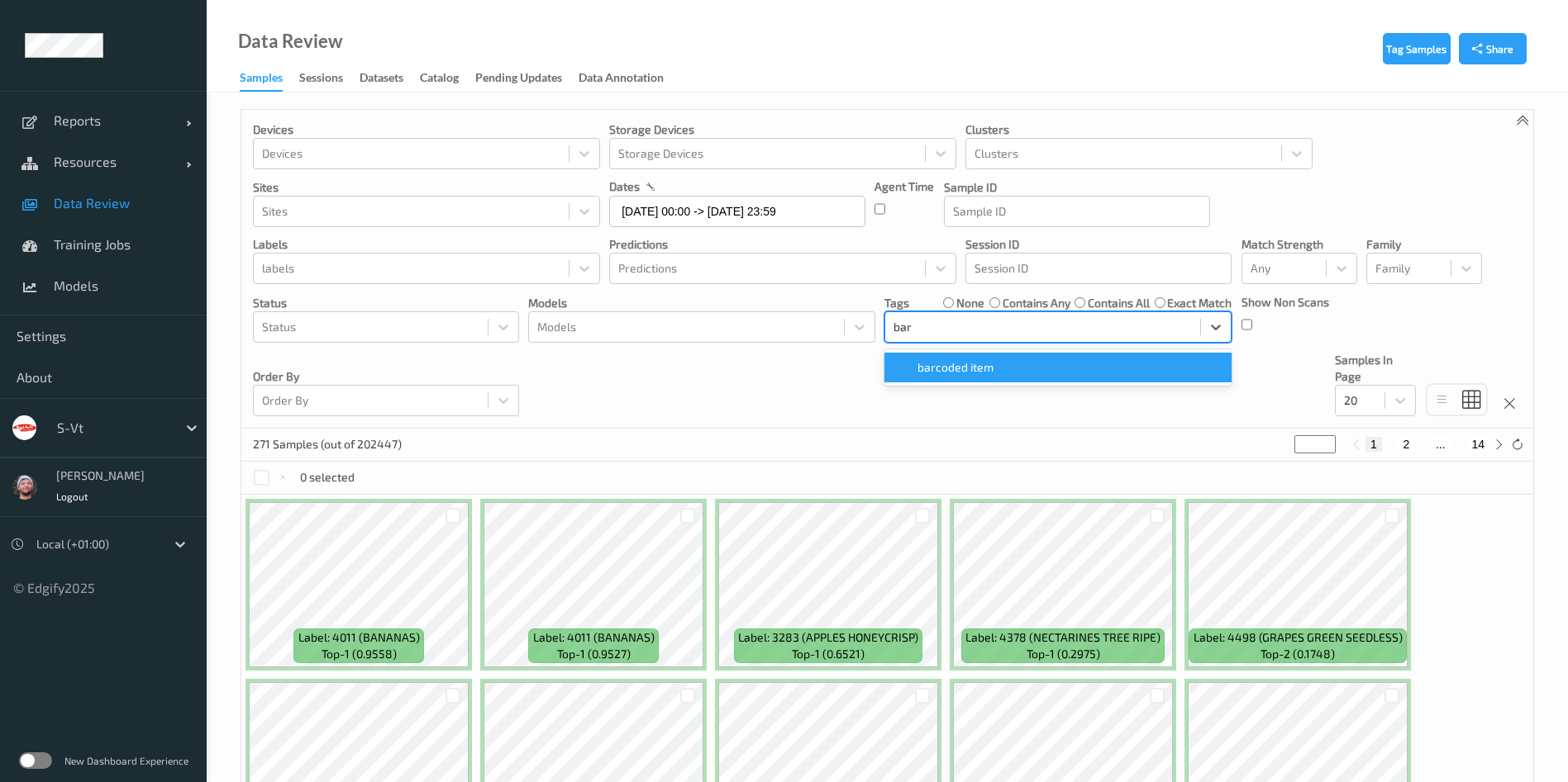
type input "barc"
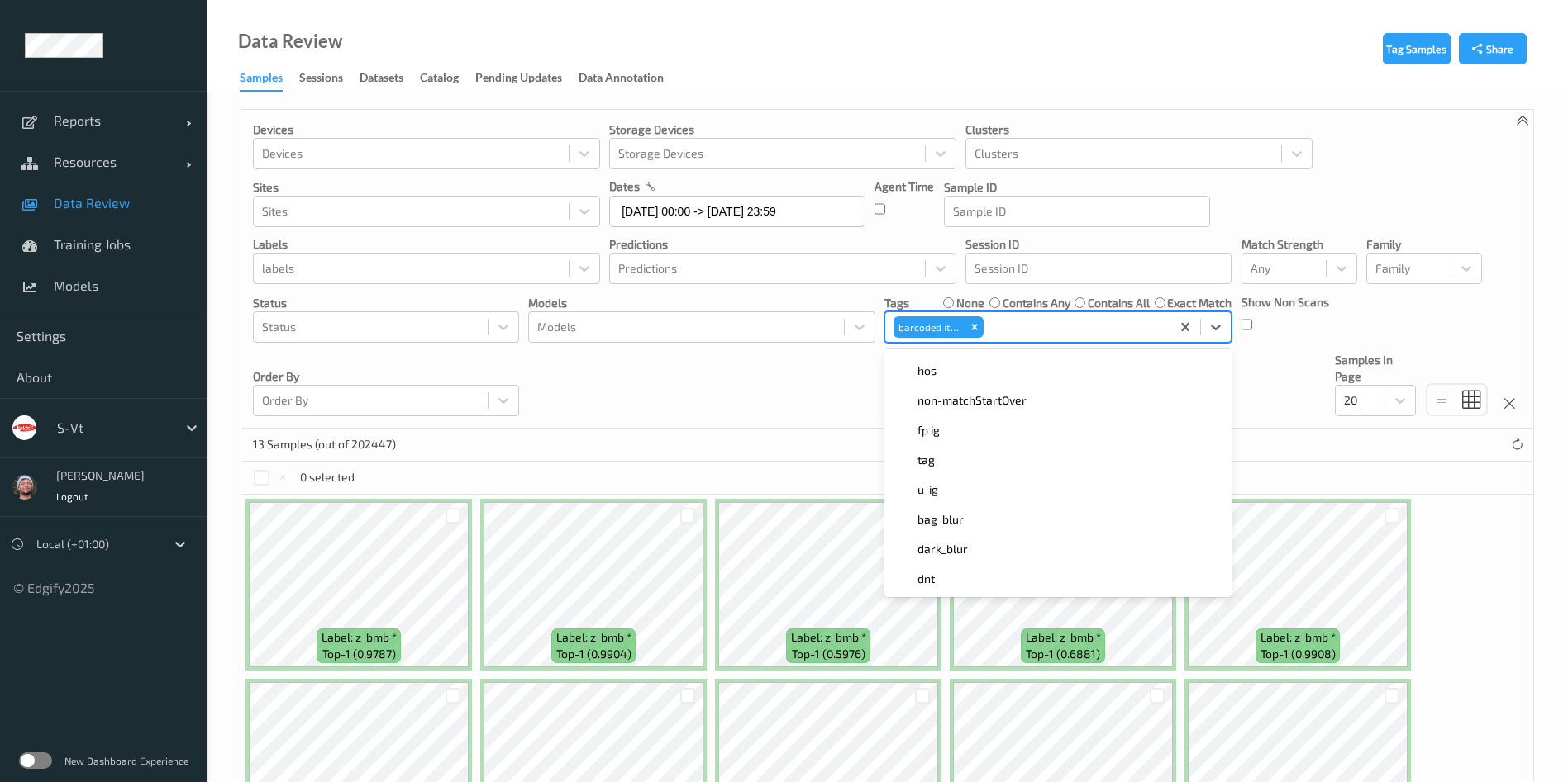
scroll to position [321, 0]
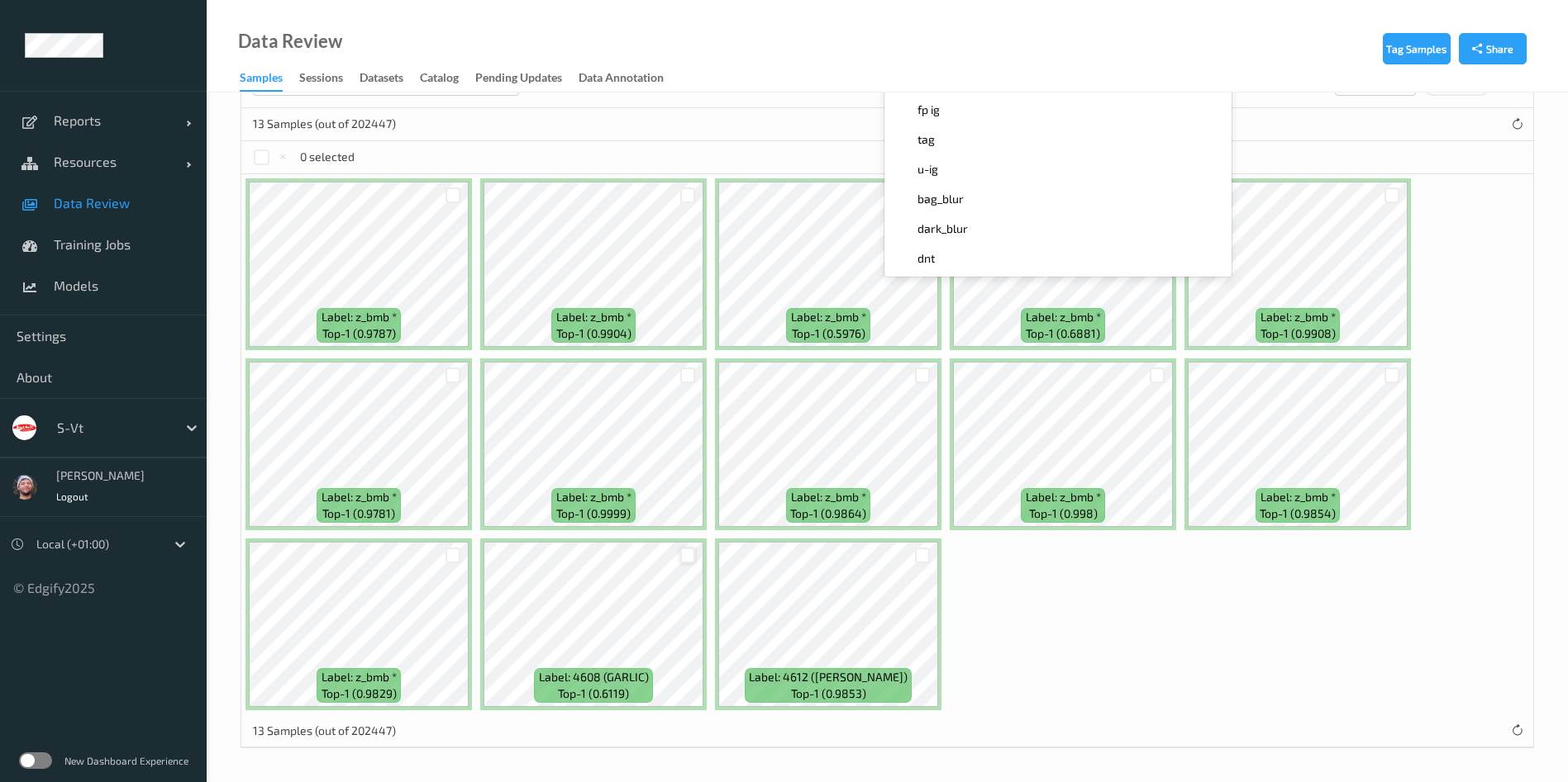
click at [685, 555] on div at bounding box center [688, 556] width 16 height 16
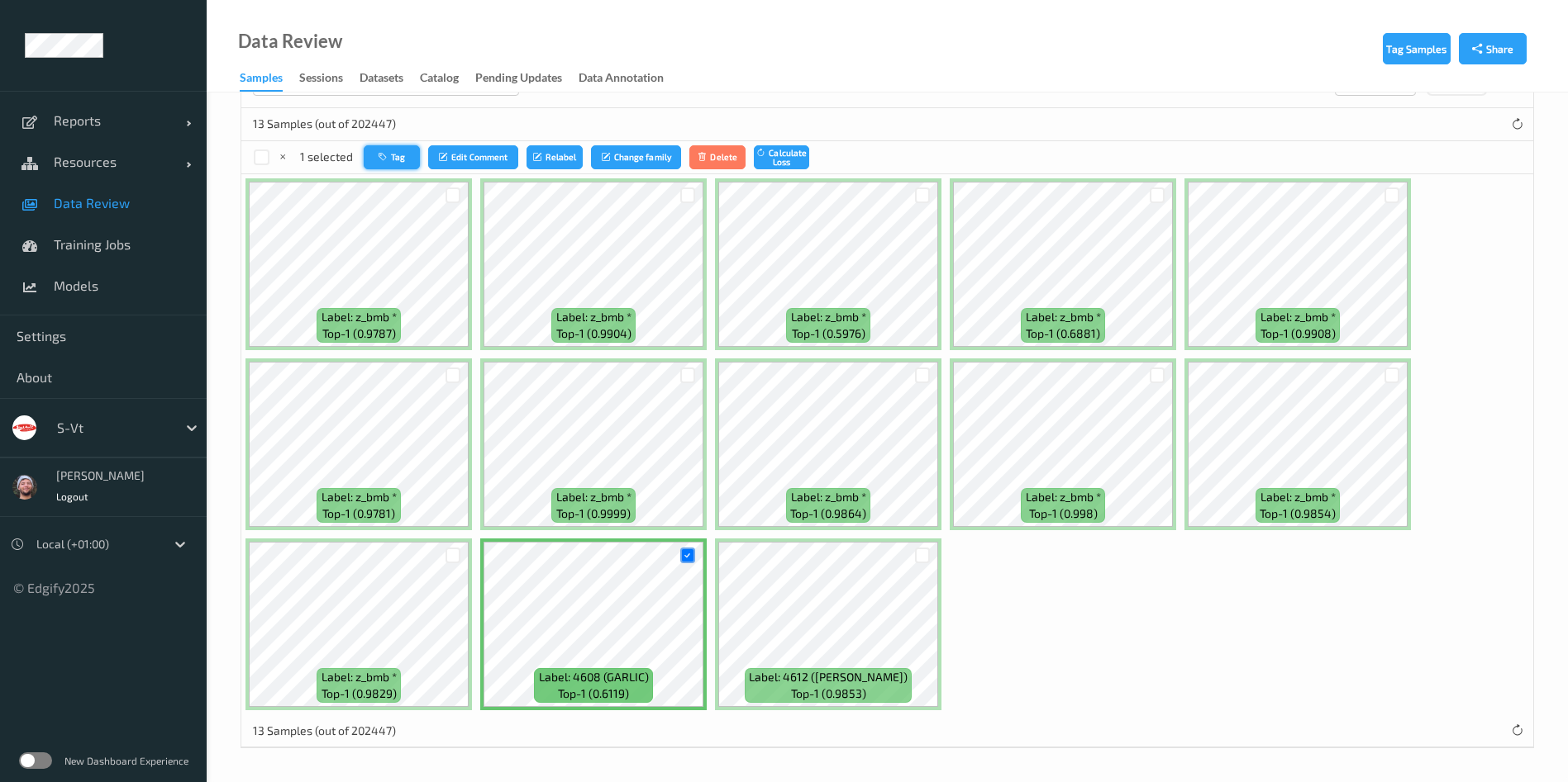
click at [381, 149] on button "Tag" at bounding box center [392, 157] width 56 height 24
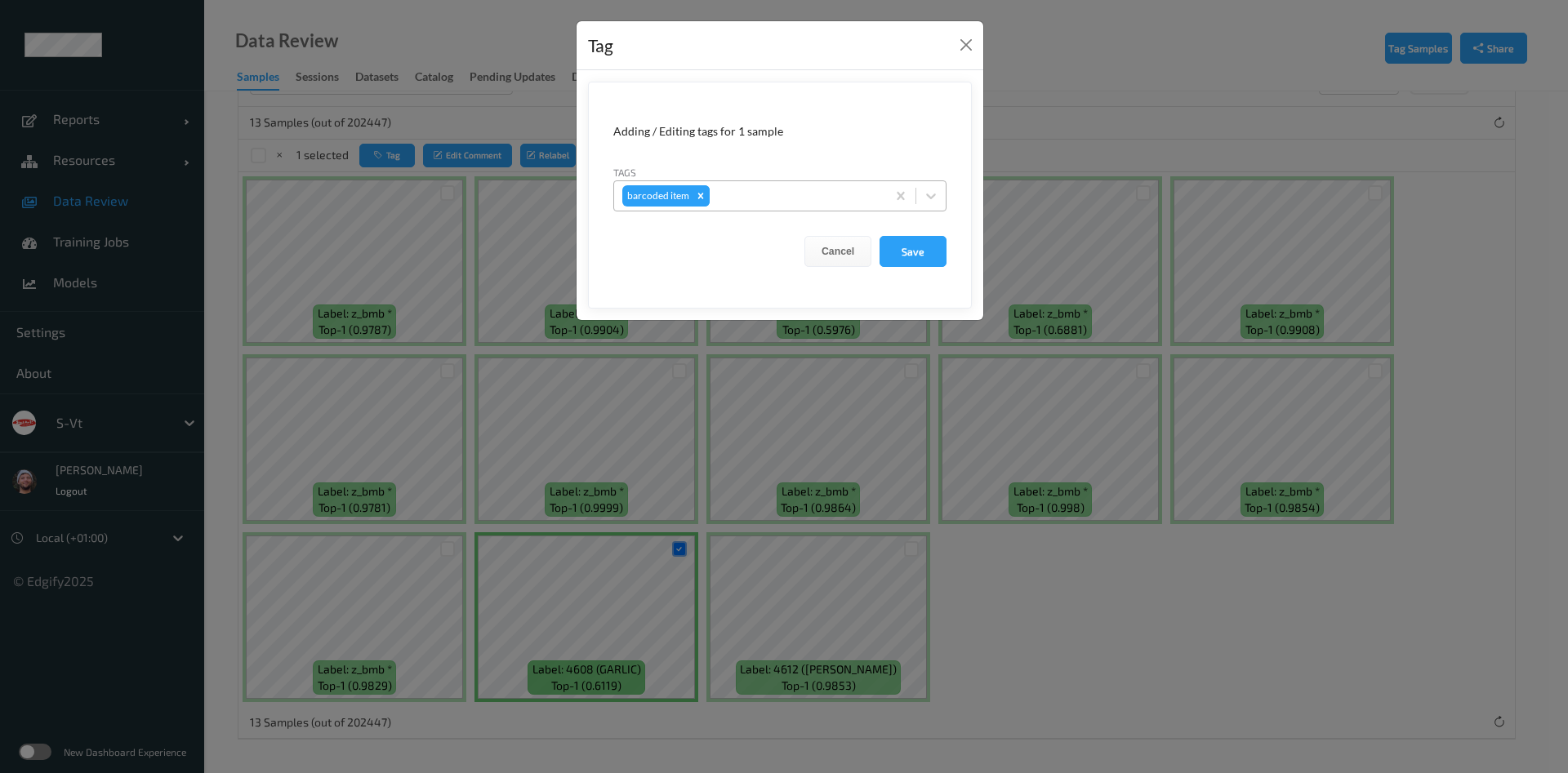
click at [700, 199] on icon "Remove barcoded item" at bounding box center [701, 196] width 12 height 12
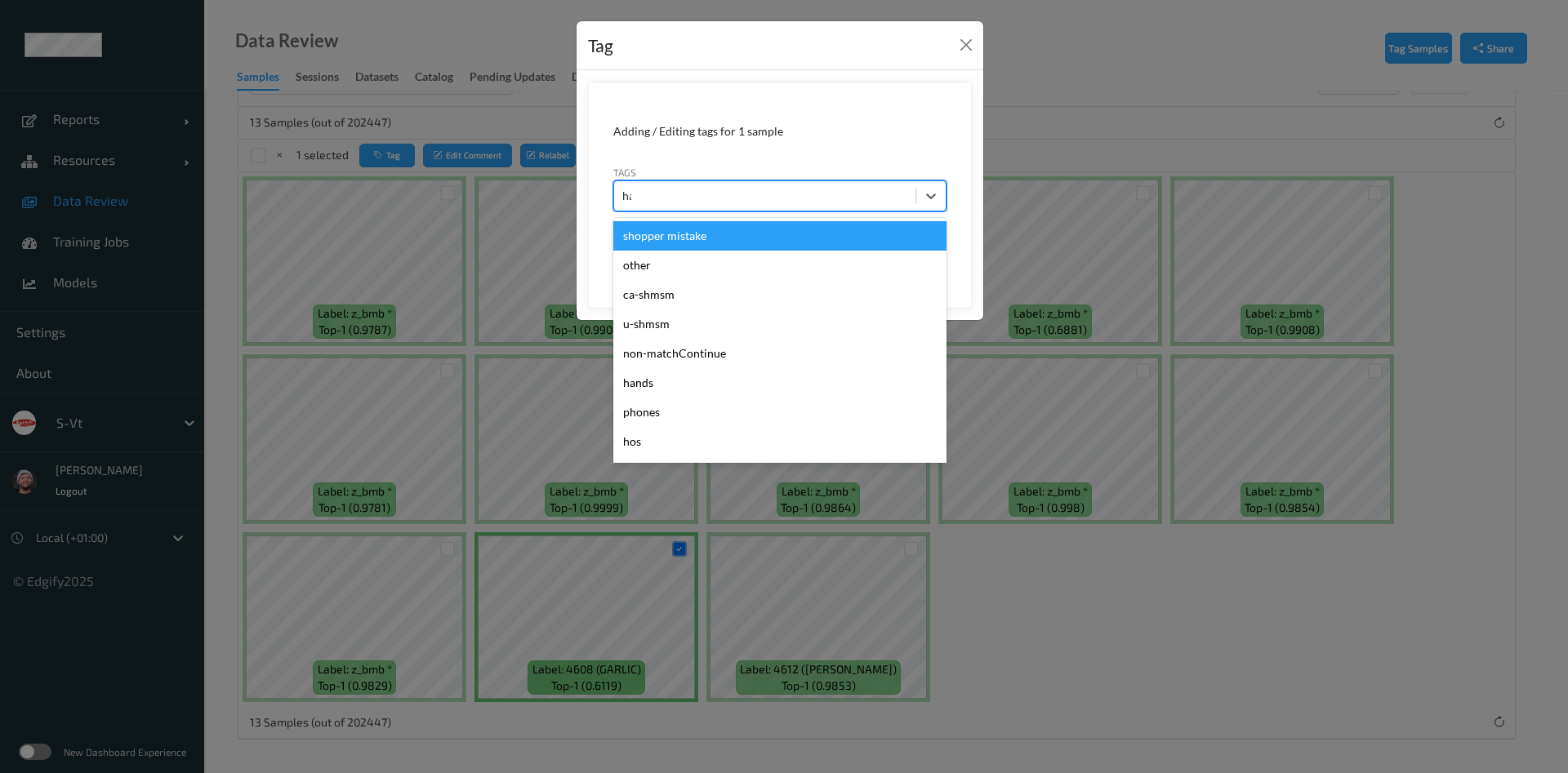
type input "hands"
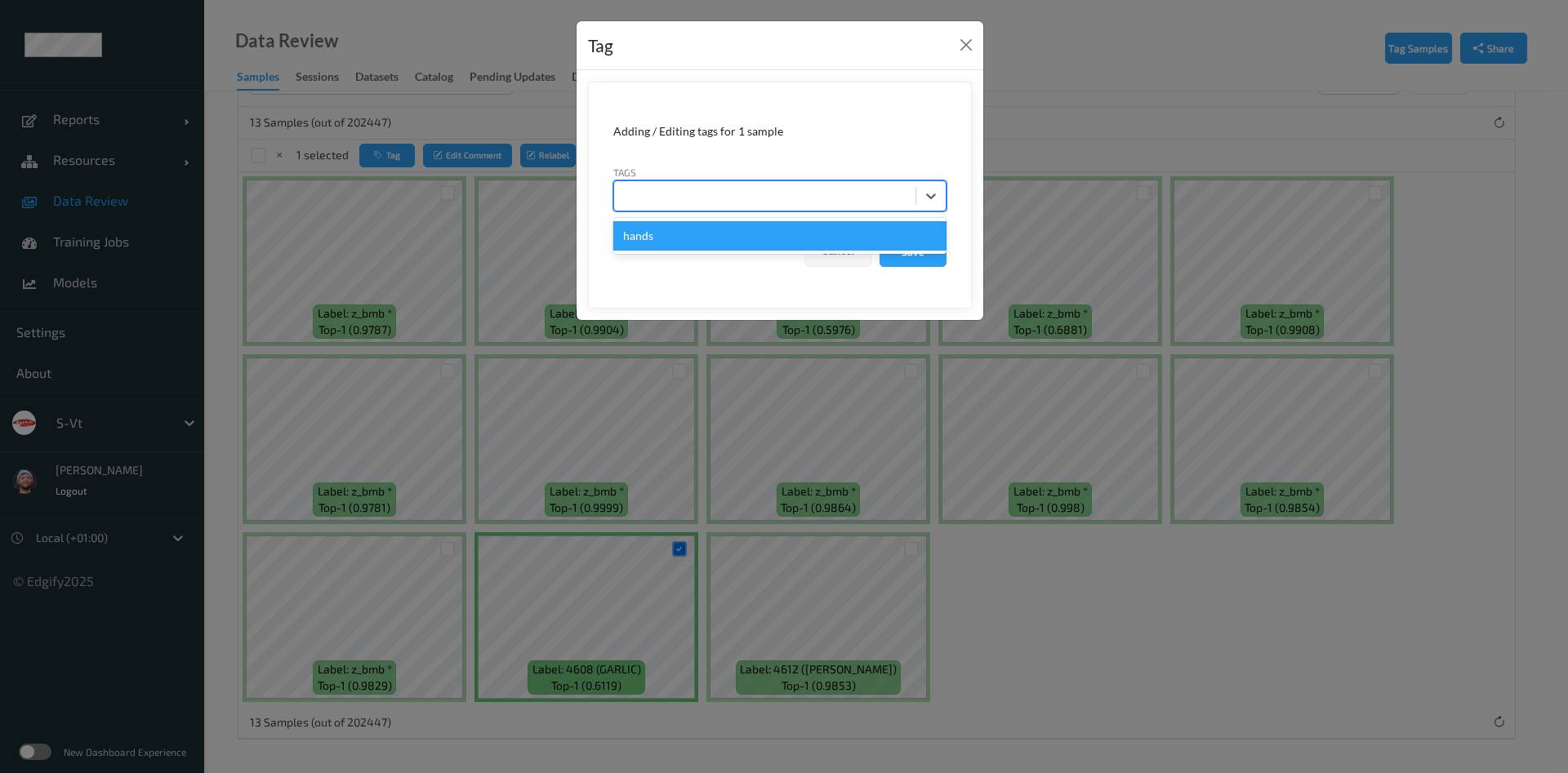
click at [880, 236] on button "Save" at bounding box center [913, 251] width 67 height 31
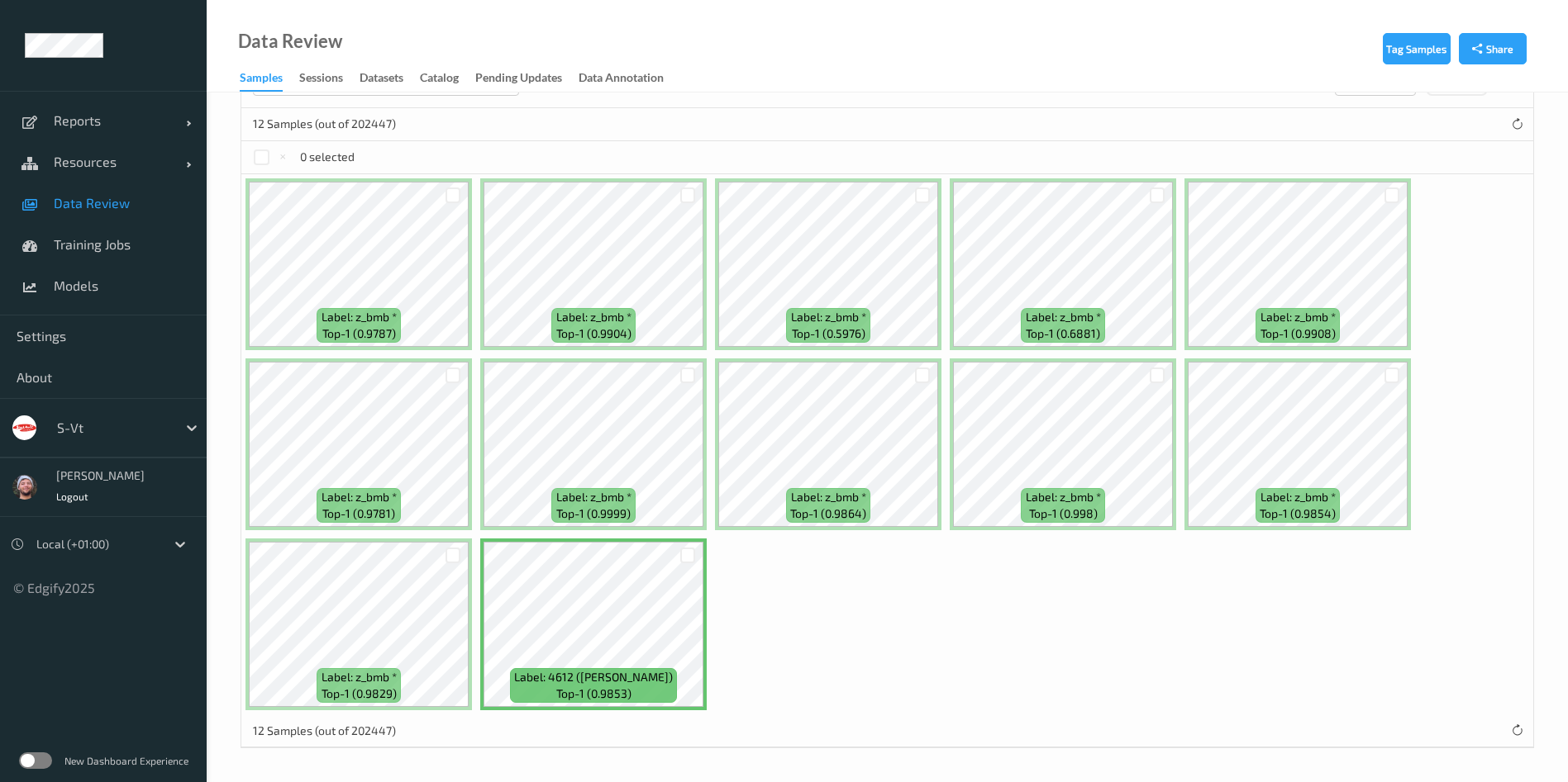
click at [699, 558] on div at bounding box center [687, 556] width 31 height 27
click at [685, 558] on div at bounding box center [688, 556] width 16 height 16
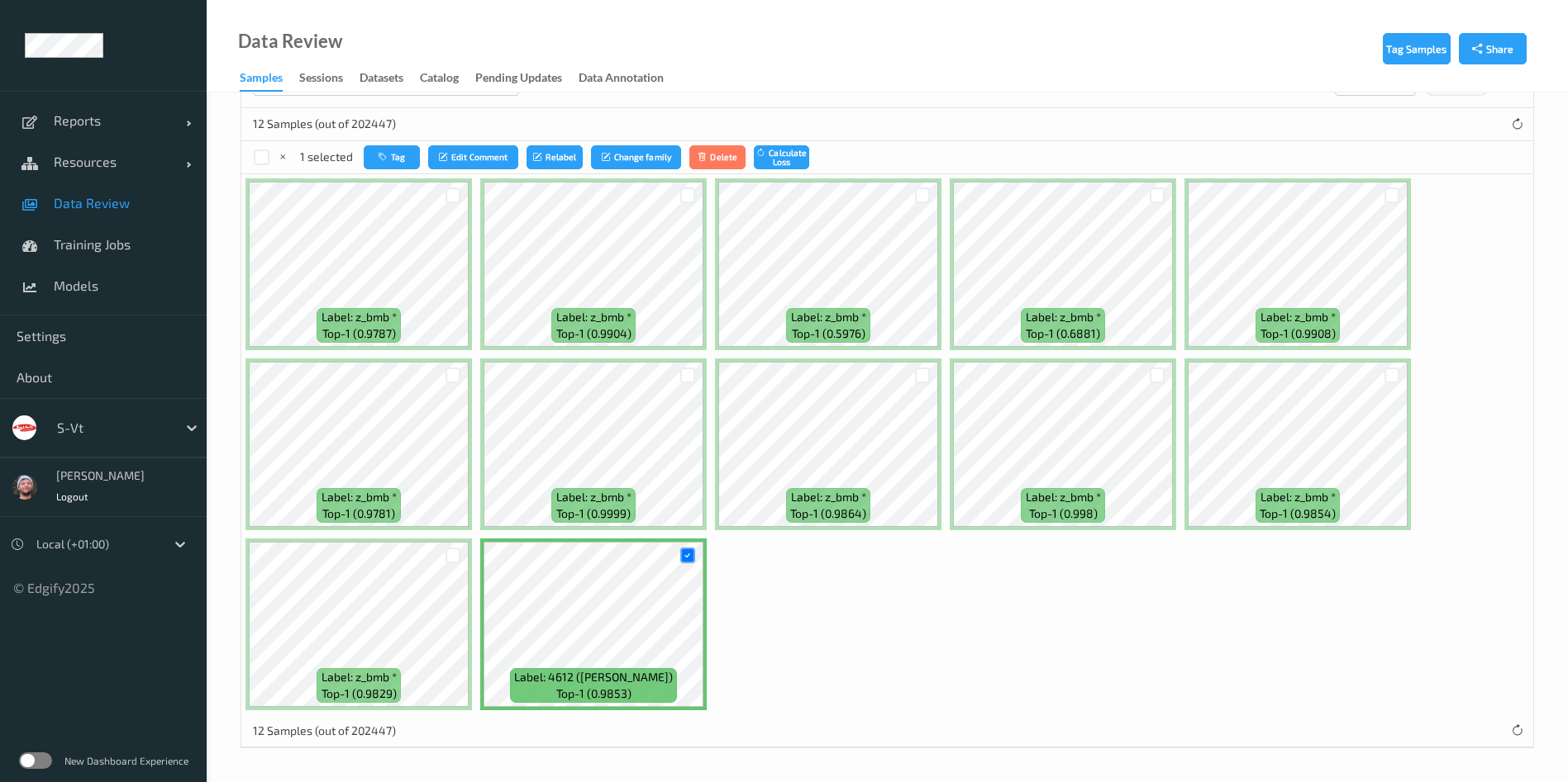
click at [534, 136] on div "12 Samples (out of 202447)" at bounding box center [888, 125] width 1292 height 33
click at [560, 172] on div "1 selected Tag Edit Comment Relabel Change family Delete Calculate Loss" at bounding box center [888, 157] width 1292 height 33
click at [554, 158] on button "Relabel" at bounding box center [554, 157] width 56 height 24
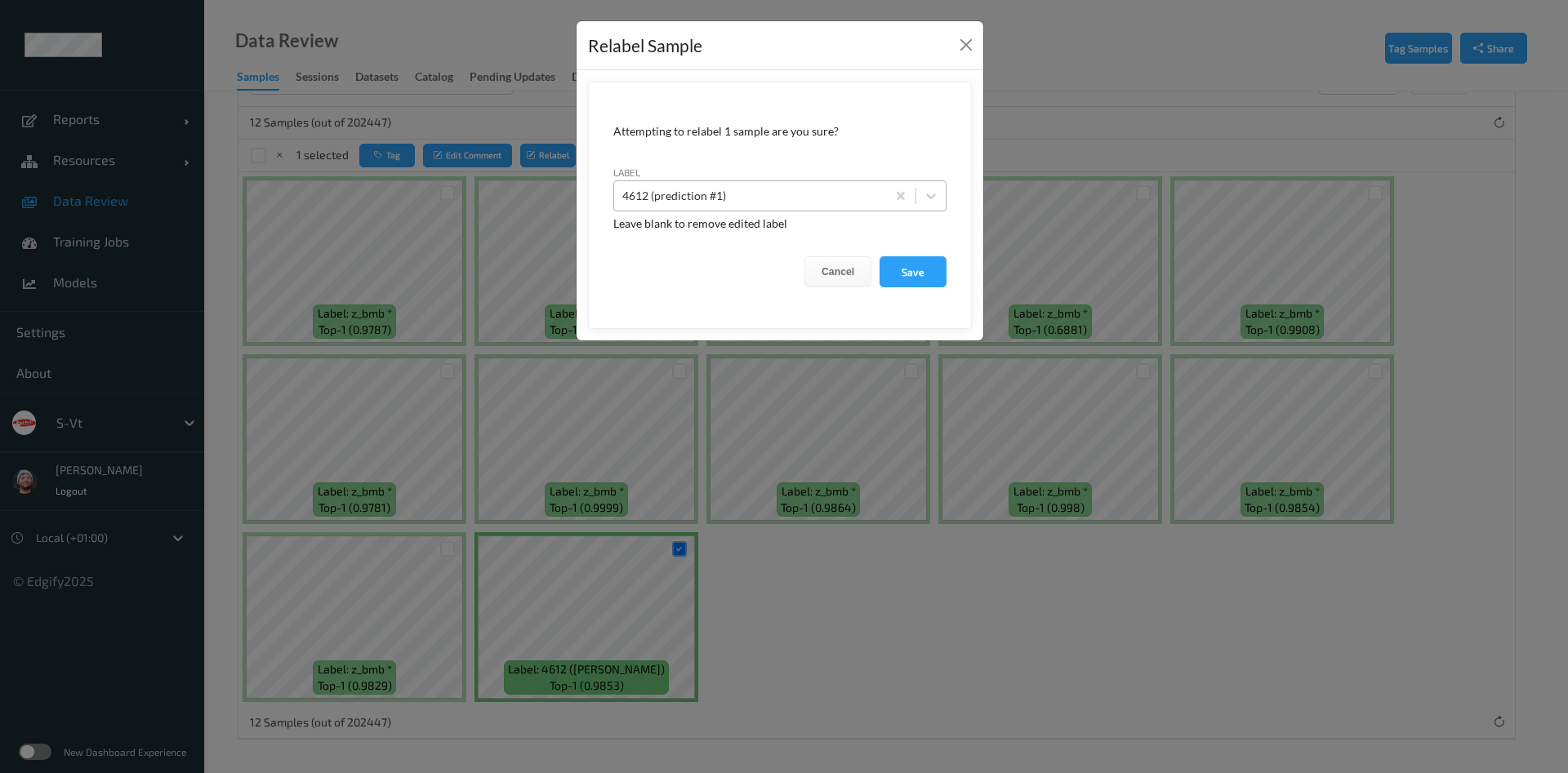
click at [768, 201] on div at bounding box center [750, 196] width 256 height 20
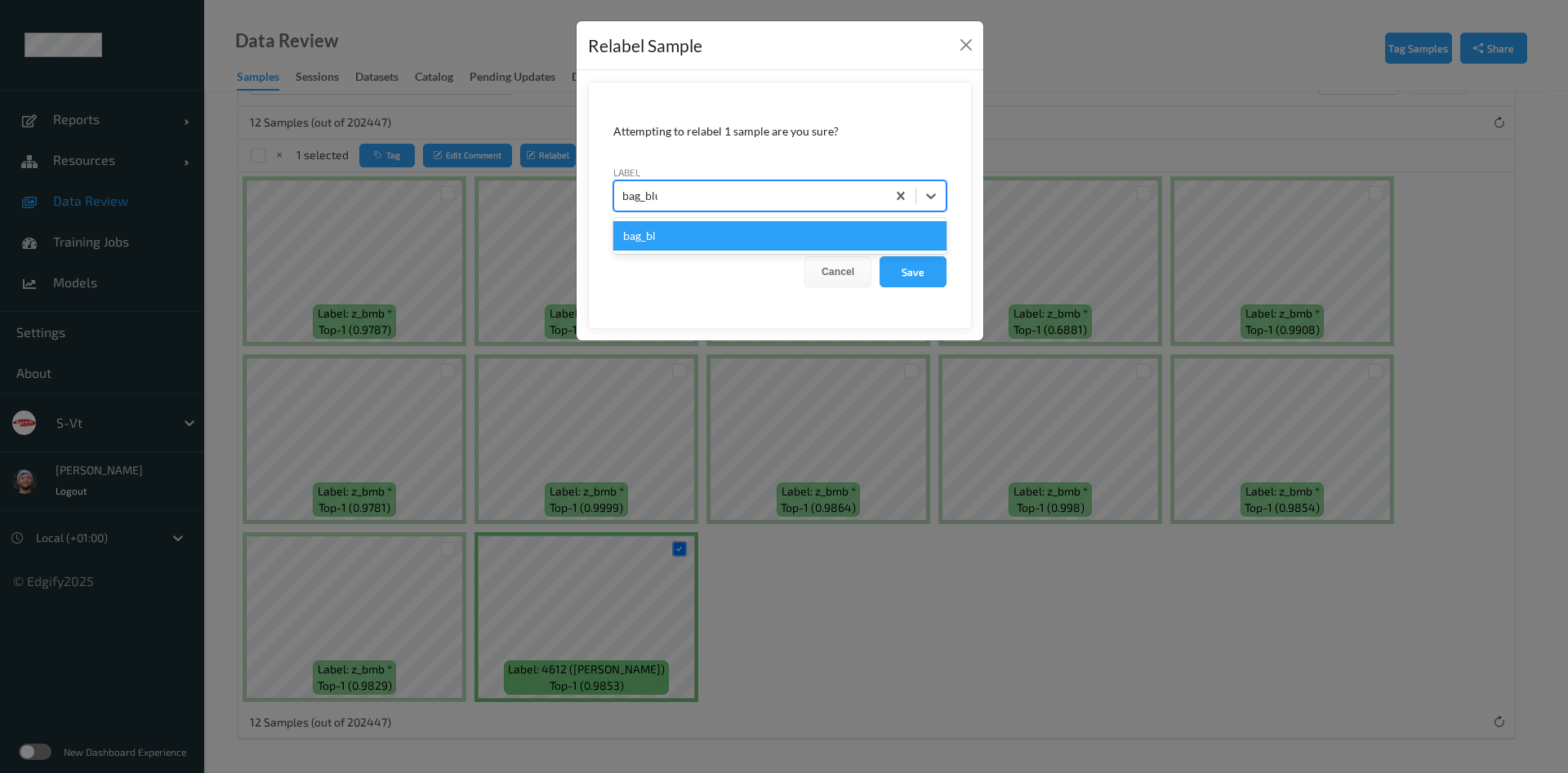
type input "bag_blur"
click at [880, 256] on button "Save" at bounding box center [913, 271] width 67 height 31
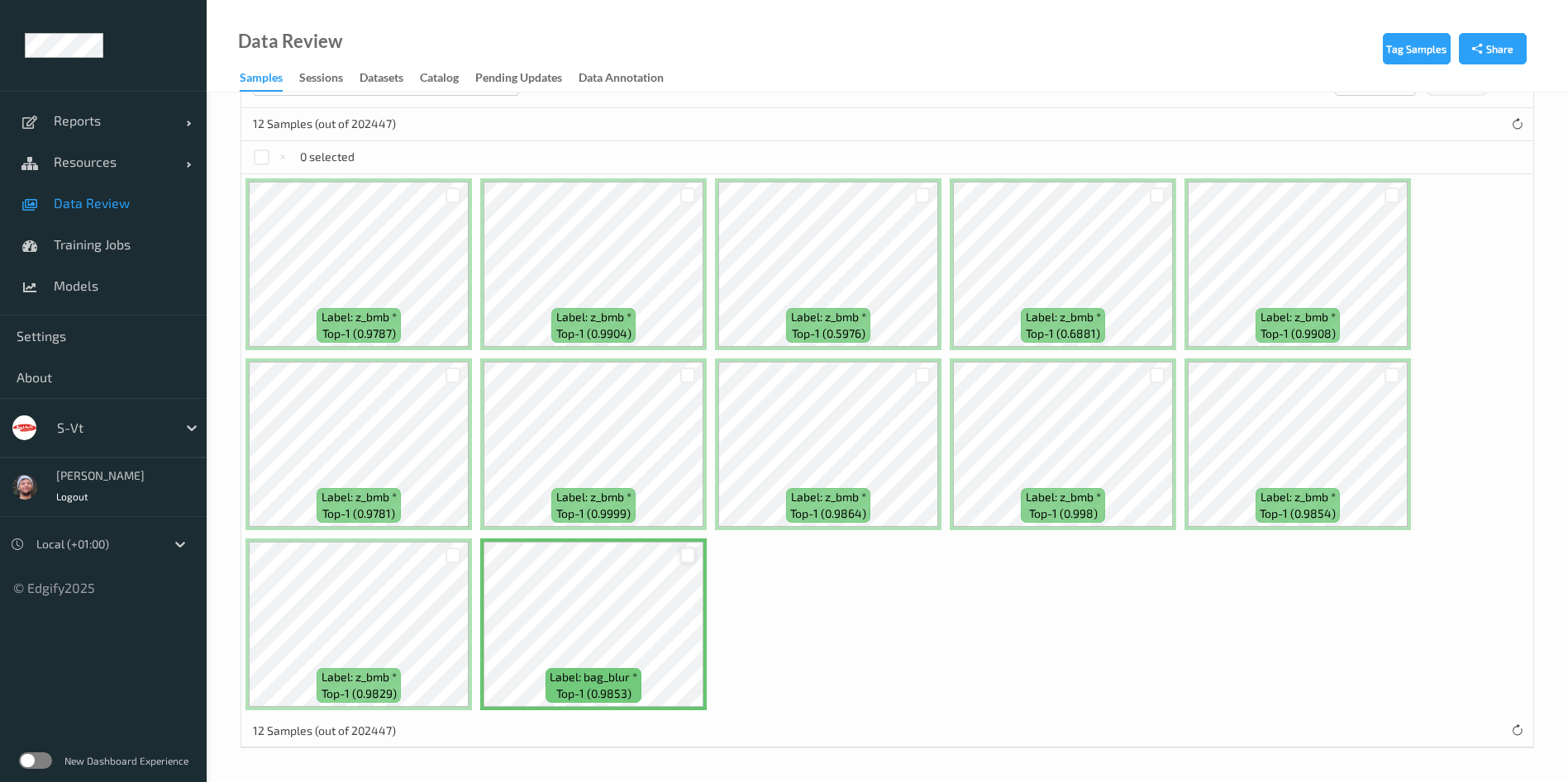
click at [690, 551] on div at bounding box center [688, 556] width 16 height 16
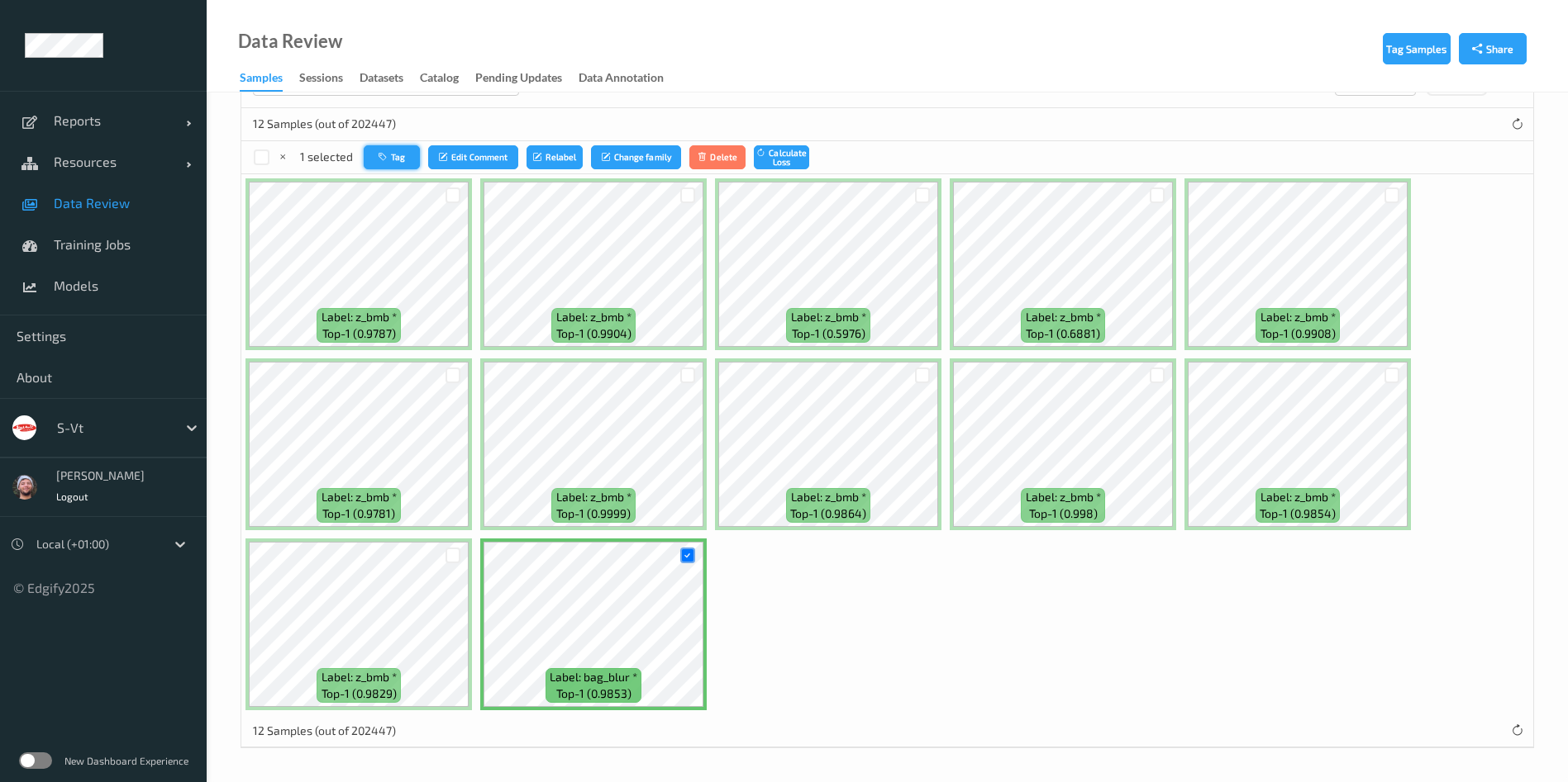
click at [382, 148] on button "Tag" at bounding box center [392, 157] width 56 height 24
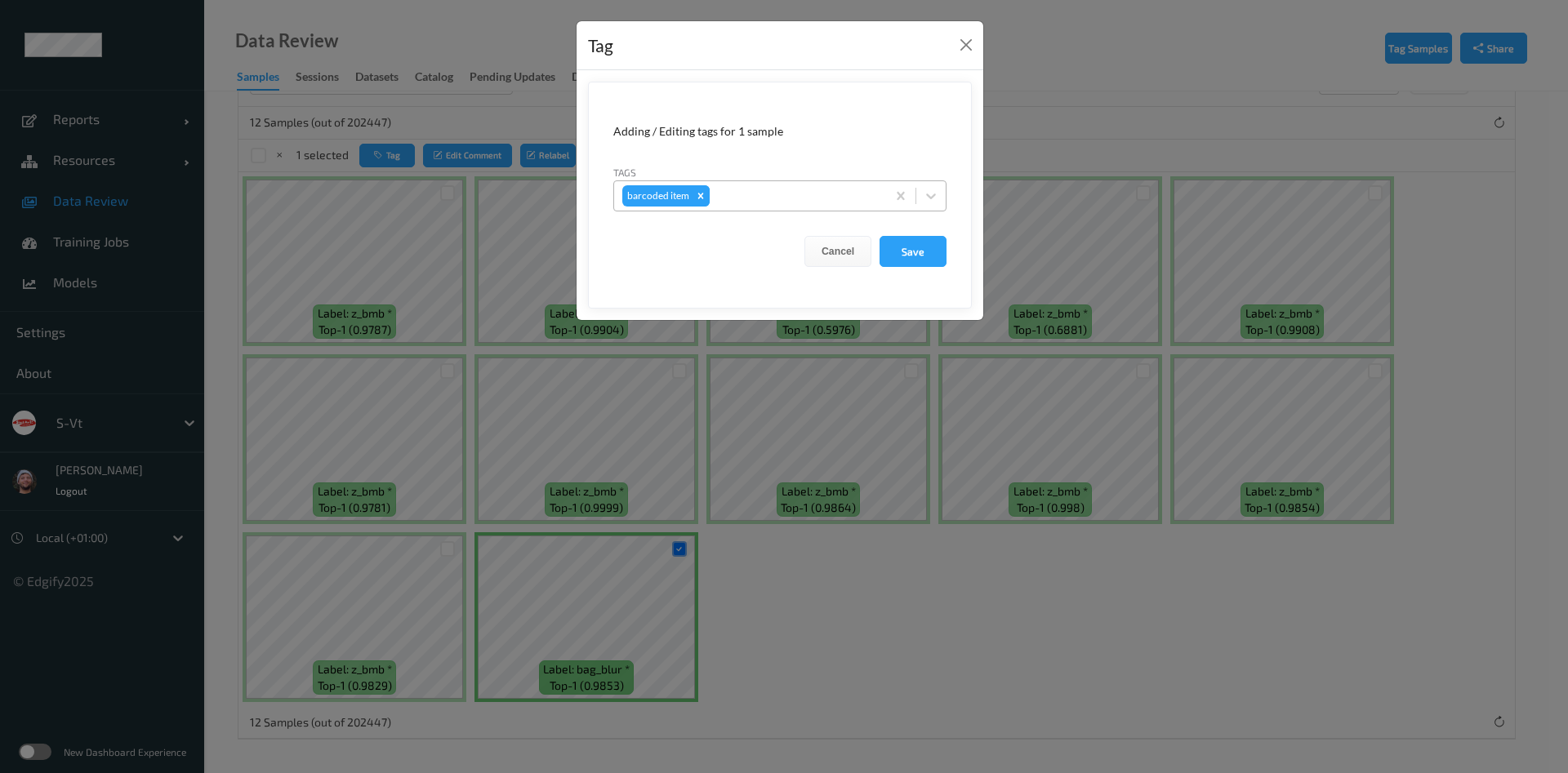
click at [703, 196] on icon "Remove barcoded item" at bounding box center [701, 196] width 12 height 12
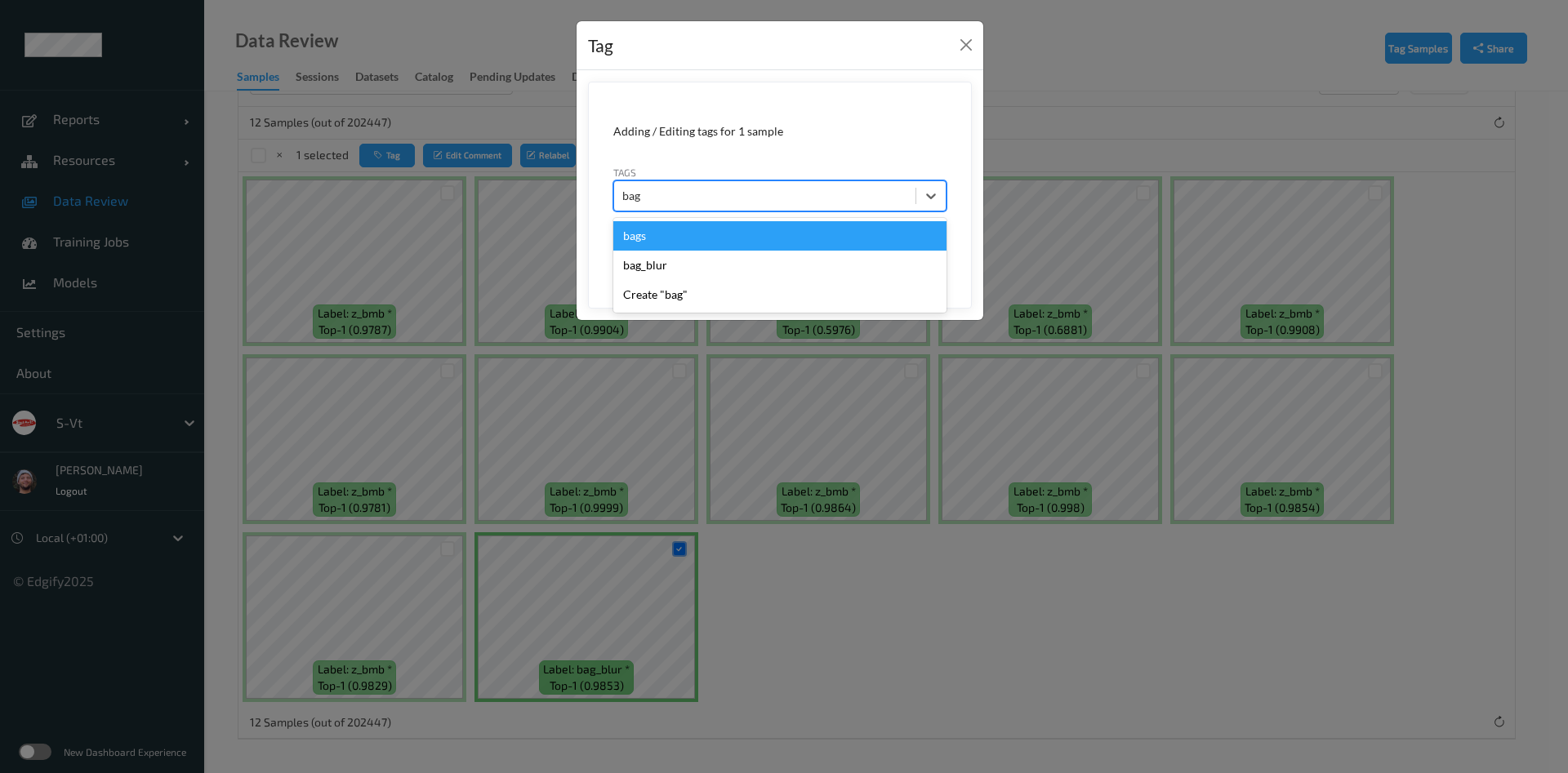
type input "bag_"
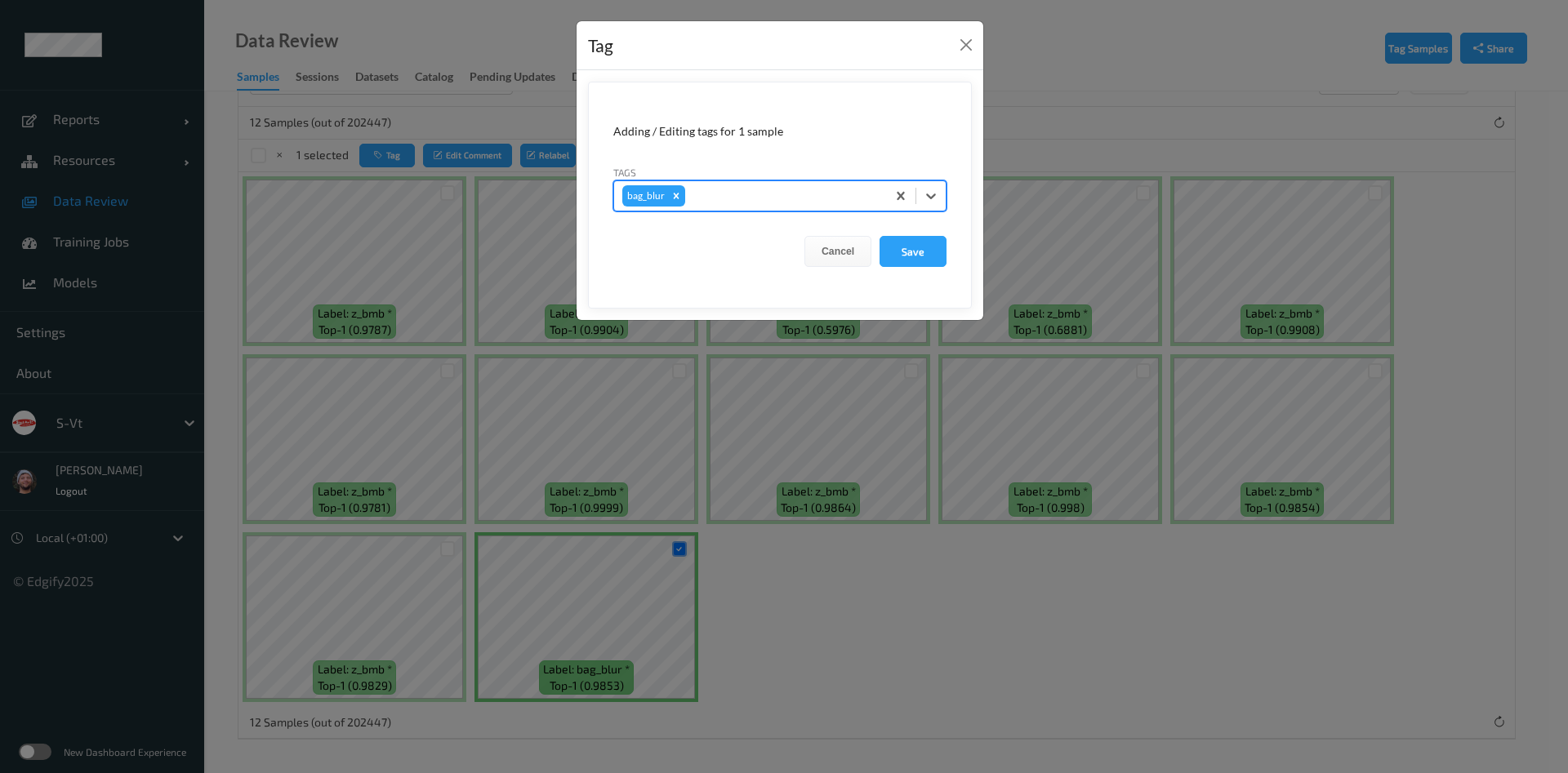
click at [880, 236] on button "Save" at bounding box center [913, 251] width 67 height 31
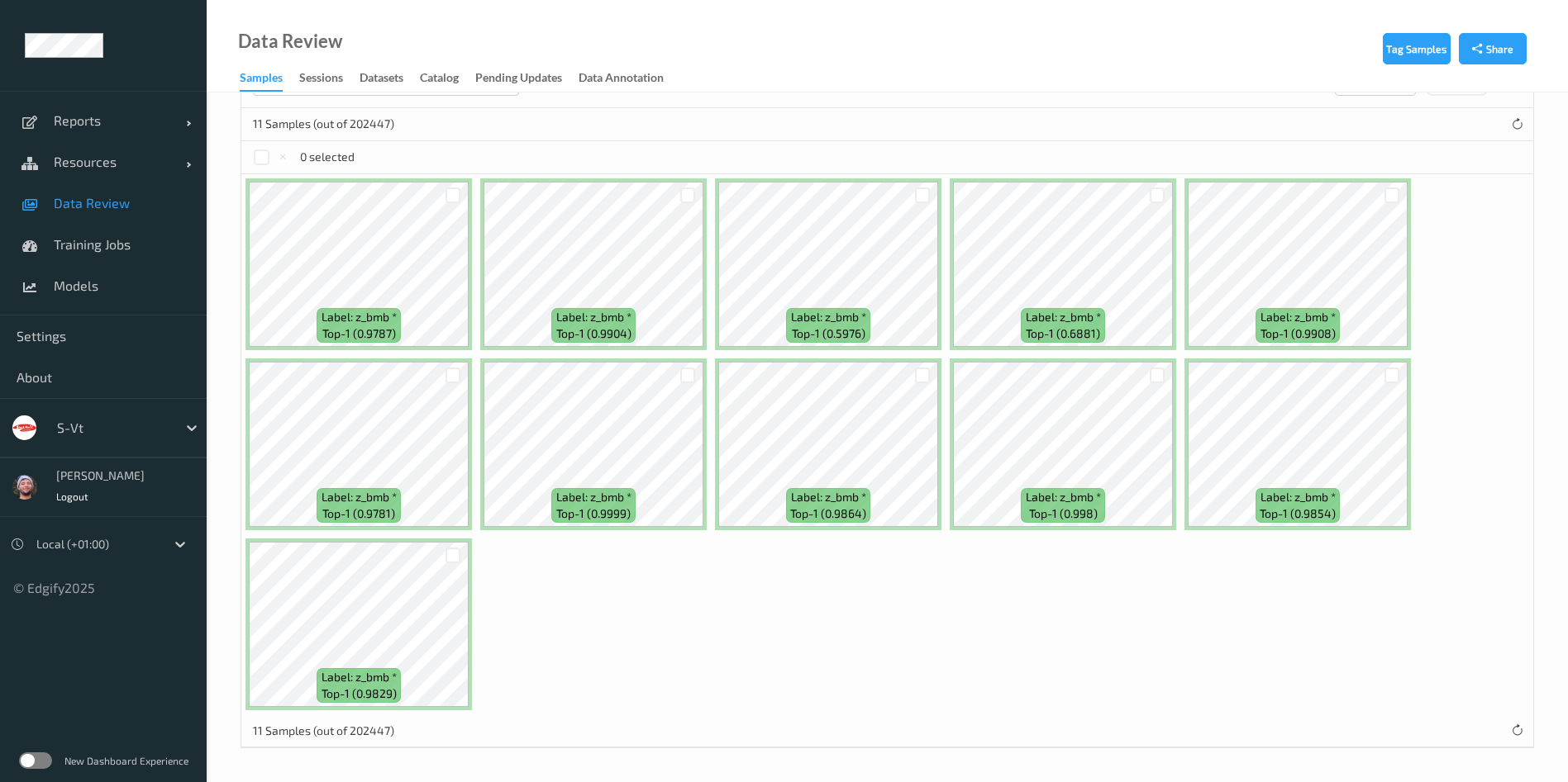
scroll to position [0, 0]
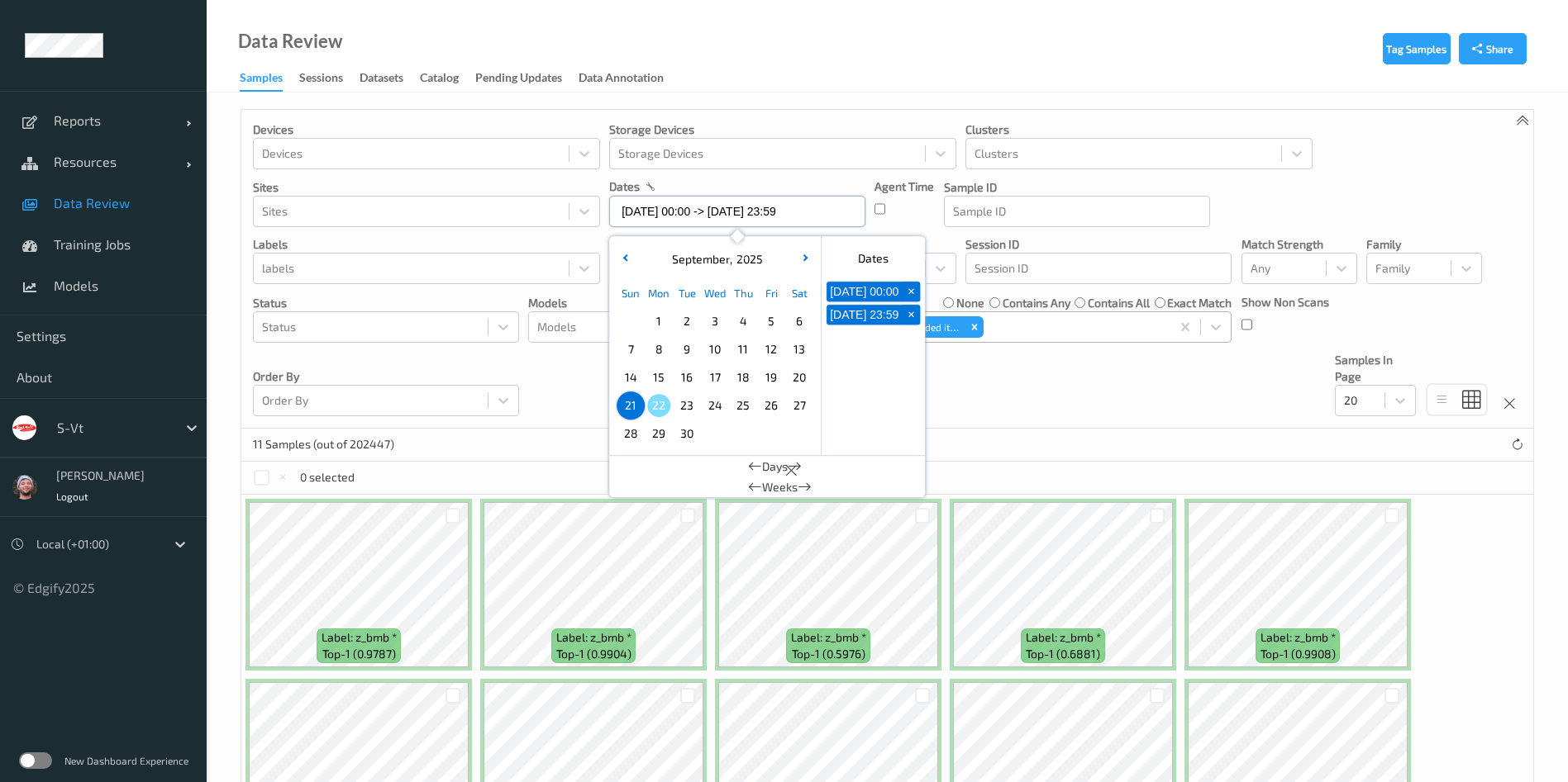
click at [762, 221] on input "[DATE] 00:00 -> [DATE] 23:59" at bounding box center [737, 211] width 256 height 31
click at [804, 376] on span "20" at bounding box center [798, 377] width 23 height 23
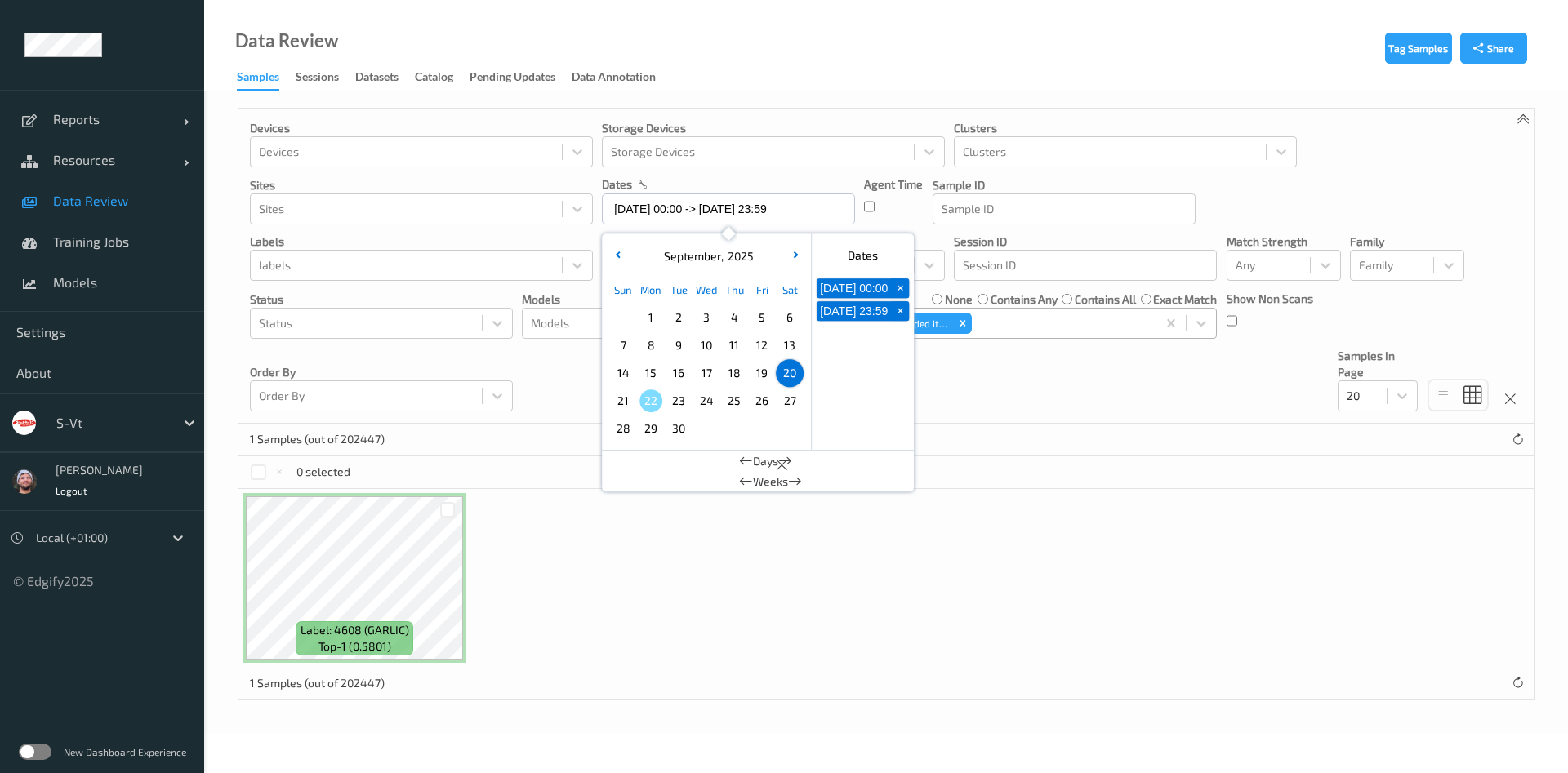
click at [764, 375] on span "19" at bounding box center [762, 373] width 22 height 22
type input "[DATE] 00:00 -> [DATE] 23:59"
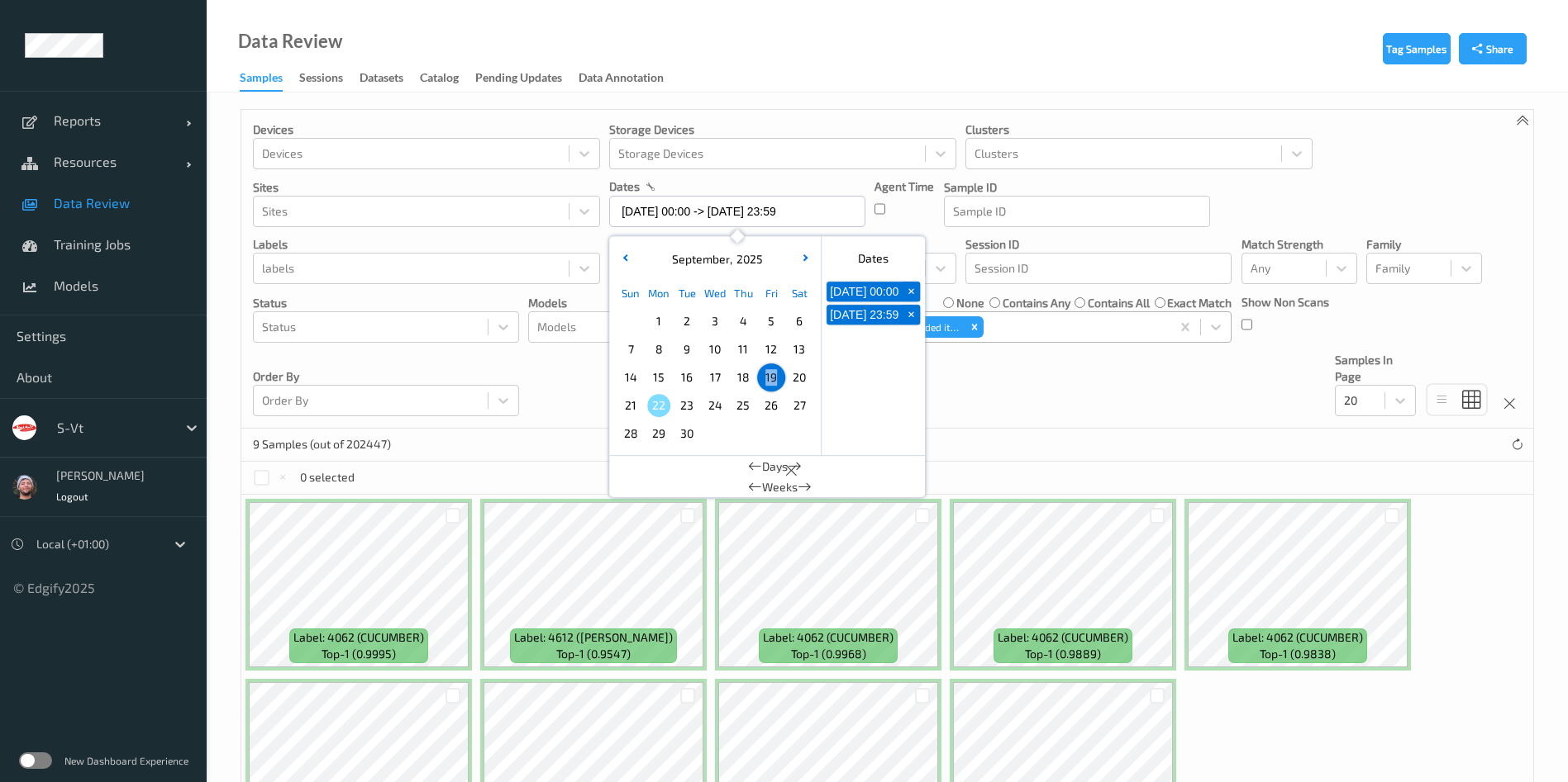
scroll to position [141, 0]
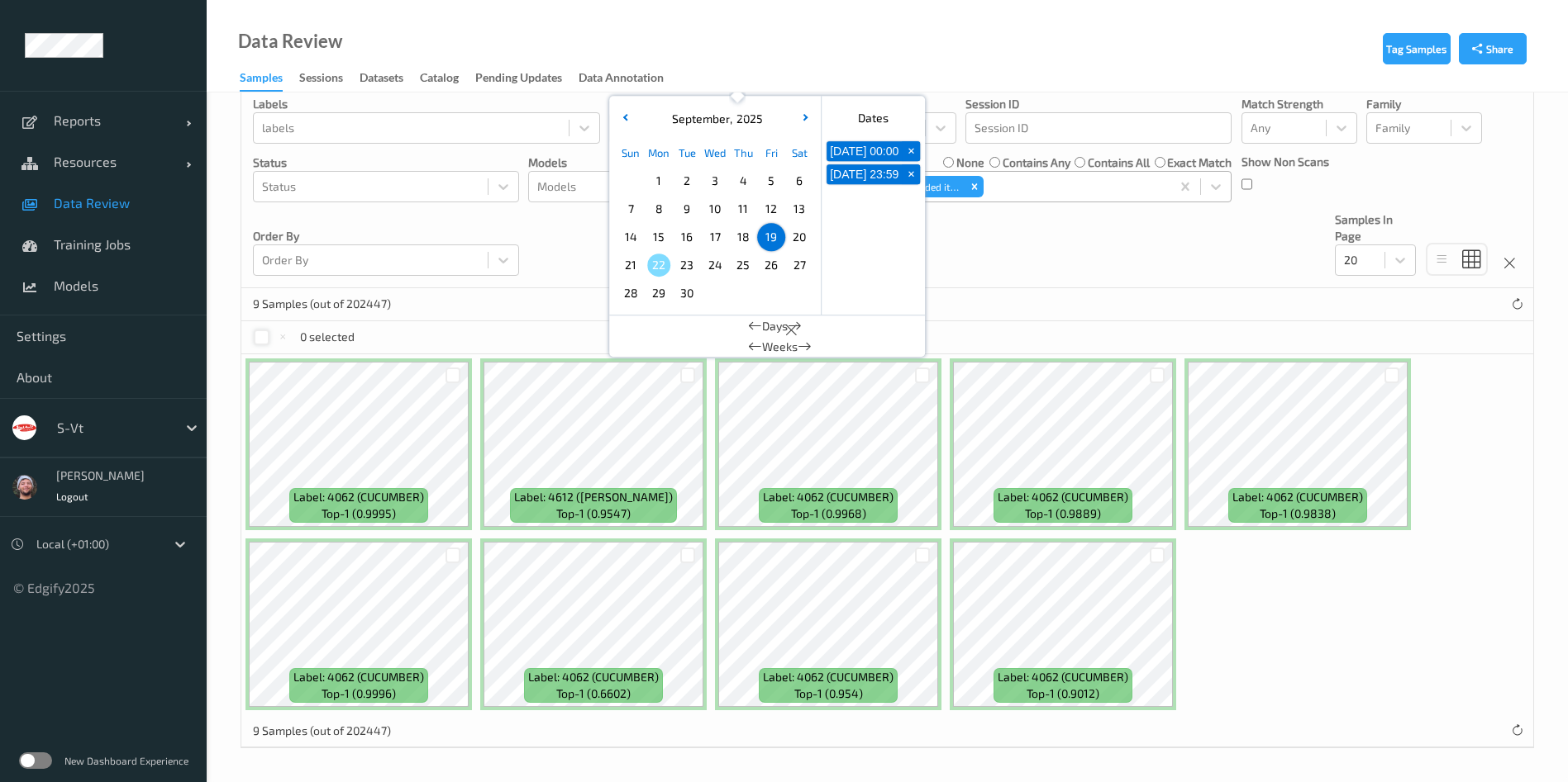
click at [258, 338] on div at bounding box center [261, 338] width 16 height 16
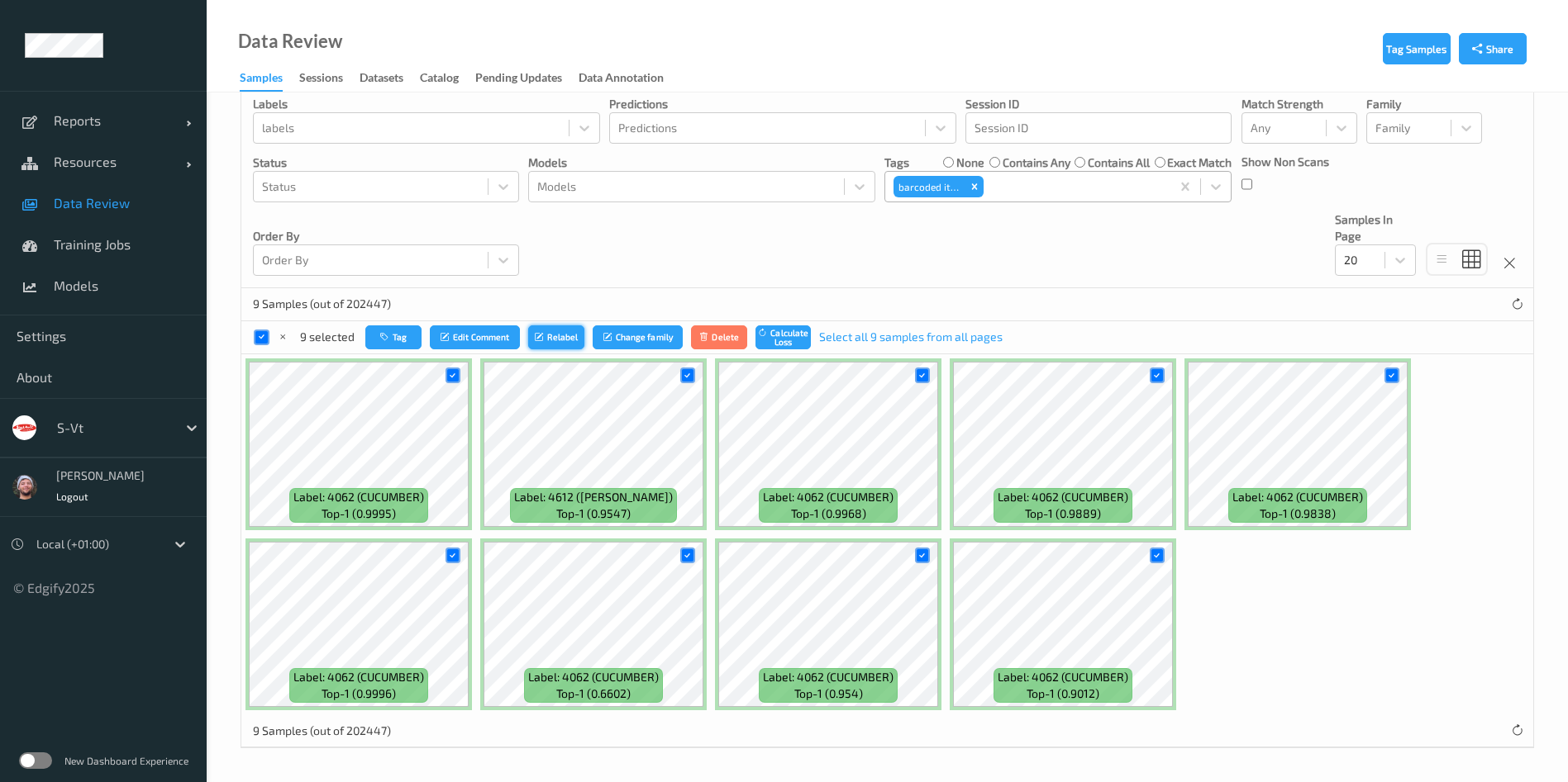
click at [550, 338] on button "Relabel" at bounding box center [556, 338] width 56 height 24
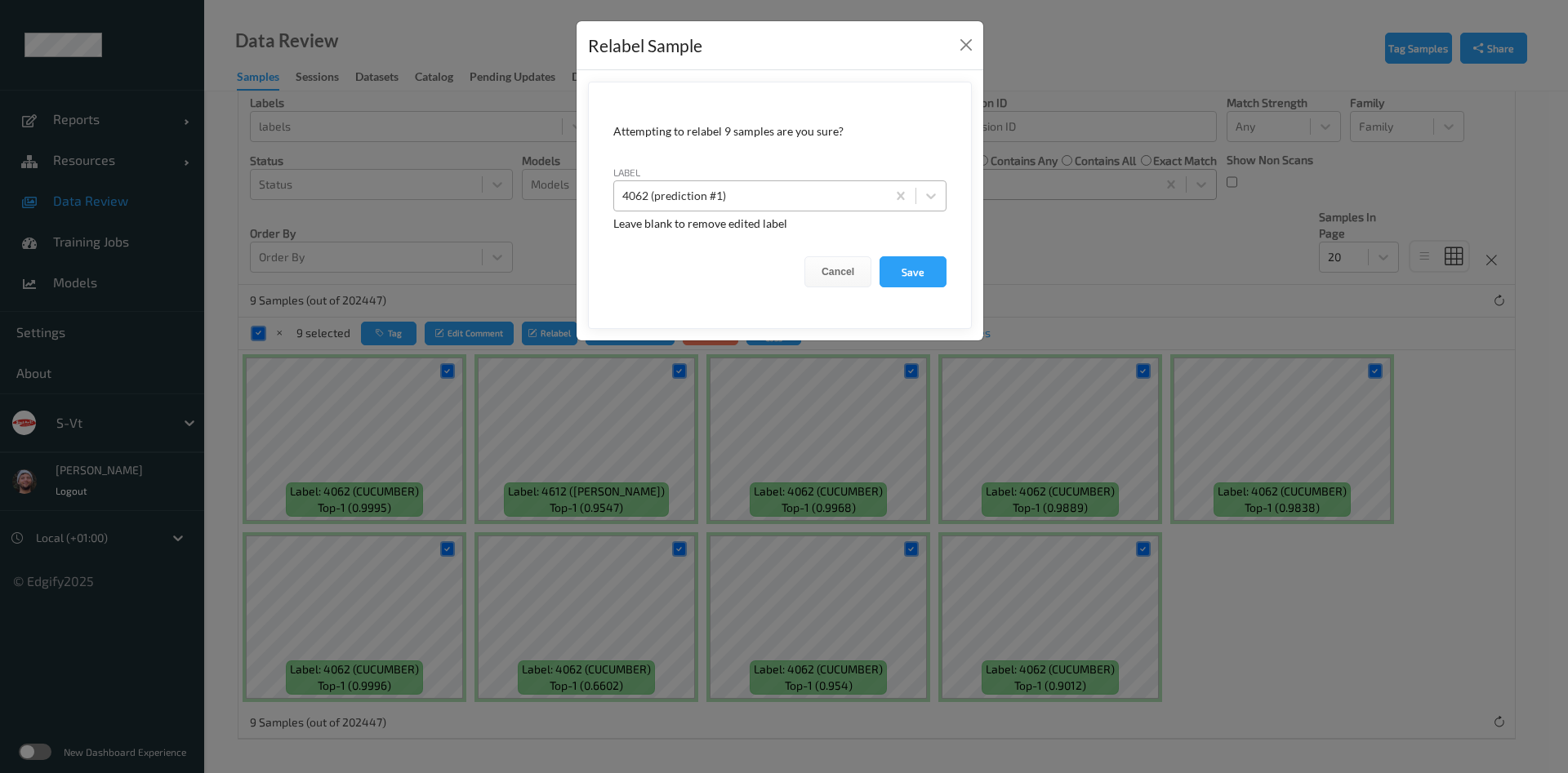
click at [695, 197] on div at bounding box center [750, 196] width 256 height 20
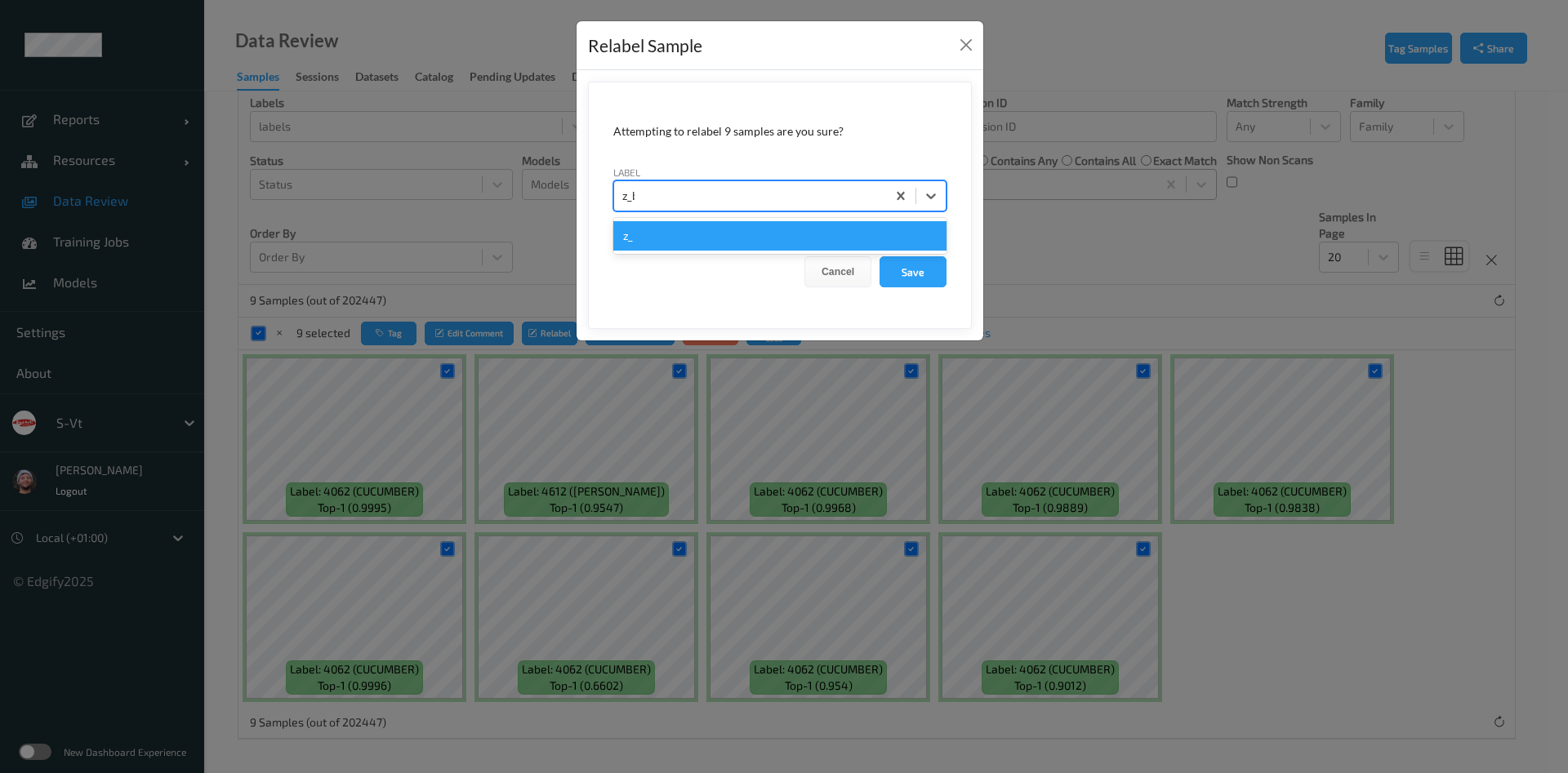
type input "z_bmb"
click at [880, 256] on button "Save" at bounding box center [913, 271] width 67 height 31
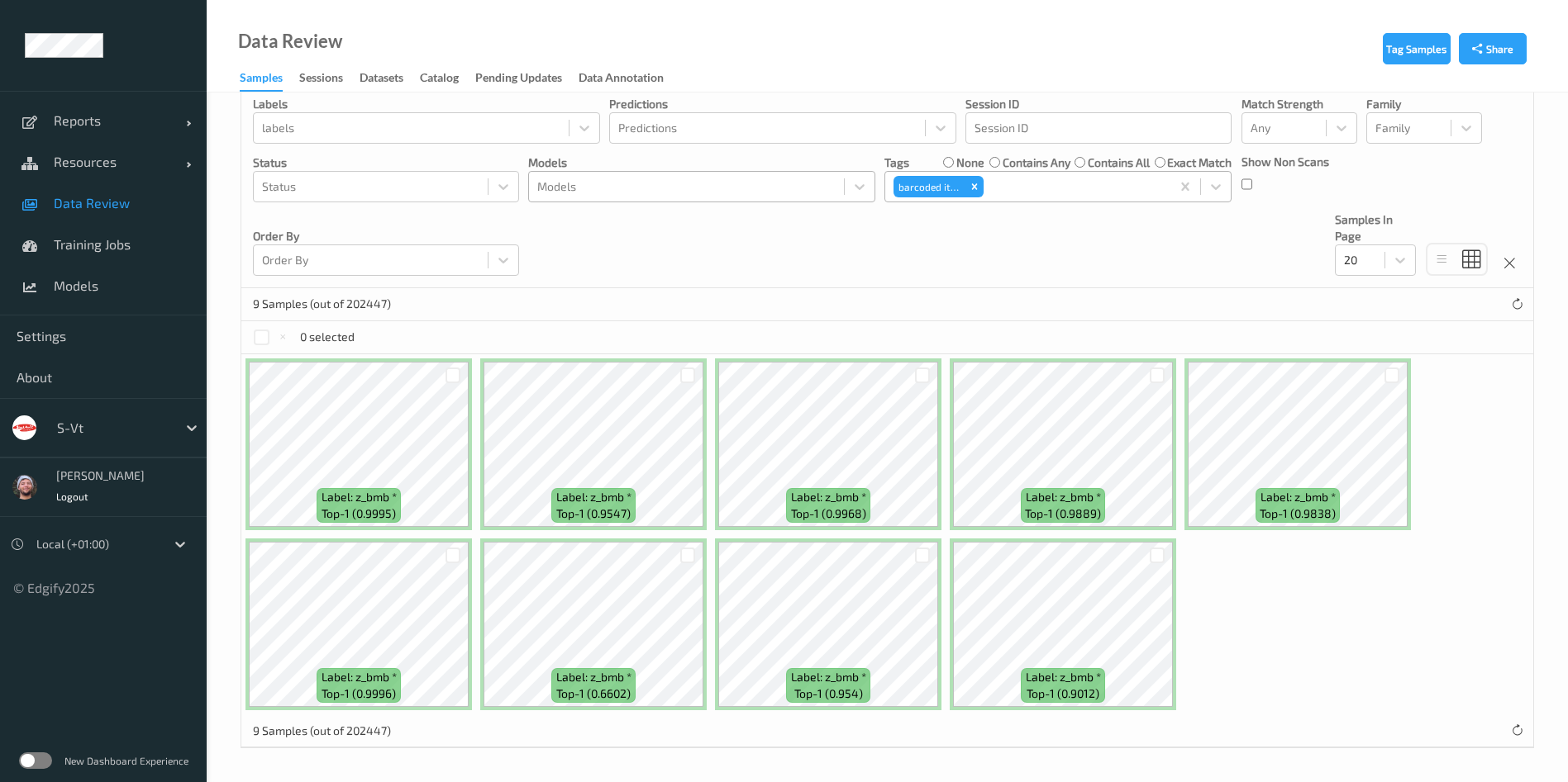
scroll to position [0, 0]
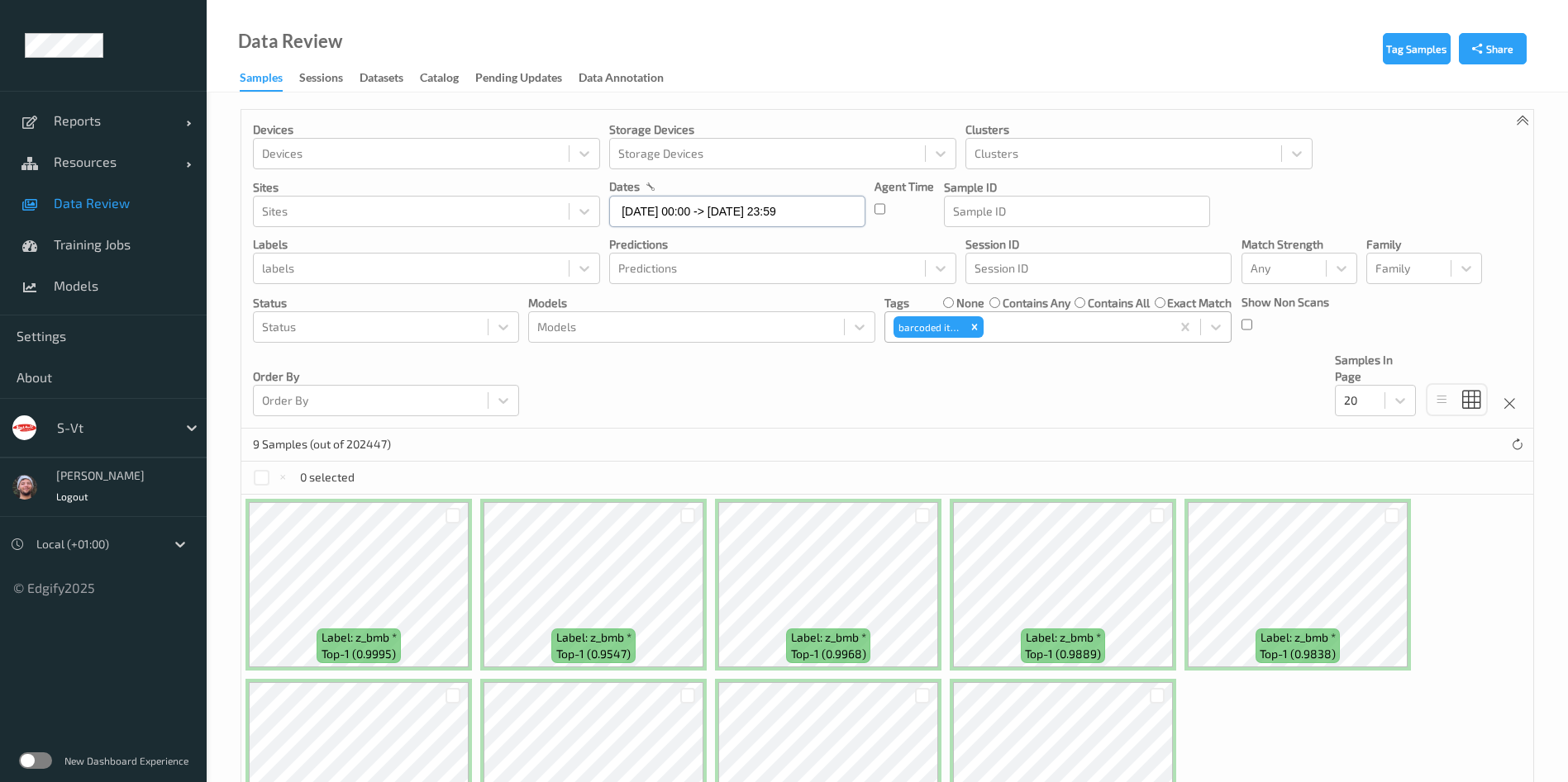
click at [730, 210] on input "[DATE] 00:00 -> [DATE] 23:59" at bounding box center [737, 211] width 256 height 31
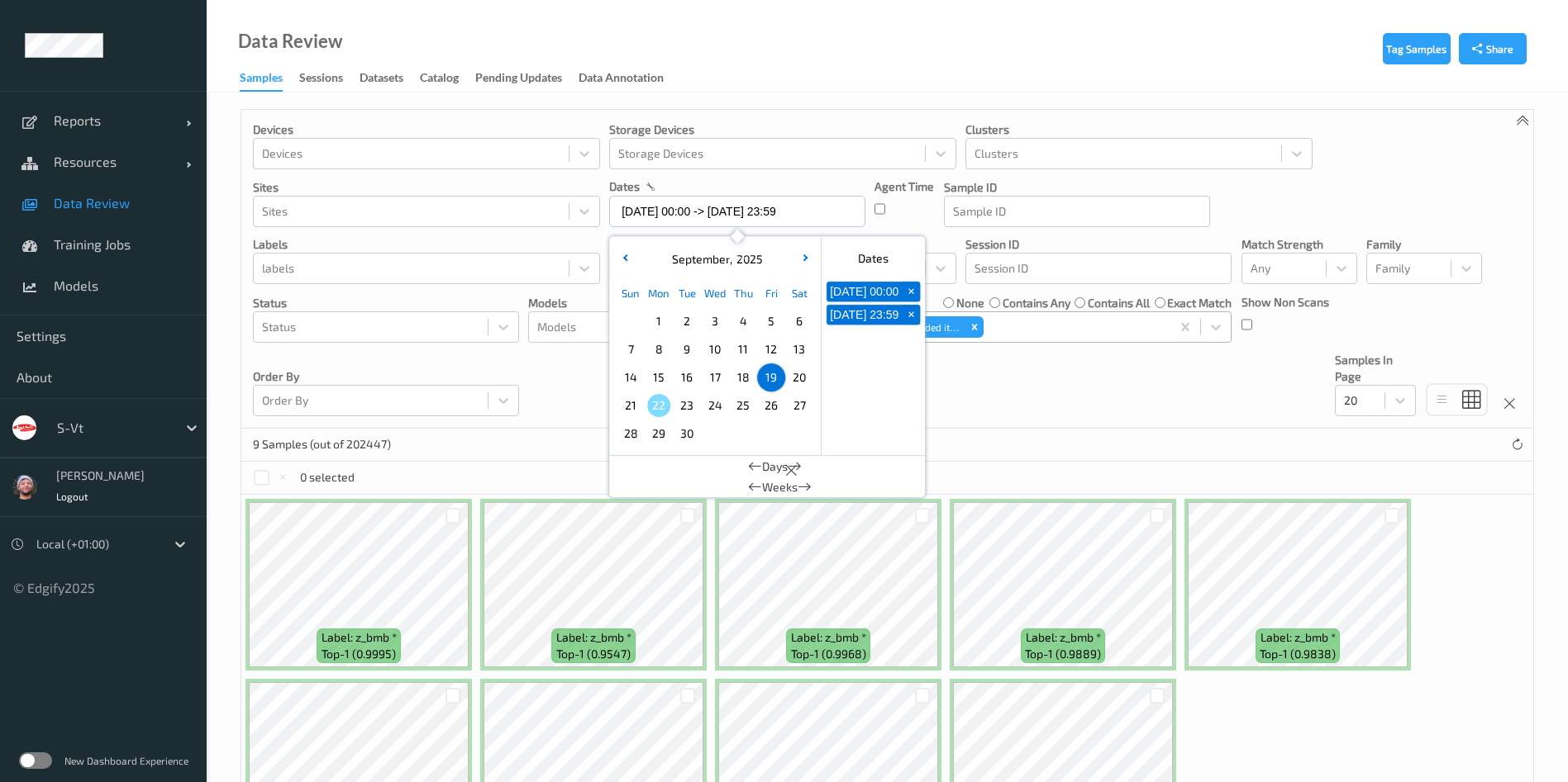
click at [744, 386] on span "18" at bounding box center [742, 377] width 23 height 23
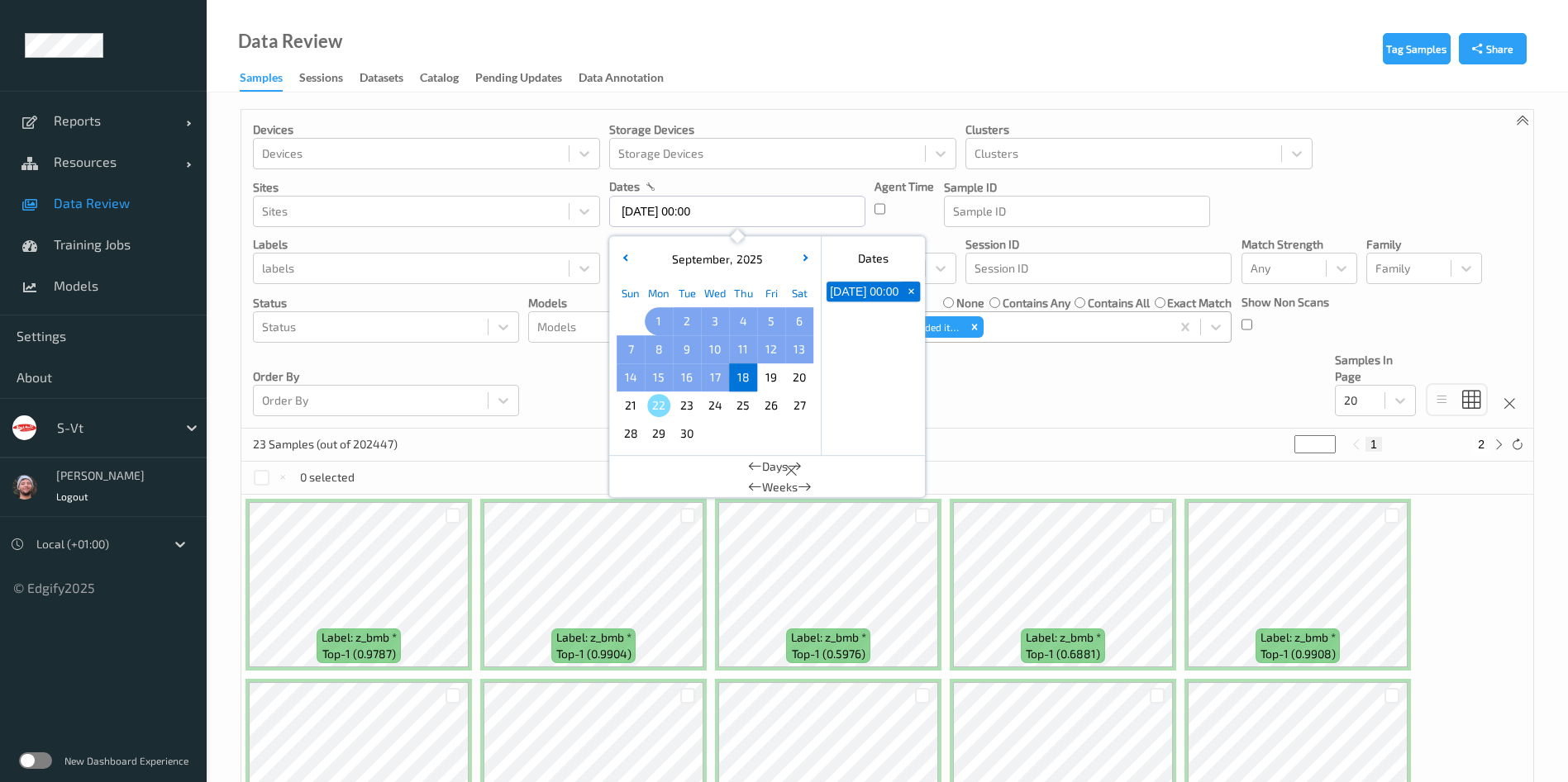
click at [664, 332] on div "1" at bounding box center [658, 321] width 28 height 28
type input "[DATE] 00:00 -> [DATE] 23:59"
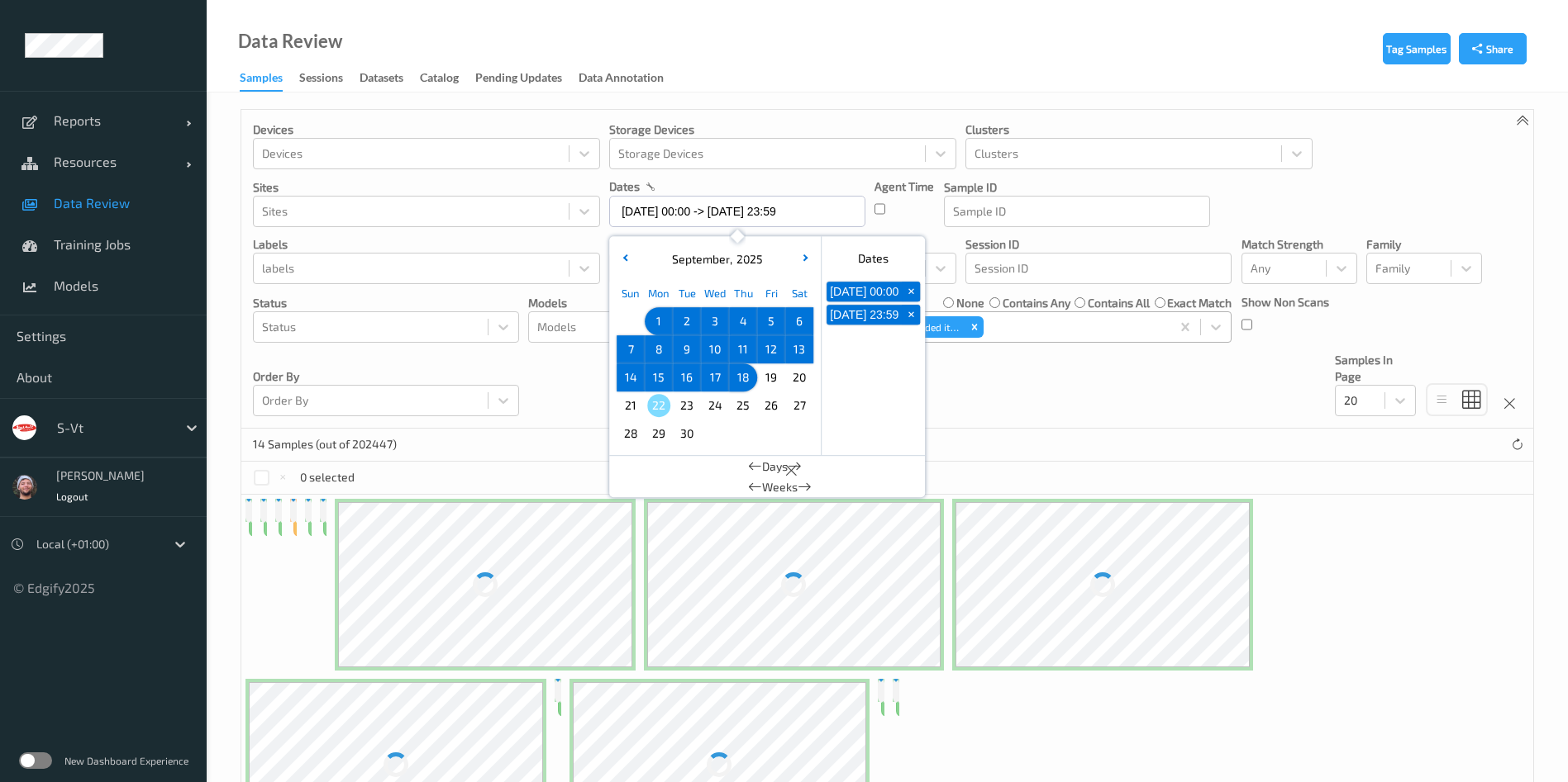
scroll to position [124, 0]
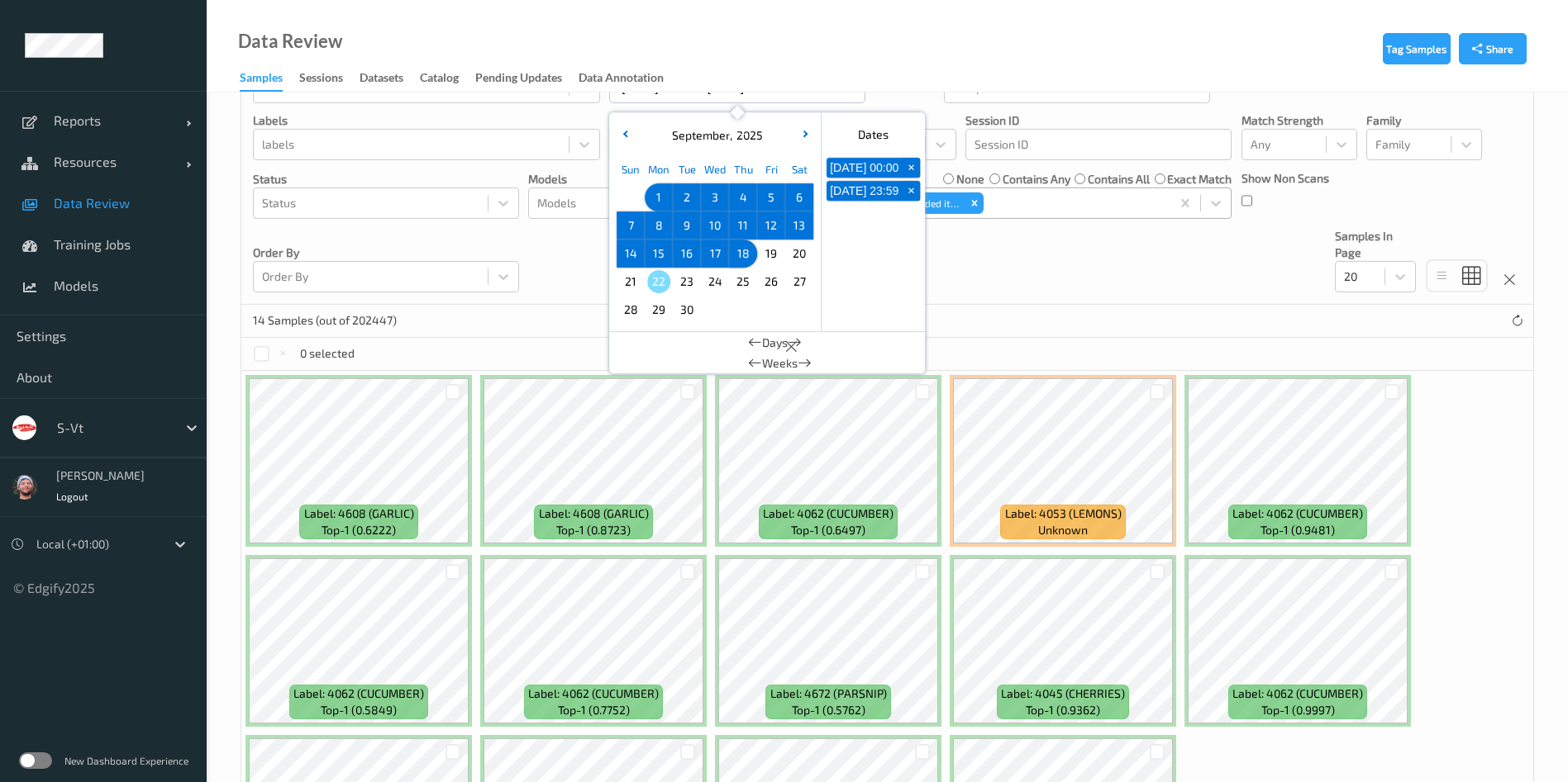
click at [1132, 295] on div "Devices Devices Storage Devices Storage Devices Clusters Clusters Sites Sites d…" at bounding box center [888, 145] width 1292 height 319
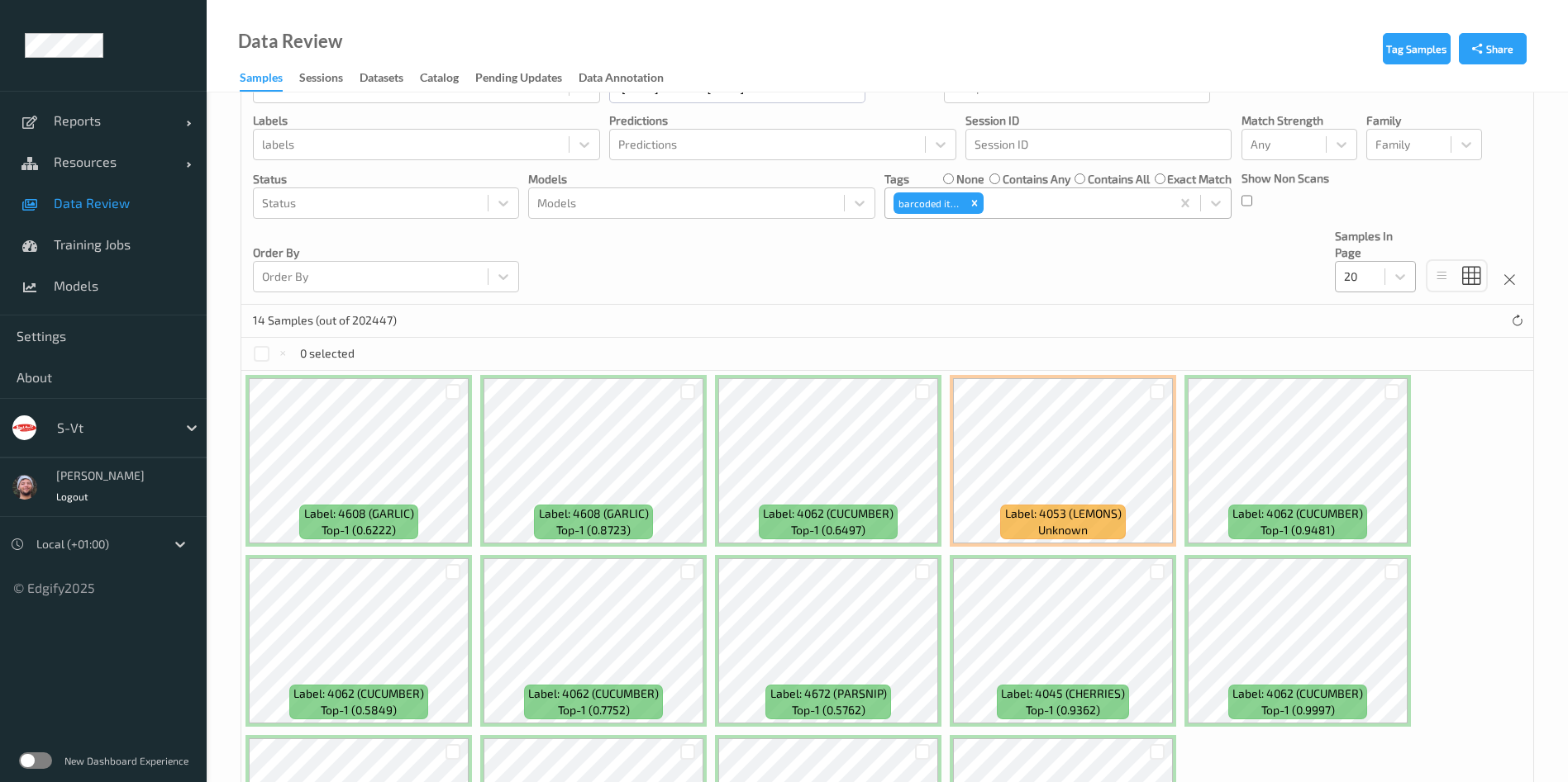
click at [1352, 277] on div at bounding box center [1360, 277] width 32 height 20
click at [1370, 436] on span "200" at bounding box center [1378, 436] width 20 height 17
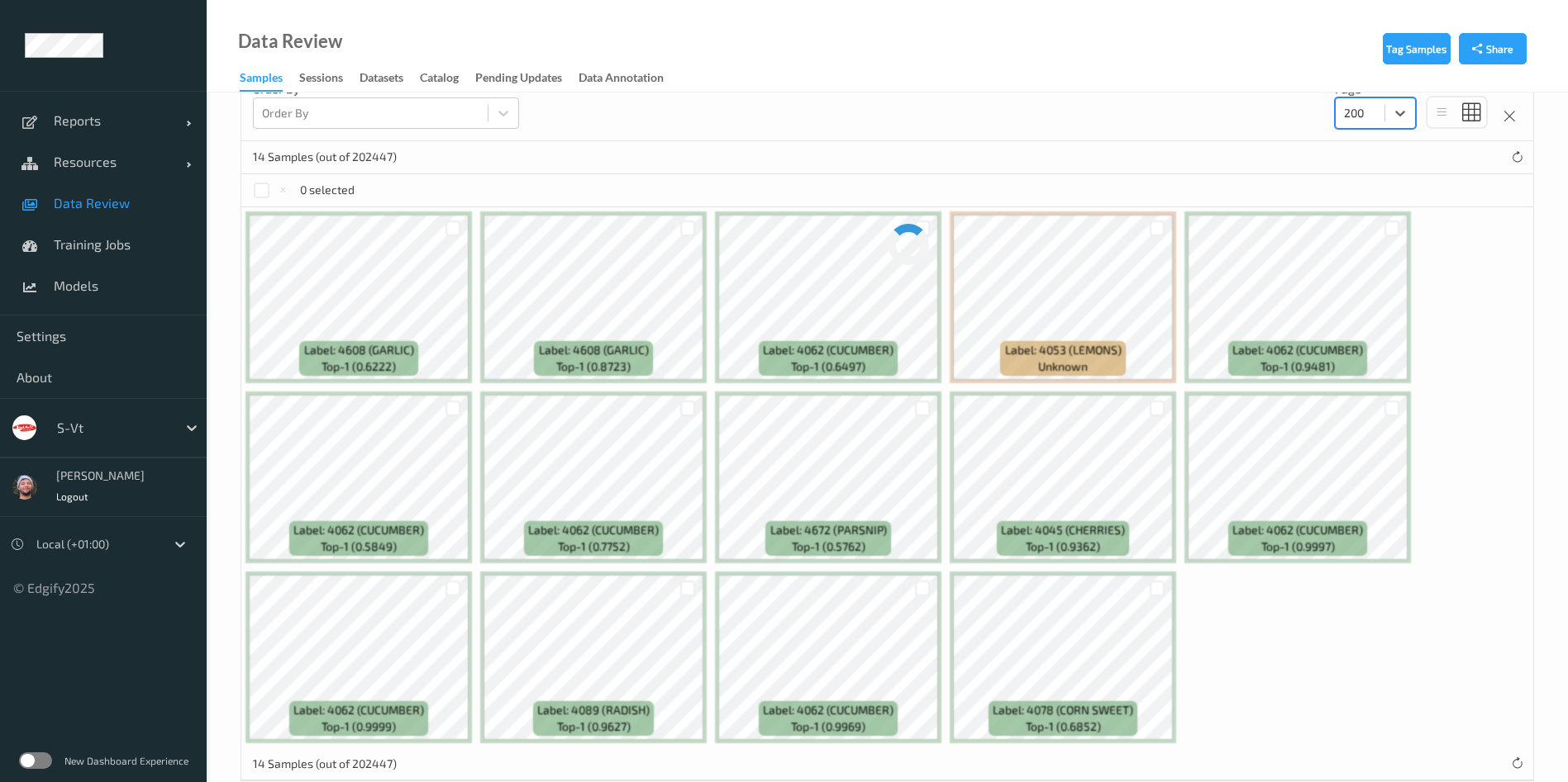
scroll to position [321, 0]
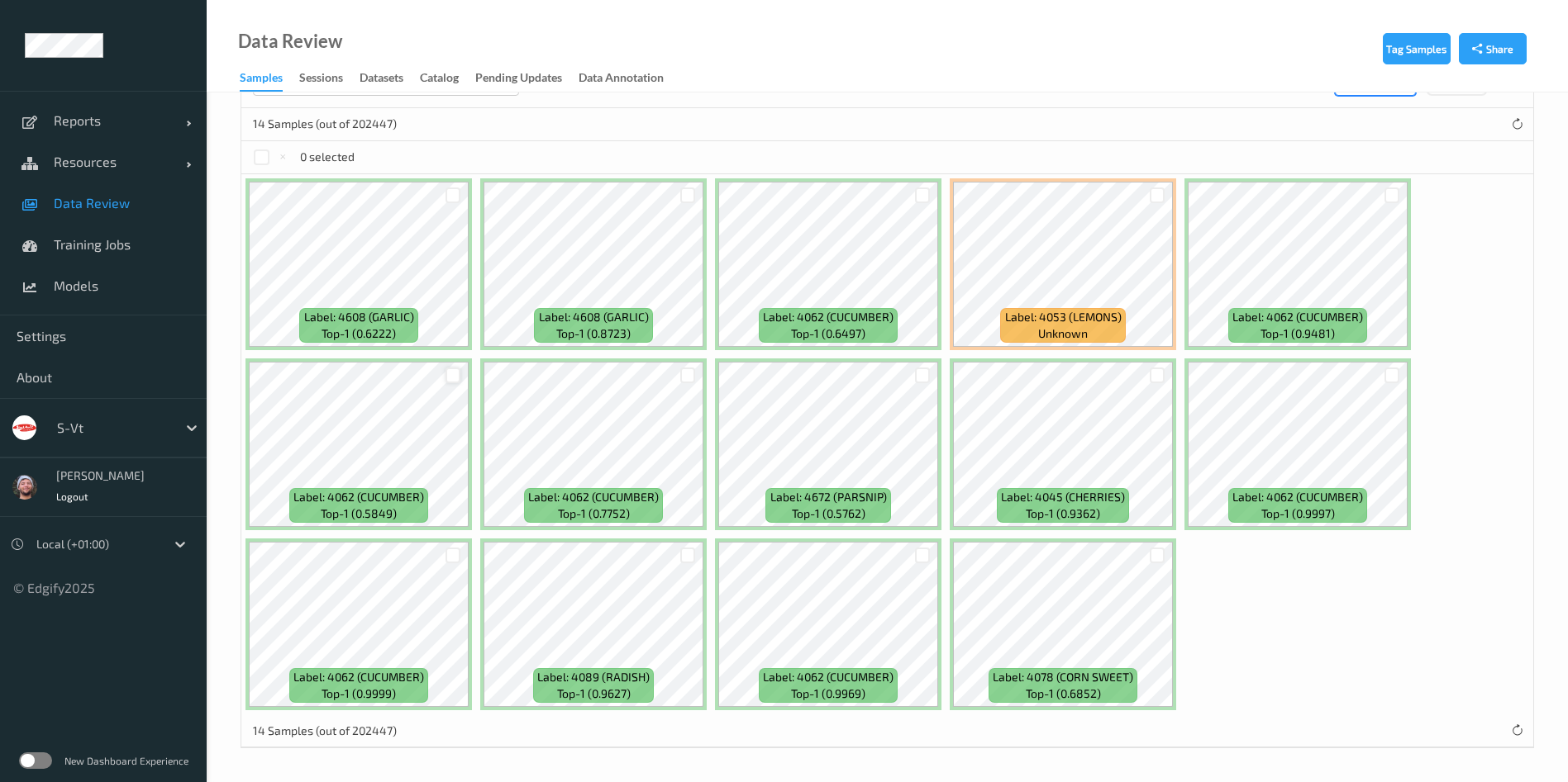
click at [453, 374] on div at bounding box center [453, 375] width 16 height 16
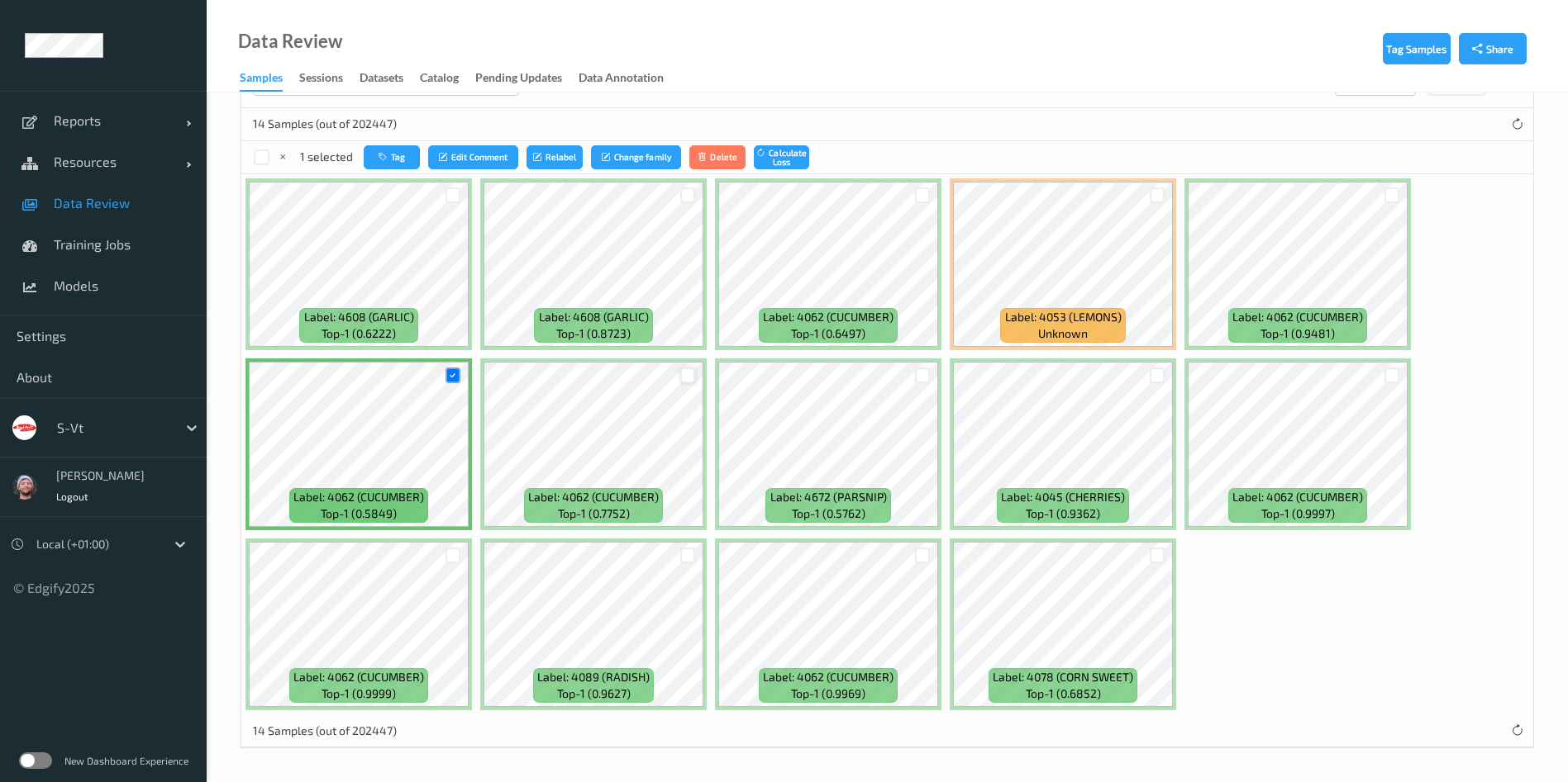
click at [685, 372] on div at bounding box center [688, 375] width 16 height 16
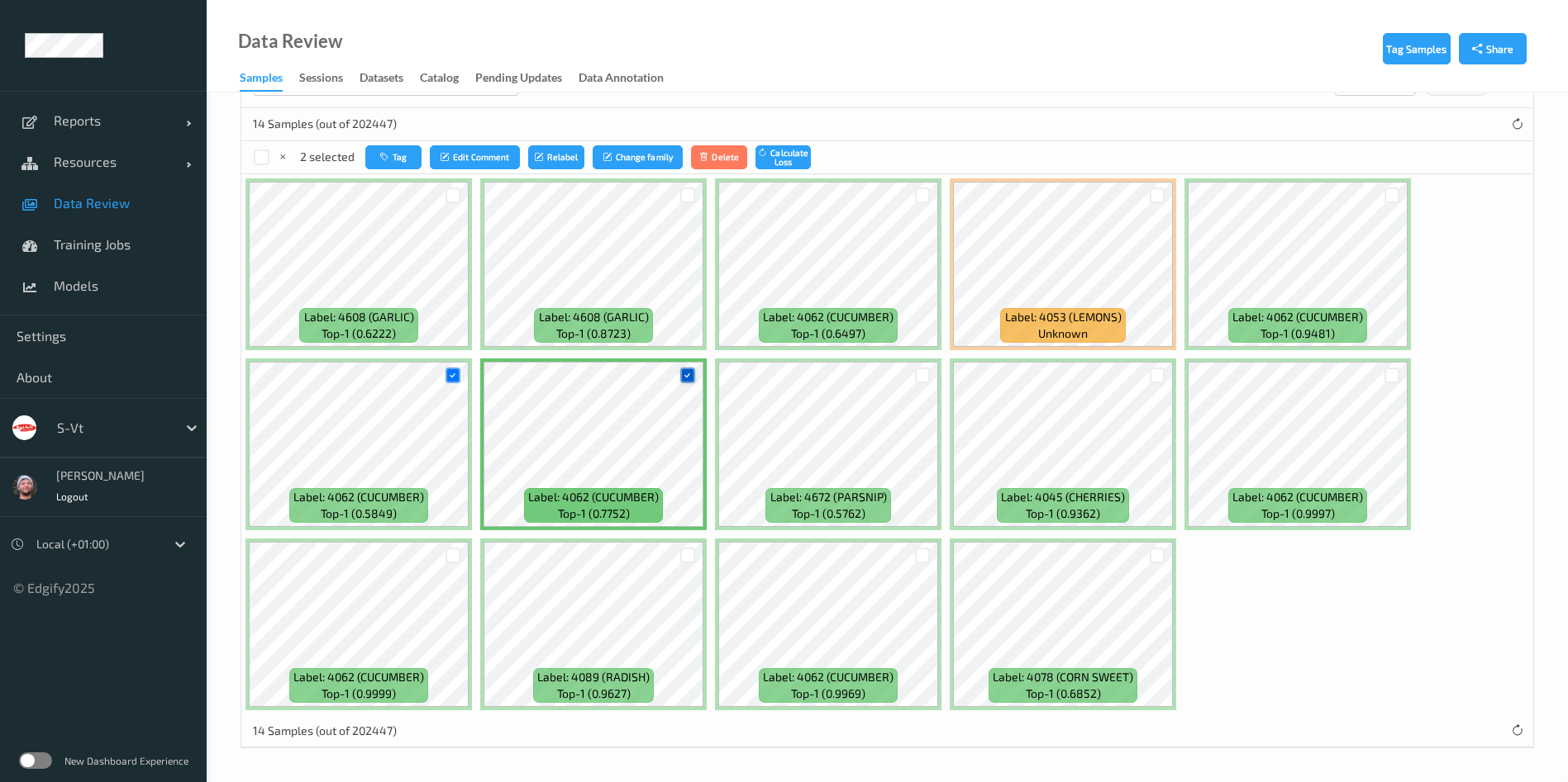
click at [685, 372] on icon at bounding box center [687, 375] width 11 height 11
click at [448, 376] on icon at bounding box center [452, 375] width 11 height 11
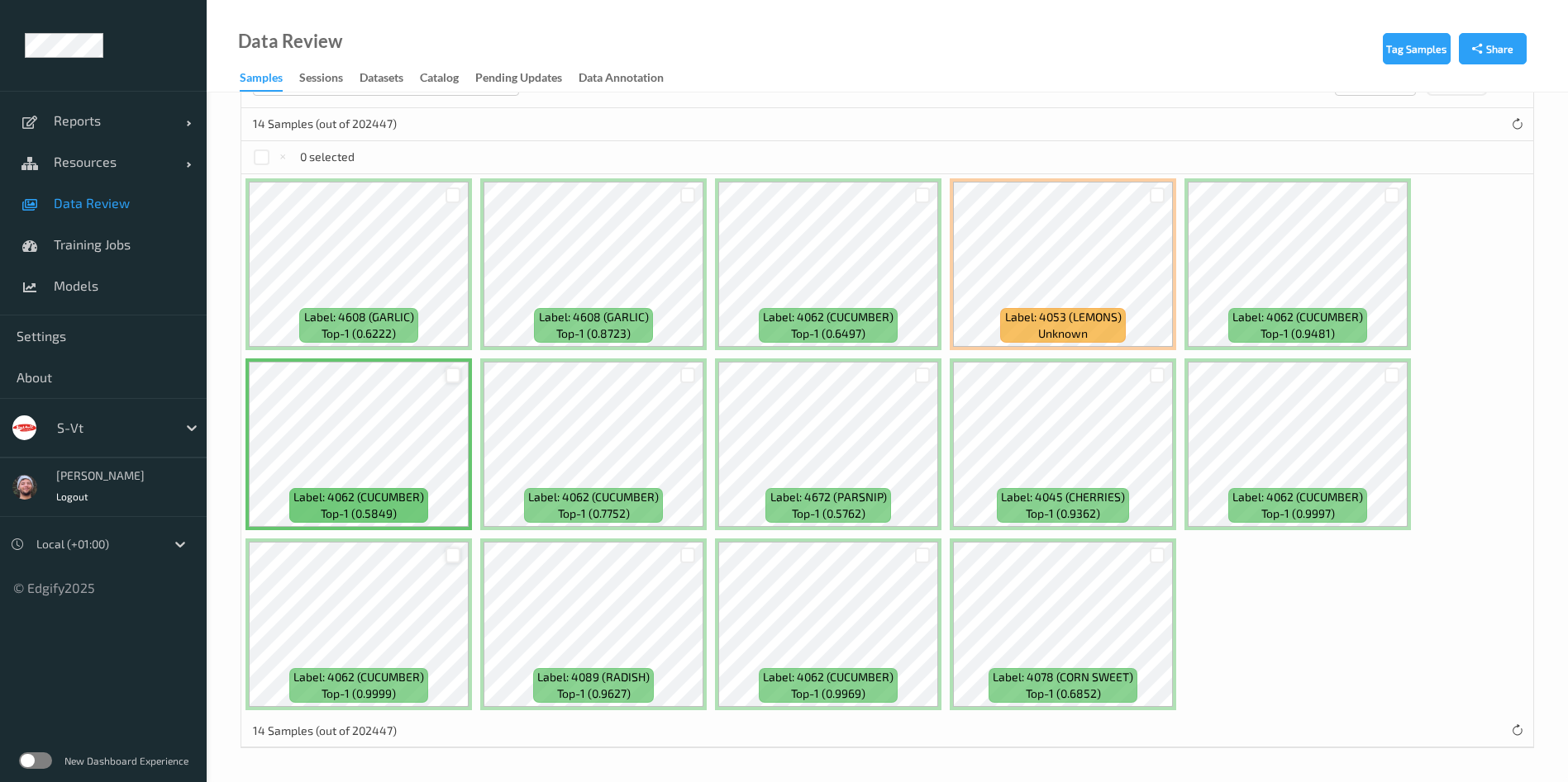
click at [454, 560] on div at bounding box center [453, 556] width 16 height 16
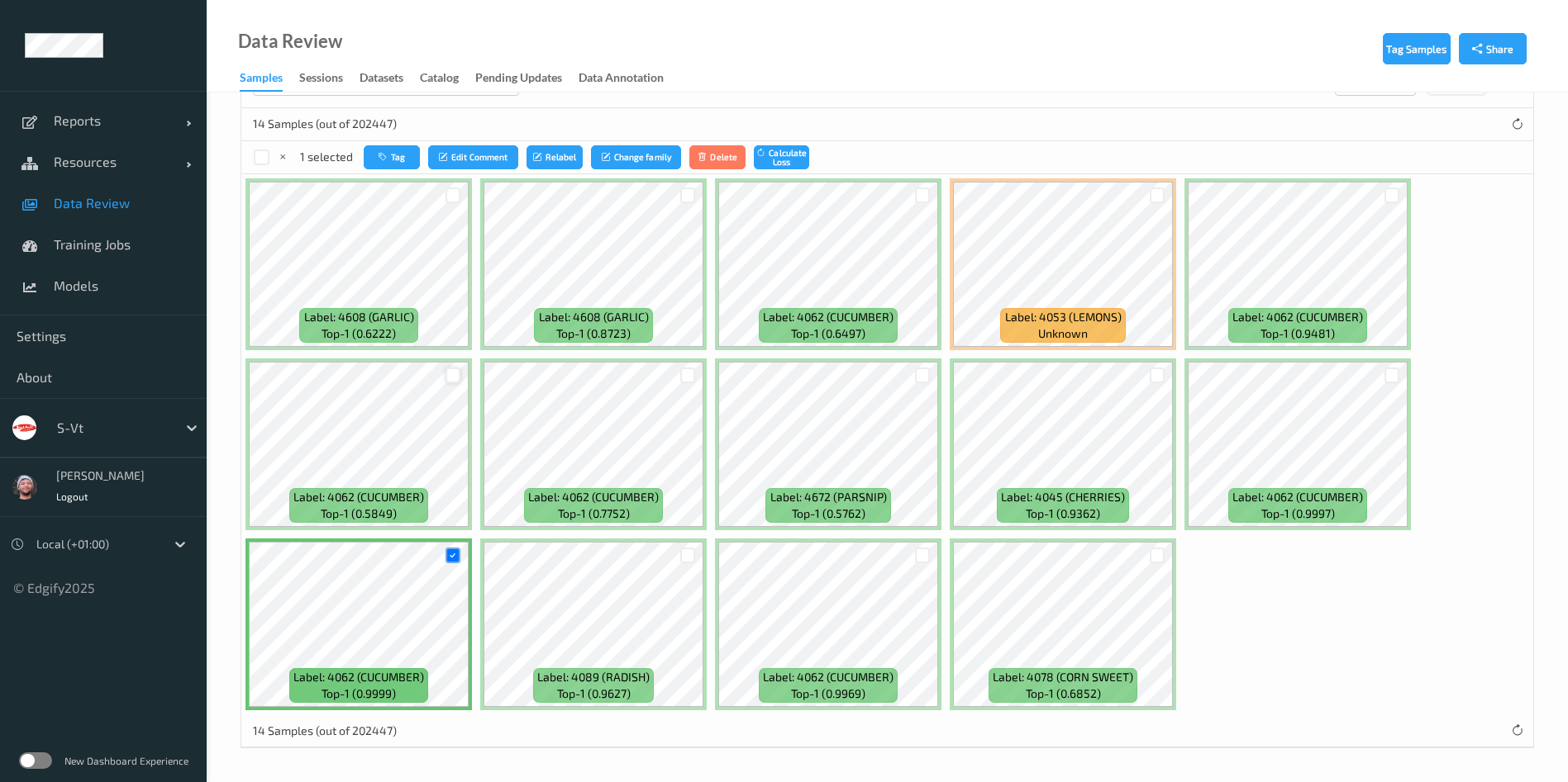
click at [914, 551] on div at bounding box center [922, 556] width 31 height 27
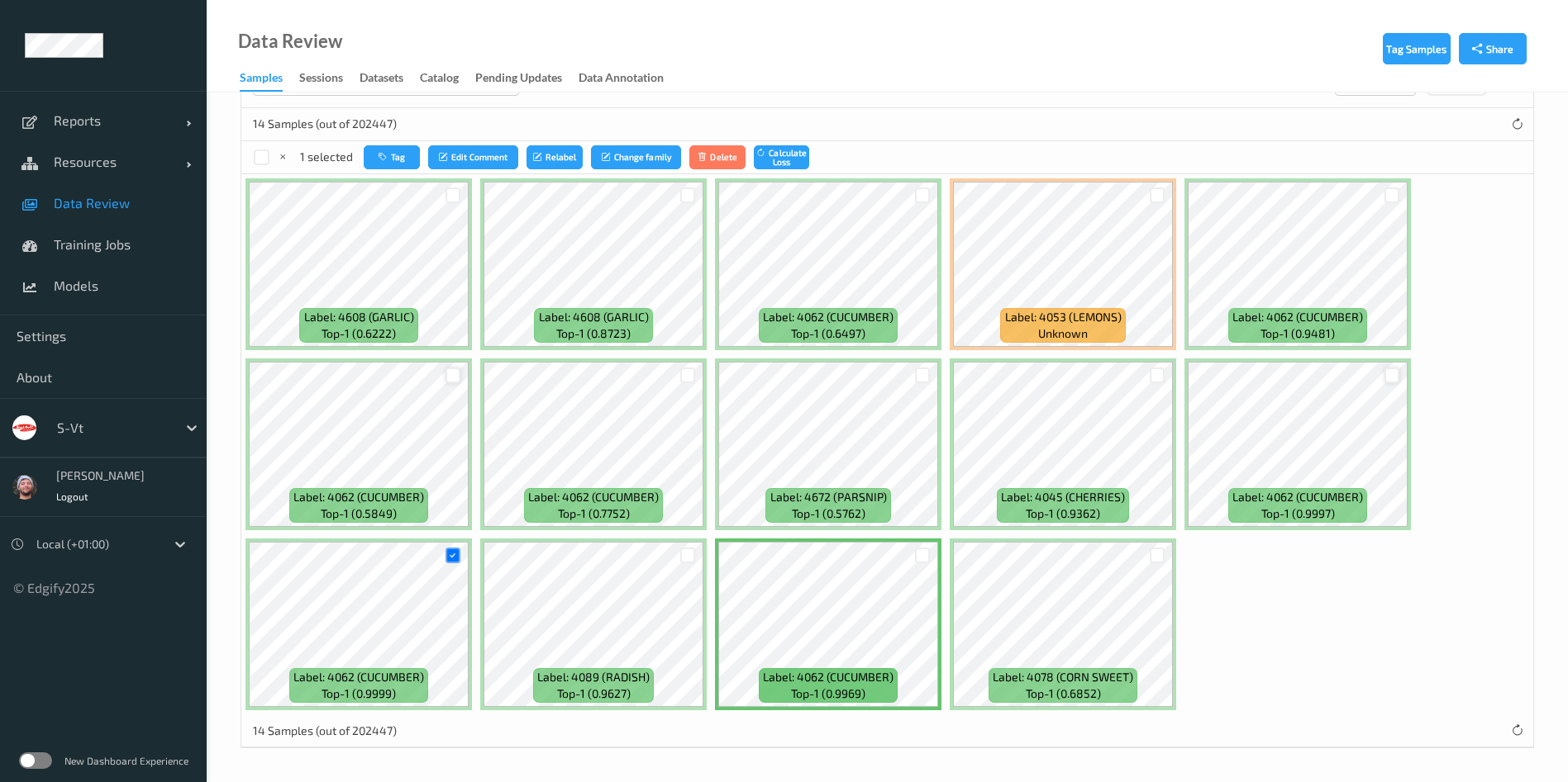
click at [1391, 375] on div at bounding box center [1392, 375] width 16 height 16
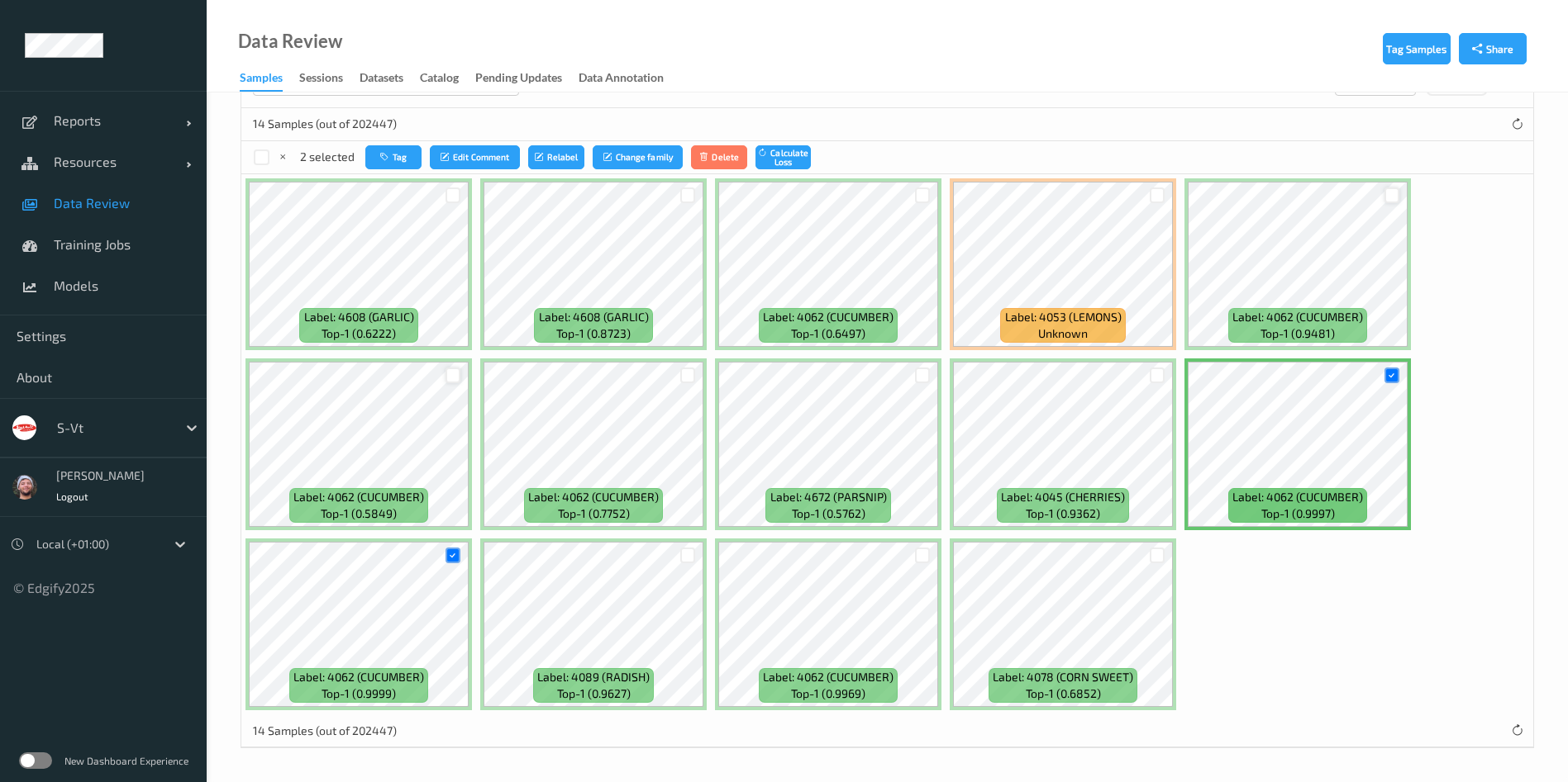
click at [1387, 193] on div at bounding box center [1392, 195] width 16 height 16
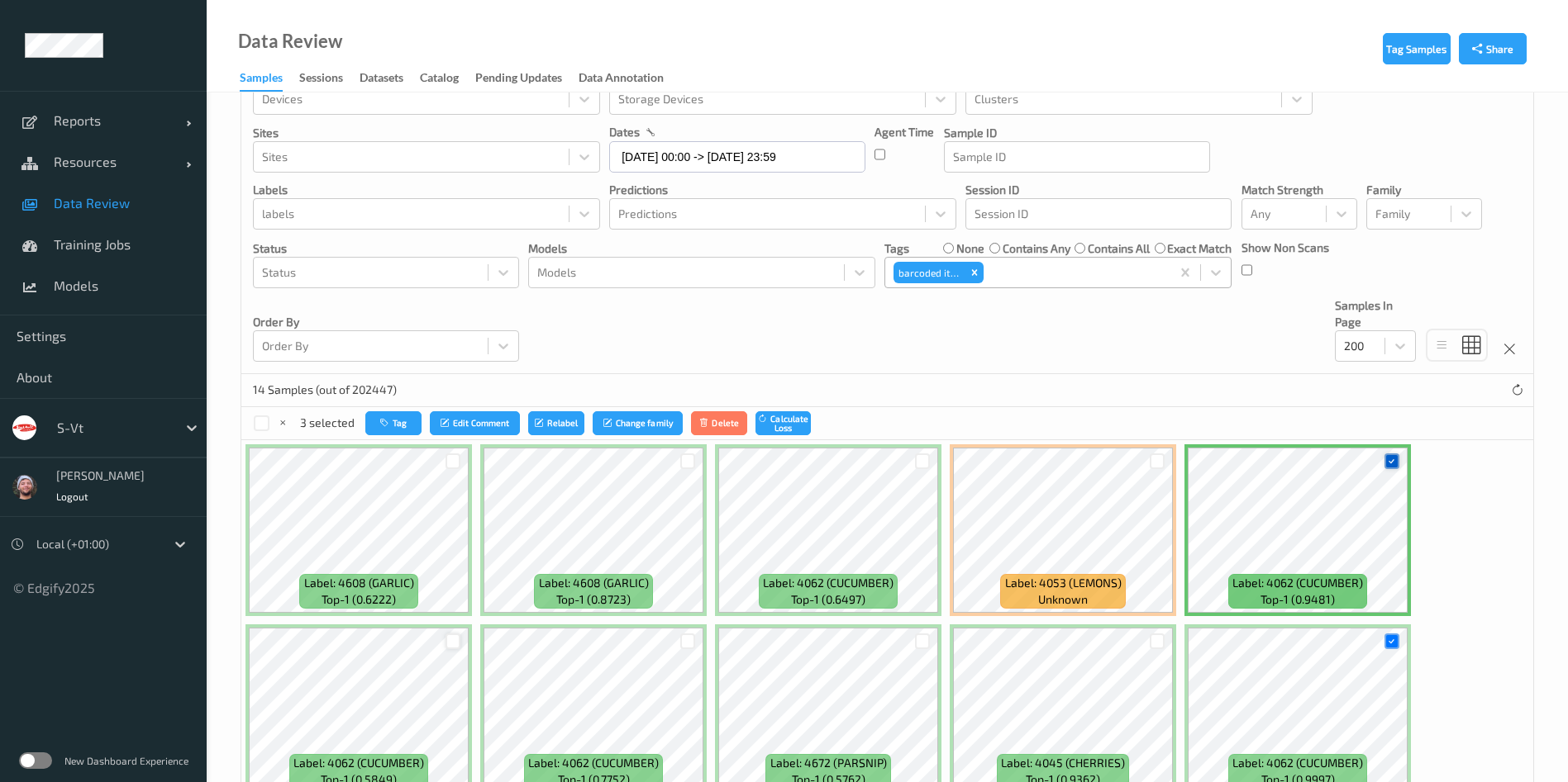
scroll to position [13, 0]
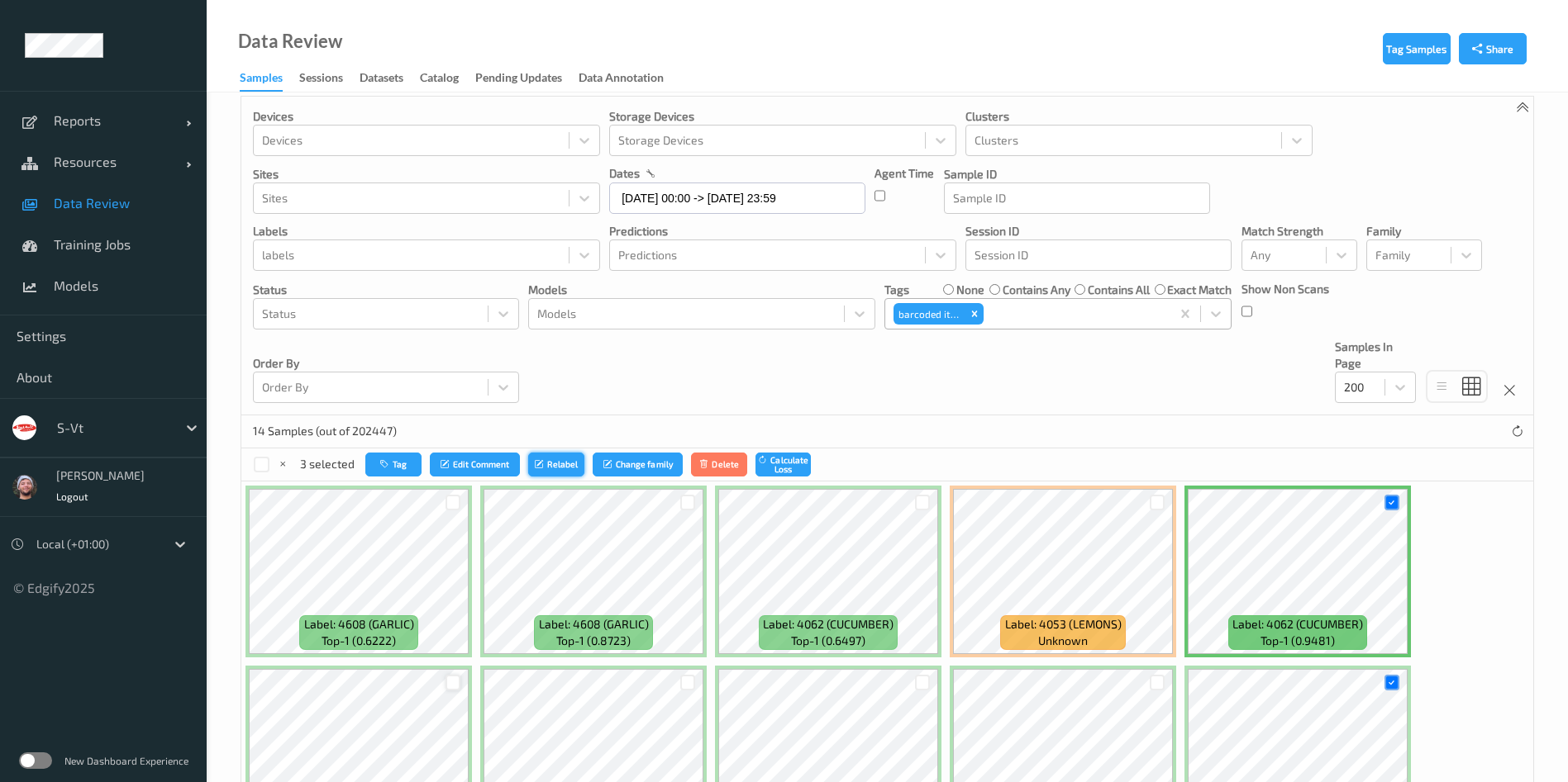
click at [571, 461] on button "Relabel" at bounding box center [556, 465] width 56 height 24
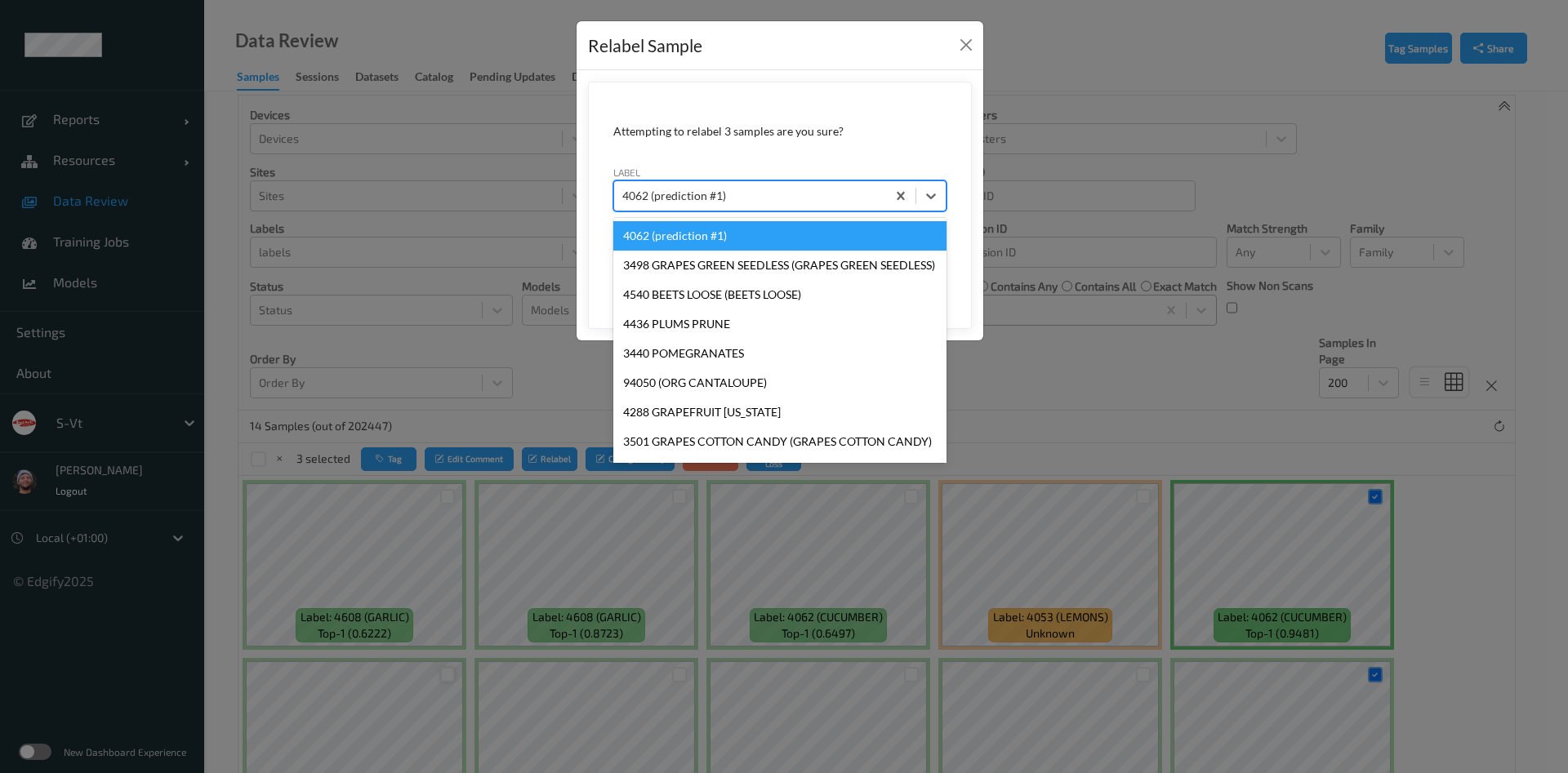
click at [765, 184] on div "4062 (prediction #1)" at bounding box center [750, 196] width 272 height 26
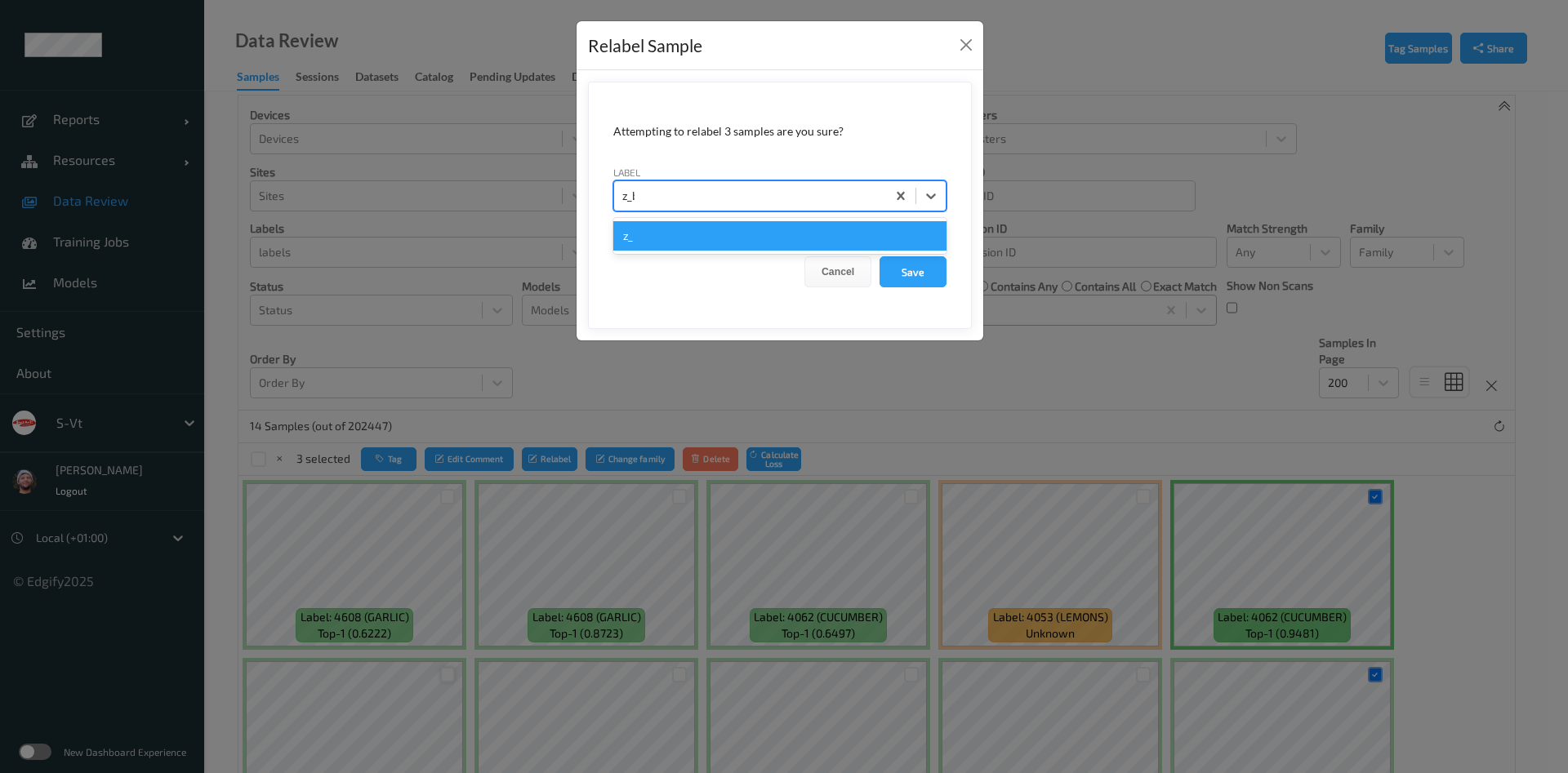
type input "z_bmb"
click at [880, 256] on button "Save" at bounding box center [913, 271] width 67 height 31
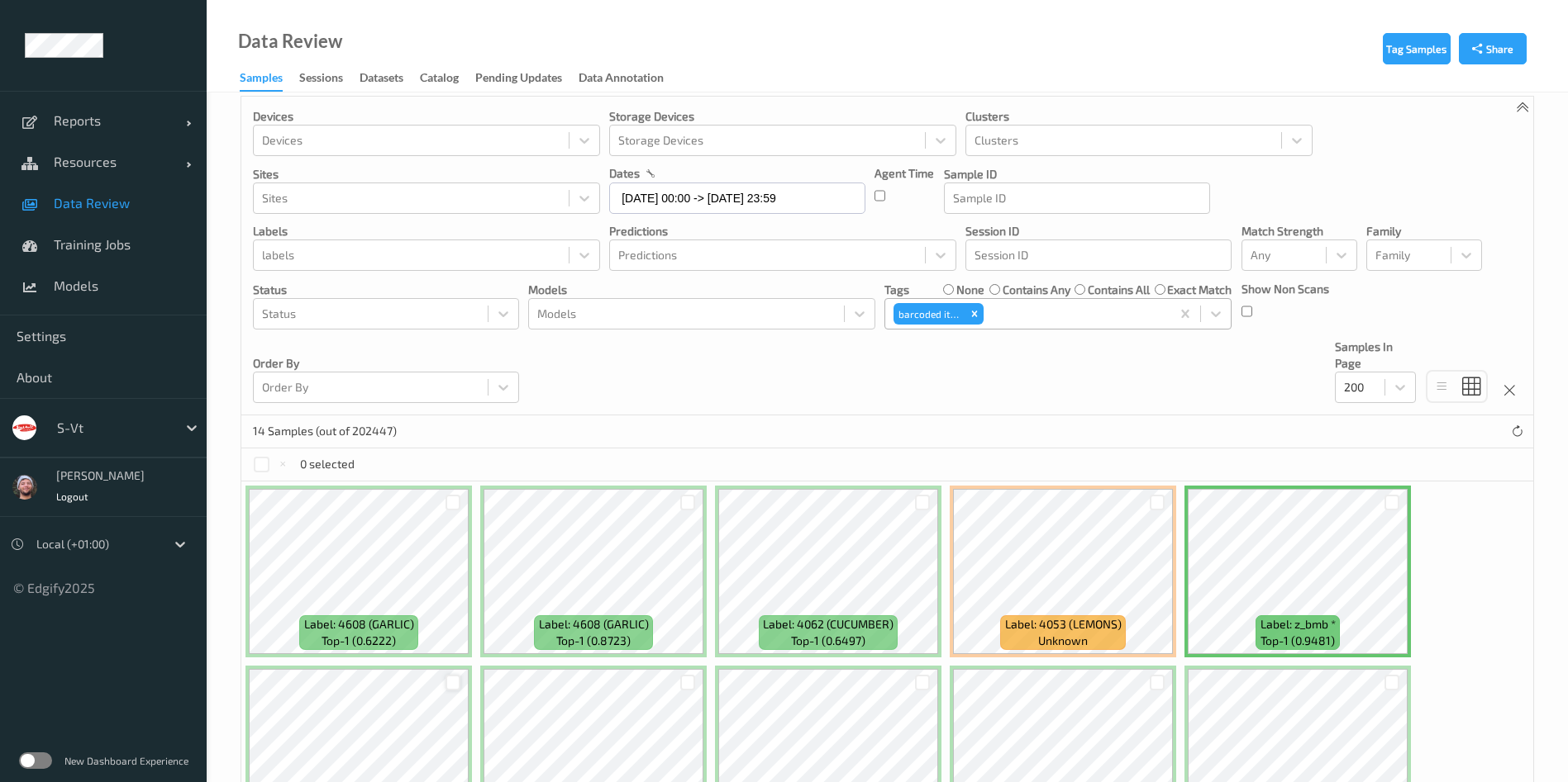
scroll to position [321, 0]
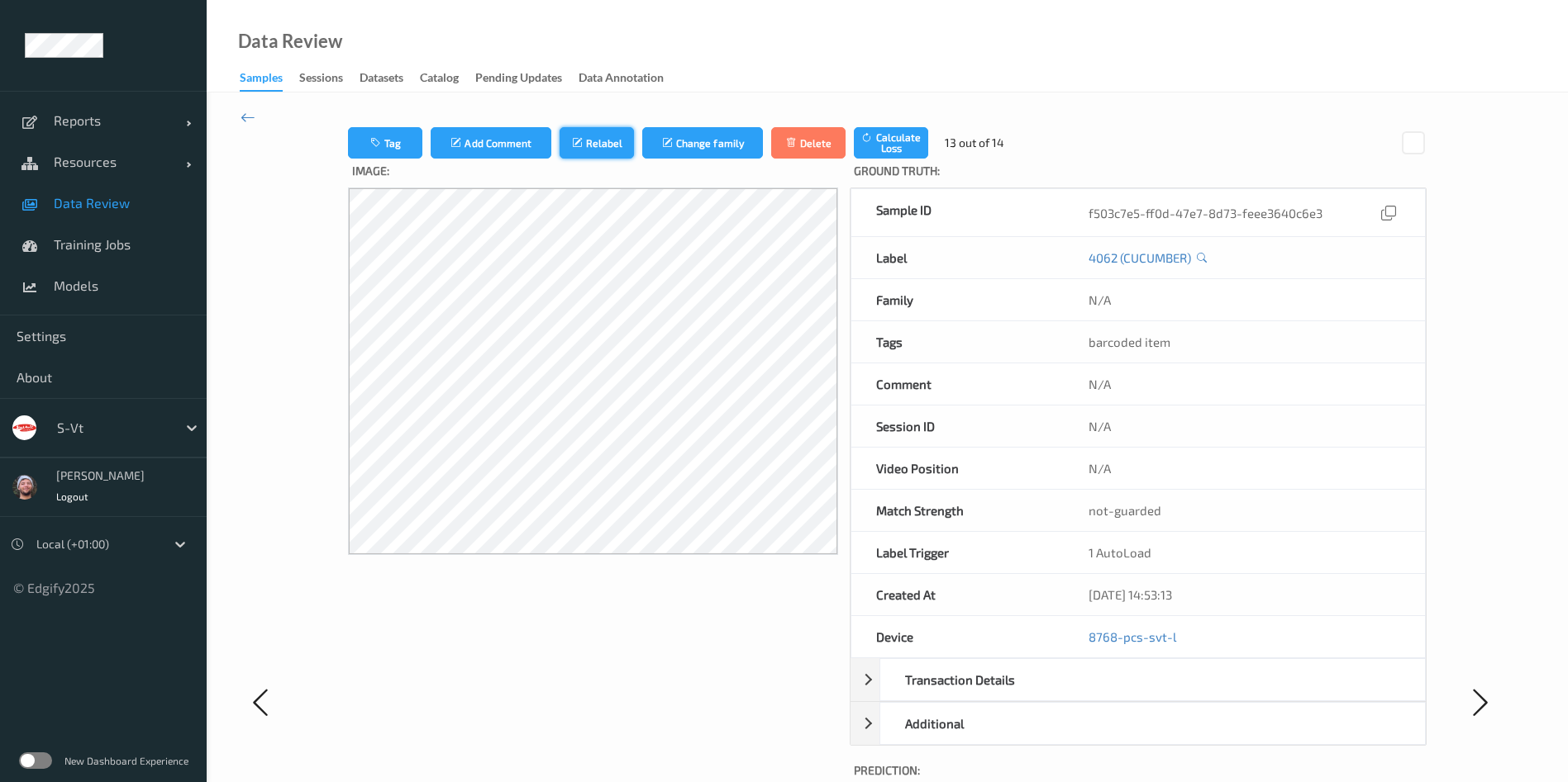
click at [590, 149] on button "Relabel" at bounding box center [596, 142] width 74 height 31
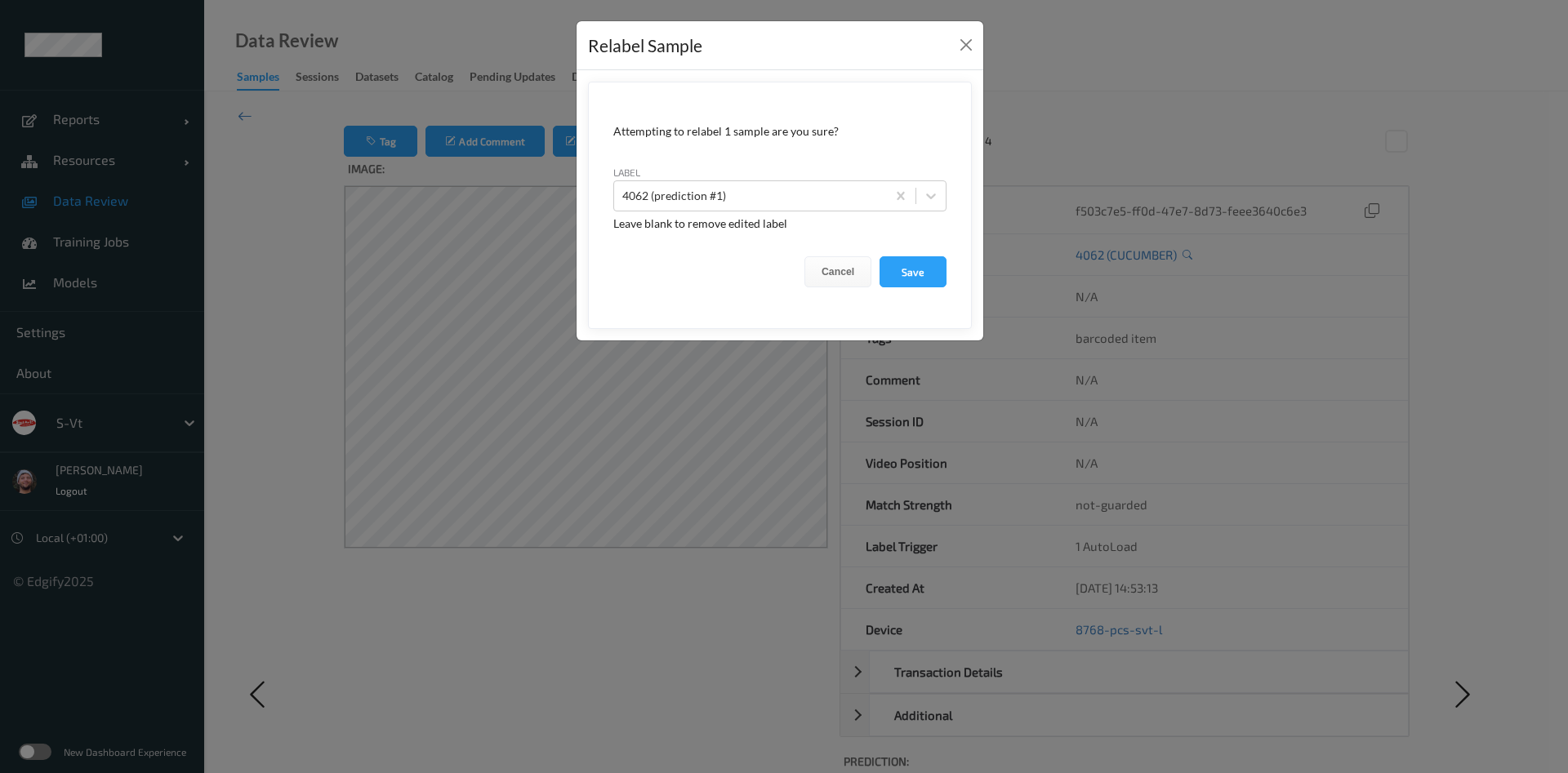
click at [443, 181] on div "Relabel Sample Attempting to relabel 1 sample are you sure? label 4062 (predict…" at bounding box center [784, 386] width 1568 height 773
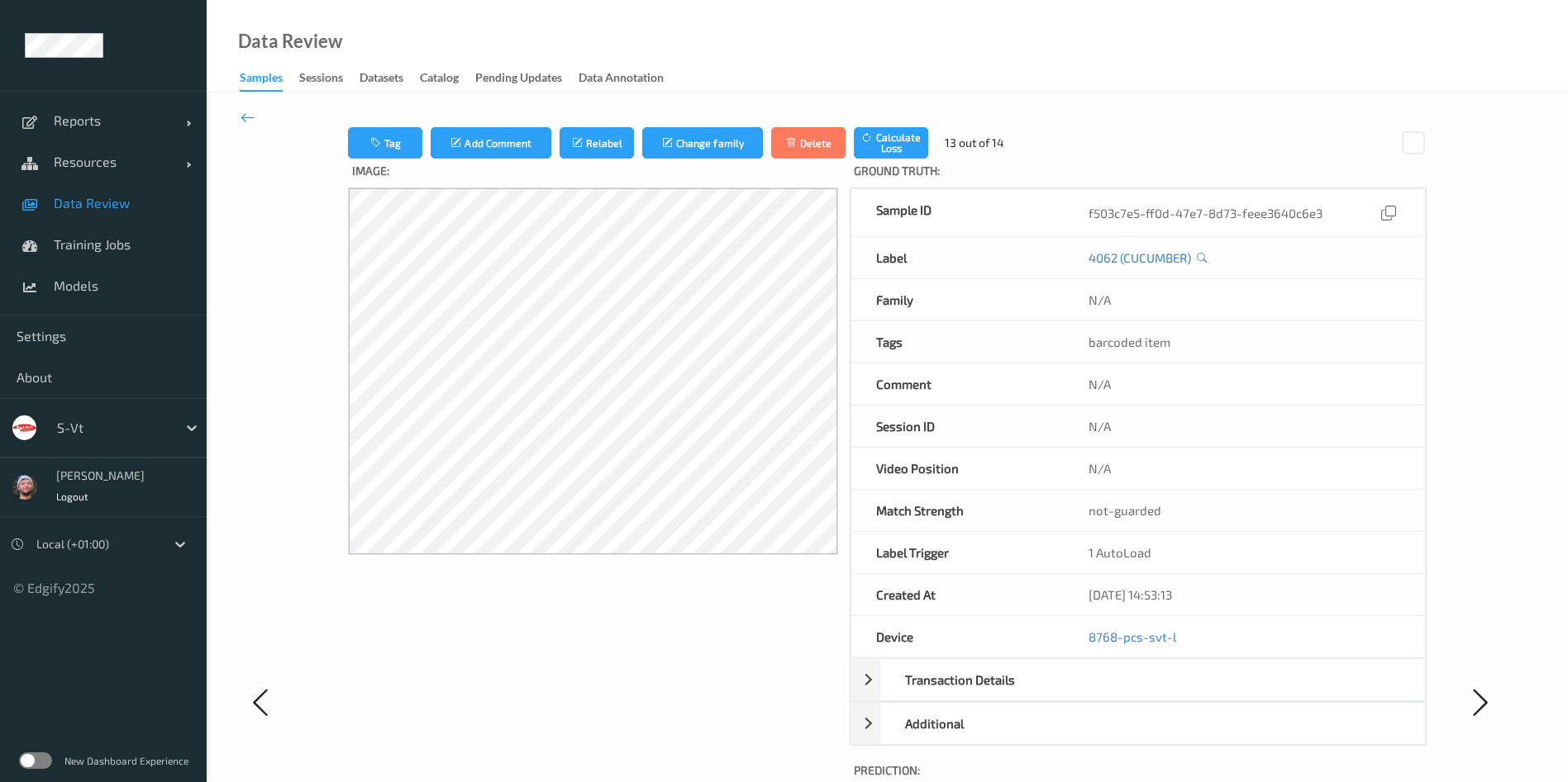
click at [109, 212] on link "Data Review" at bounding box center [103, 203] width 206 height 41
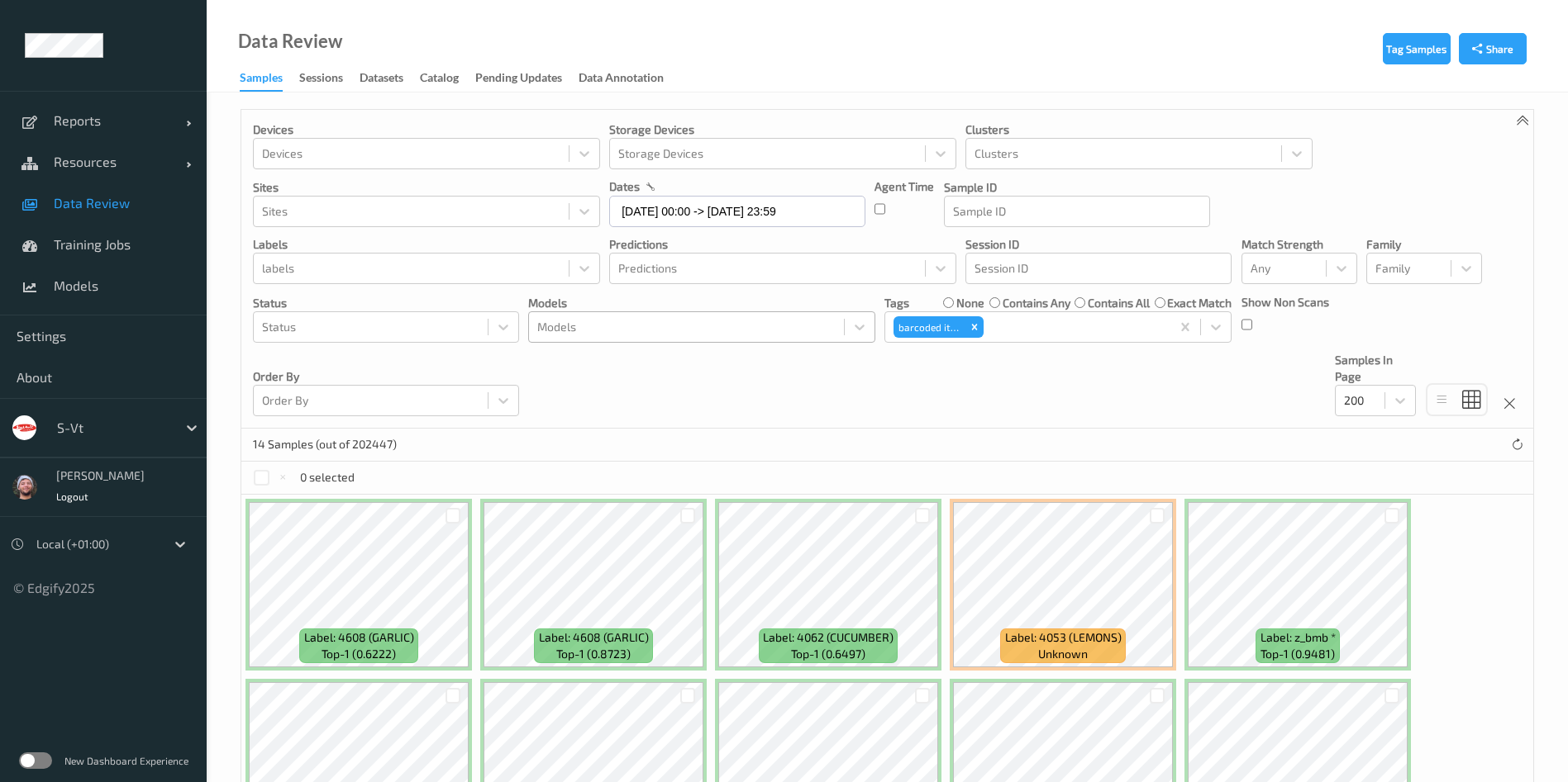
scroll to position [321, 0]
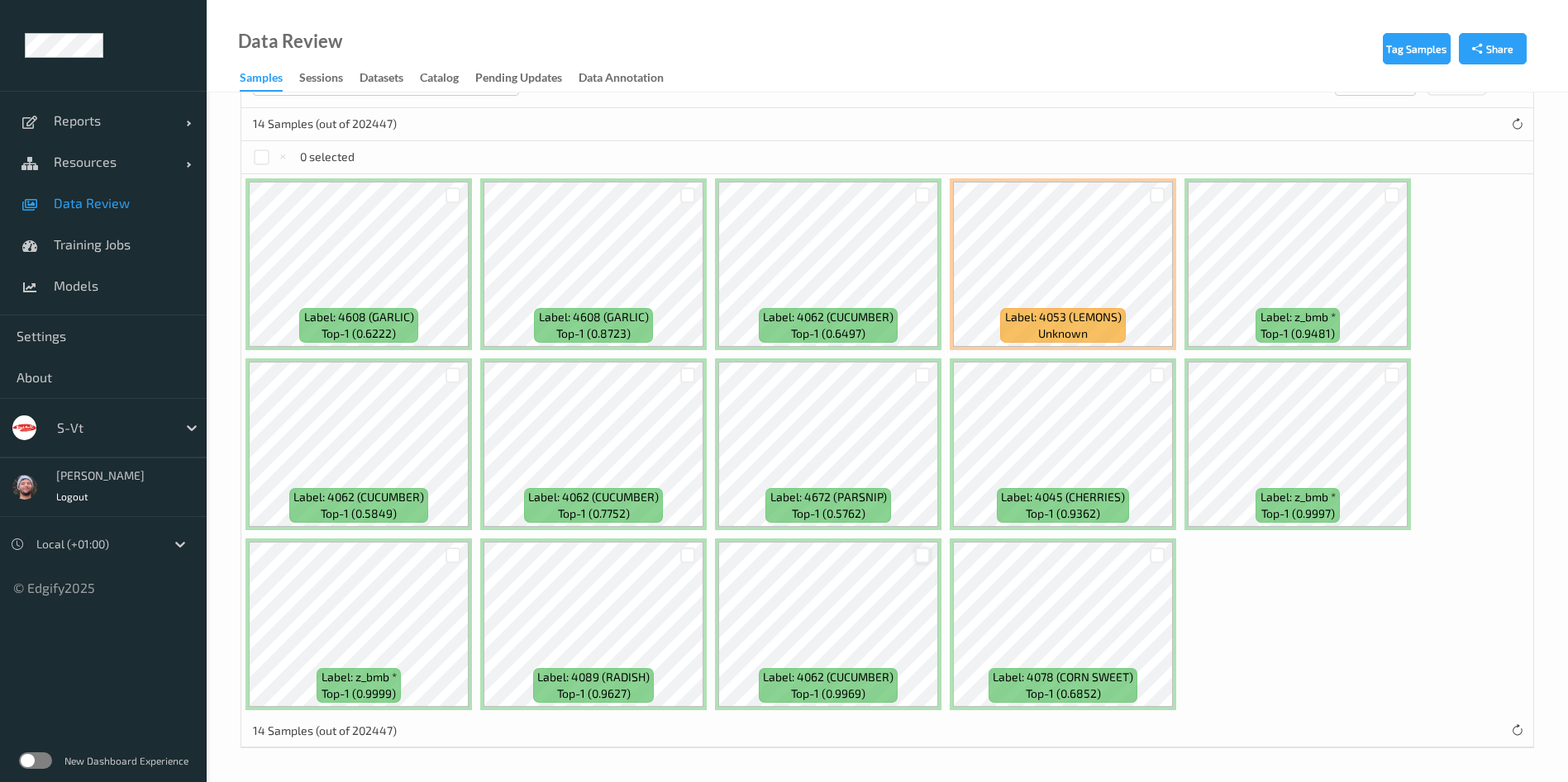
click at [922, 548] on div at bounding box center [922, 556] width 16 height 16
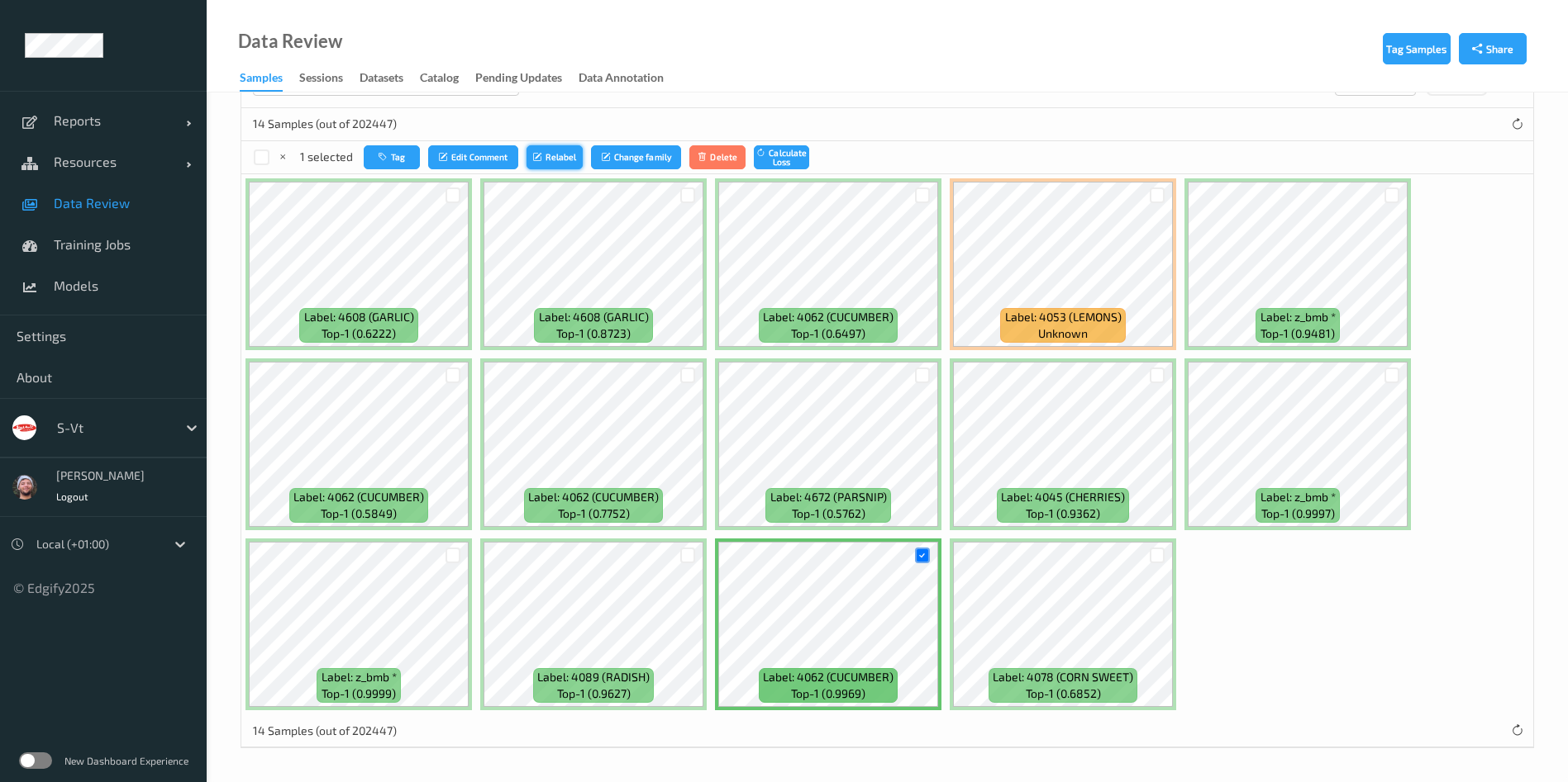
click at [541, 161] on icon "submit" at bounding box center [539, 157] width 13 height 10
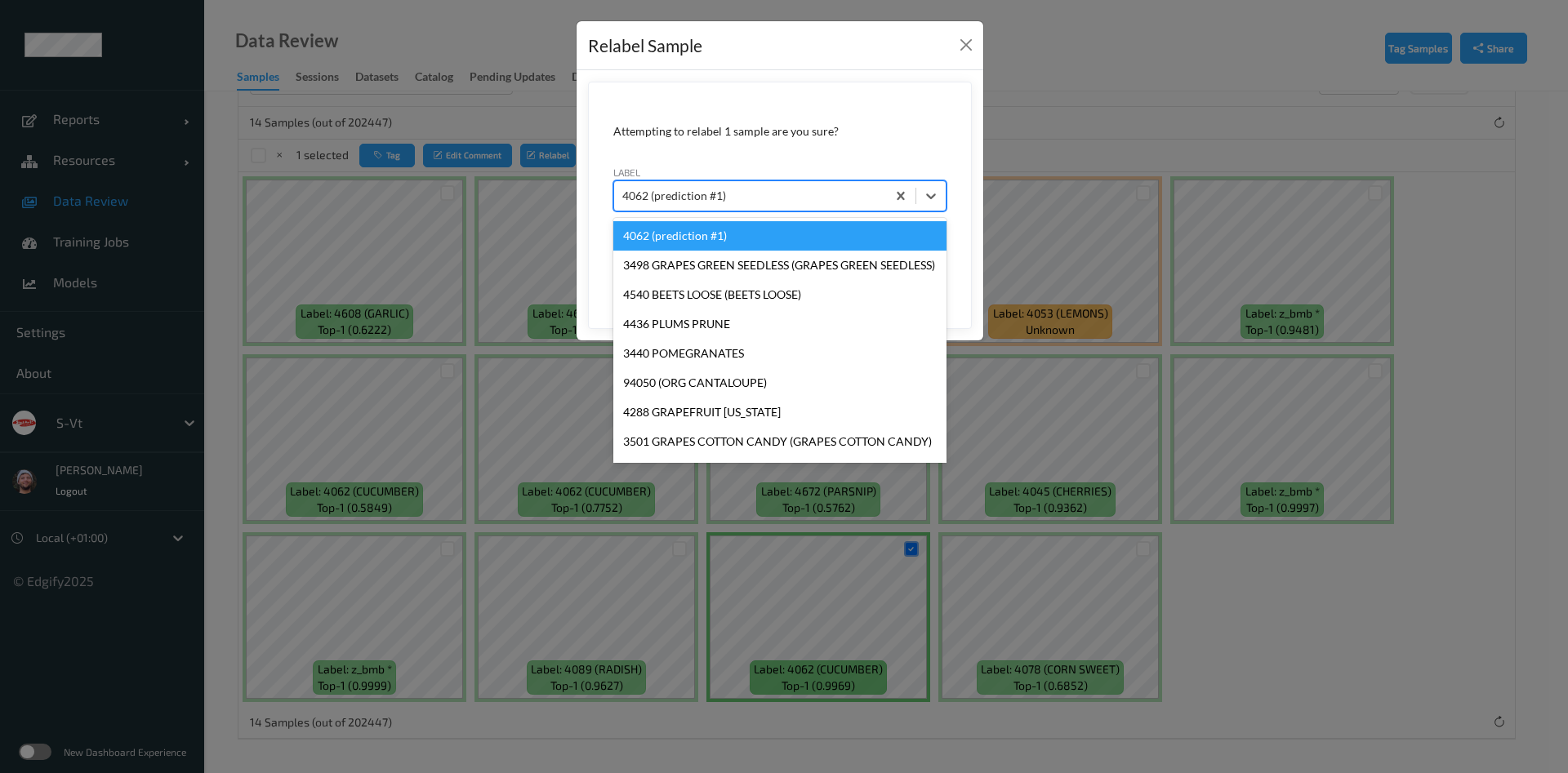
click at [743, 186] on div at bounding box center [750, 196] width 256 height 20
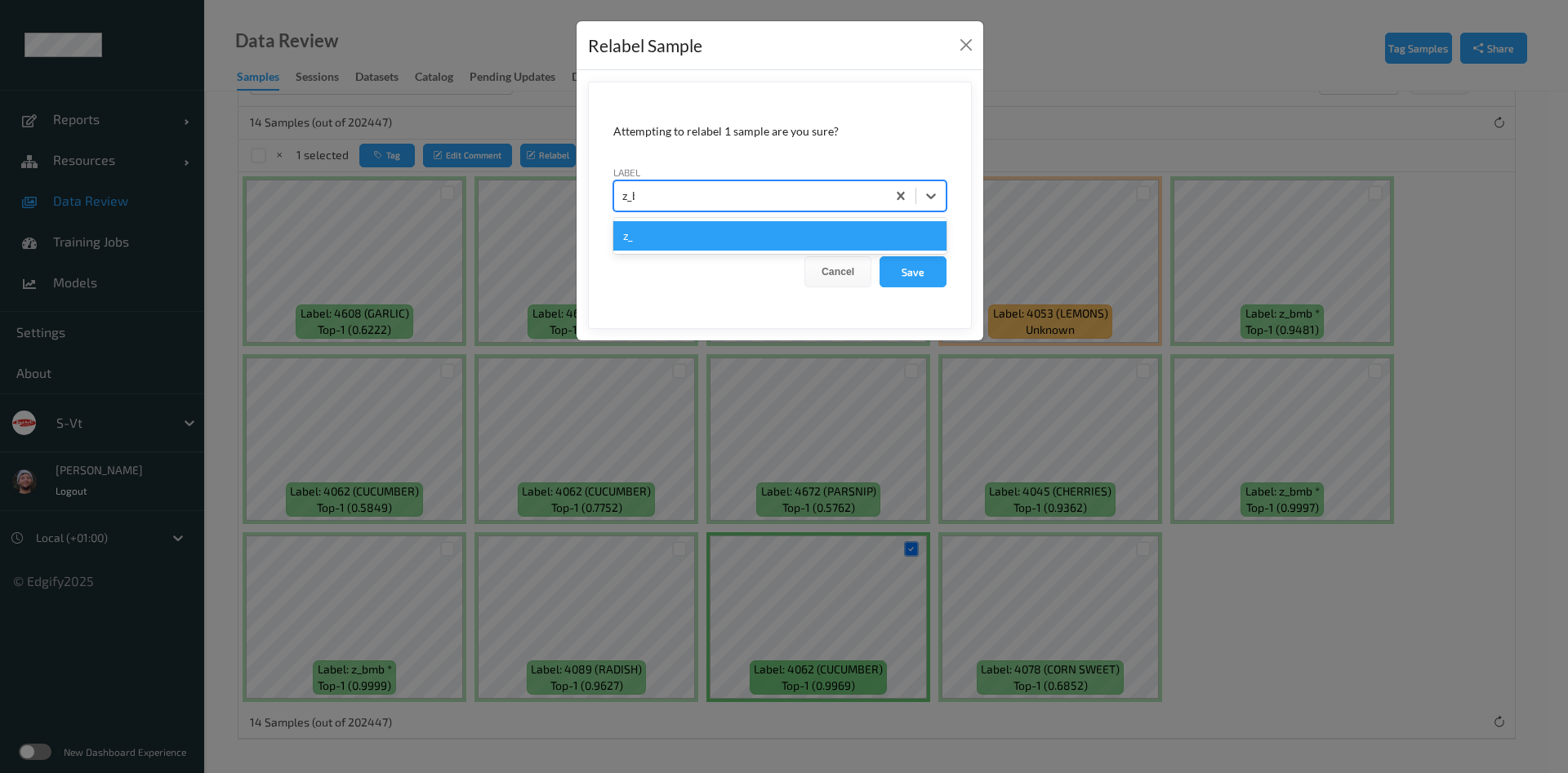
type input "z_bmb"
click at [880, 256] on button "Save" at bounding box center [913, 271] width 67 height 31
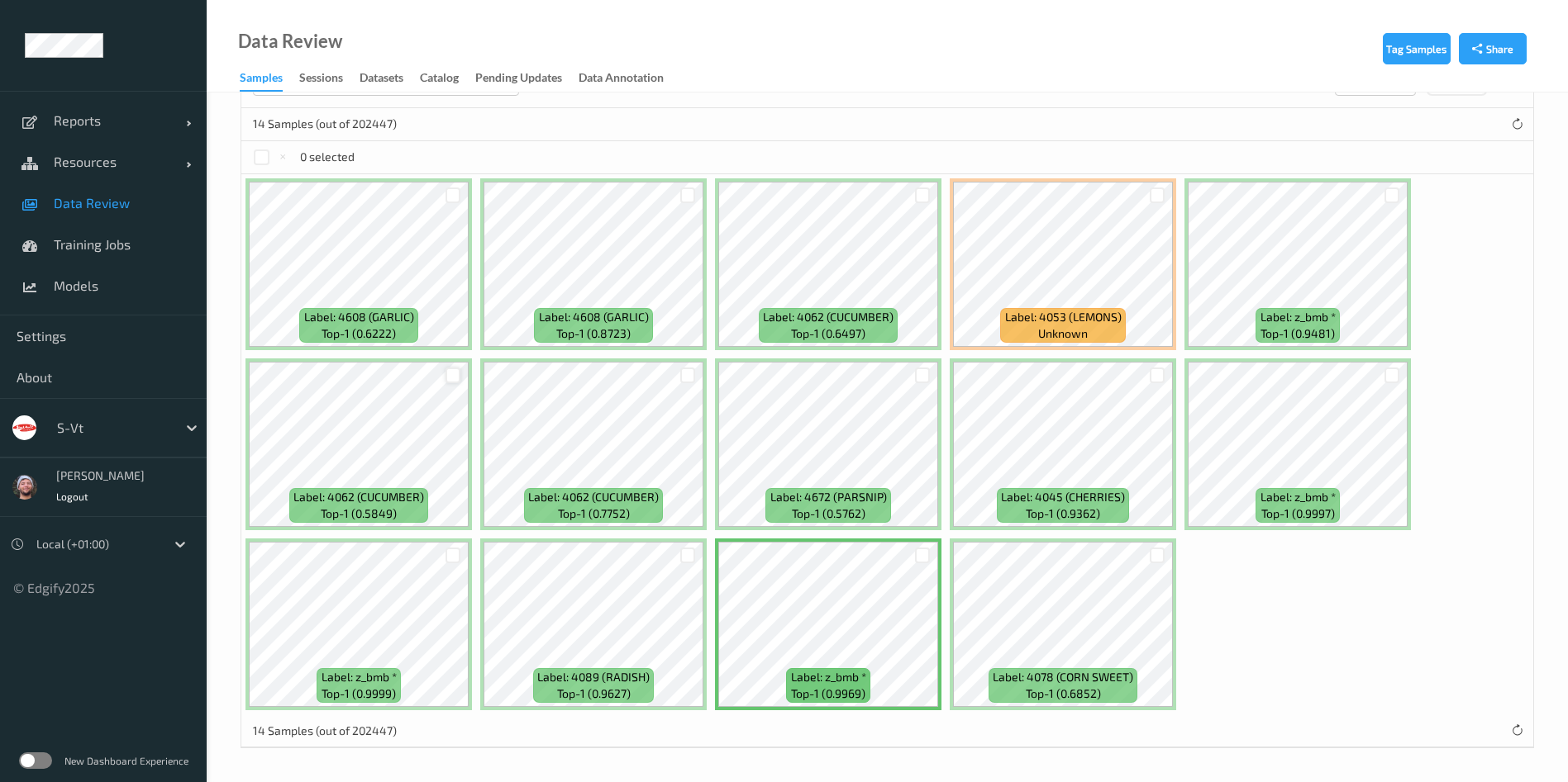
click at [453, 381] on div at bounding box center [453, 375] width 16 height 16
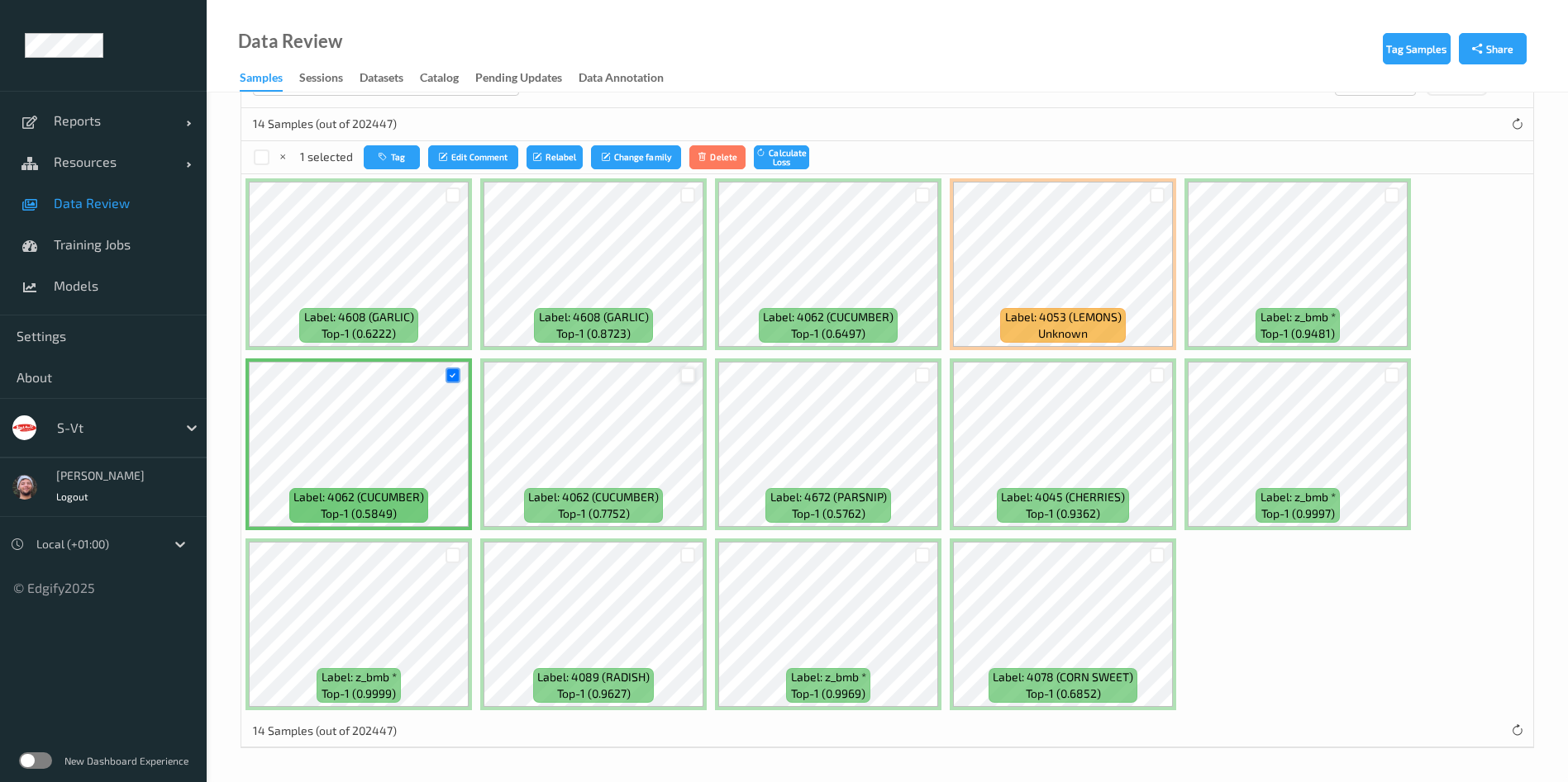
click at [691, 378] on div at bounding box center [688, 375] width 16 height 16
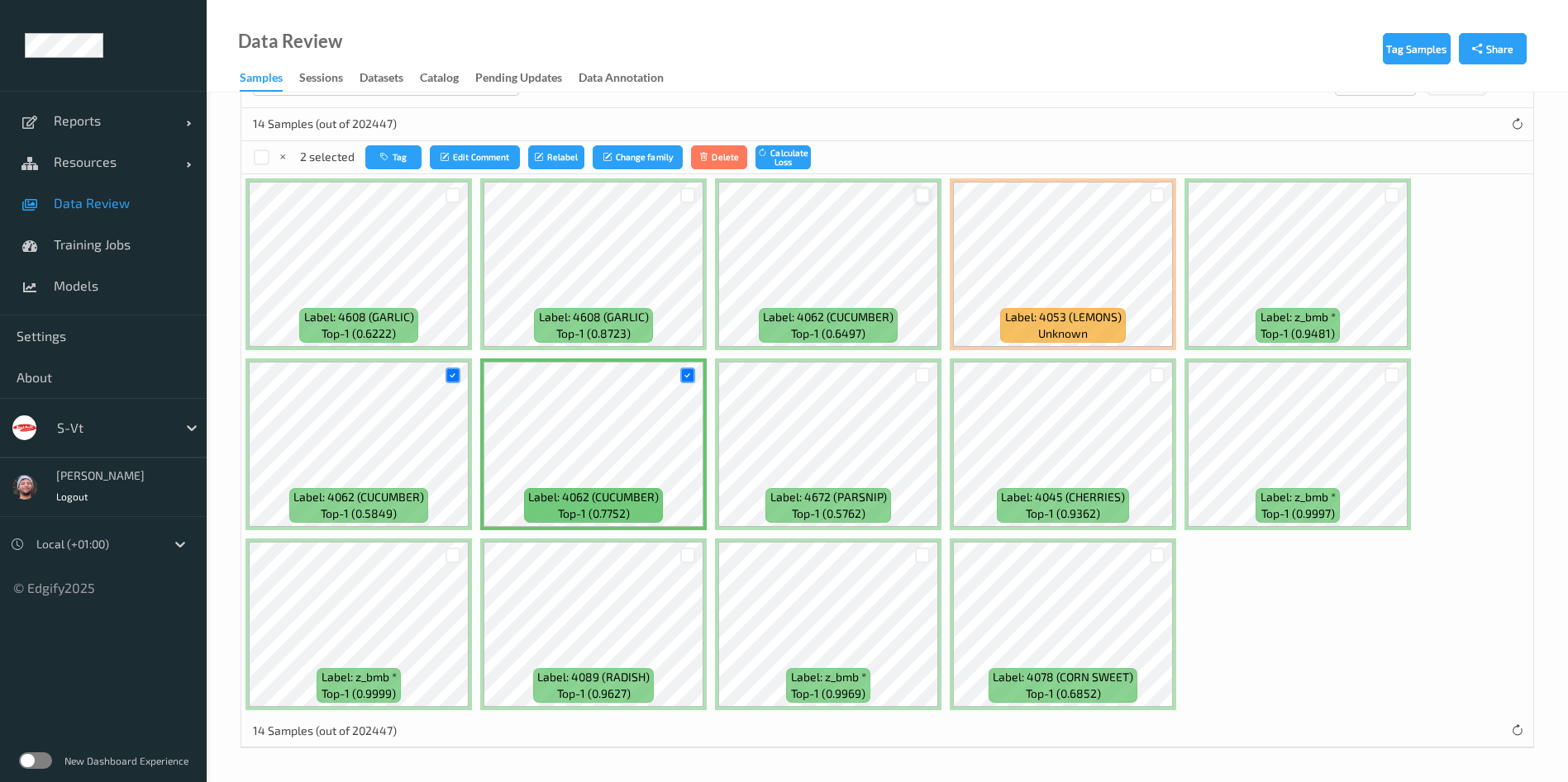
click at [918, 194] on div at bounding box center [922, 195] width 16 height 16
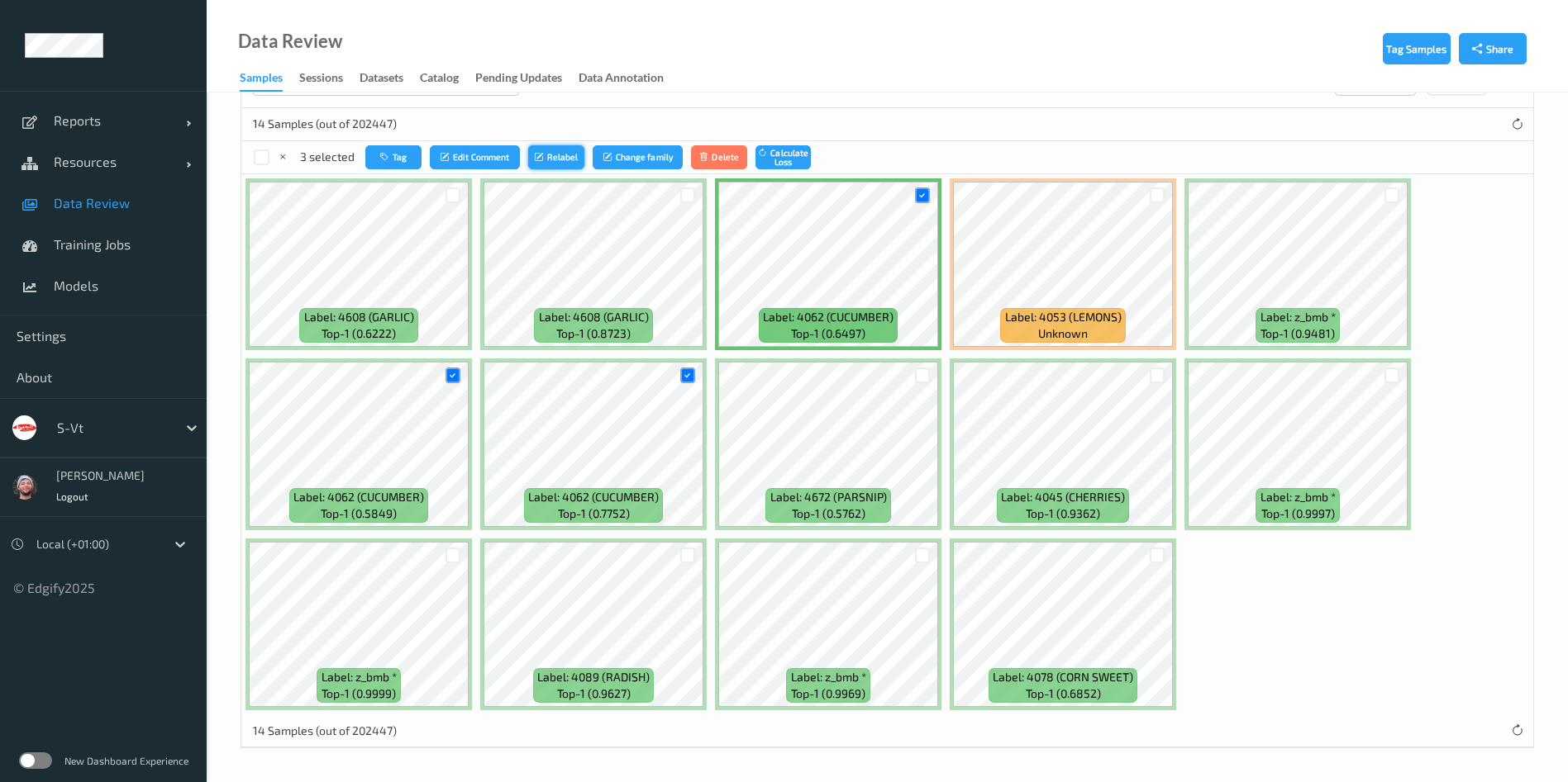
click at [569, 146] on button "Relabel" at bounding box center [556, 157] width 56 height 24
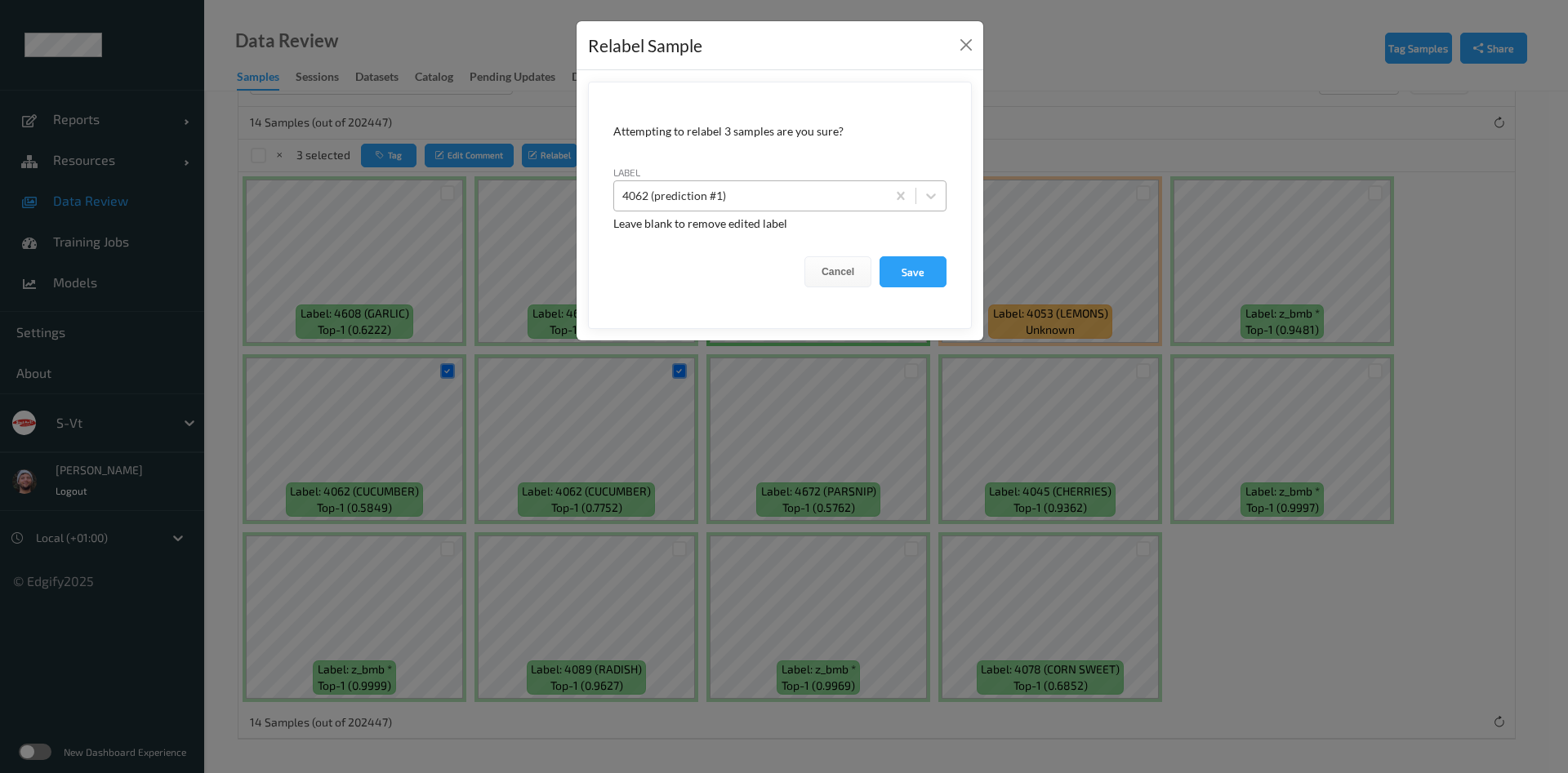
click at [744, 191] on div at bounding box center [750, 196] width 256 height 20
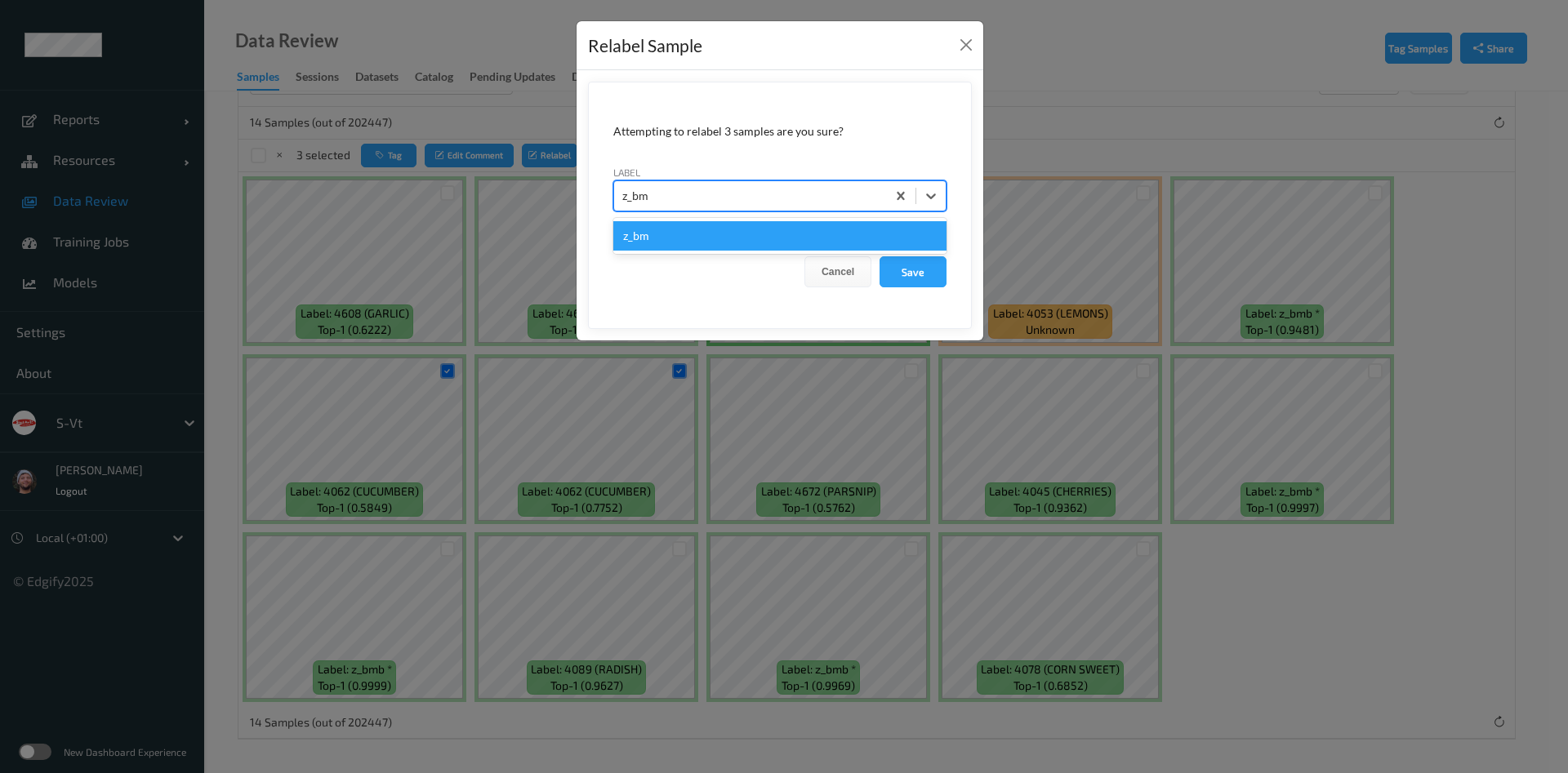
type input "z_bmb"
click at [880, 256] on button "Save" at bounding box center [913, 271] width 67 height 31
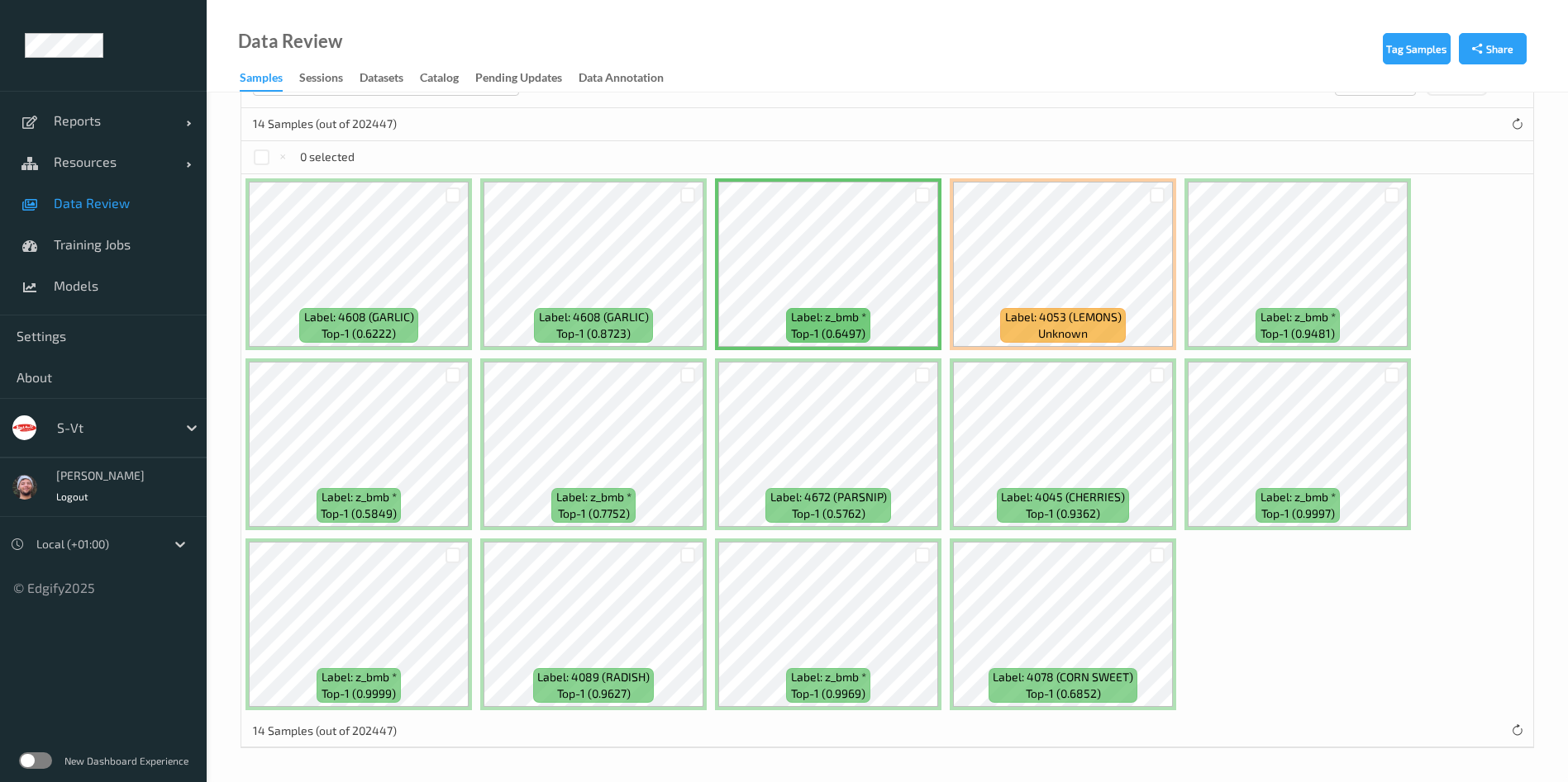
scroll to position [0, 0]
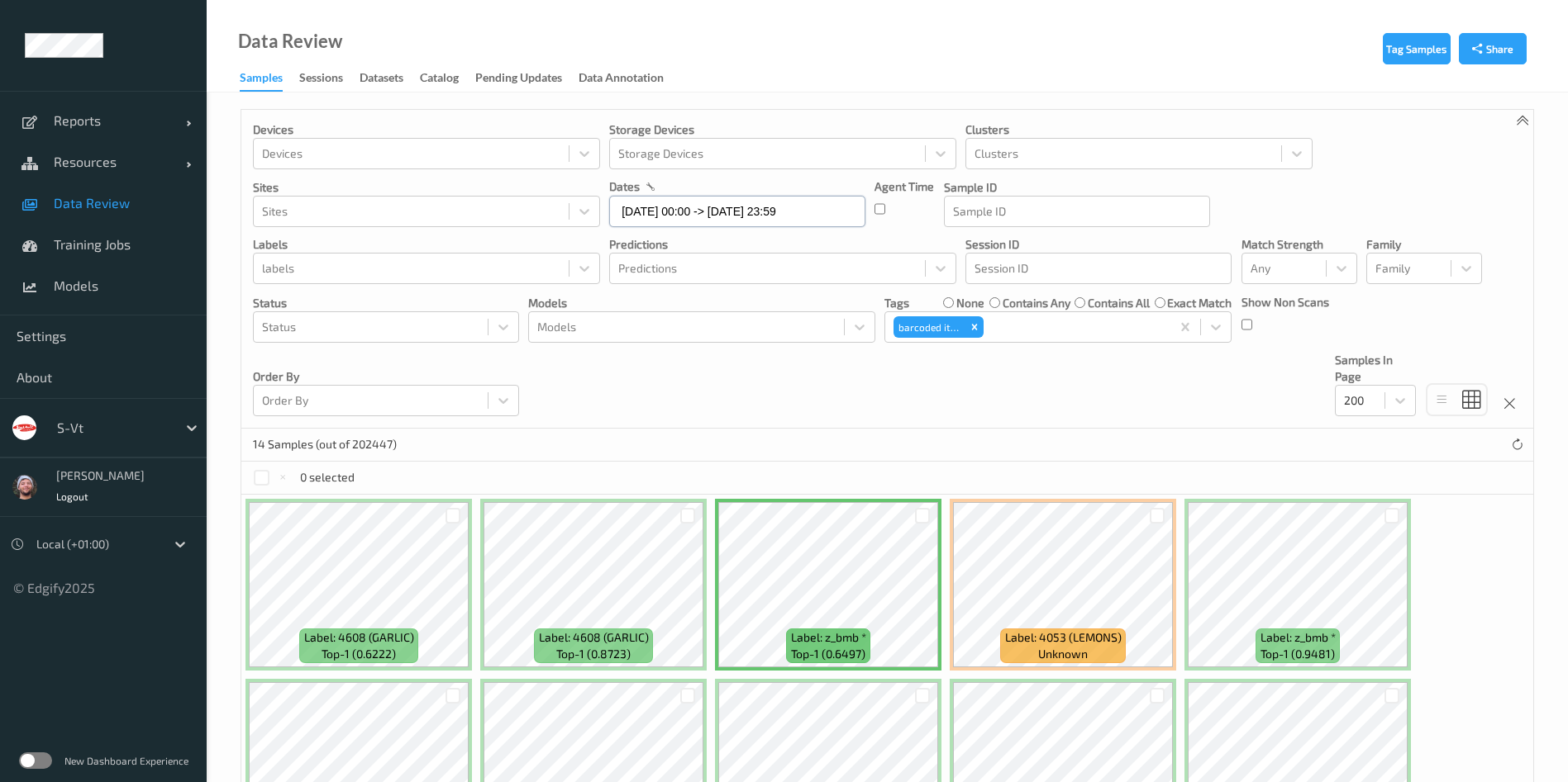
click at [800, 210] on input "[DATE] 00:00 -> [DATE] 23:59" at bounding box center [737, 211] width 256 height 31
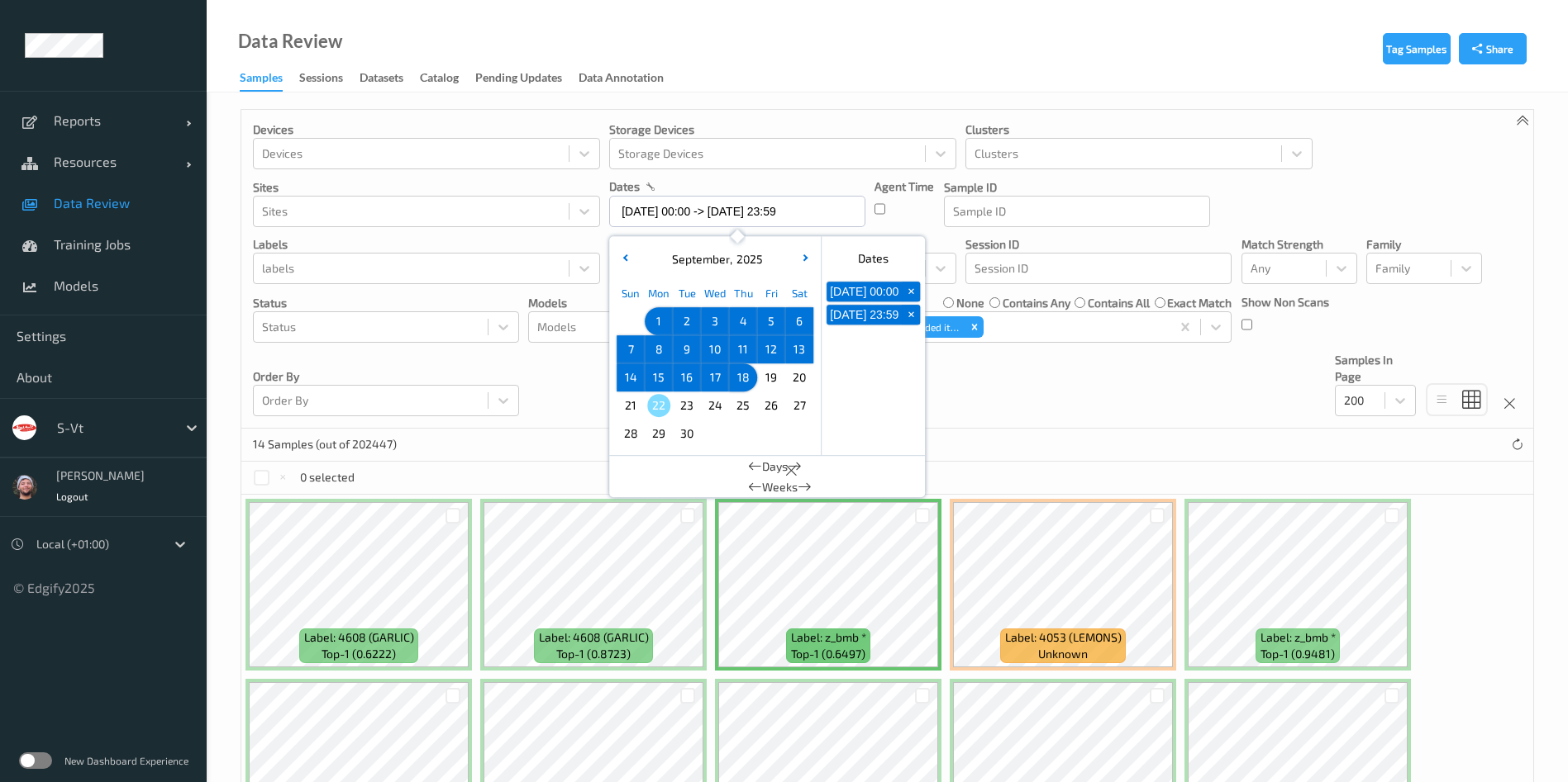
click at [760, 343] on span "12" at bounding box center [771, 348] width 23 height 23
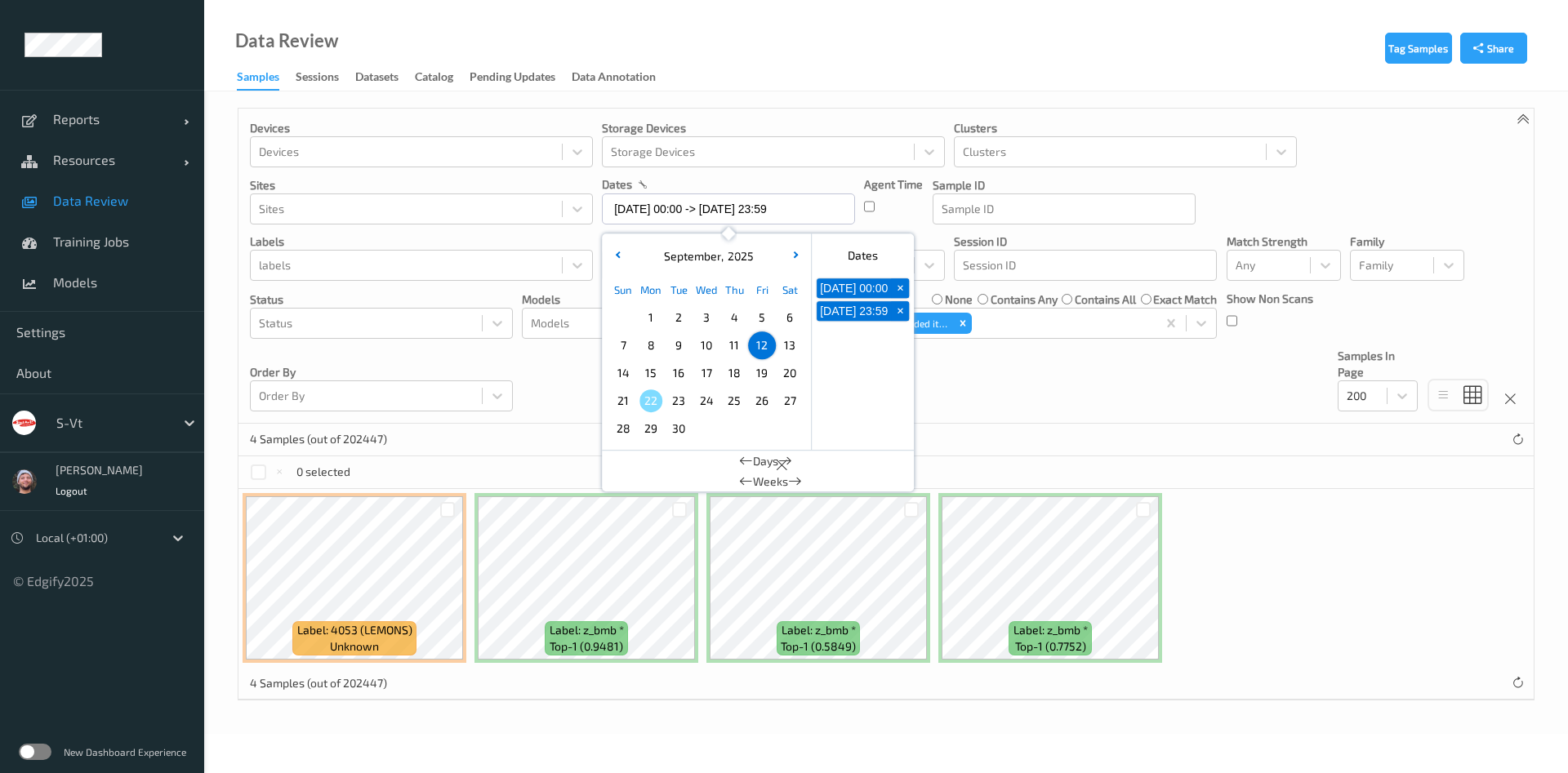
click at [723, 342] on span "11" at bounding box center [733, 344] width 22 height 22
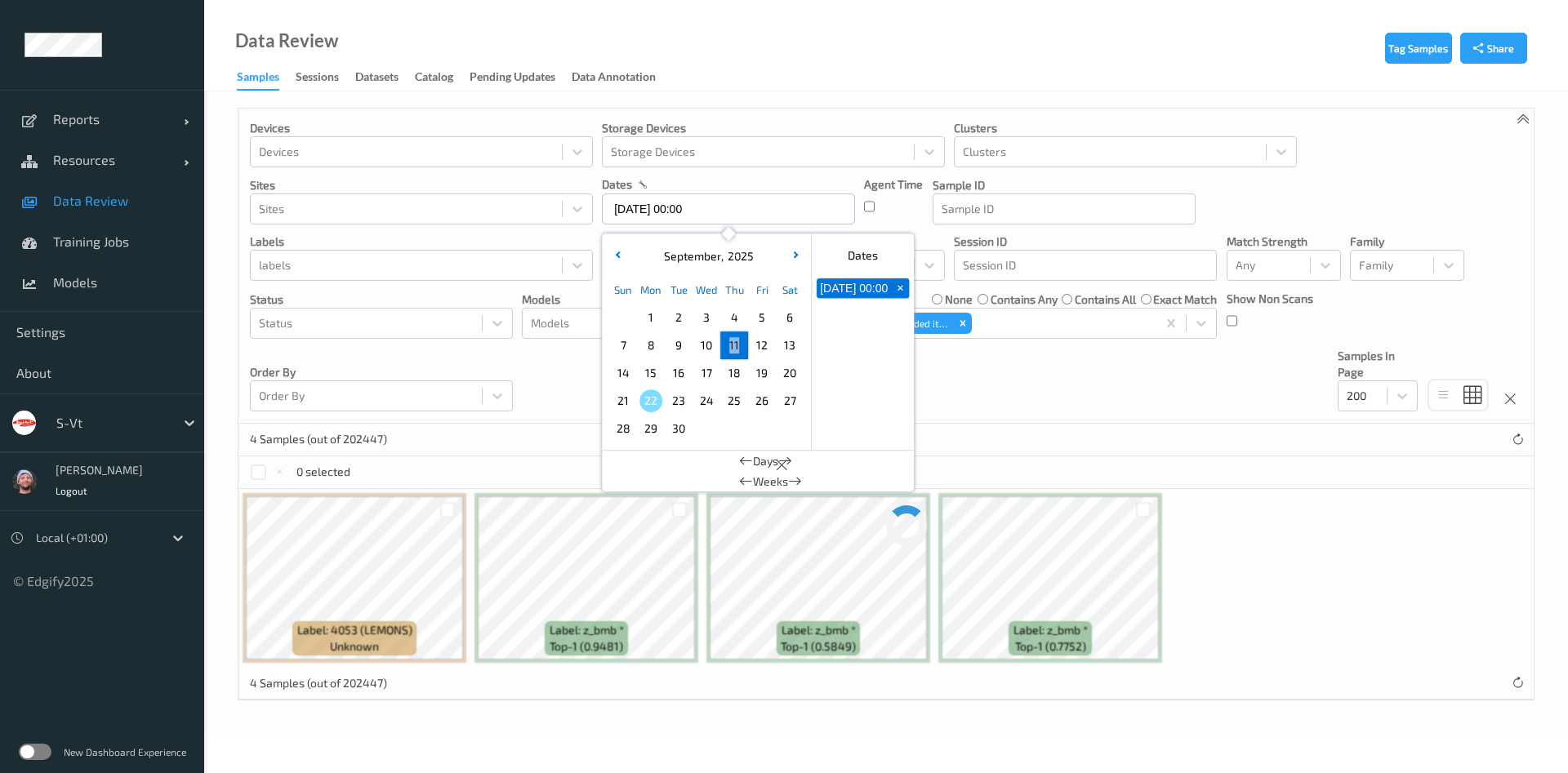
click at [723, 342] on span "11" at bounding box center [733, 344] width 22 height 22
type input "[DATE] 00:00 -> [DATE] 23:59"
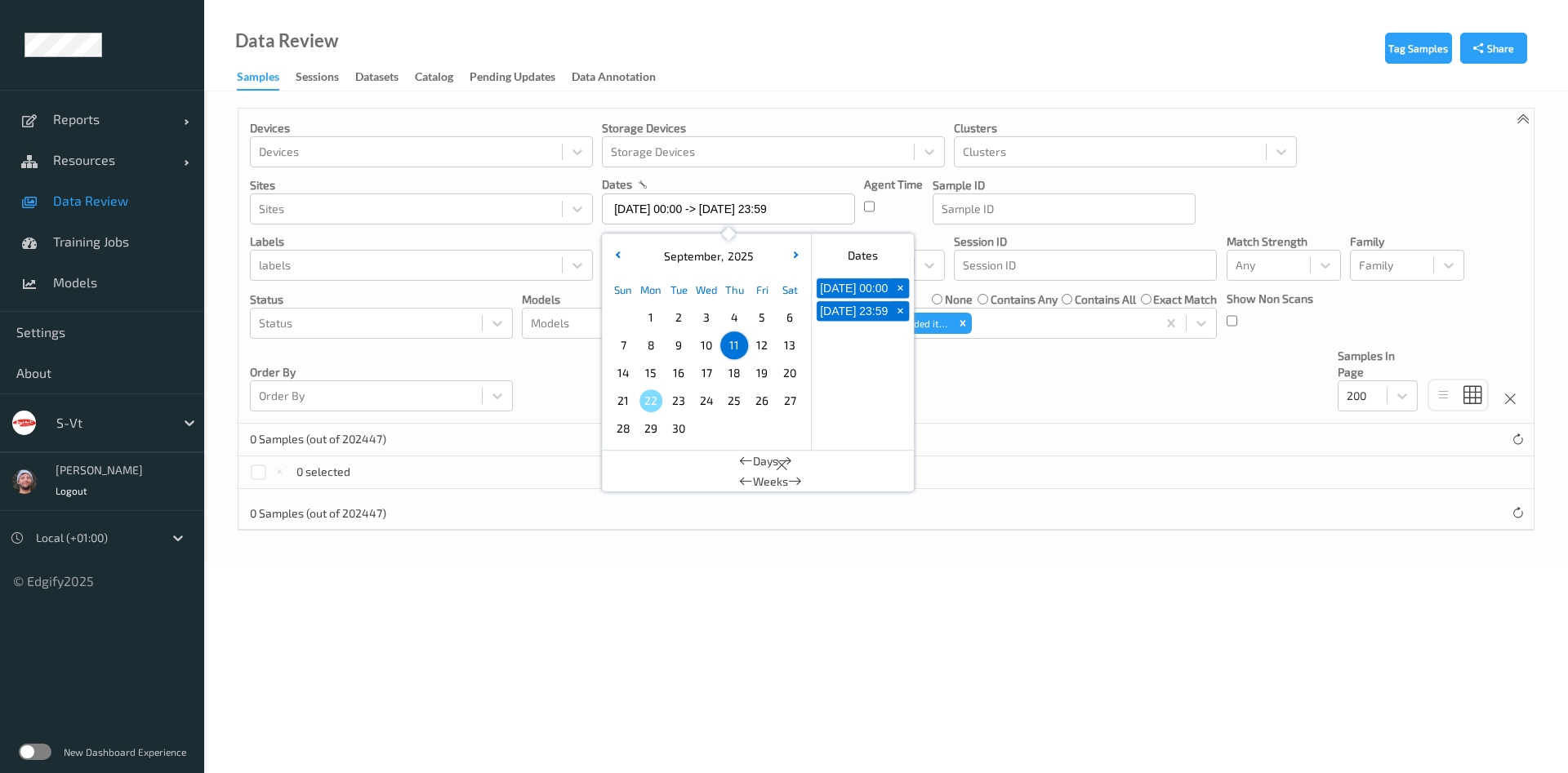
click at [1144, 489] on div at bounding box center [886, 493] width 1295 height 8
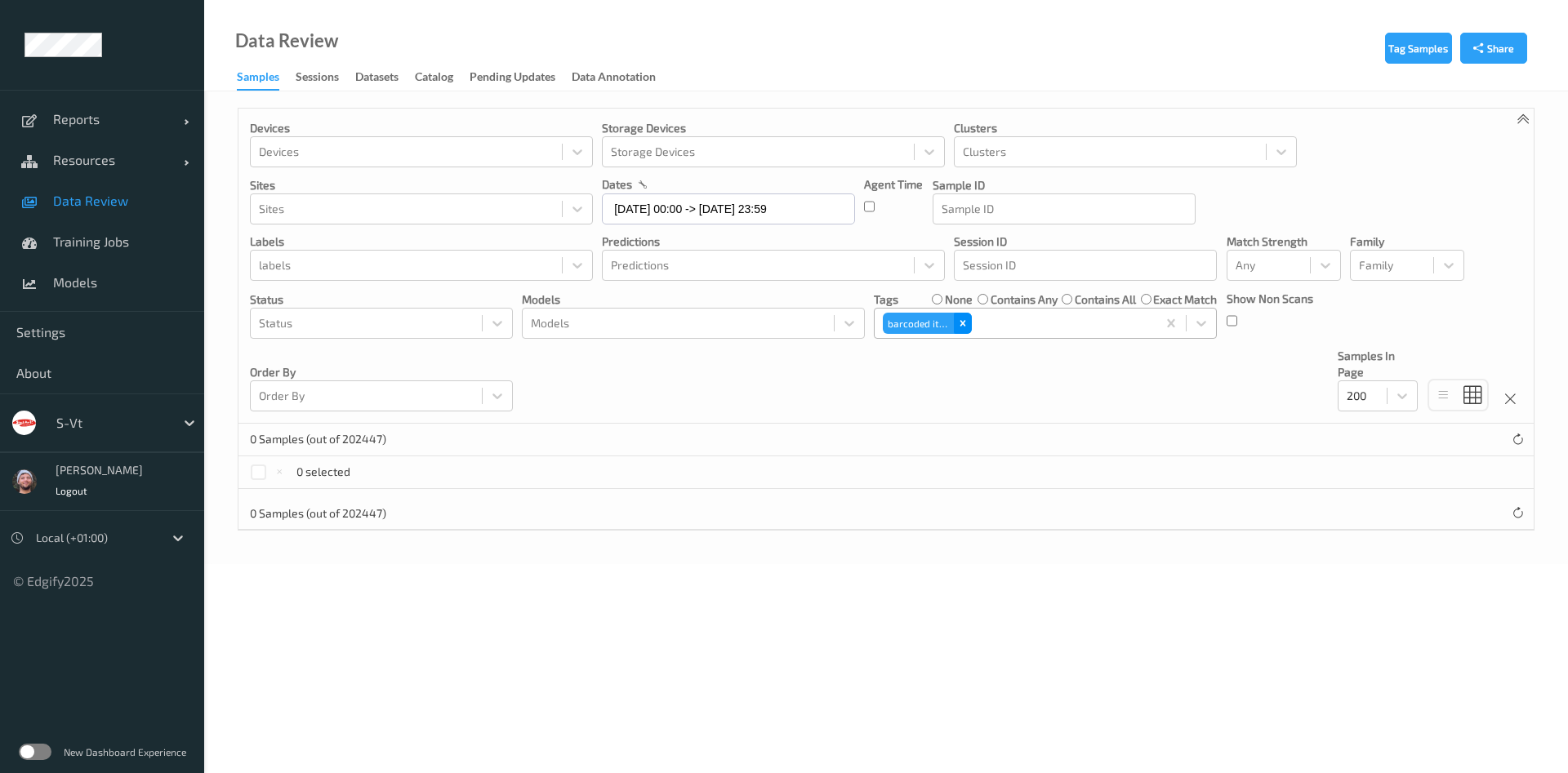
click at [968, 328] on icon "Remove barcoded item" at bounding box center [963, 324] width 12 height 12
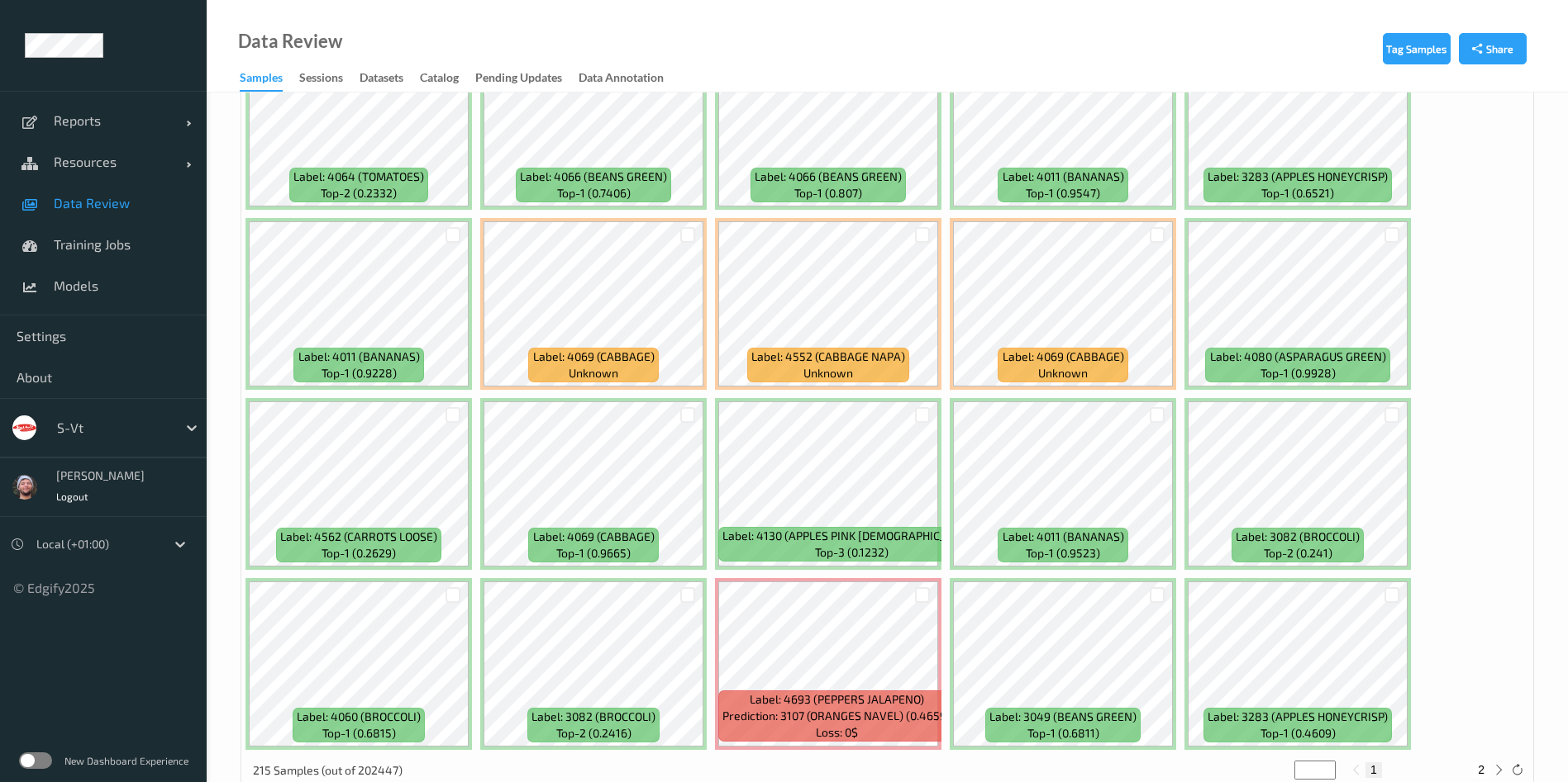
scroll to position [6983, 0]
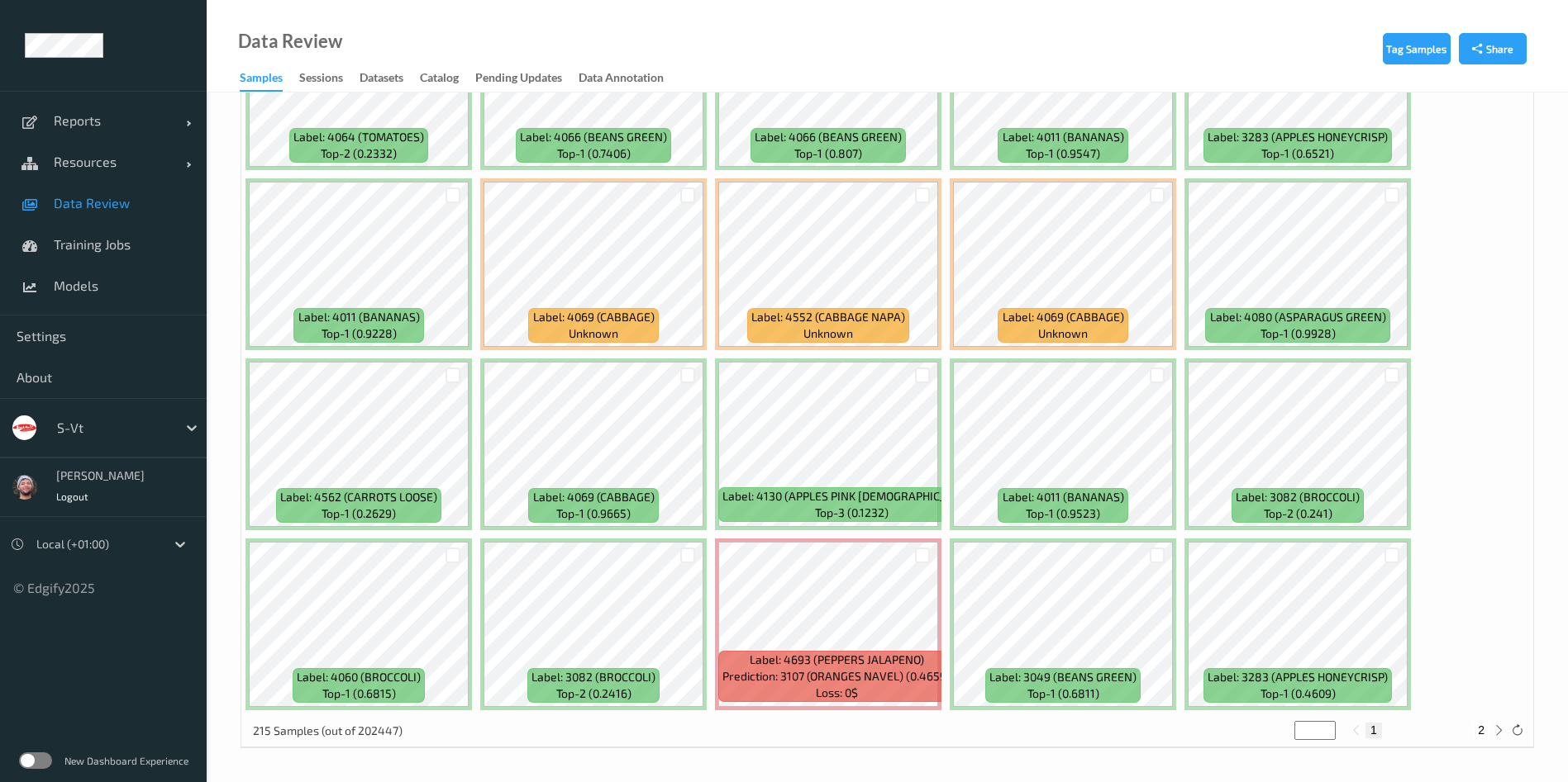
click at [1479, 728] on button "2" at bounding box center [1481, 731] width 17 height 15
type input "*"
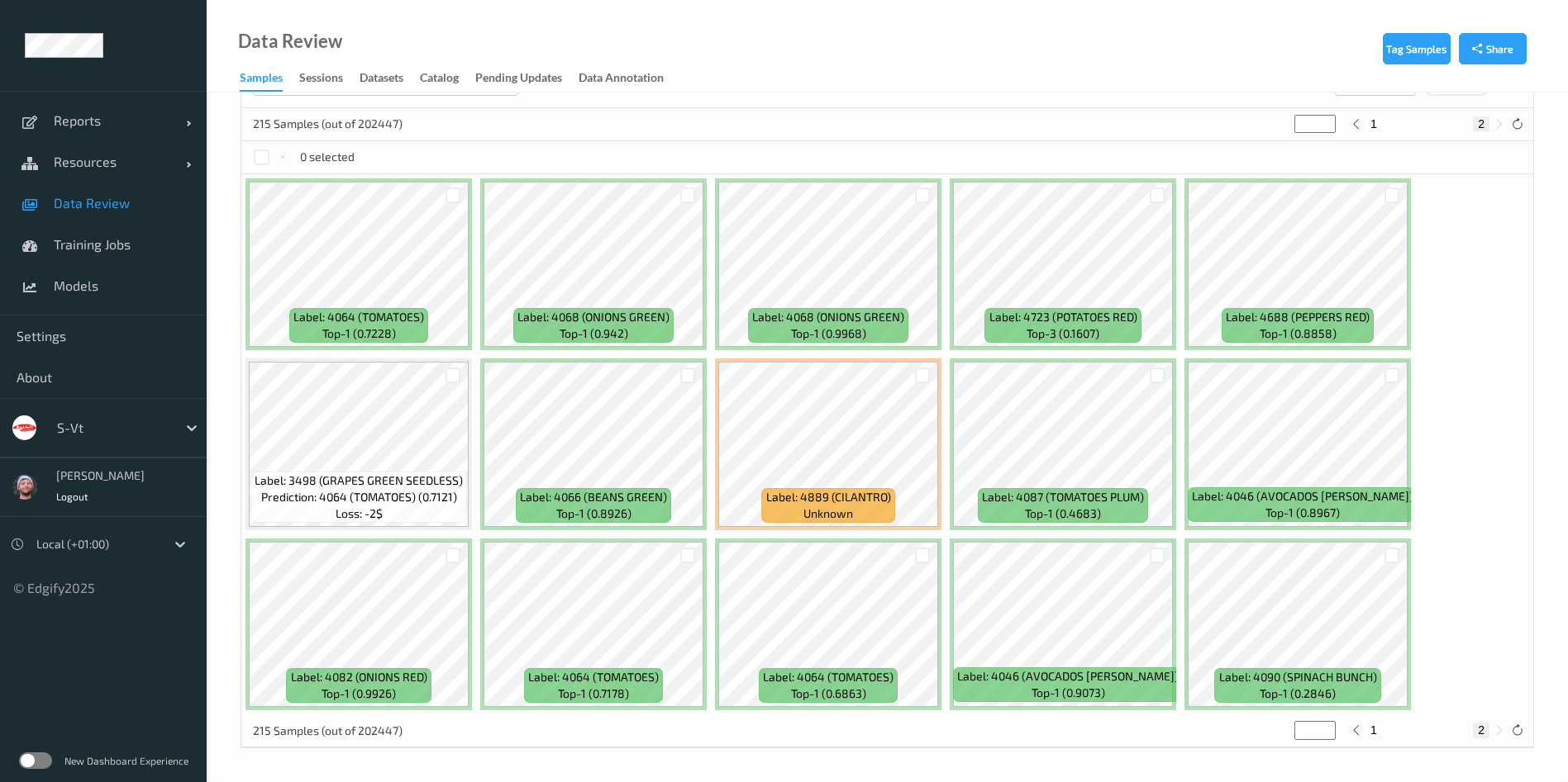
scroll to position [0, 0]
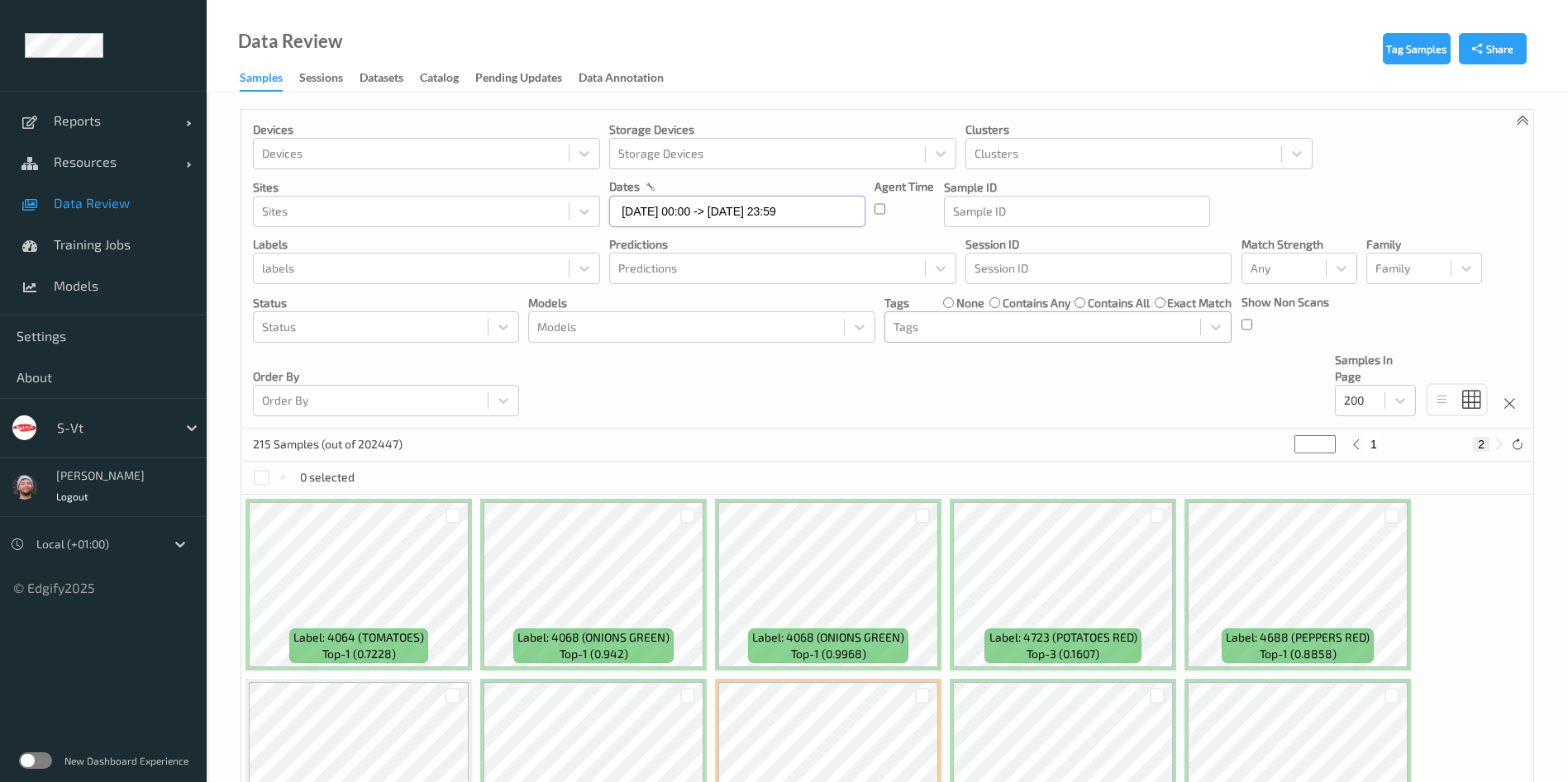
click at [712, 221] on input "[DATE] 00:00 -> [DATE] 23:59" at bounding box center [737, 211] width 256 height 31
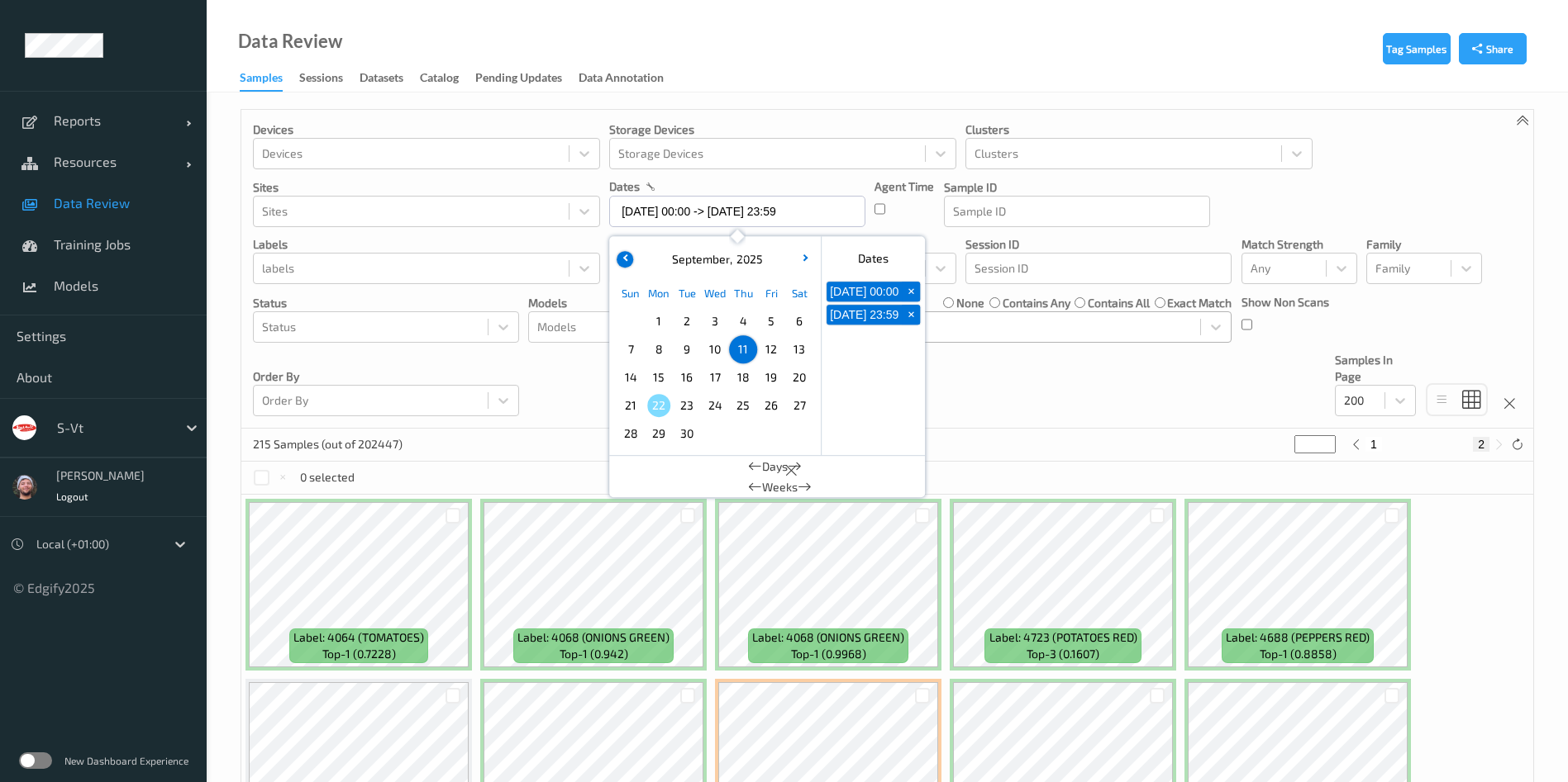
click at [628, 261] on button "button" at bounding box center [625, 259] width 17 height 17
click at [769, 312] on span "1" at bounding box center [771, 321] width 23 height 23
type input "[DATE] 00:00"
type input "*"
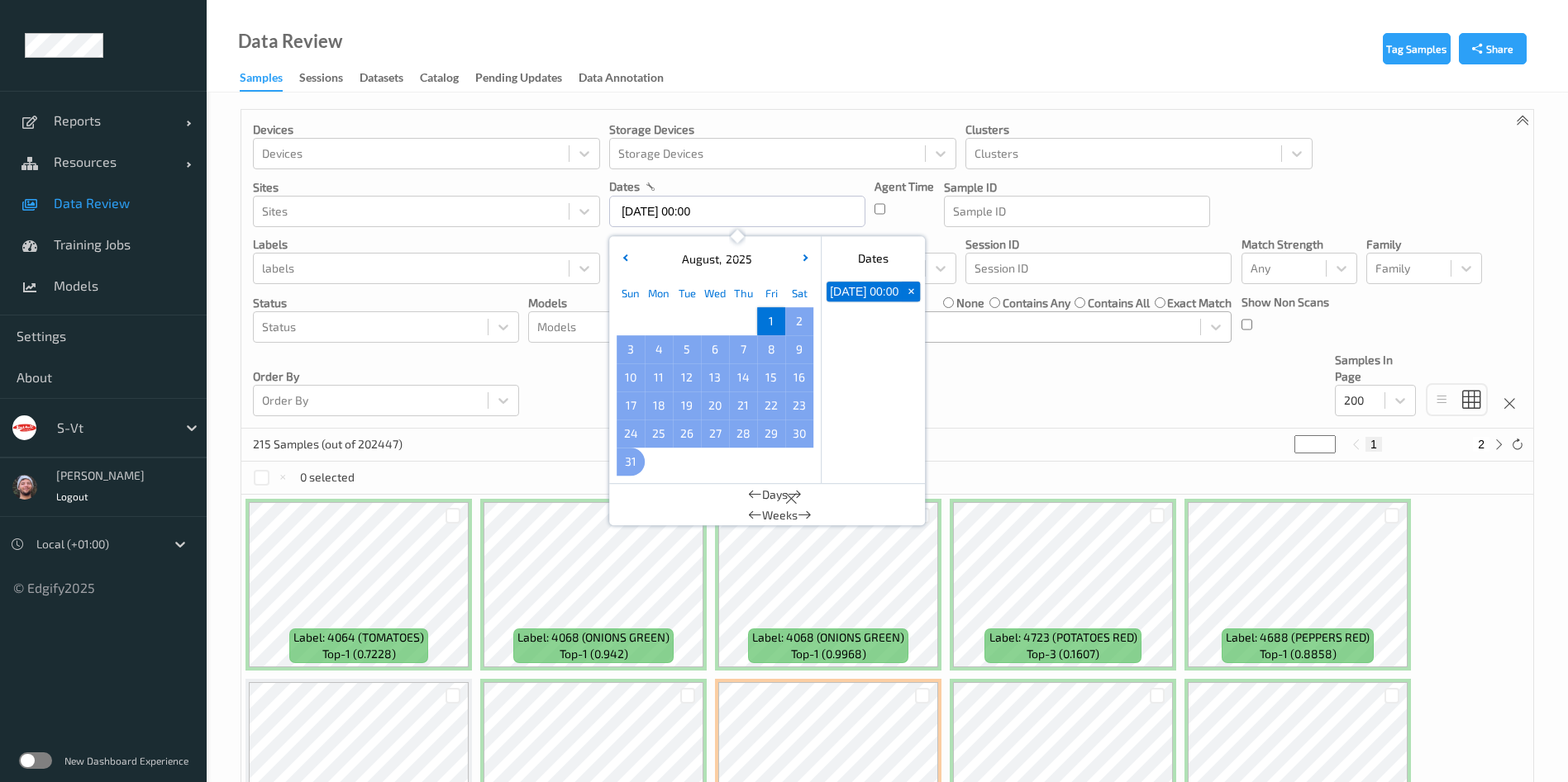
click at [627, 463] on span "31" at bounding box center [630, 461] width 23 height 23
type input "[DATE] 00:00 -> [DATE] 23:59"
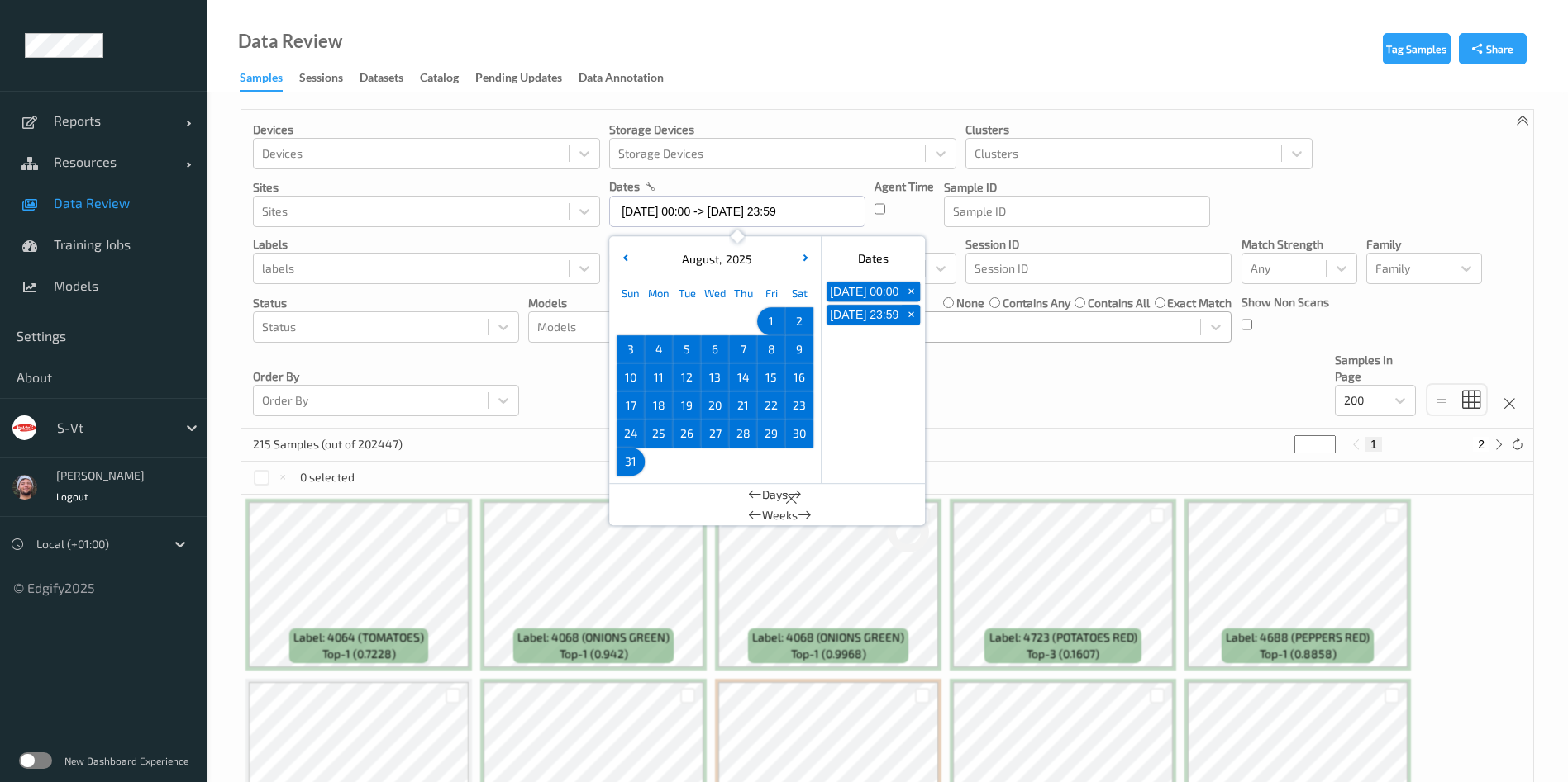
click at [770, 106] on div "Tag Samples Share Devices Devices Storage Devices Storage Devices Clusters Clus…" at bounding box center [887, 598] width 1361 height 1010
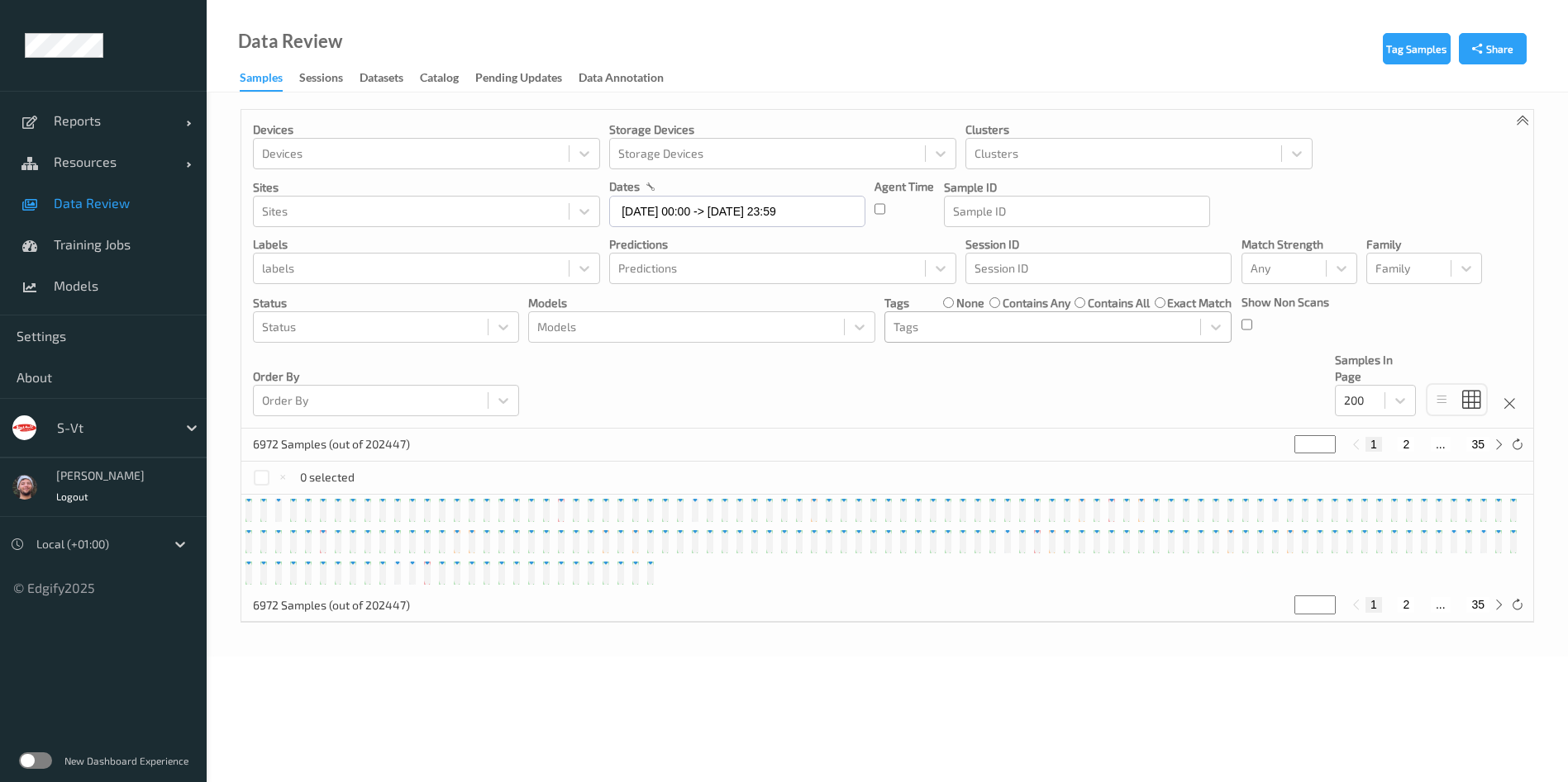
scroll to position [198, 0]
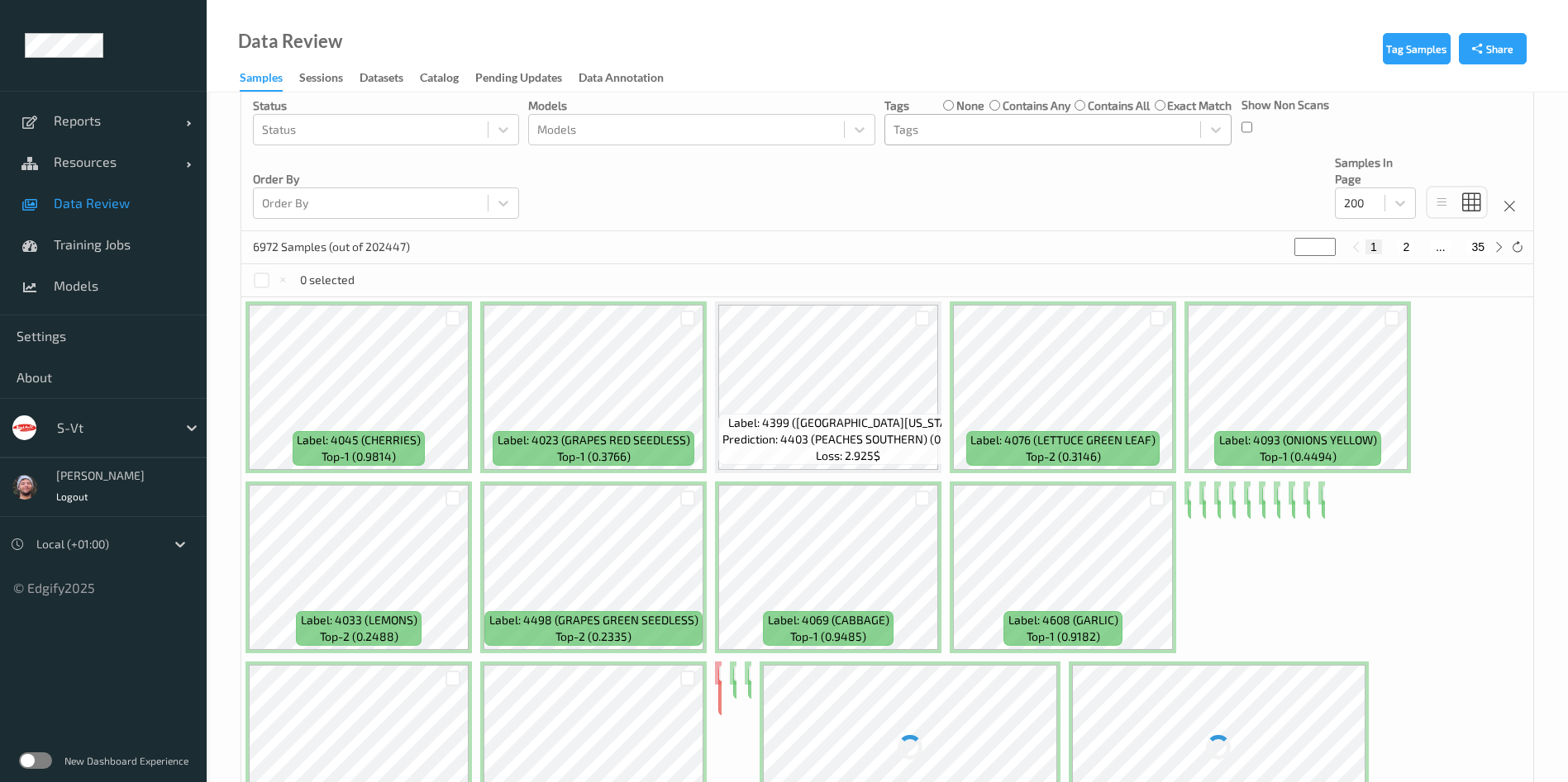
click at [960, 127] on div at bounding box center [1043, 130] width 298 height 20
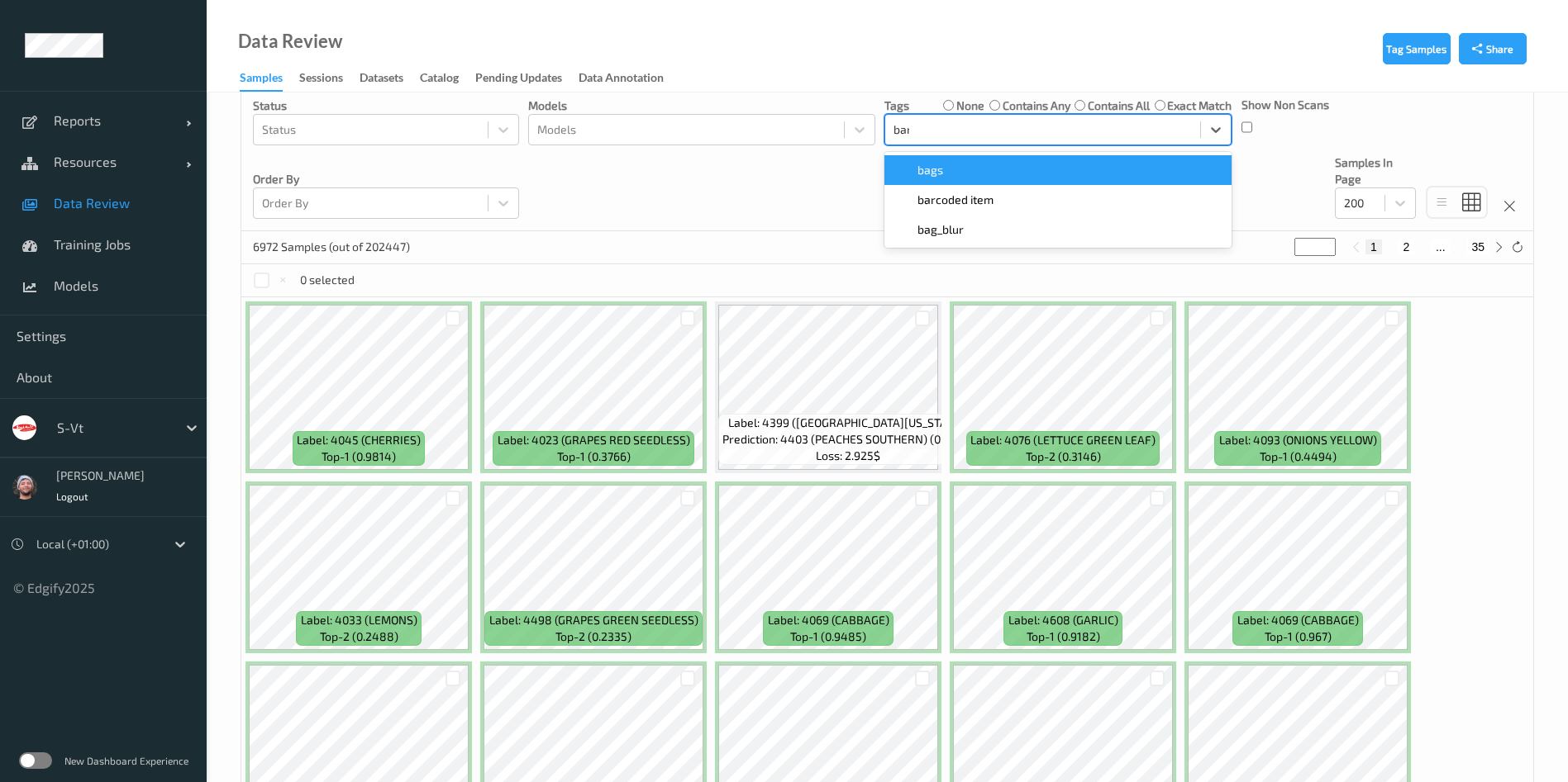
type input "barc"
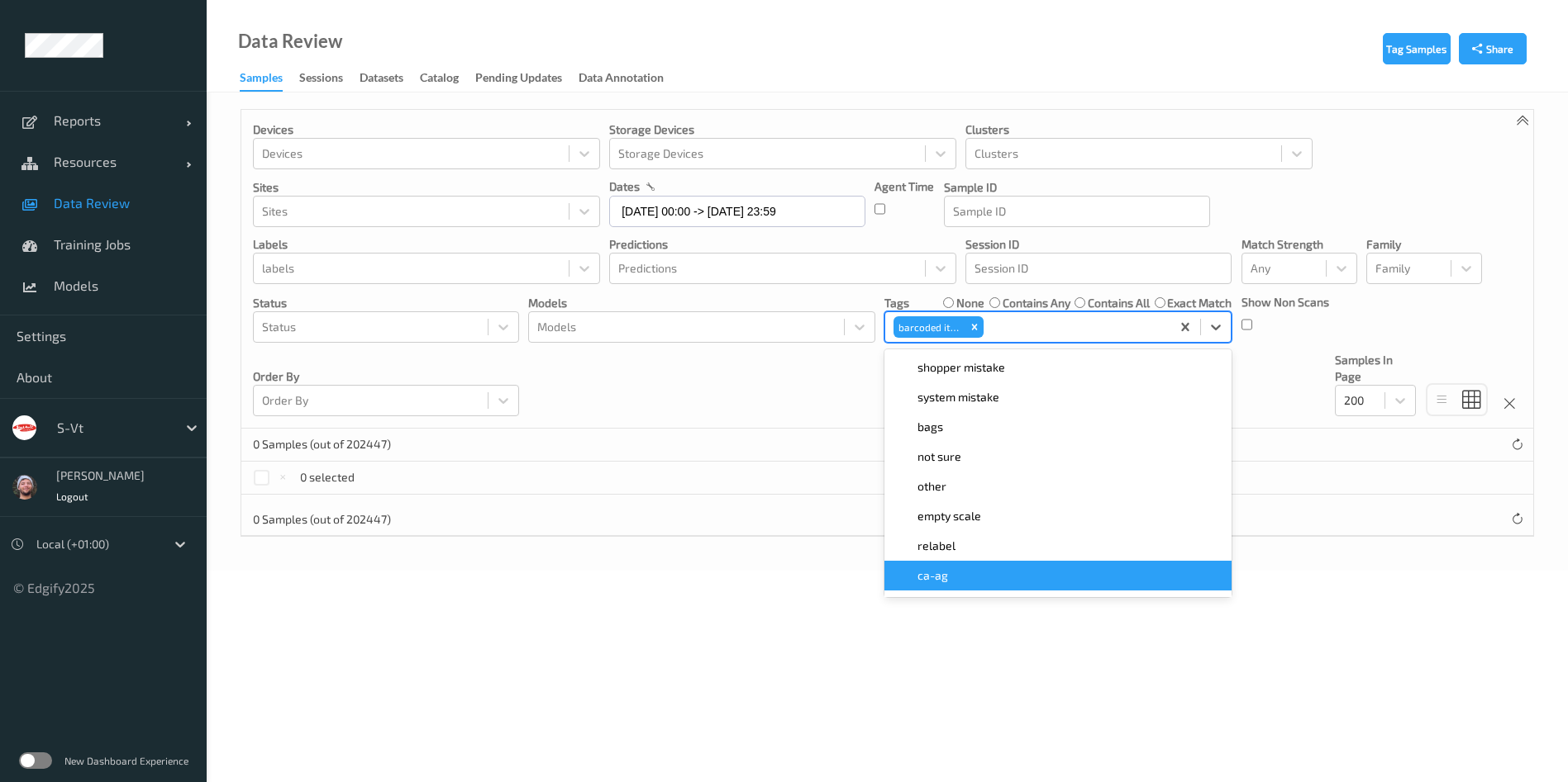
scroll to position [0, 0]
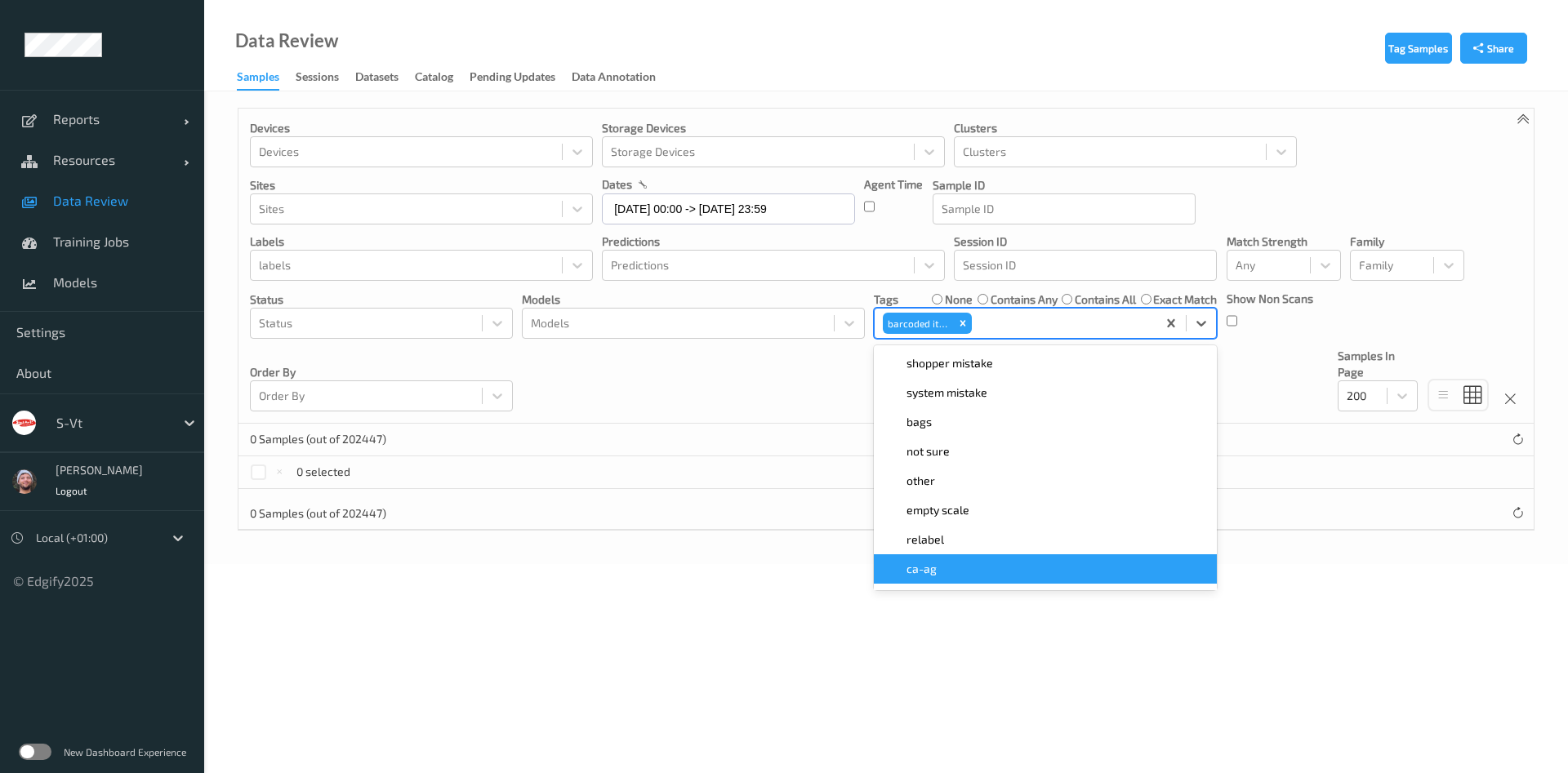
click at [744, 409] on div "Devices Devices Storage Devices Storage Devices Clusters Clusters Sites Sites d…" at bounding box center [886, 266] width 1295 height 315
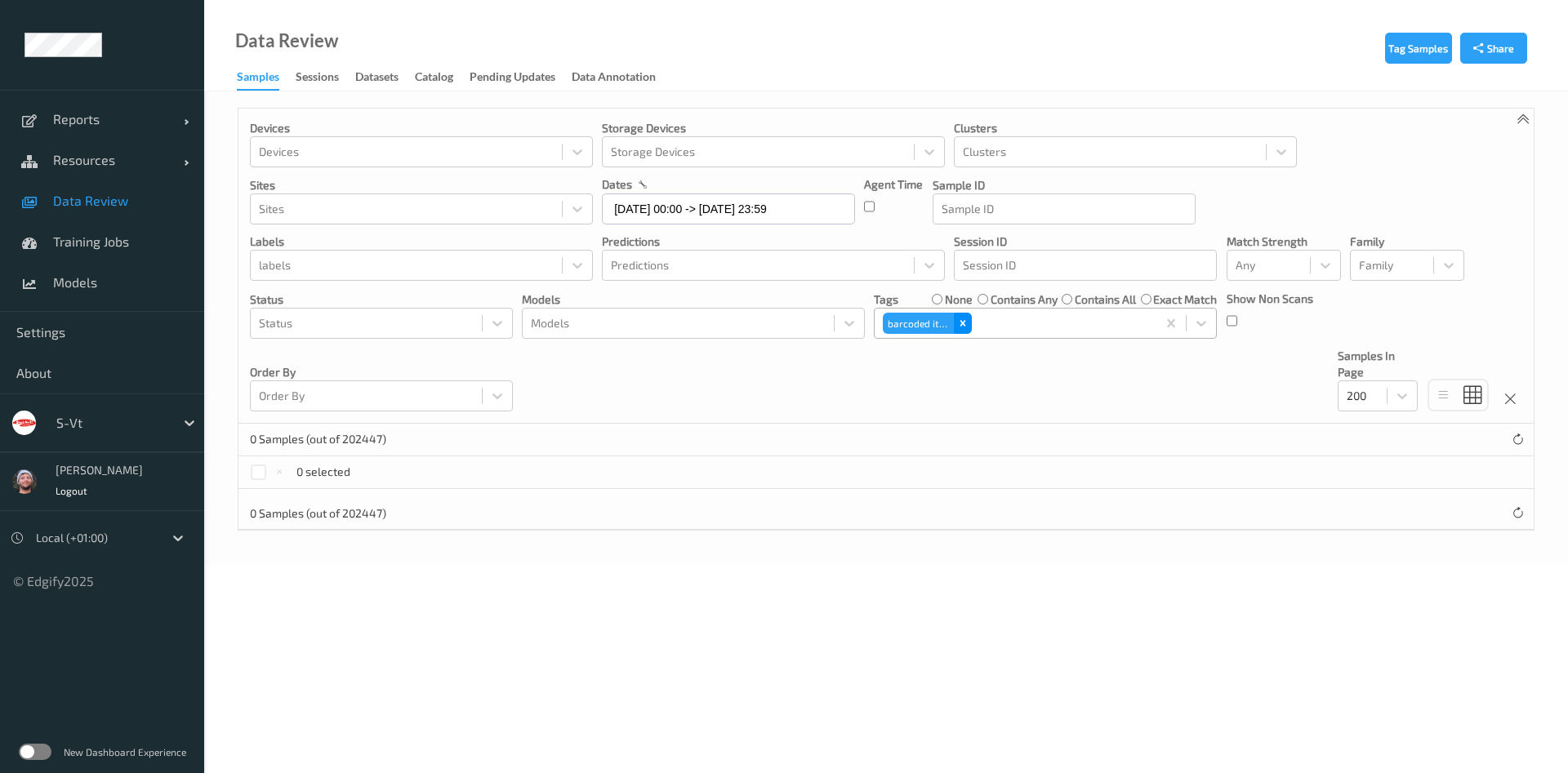
click at [961, 319] on icon "Remove barcoded item" at bounding box center [963, 324] width 12 height 12
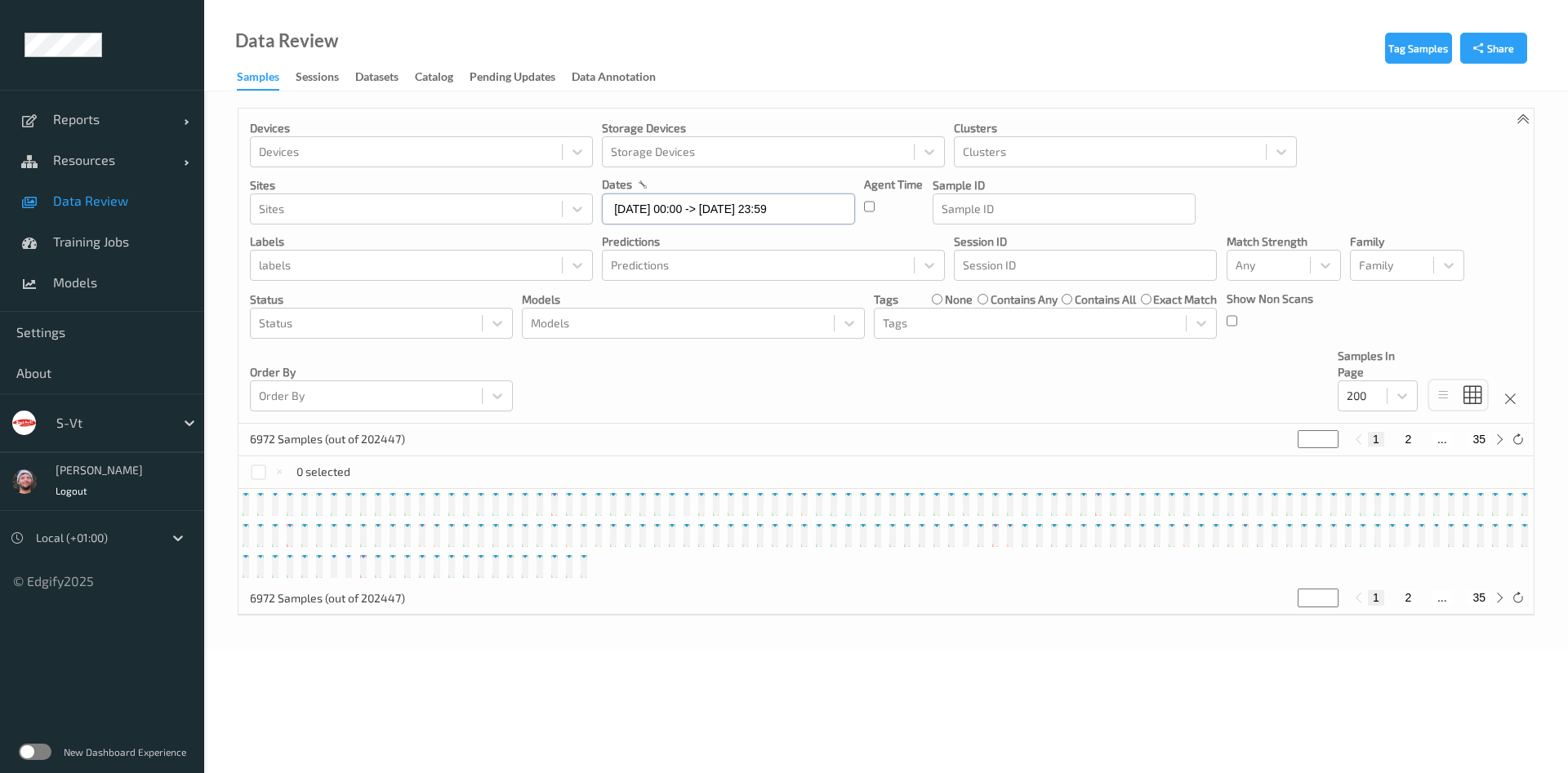
click at [757, 207] on input "[DATE] 00:00 -> [DATE] 23:59" at bounding box center [728, 209] width 253 height 31
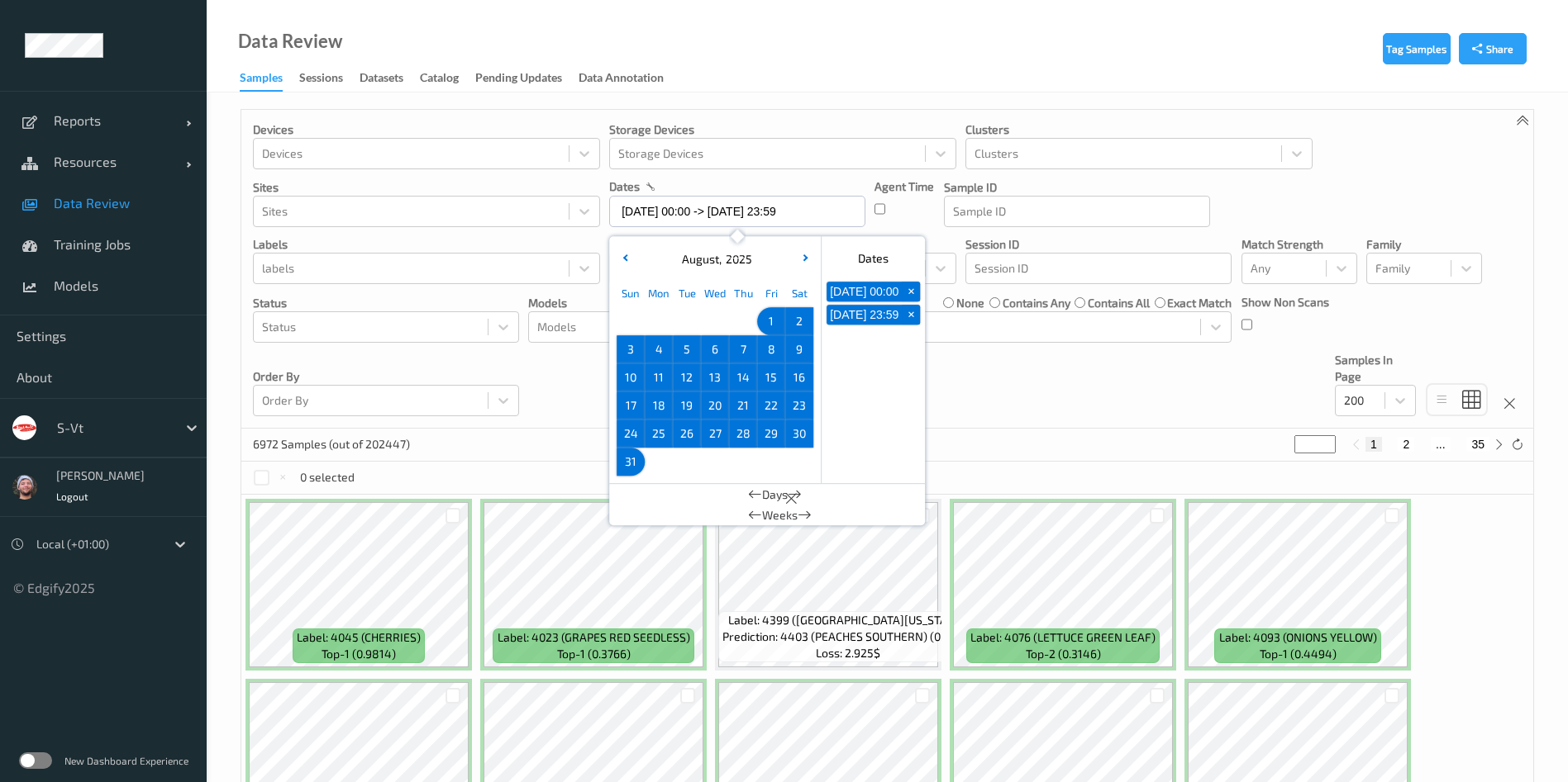
click at [699, 386] on div "12" at bounding box center [686, 377] width 28 height 28
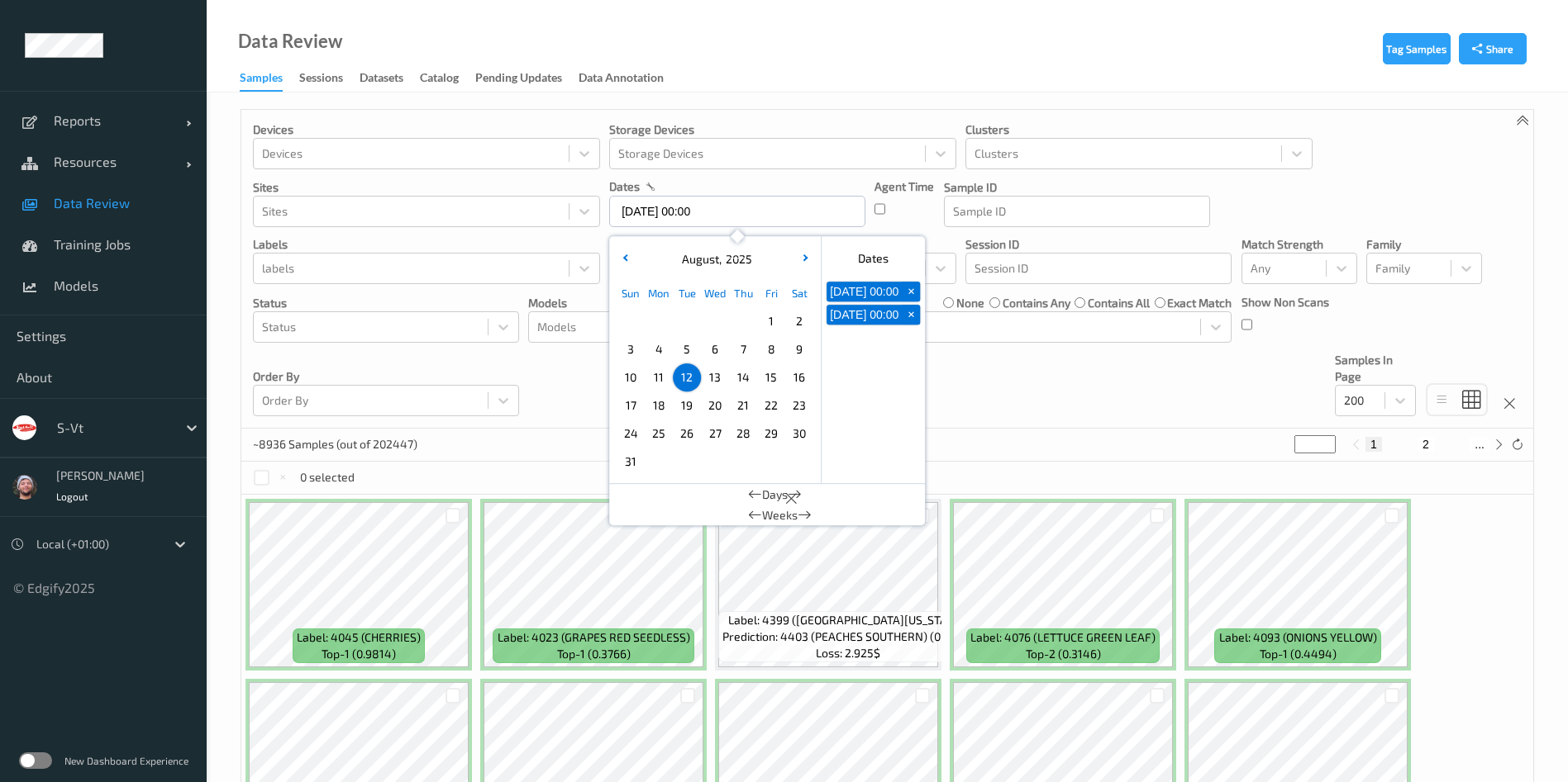
type input "[DATE] 00:00 -> [DATE] 23:59"
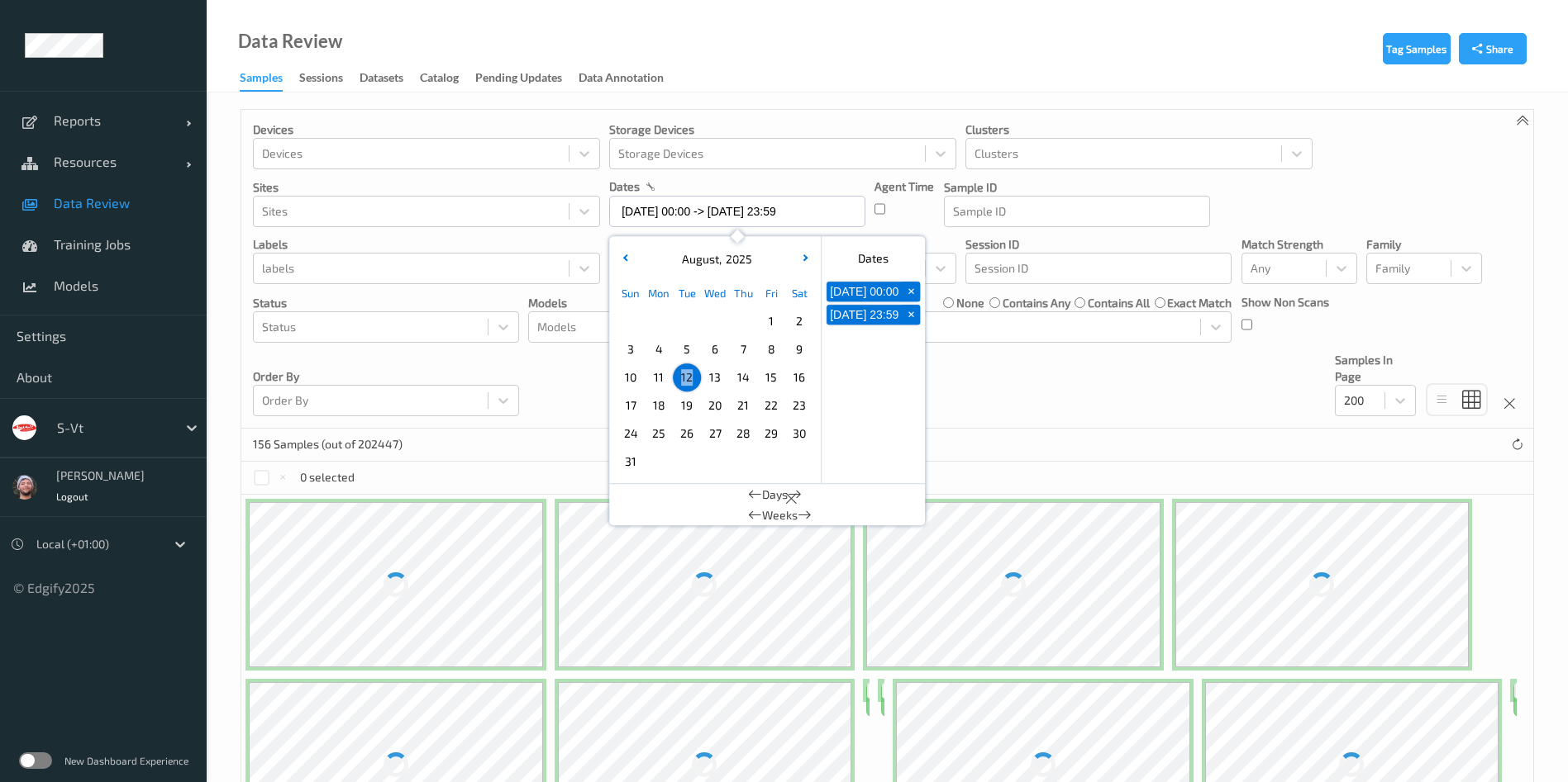
click at [1014, 456] on div "156 Samples (out of 202447)" at bounding box center [888, 444] width 1292 height 33
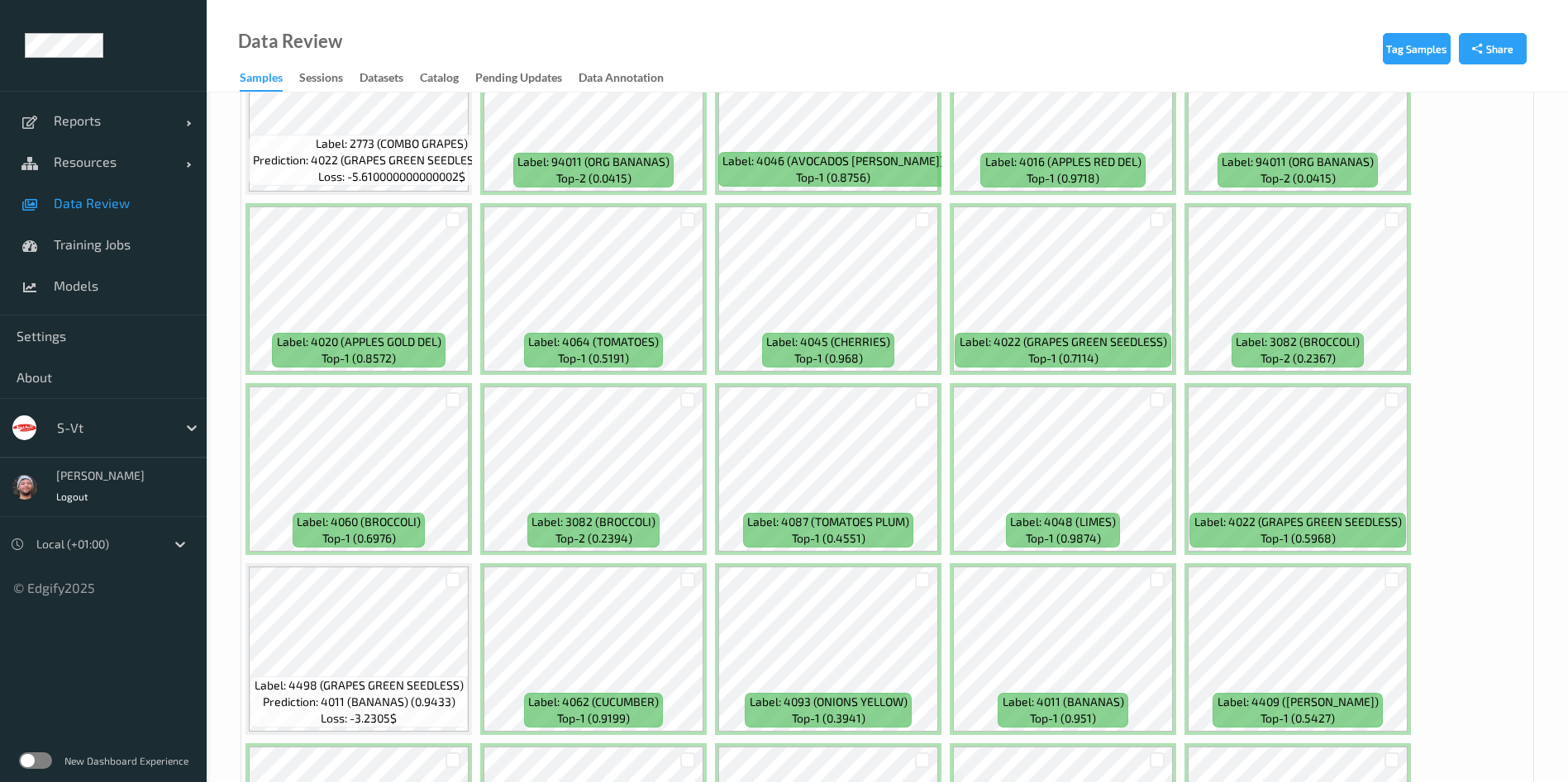
scroll to position [5543, 0]
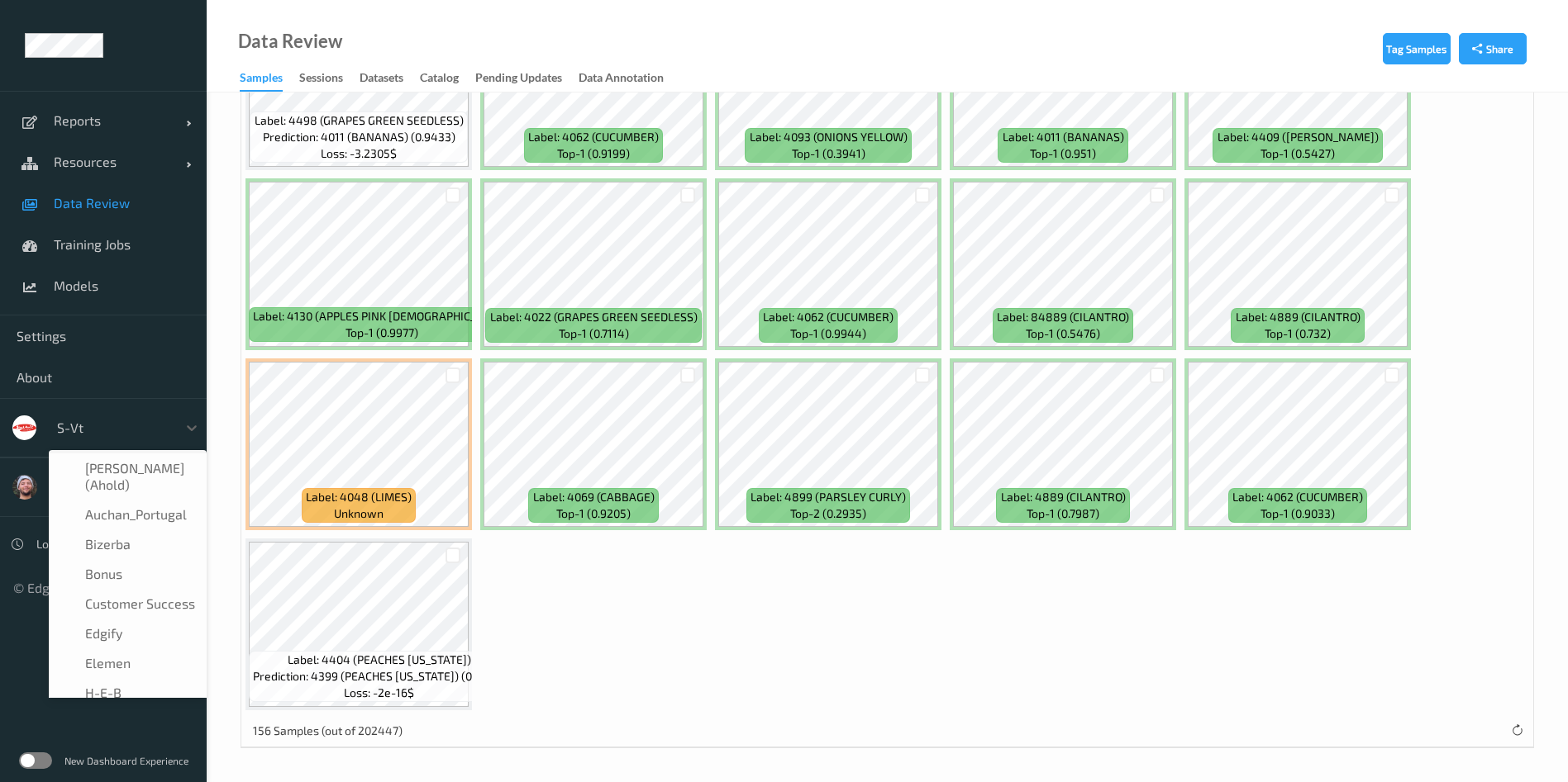
click at [88, 428] on div at bounding box center [113, 428] width 111 height 20
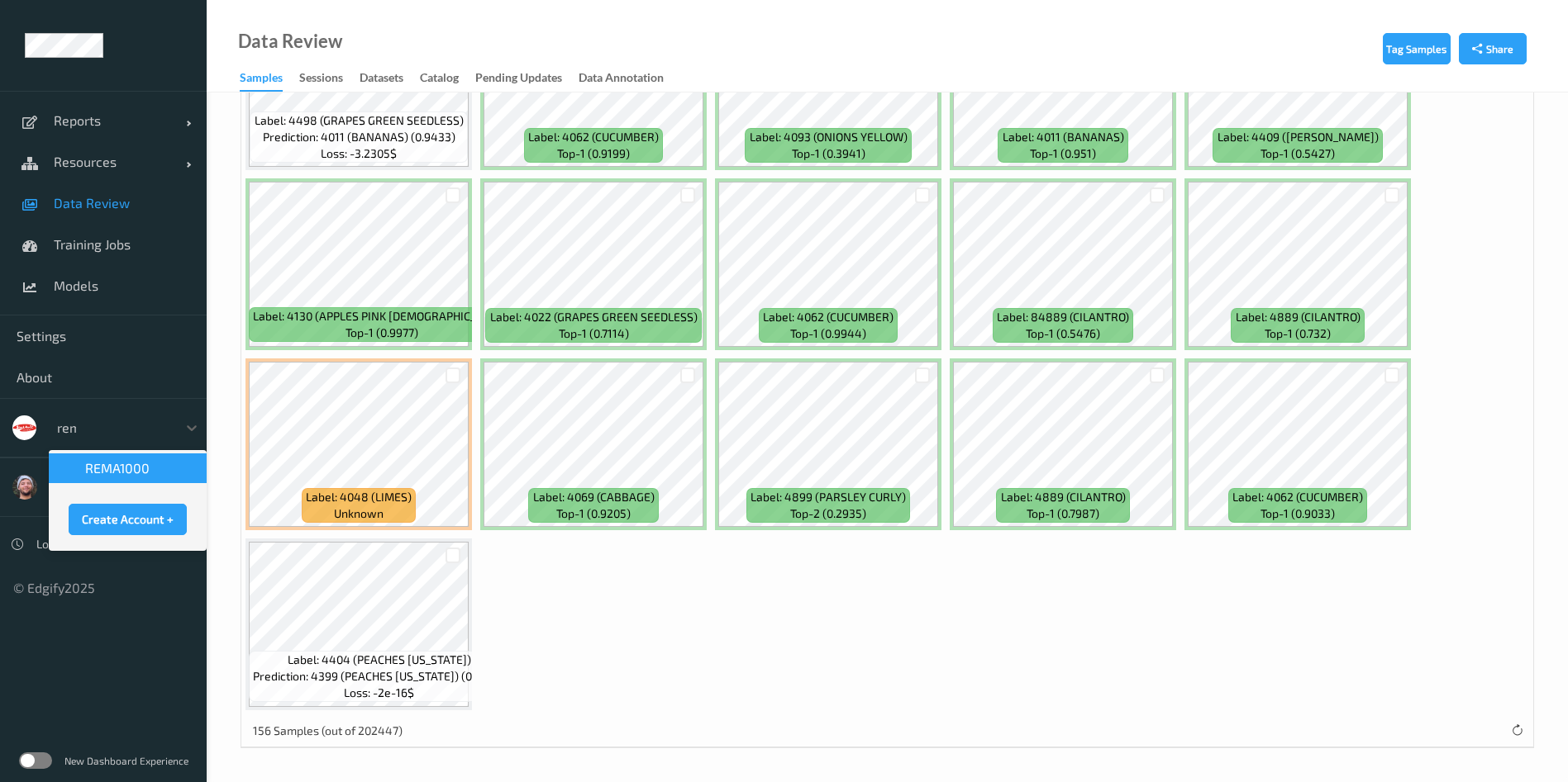
type input "rema"
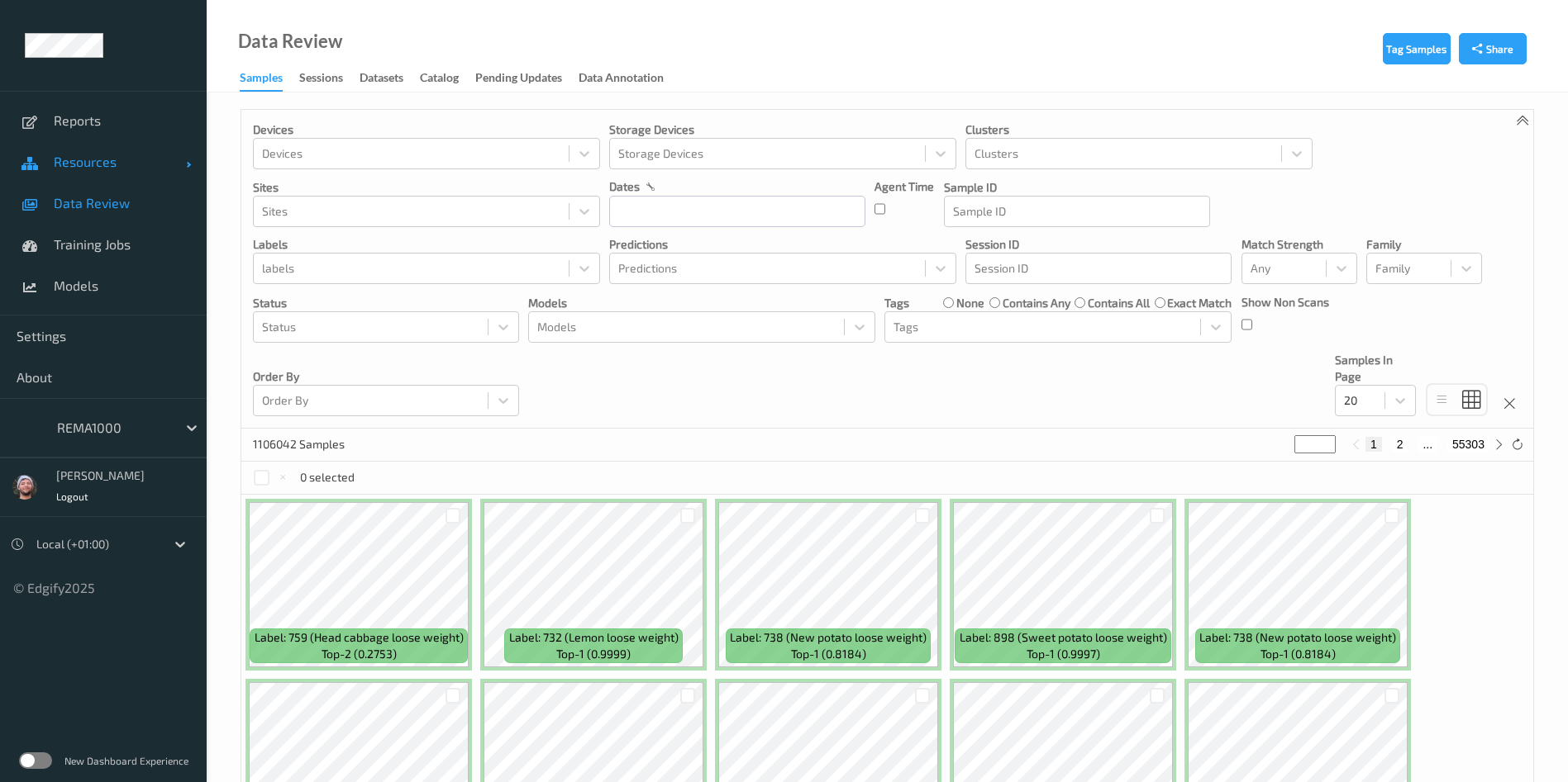
click at [104, 181] on link "Resources" at bounding box center [103, 162] width 206 height 41
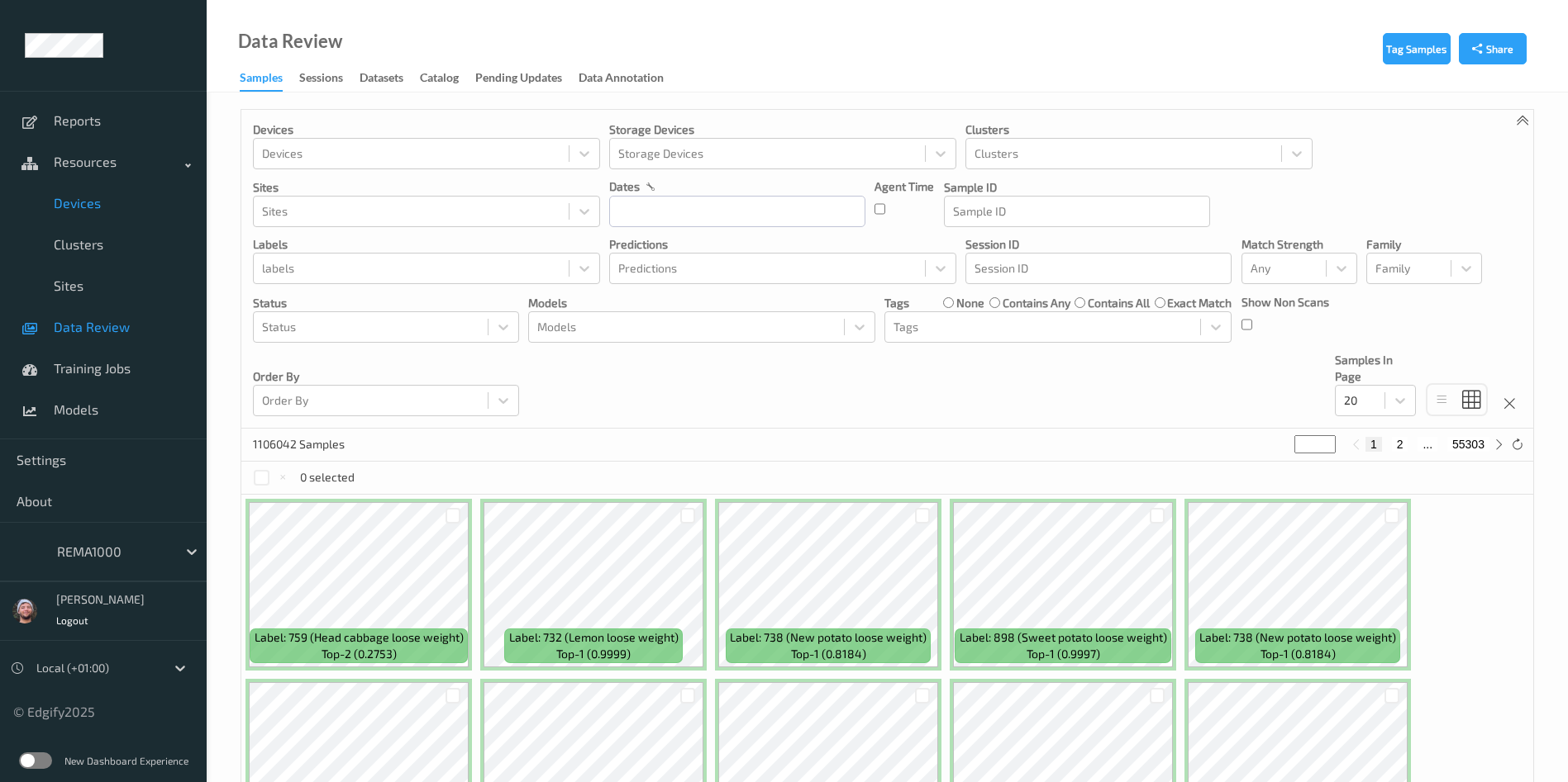
click at [110, 194] on link "Devices" at bounding box center [103, 203] width 206 height 41
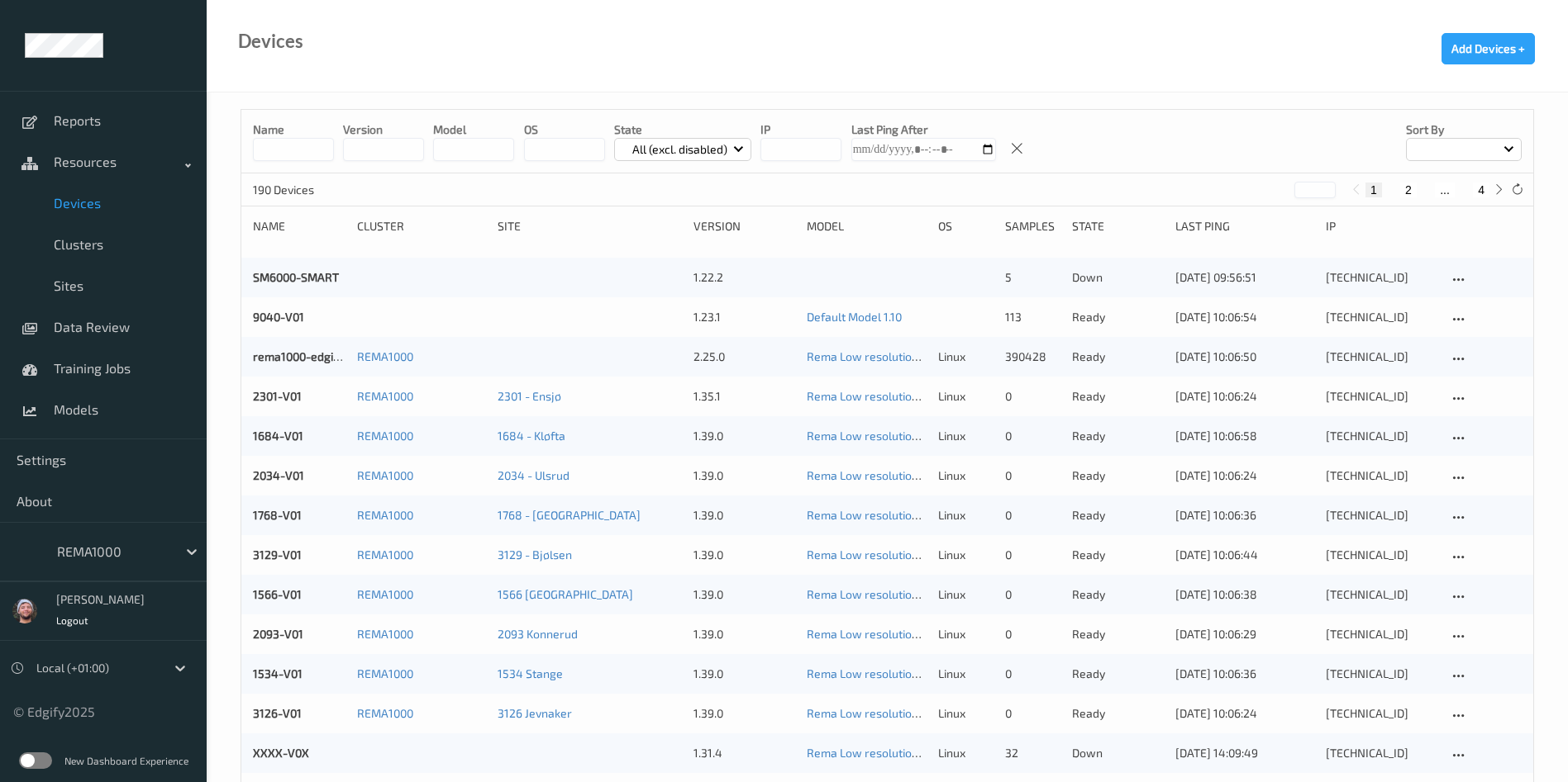
click at [1475, 186] on button "4" at bounding box center [1481, 190] width 17 height 15
type input "*"
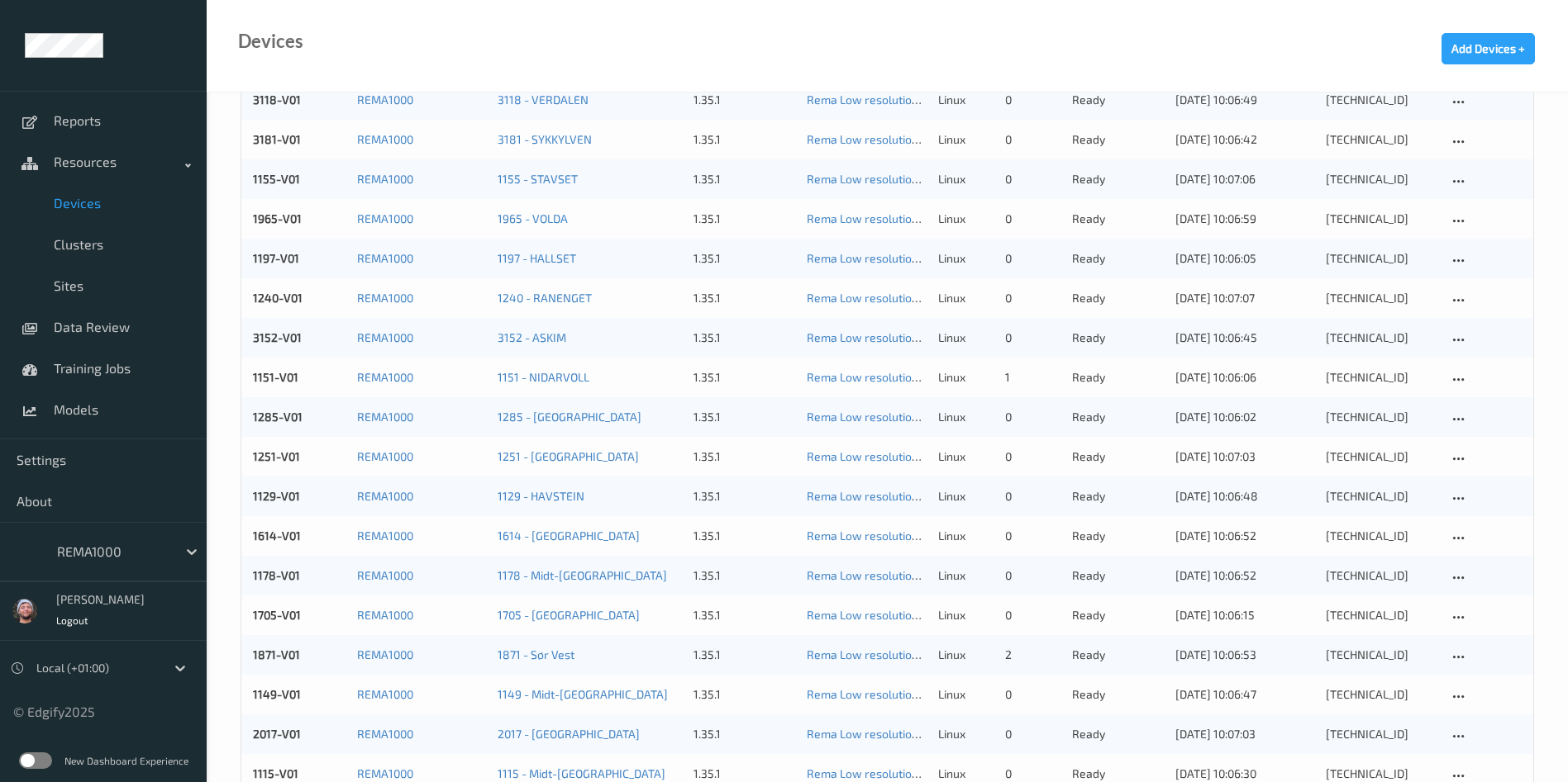
scroll to position [1096, 0]
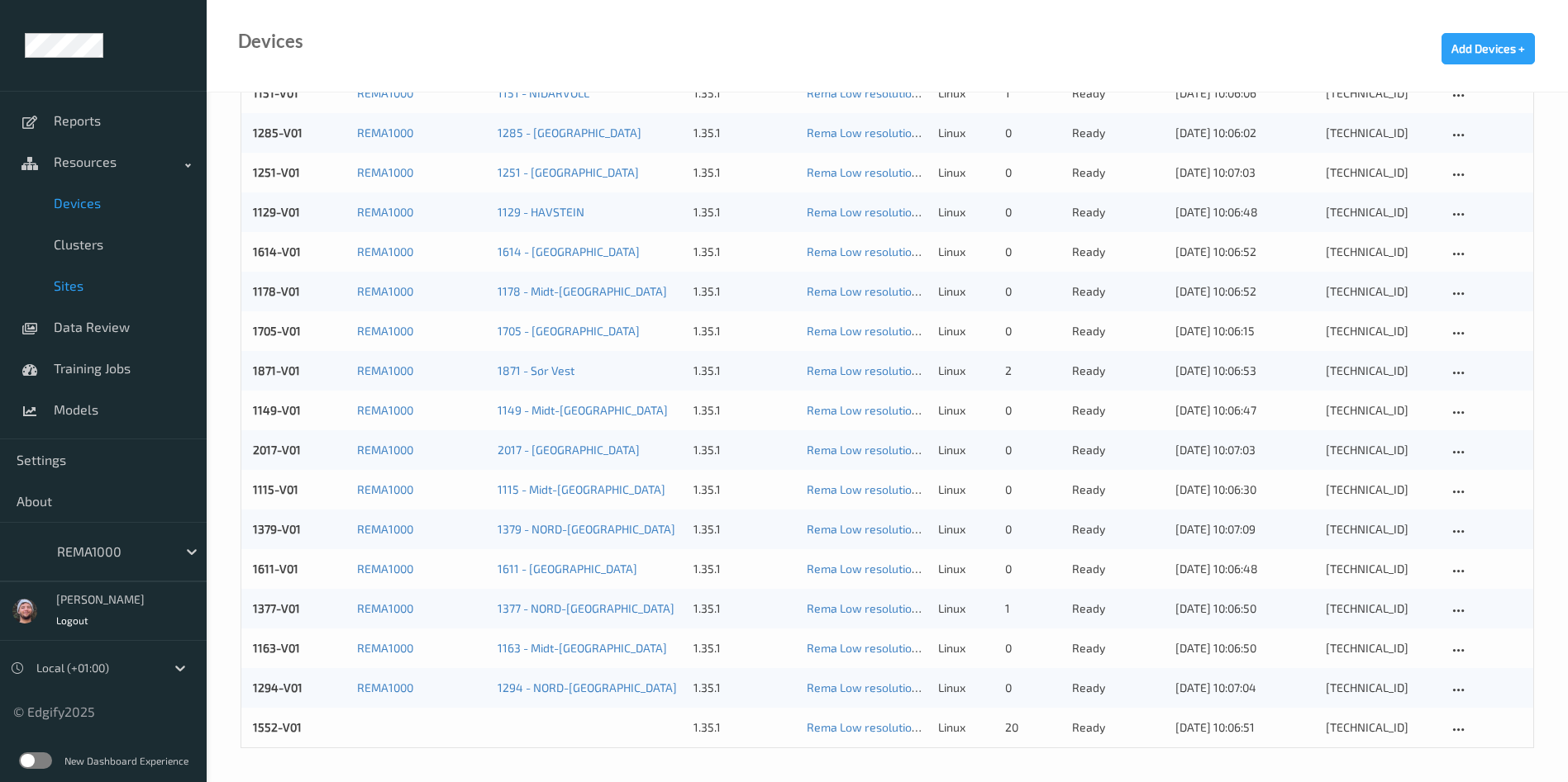
click at [104, 279] on span "Sites" at bounding box center [122, 286] width 136 height 17
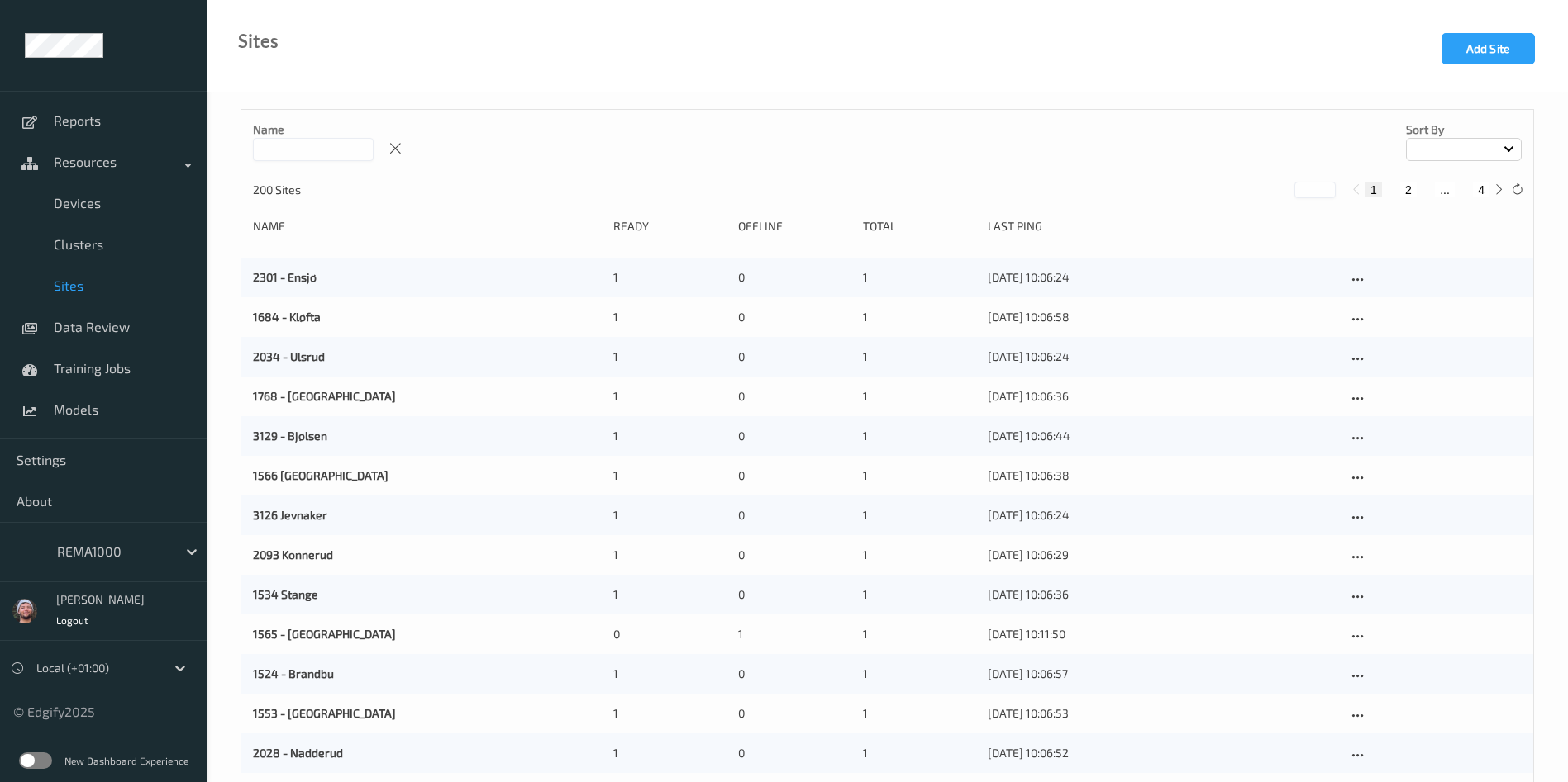
click at [324, 140] on input at bounding box center [312, 149] width 120 height 23
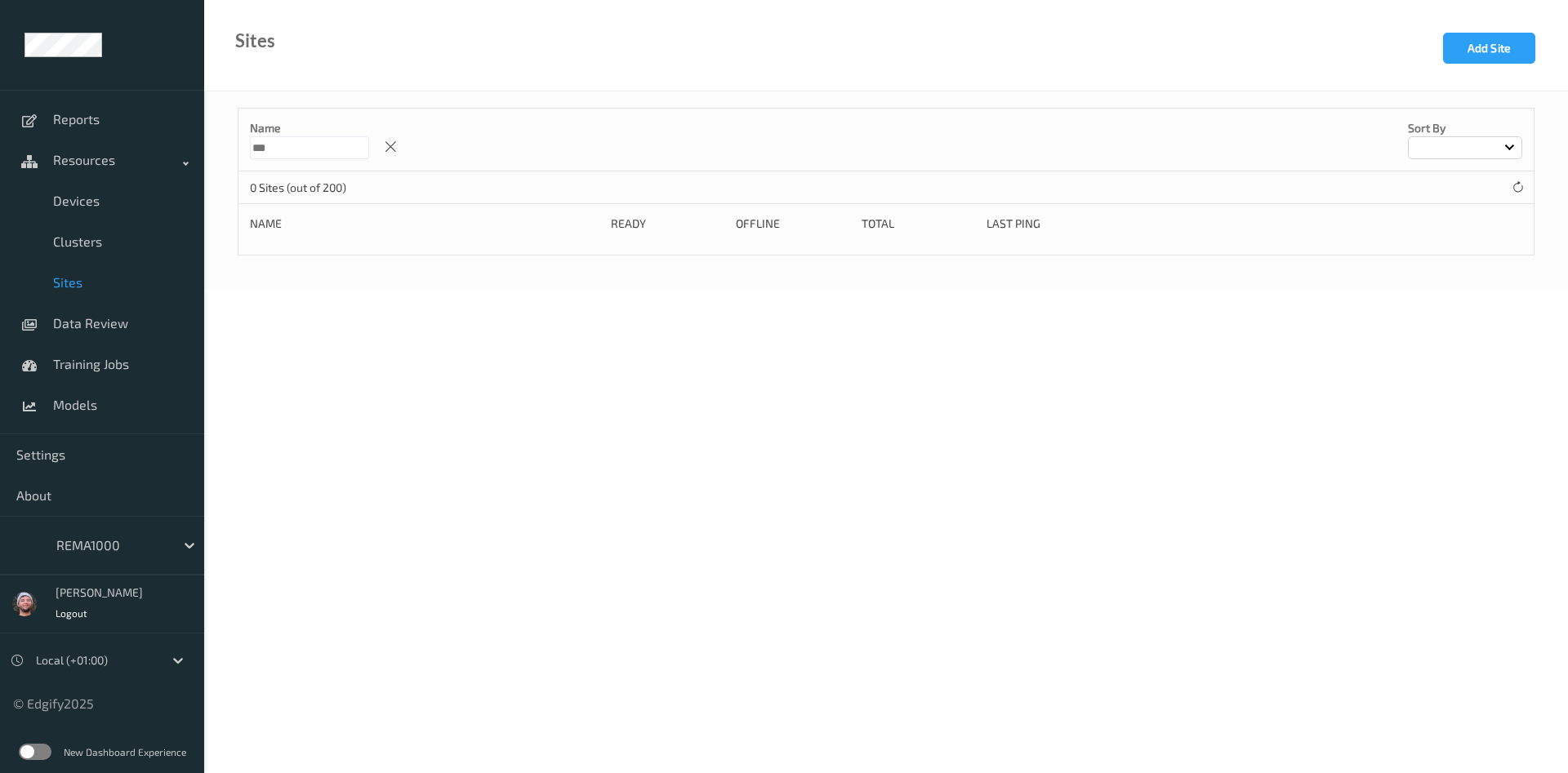
type input "****"
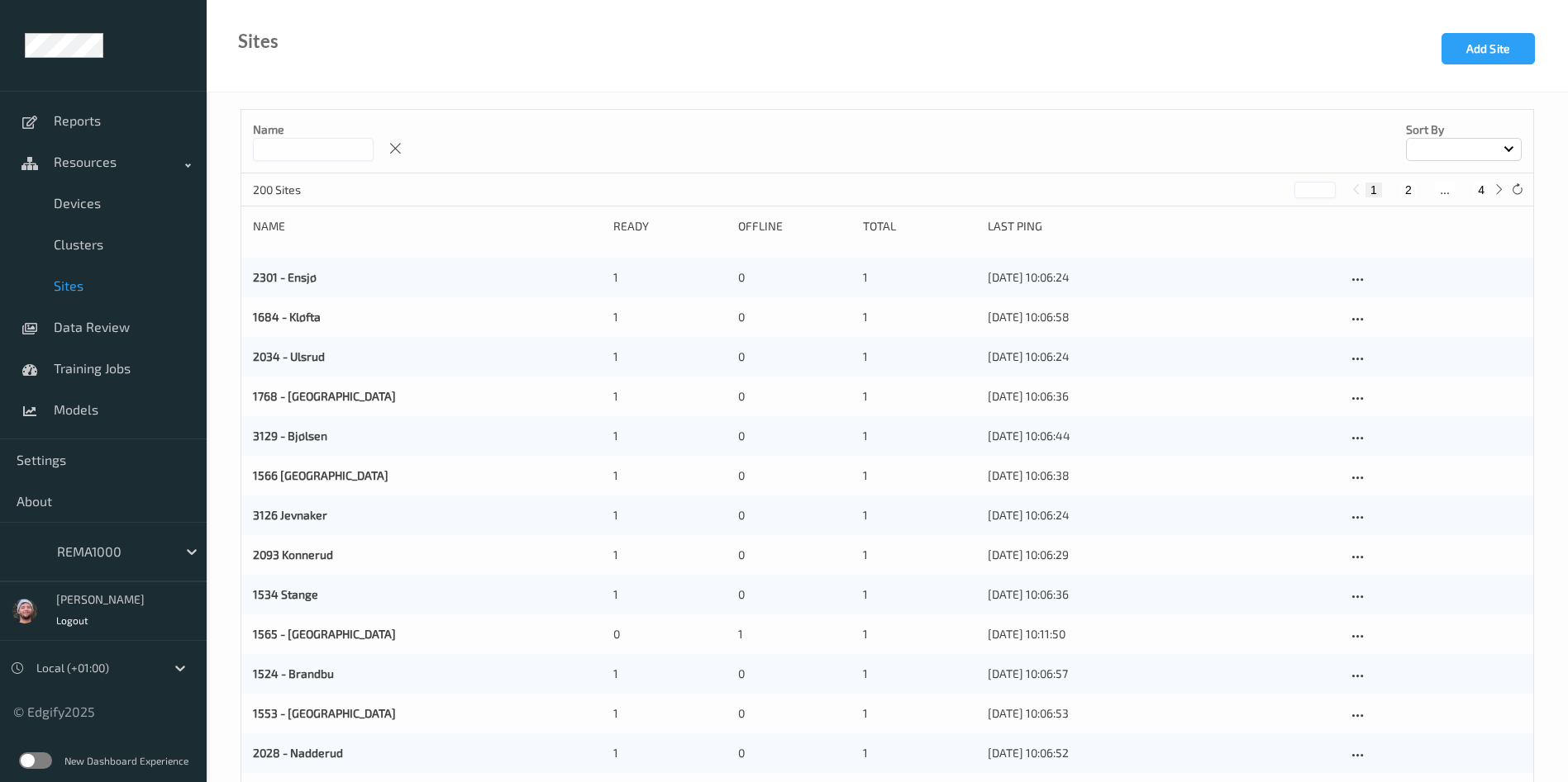
click at [1481, 186] on button "4" at bounding box center [1481, 190] width 17 height 15
type input "*"
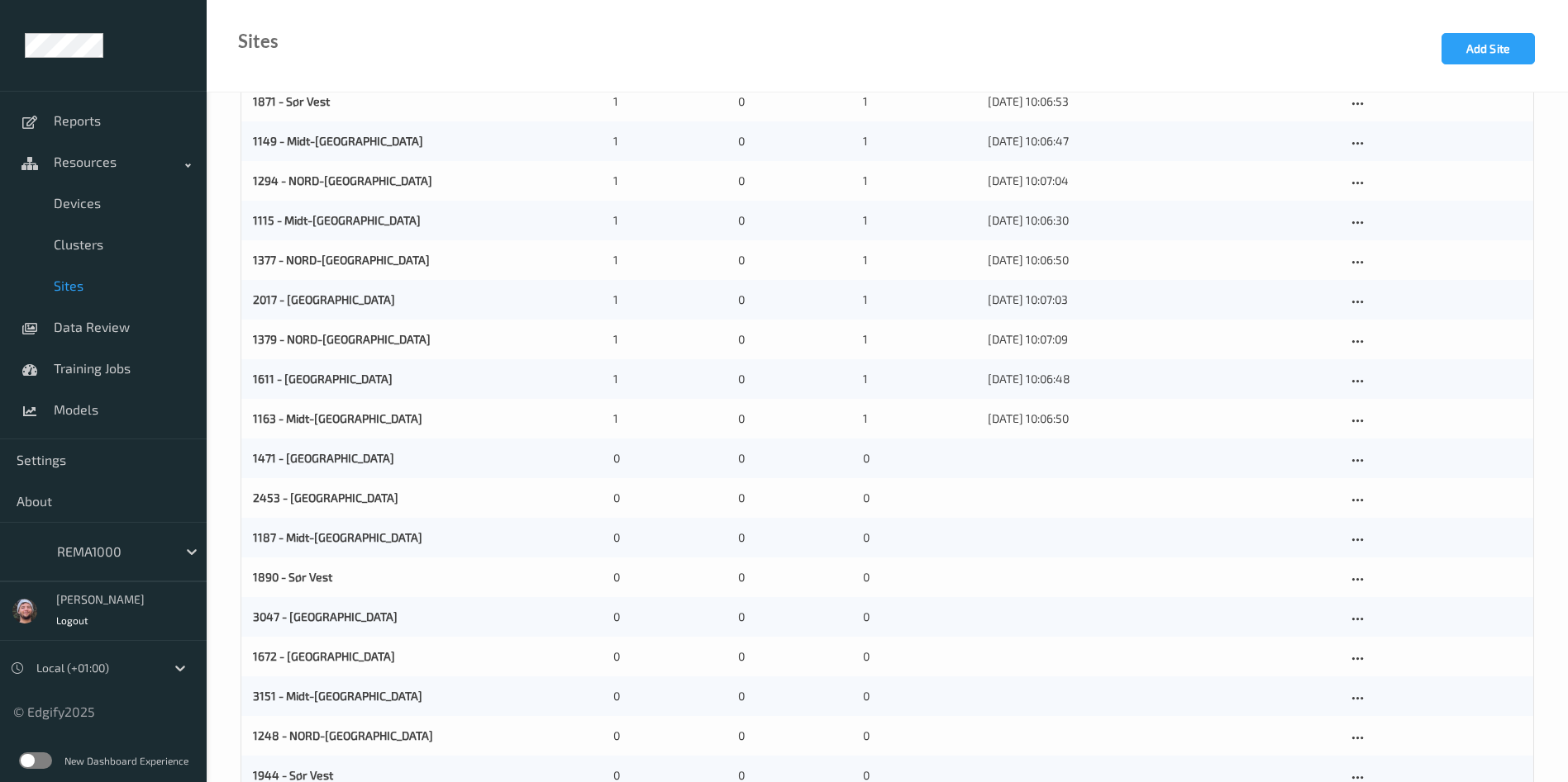
scroll to position [1492, 0]
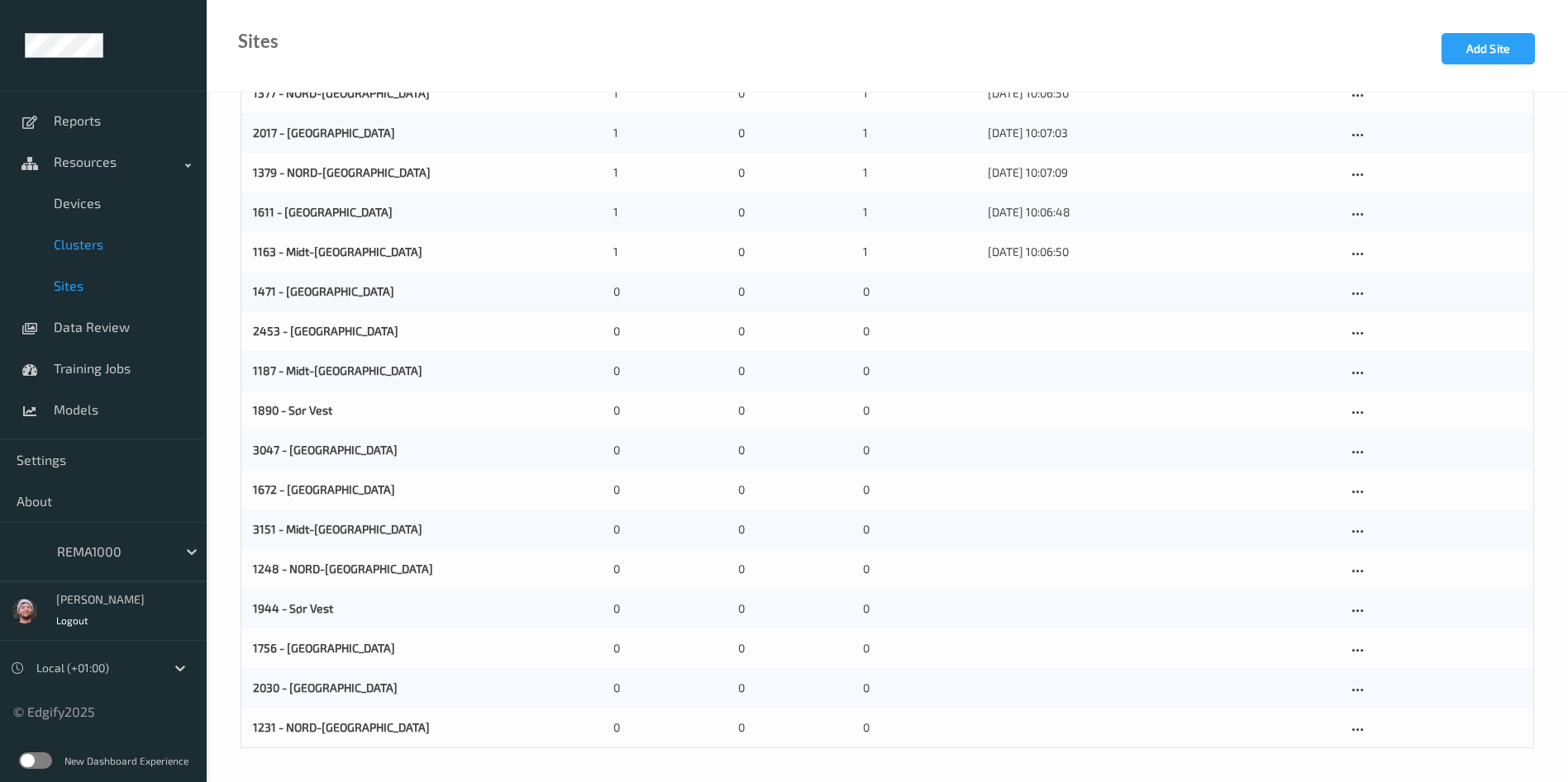
click at [162, 231] on link "Clusters" at bounding box center [103, 244] width 206 height 41
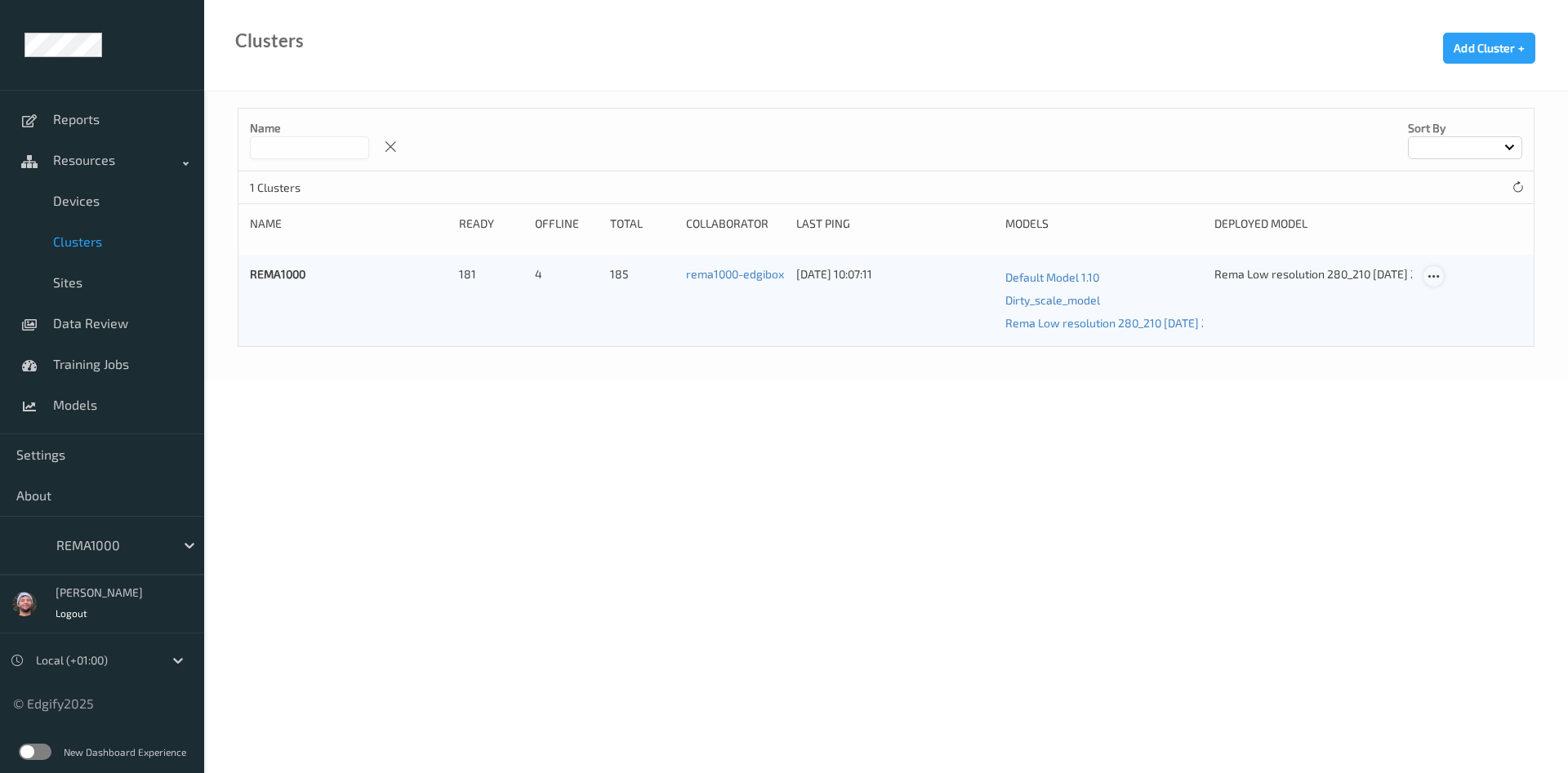
click at [1432, 280] on icon at bounding box center [1433, 277] width 14 height 15
click at [1451, 291] on link "Edit Cluster" at bounding box center [1474, 305] width 101 height 30
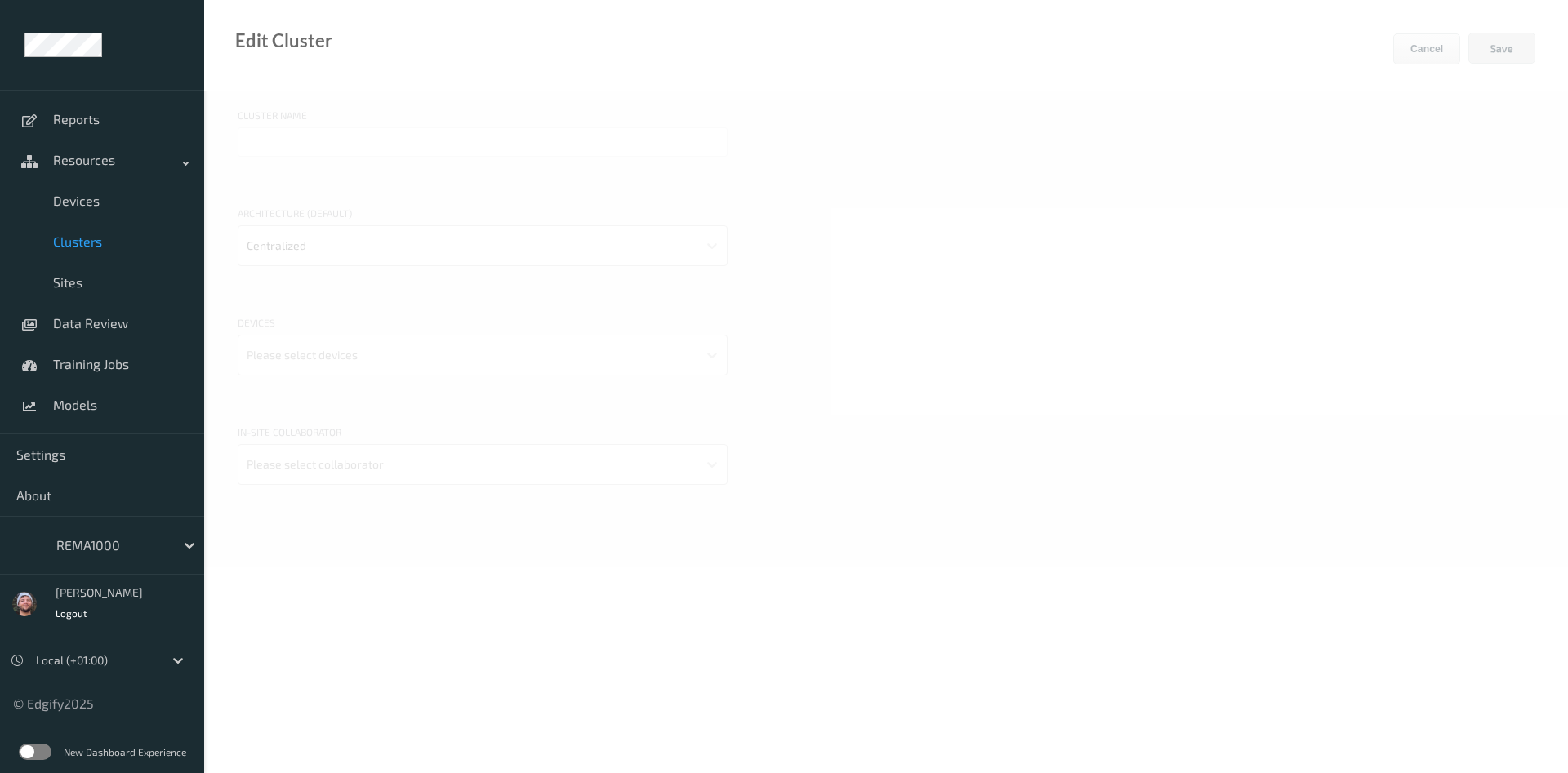
type input "REMA1000"
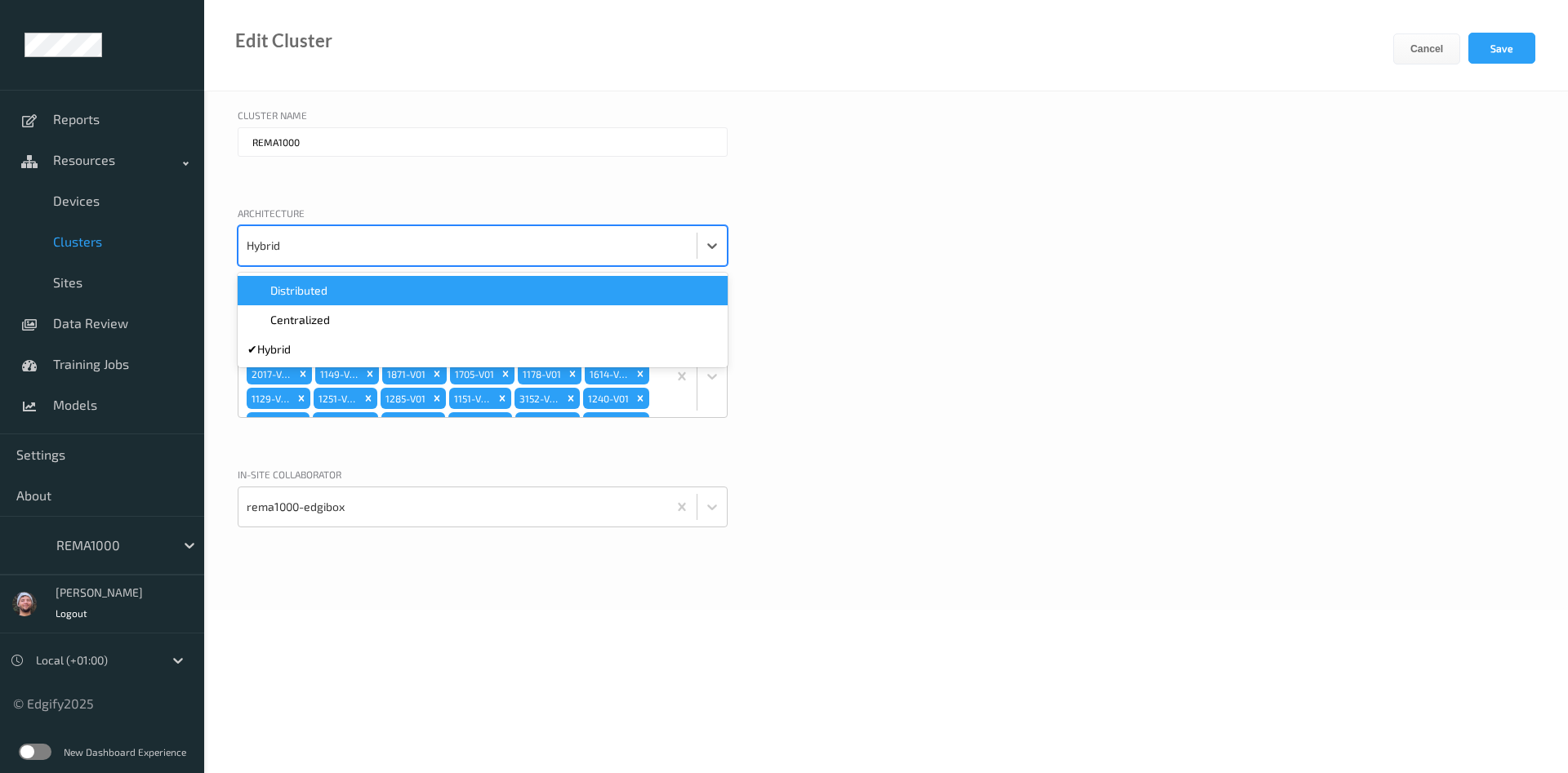
click at [462, 239] on div at bounding box center [467, 245] width 442 height 32
click at [656, 394] on div "1294-V01 1163-V01 1377-V01 1611-V01 1379-V01 1115-V01 2017-V01 1149-V01 1871-V0…" at bounding box center [453, 376] width 429 height 82
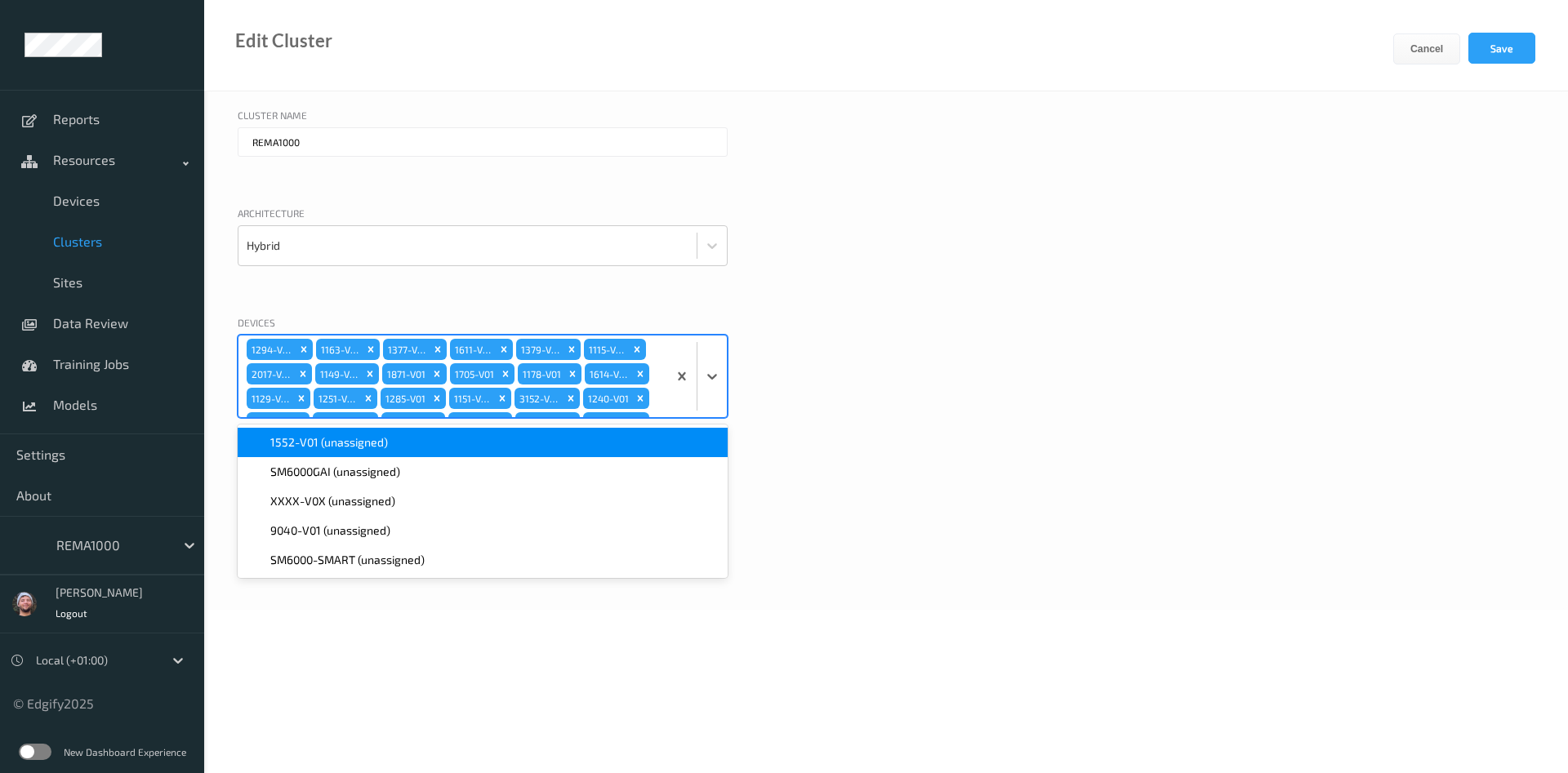
scroll to position [815, 0]
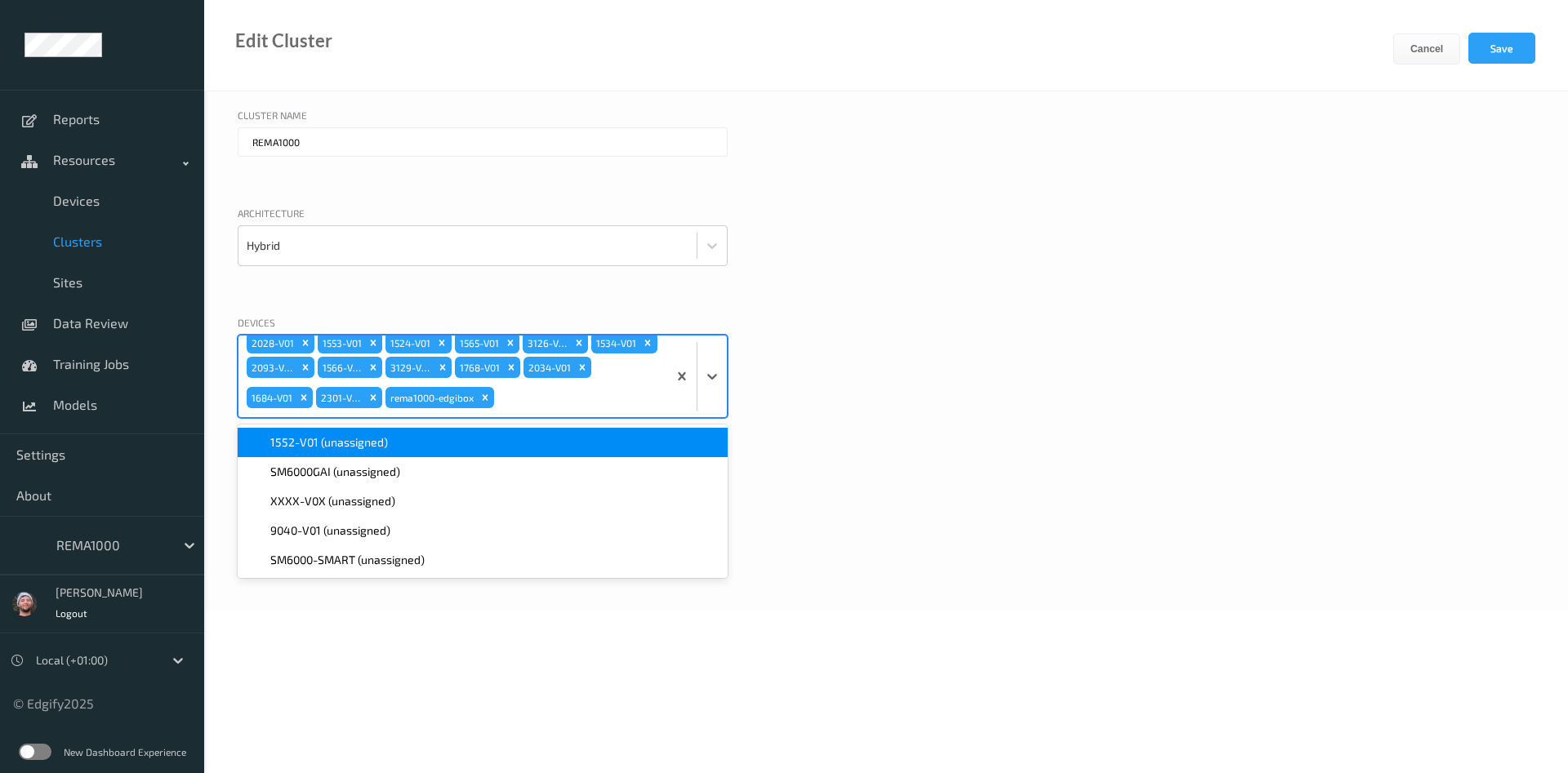
type input "1"
click at [505, 434] on div "1552-V01 (unassigned)" at bounding box center [482, 443] width 470 height 17
click at [1190, 330] on div "Devices option 1552-V01 (unassigned), selected. option SM6000GAI (unassigned) f…" at bounding box center [886, 387] width 1297 height 144
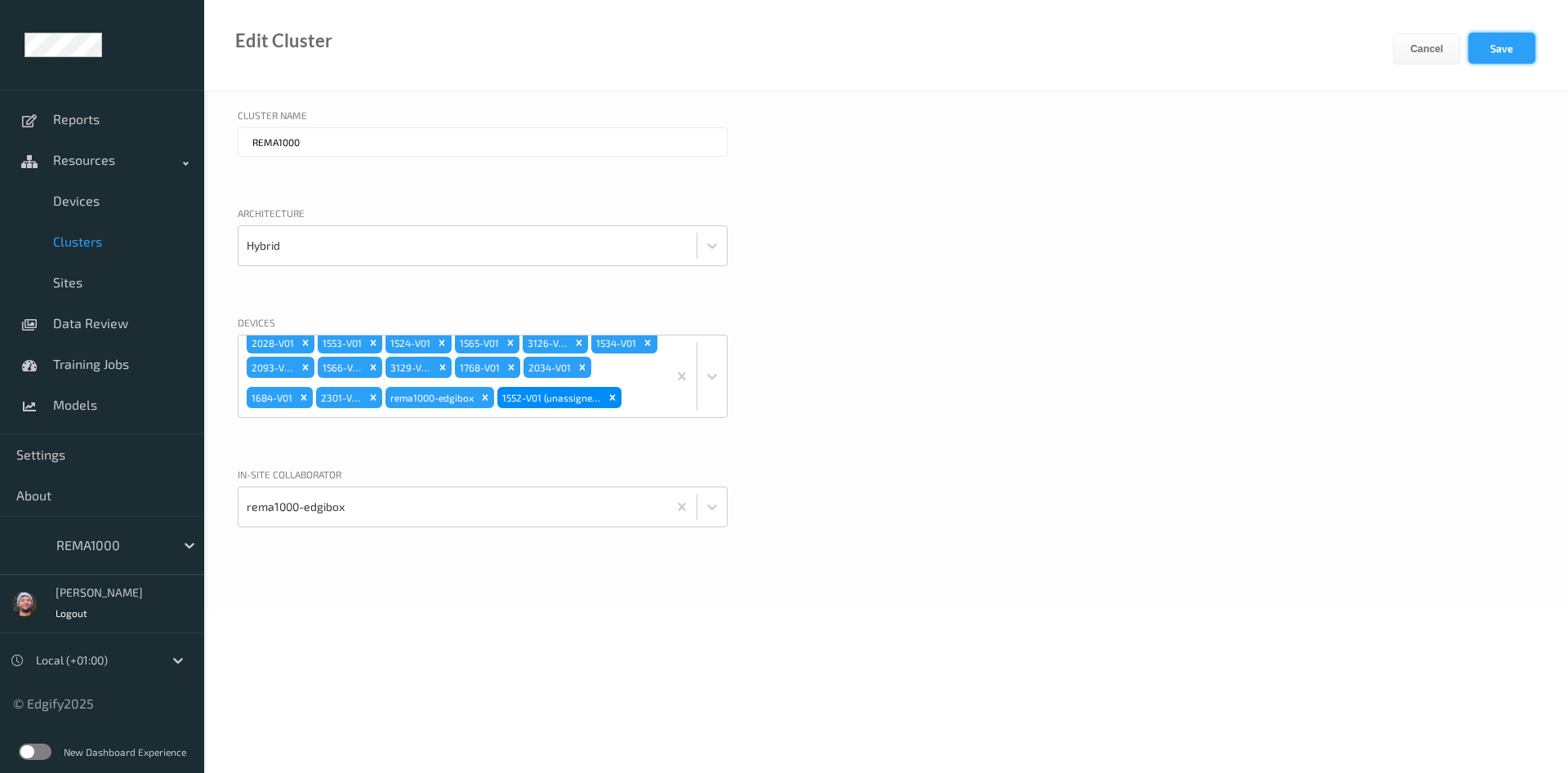
click at [1480, 44] on button "Save" at bounding box center [1501, 47] width 67 height 31
